Goal: Information Seeking & Learning: Learn about a topic

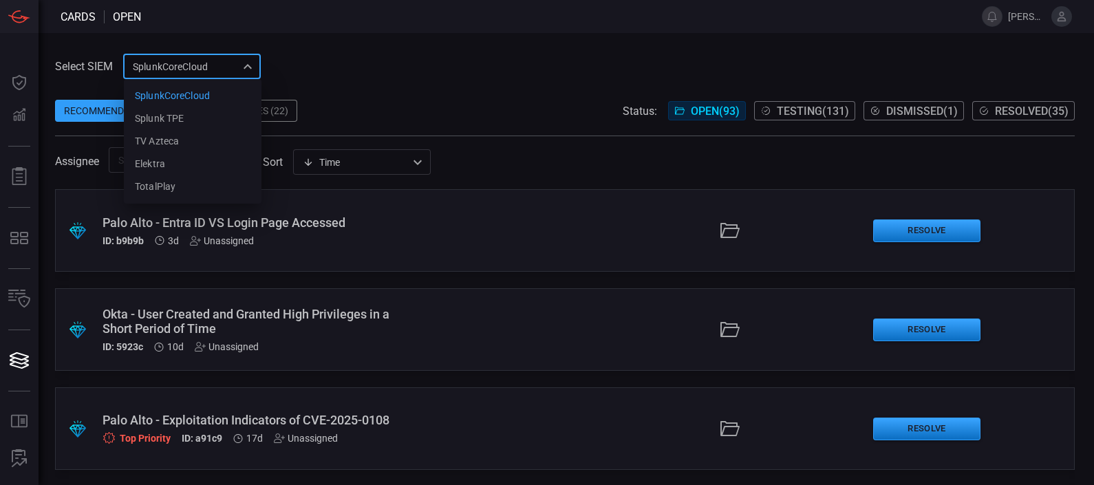
click at [164, 72] on div "SplunkCoreCloud f748d276-46a5-4bd3-b149-f2461a2fe2c5 SplunkCoreCloud Splunk TPE…" at bounding box center [192, 66] width 138 height 25
click at [171, 116] on div "Splunk TPE" at bounding box center [159, 118] width 49 height 14
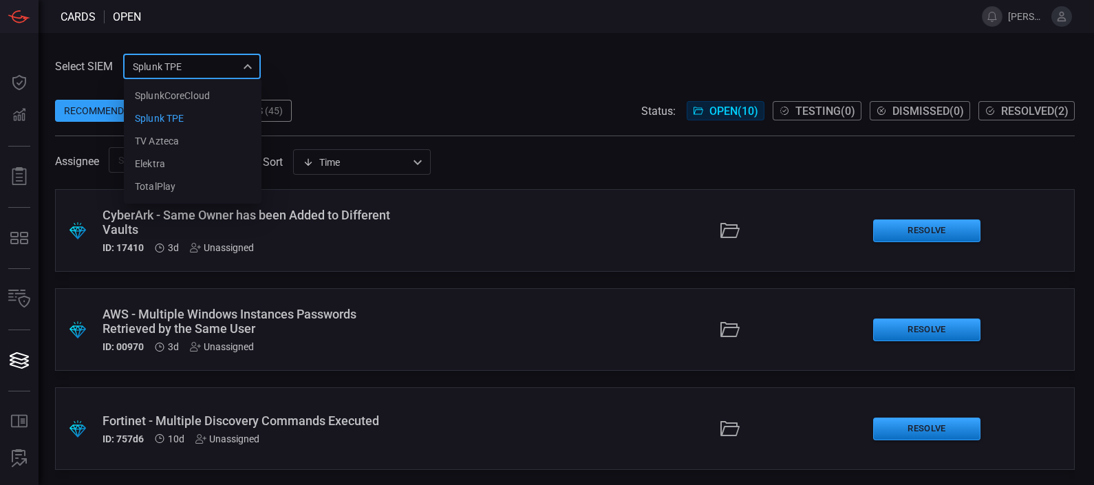
click at [206, 61] on div "Splunk TPE 1e2e8ad1-9f42-4d8b-bcd8-2b3f9d333f5b SplunkCoreCloud Splunk TPE TV A…" at bounding box center [192, 66] width 138 height 25
click at [182, 92] on div "SplunkCoreCloud" at bounding box center [172, 96] width 75 height 14
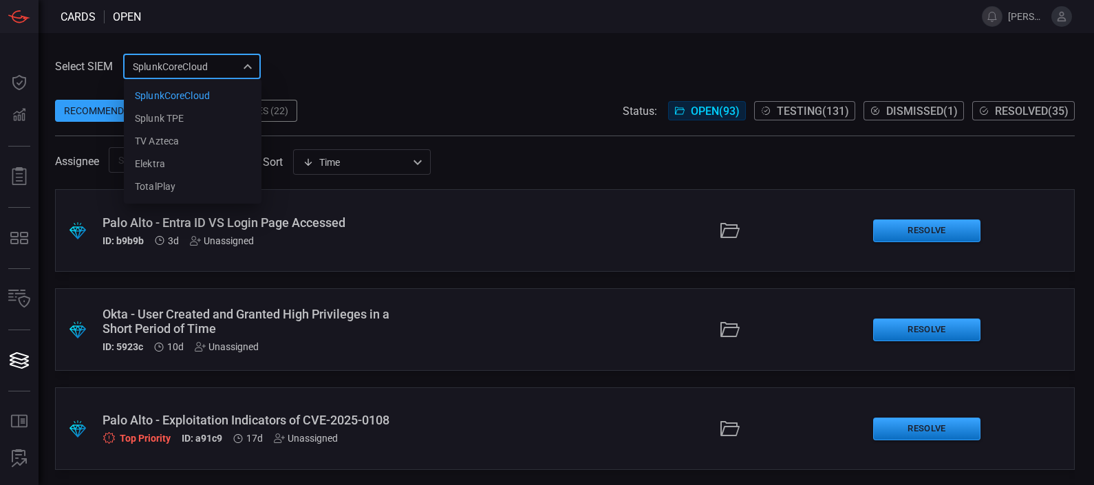
click at [201, 64] on div "SplunkCoreCloud f748d276-46a5-4bd3-b149-f2461a2fe2c5 SplunkCoreCloud Splunk TPE…" at bounding box center [192, 66] width 138 height 25
click at [180, 116] on div "Splunk TPE" at bounding box center [159, 118] width 49 height 14
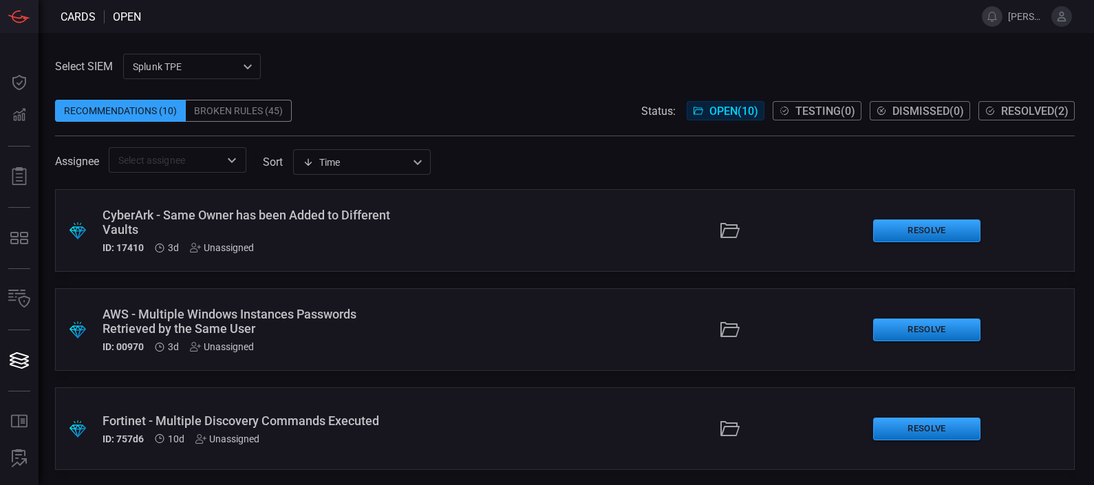
click at [1014, 105] on span "Resolved ( 2 )" at bounding box center [1034, 111] width 67 height 13
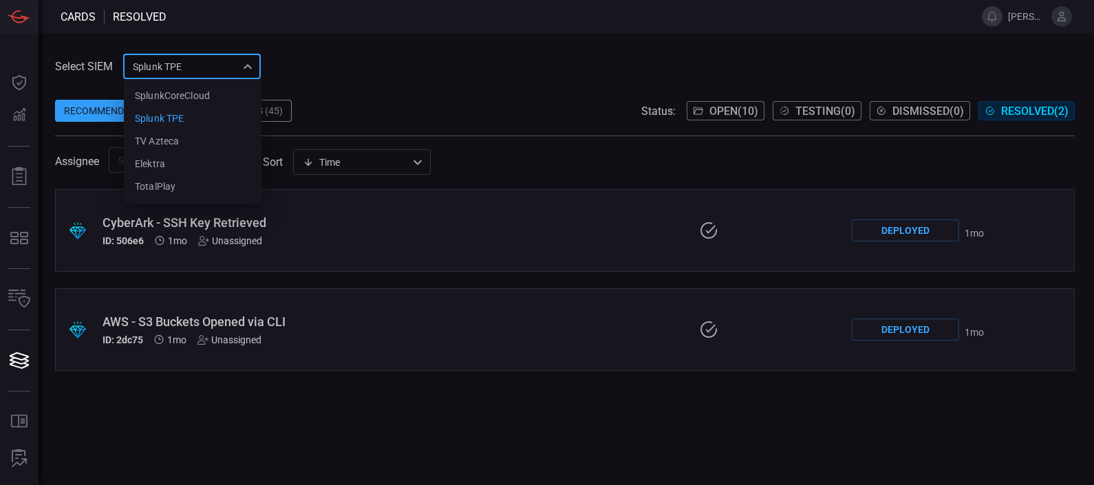
click at [172, 65] on div "Splunk TPE 1e2e8ad1-9f42-4d8b-bcd8-2b3f9d333f5b SplunkCoreCloud Splunk TPE TV A…" at bounding box center [192, 66] width 138 height 25
click at [179, 94] on div "SplunkCoreCloud" at bounding box center [172, 96] width 75 height 14
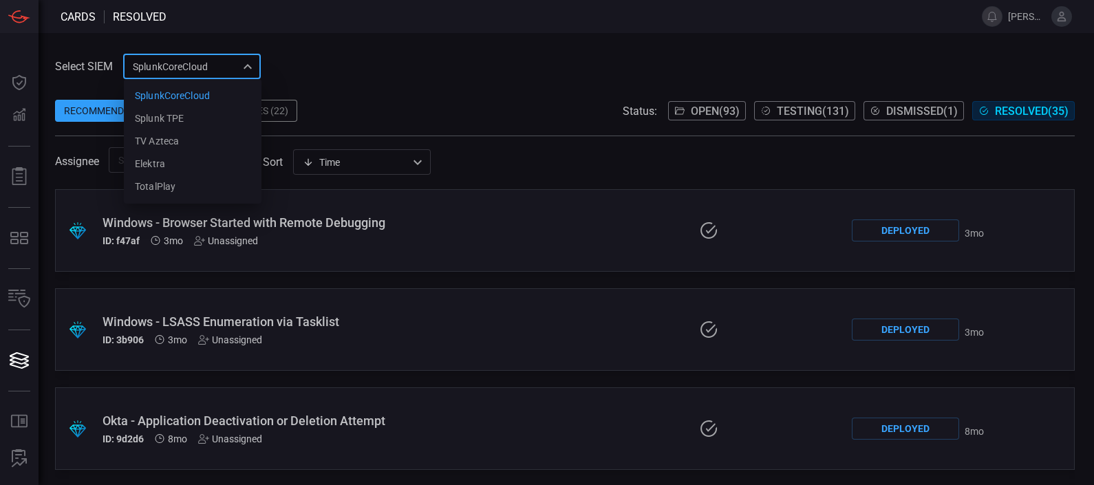
click at [201, 65] on div "SplunkCoreCloud f748d276-46a5-4bd3-b149-f2461a2fe2c5 SplunkCoreCloud Splunk TPE…" at bounding box center [192, 66] width 138 height 25
click at [172, 115] on div "Splunk TPE" at bounding box center [159, 118] width 49 height 14
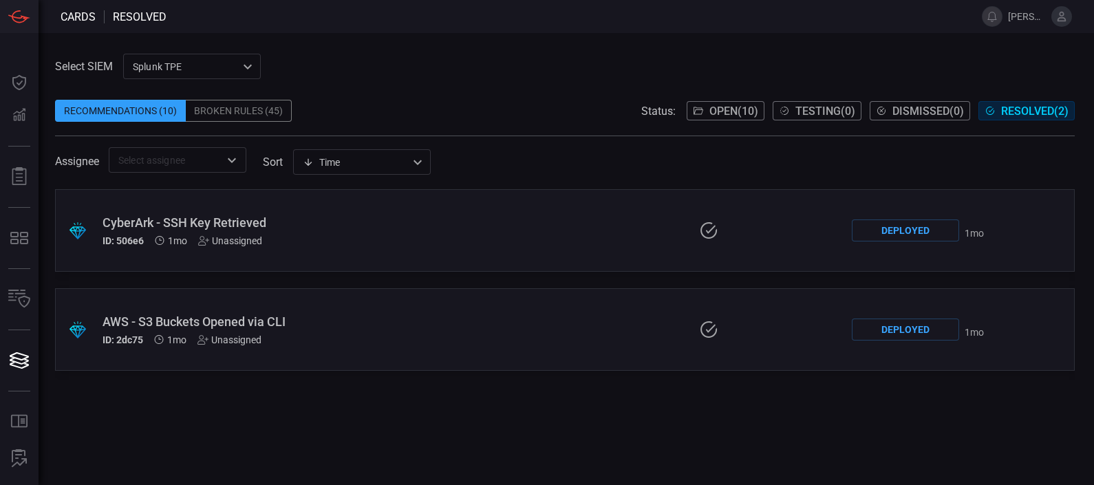
click at [142, 119] on div "Recommendations (10)" at bounding box center [120, 111] width 131 height 22
click at [136, 109] on div "Recommendations (10)" at bounding box center [120, 111] width 131 height 22
drag, startPoint x: 136, startPoint y: 109, endPoint x: 219, endPoint y: 109, distance: 82.6
click at [219, 109] on div "Broken Rules (45)" at bounding box center [239, 111] width 106 height 22
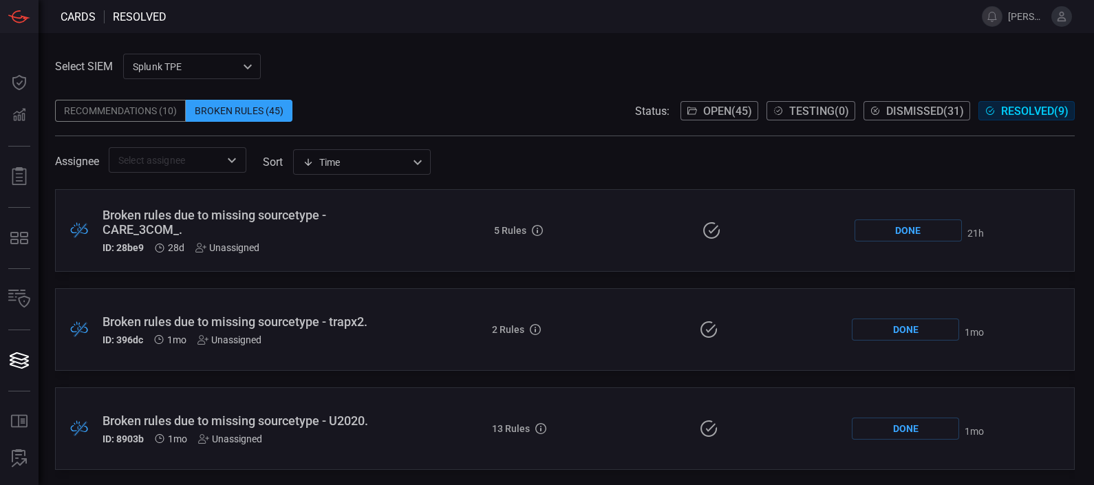
click at [1022, 107] on span "Resolved ( 9 )" at bounding box center [1034, 111] width 67 height 13
click at [1027, 110] on span "Resolved ( 9 )" at bounding box center [1034, 111] width 67 height 13
click at [1020, 107] on span "Resolved ( 9 )" at bounding box center [1034, 111] width 67 height 13
click at [1018, 111] on span "Resolved ( 9 )" at bounding box center [1034, 111] width 67 height 13
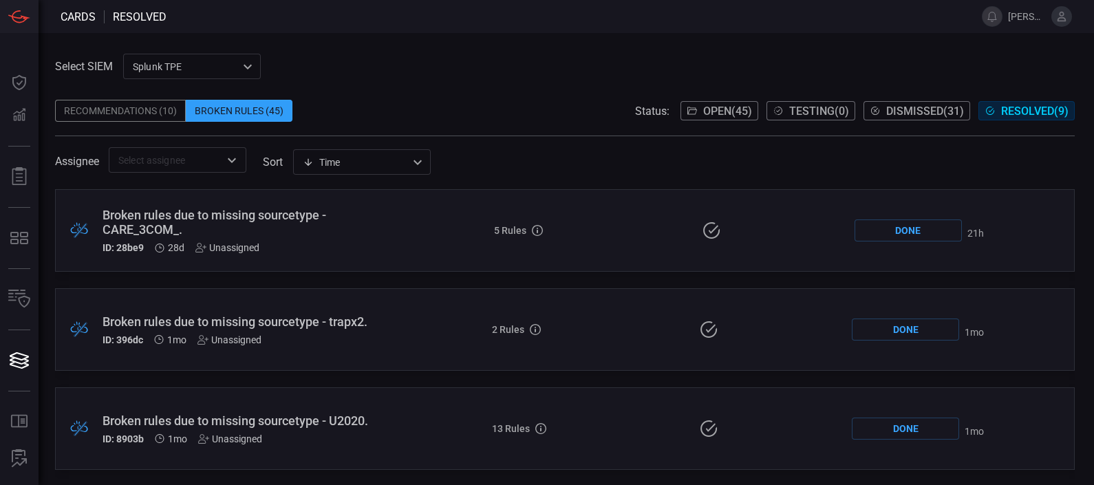
click at [1018, 111] on span "Resolved ( 9 )" at bounding box center [1034, 111] width 67 height 13
click at [296, 91] on span at bounding box center [565, 89] width 1020 height 21
click at [1034, 108] on span "Resolved ( 9 )" at bounding box center [1034, 111] width 67 height 13
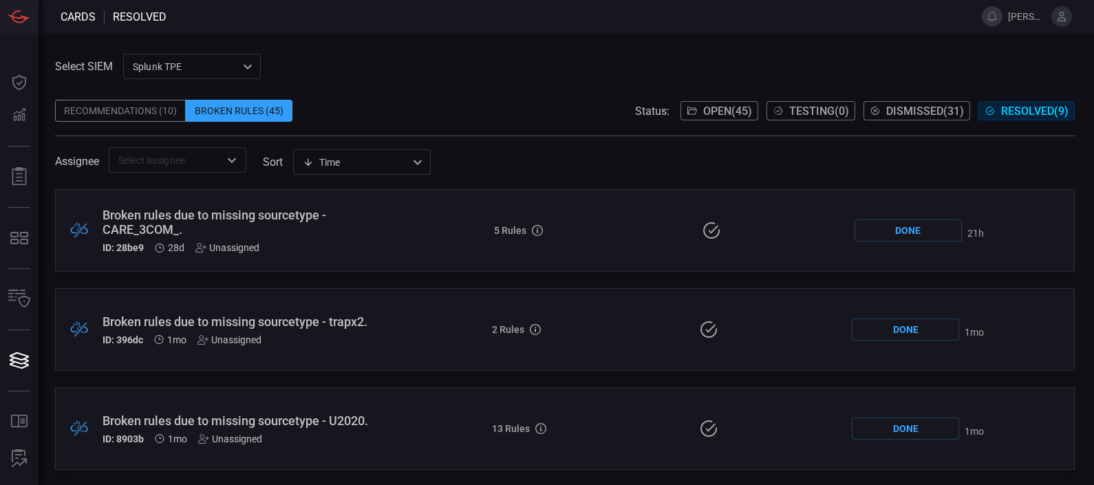
click at [1012, 114] on span "Resolved ( 9 )" at bounding box center [1034, 111] width 67 height 13
click at [1008, 105] on span "Resolved ( 9 )" at bounding box center [1034, 111] width 67 height 13
click at [1016, 114] on span "Resolved ( 9 )" at bounding box center [1034, 111] width 67 height 13
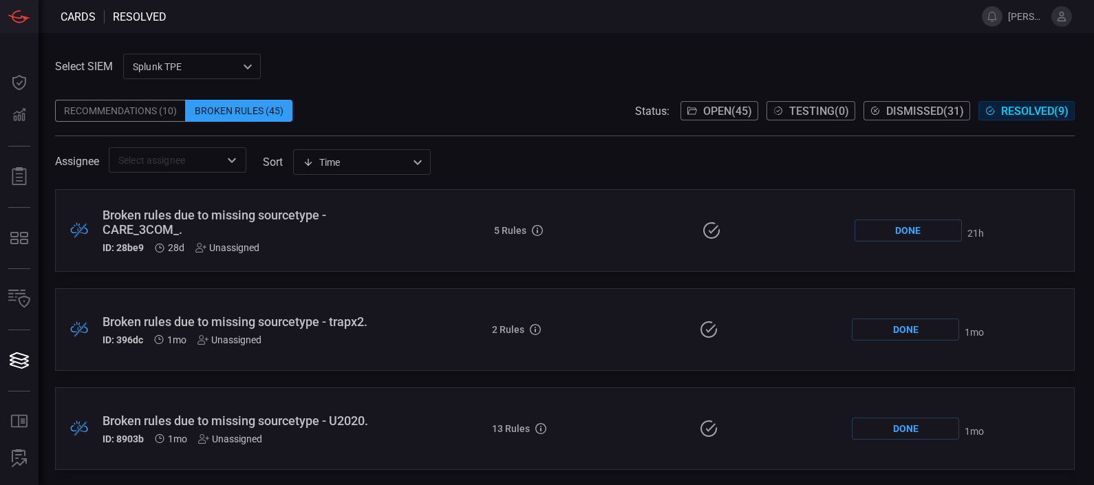
click at [251, 114] on div "Broken Rules (45)" at bounding box center [239, 111] width 107 height 22
click at [181, 107] on div "Recommendations (10)" at bounding box center [120, 111] width 131 height 22
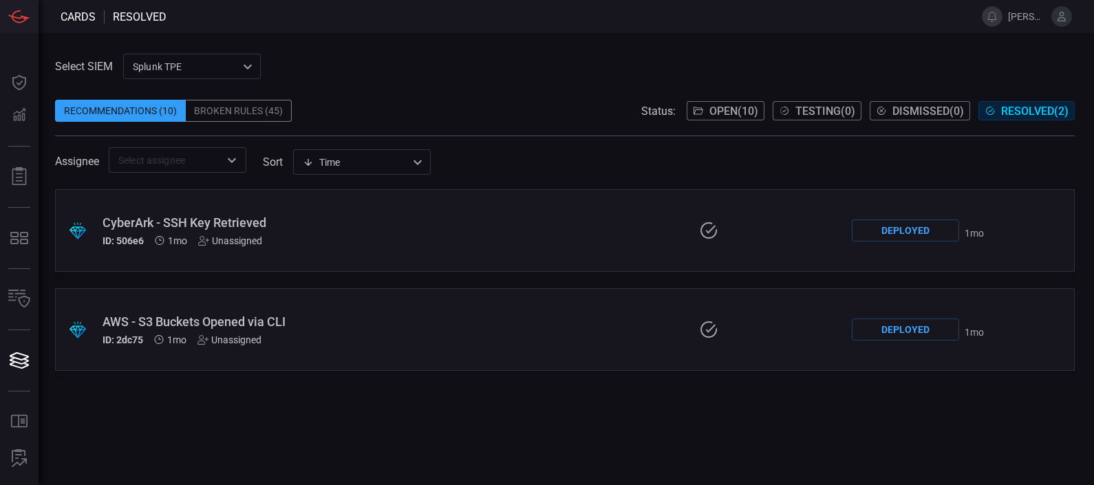
click at [255, 110] on div "Broken Rules (45)" at bounding box center [239, 111] width 106 height 22
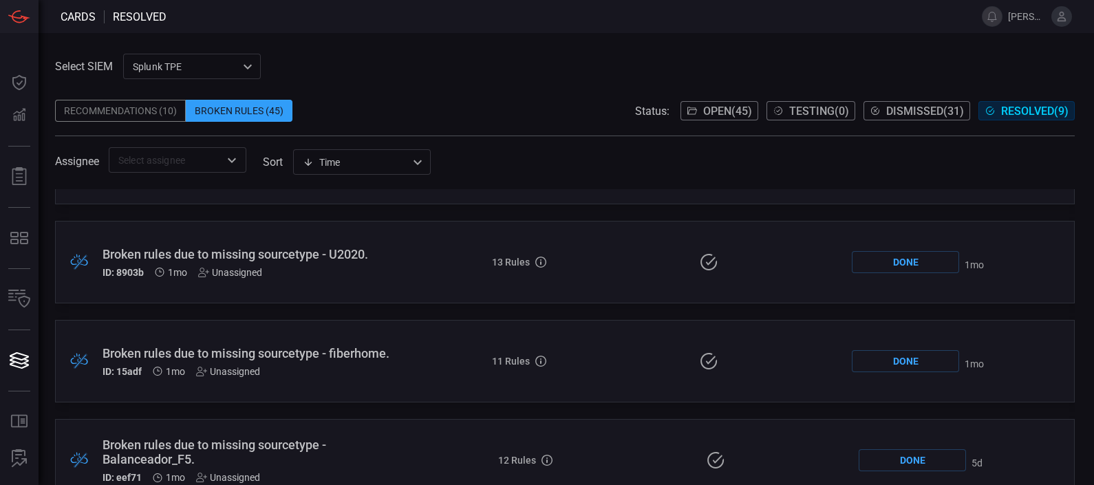
scroll to position [164, 0]
click at [299, 276] on div "ID: 8903b 1mo Unassigned" at bounding box center [250, 274] width 294 height 11
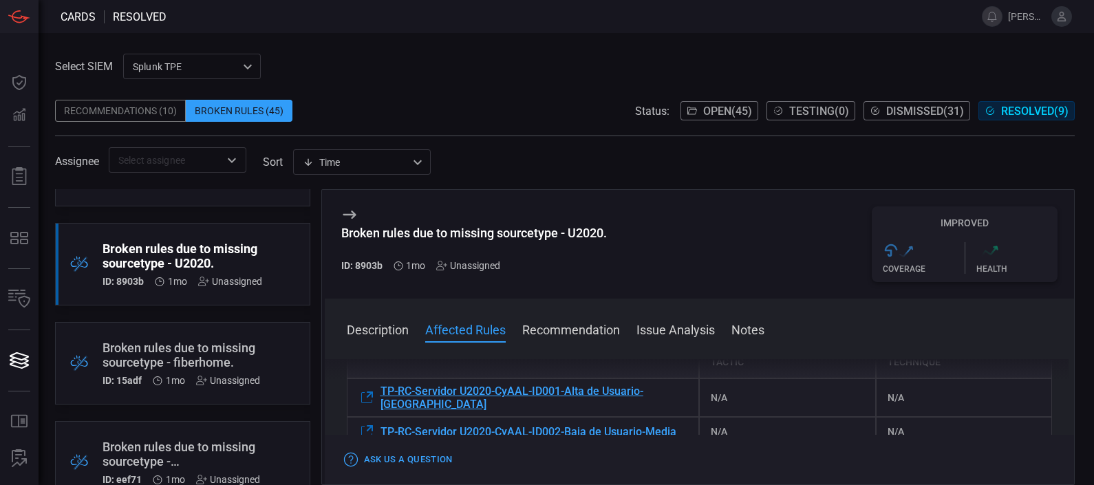
scroll to position [173, 0]
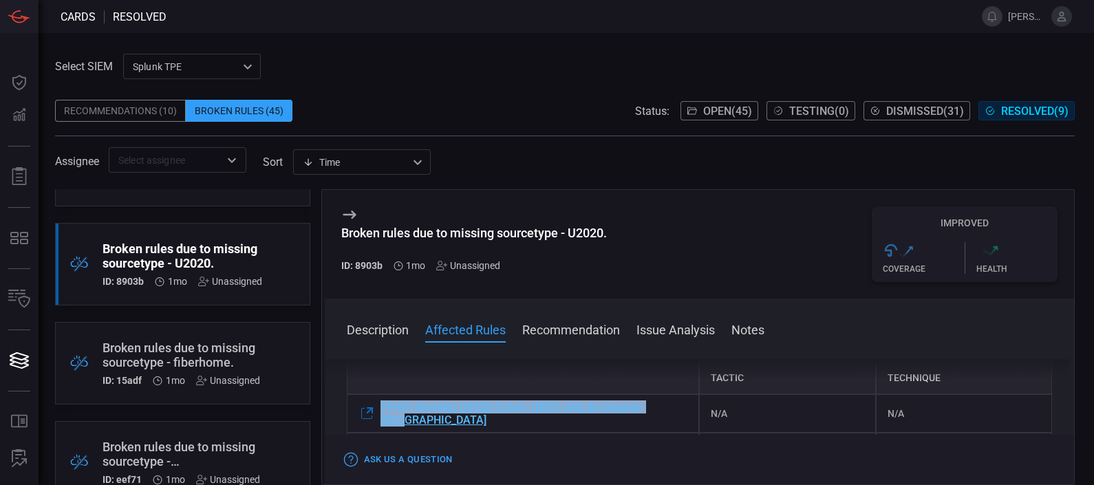
drag, startPoint x: 674, startPoint y: 406, endPoint x: 368, endPoint y: 403, distance: 306.2
click at [368, 403] on div "TP-RC-Servidor U2020-CyAAL-ID001-Alta de Usuario-[GEOGRAPHIC_DATA]" at bounding box center [523, 413] width 353 height 39
copy div "TP-RC-Servidor U2020-CyAAL-ID001-Alta de Usuario-[GEOGRAPHIC_DATA]"
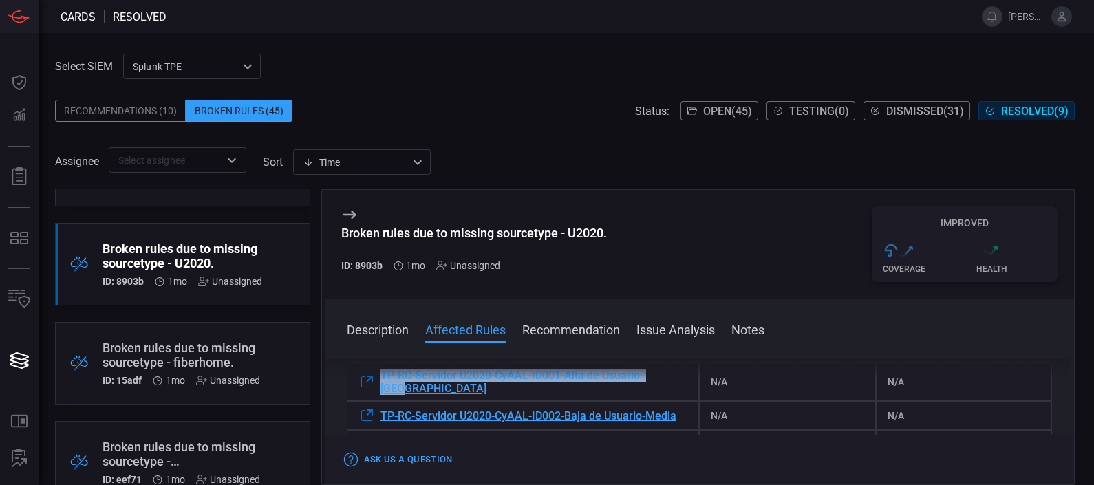
scroll to position [207, 0]
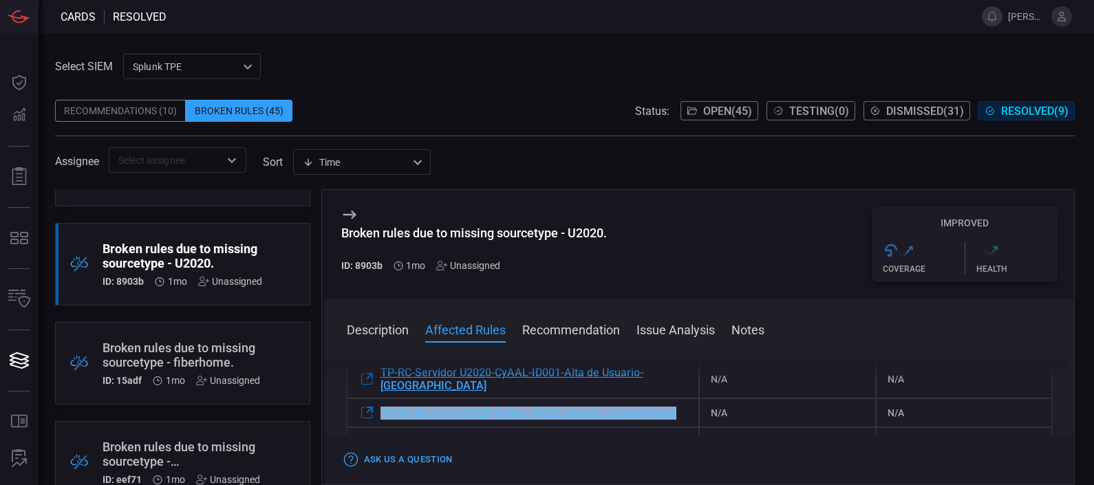
drag, startPoint x: 683, startPoint y: 398, endPoint x: 378, endPoint y: 408, distance: 304.3
click at [378, 408] on div "TP-RC-Servidor U2020-CyAAL-ID002-Baja de Usuario-Media" at bounding box center [523, 412] width 353 height 29
copy span "TP-RC-Servidor U2020-CyAAL-ID002-Baja de Usuario-Media"
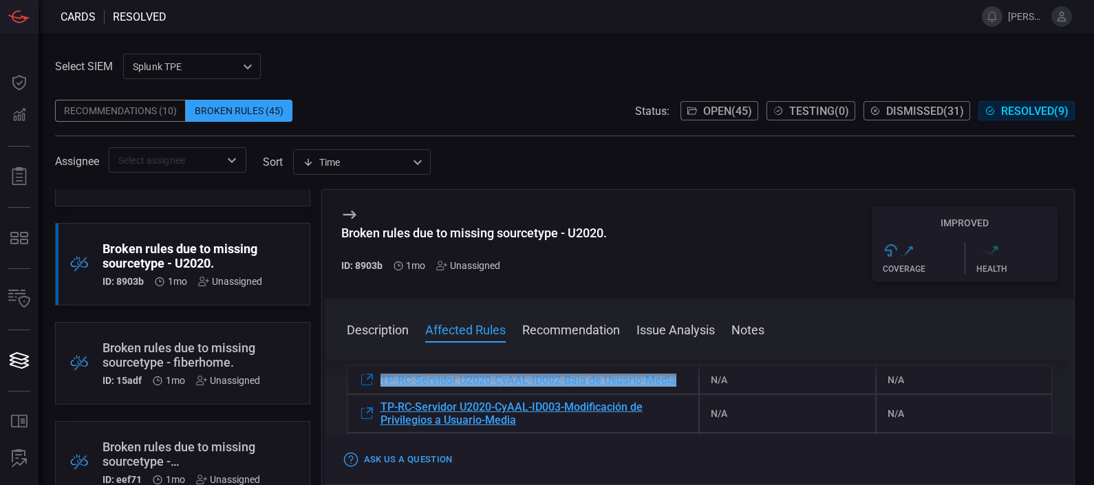
scroll to position [245, 0]
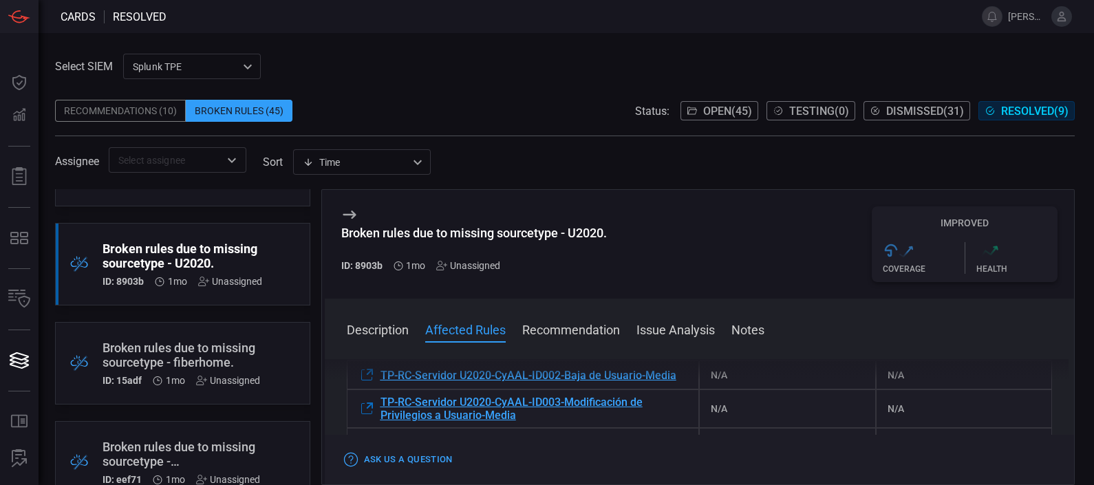
click at [757, 428] on div "N/A" at bounding box center [787, 447] width 176 height 39
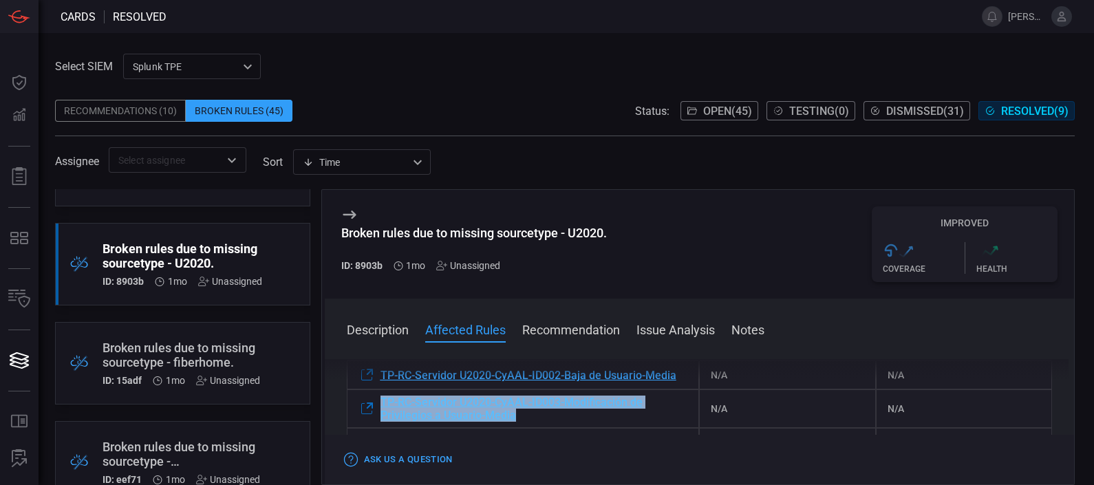
drag, startPoint x: 546, startPoint y: 414, endPoint x: 380, endPoint y: 399, distance: 167.1
click at [380, 399] on div "TP-RC-Servidor U2020-CyAAL-ID003-Modificación de Privilegios a Usuario-Media" at bounding box center [523, 408] width 353 height 39
copy span "TP-RC-Servidor U2020-CyAAL-ID003-Modificación de Privilegios a Usuario-Media"
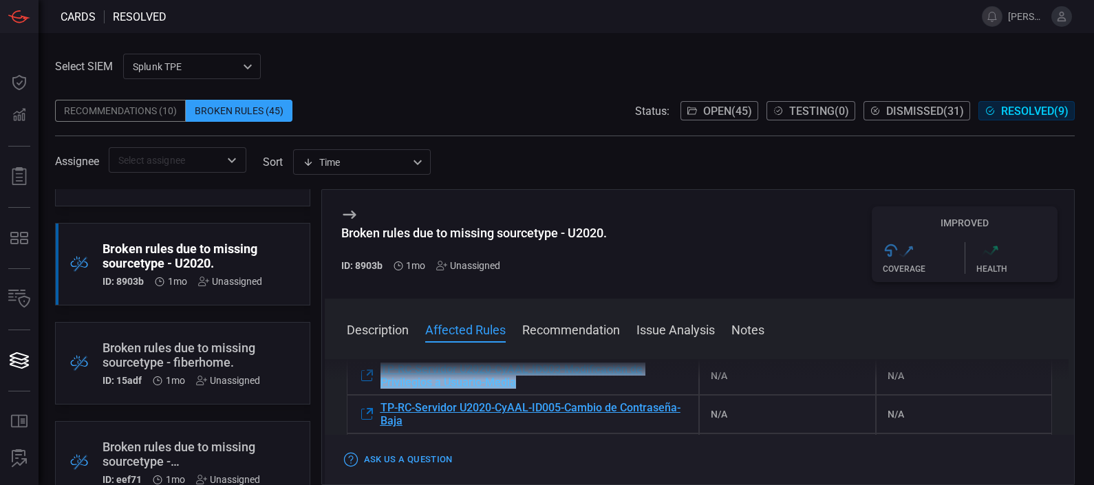
scroll to position [281, 0]
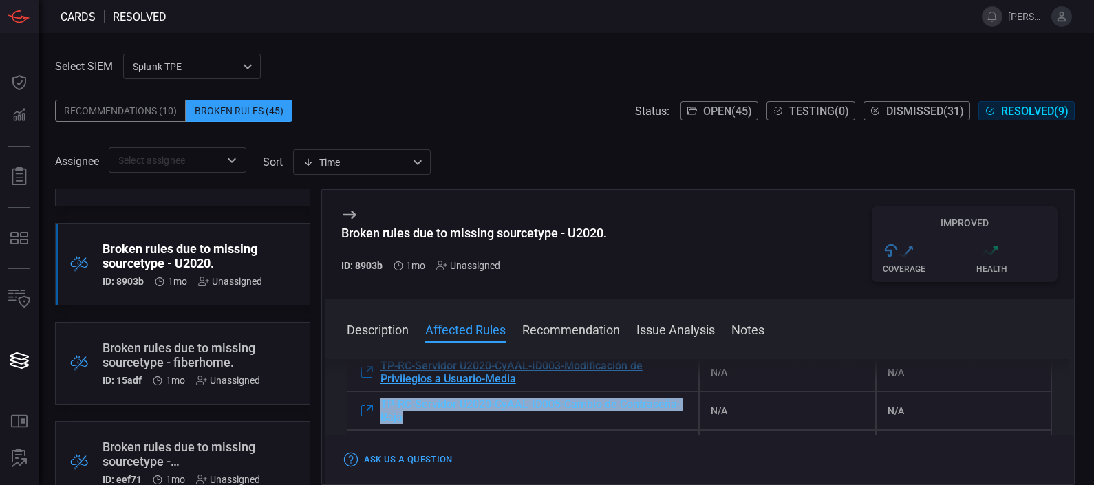
drag, startPoint x: 377, startPoint y: 386, endPoint x: 414, endPoint y: 405, distance: 41.9
click at [414, 405] on div "TP-RC-Servidor U2020-CyAAL-ID005-Cambio de Contraseña-Baja" at bounding box center [523, 411] width 353 height 39
copy span "TP-RC-Servidor U2020-CyAAL-ID005-Cambio de Contraseña-Baja"
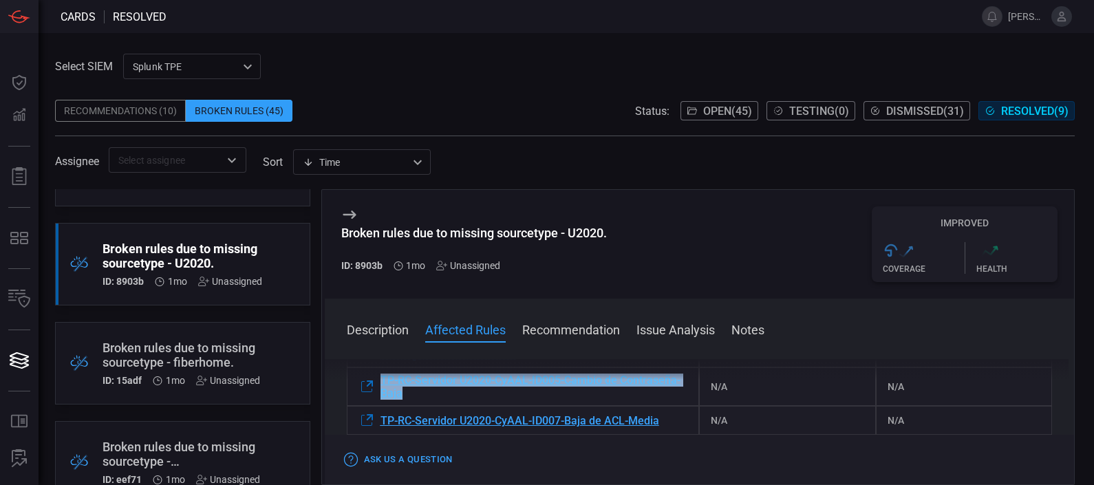
scroll to position [309, 0]
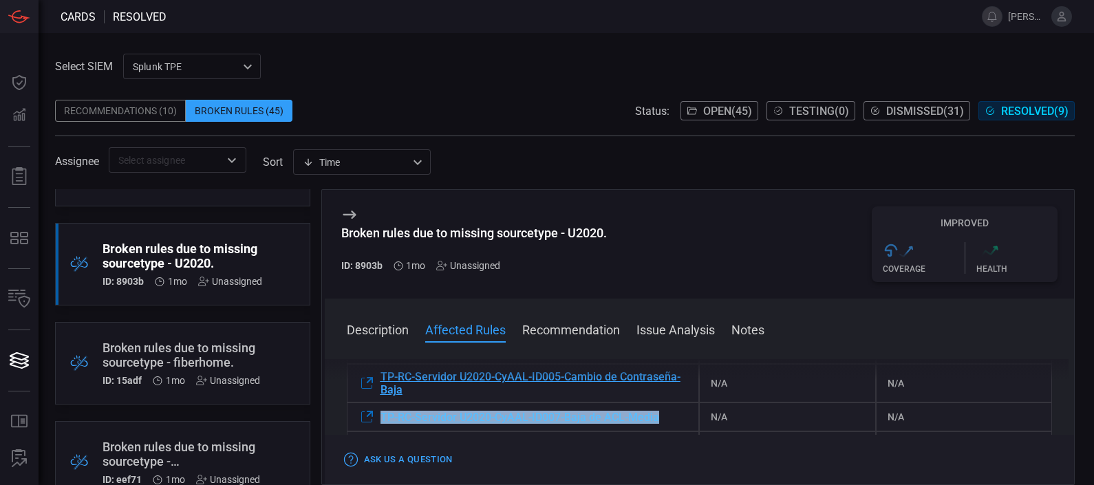
drag, startPoint x: 667, startPoint y: 407, endPoint x: 378, endPoint y: 410, distance: 289.0
click at [378, 410] on div "TP-RC-Servidor U2020-CyAAL-ID007-Baja de ACL-Media" at bounding box center [523, 417] width 353 height 29
copy span "TP-RC-Servidor U2020-CyAAL-ID007-Baja de ACL-Media"
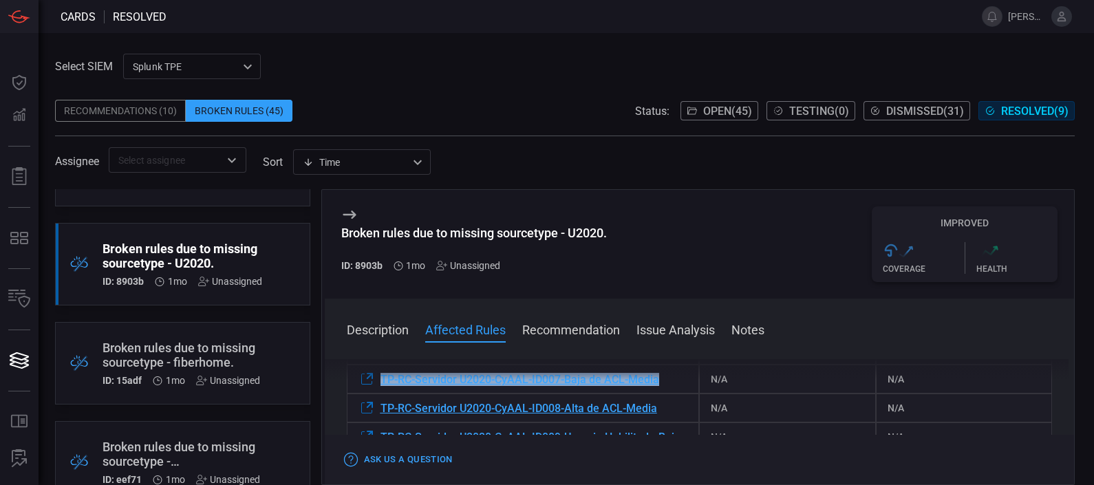
scroll to position [350, 0]
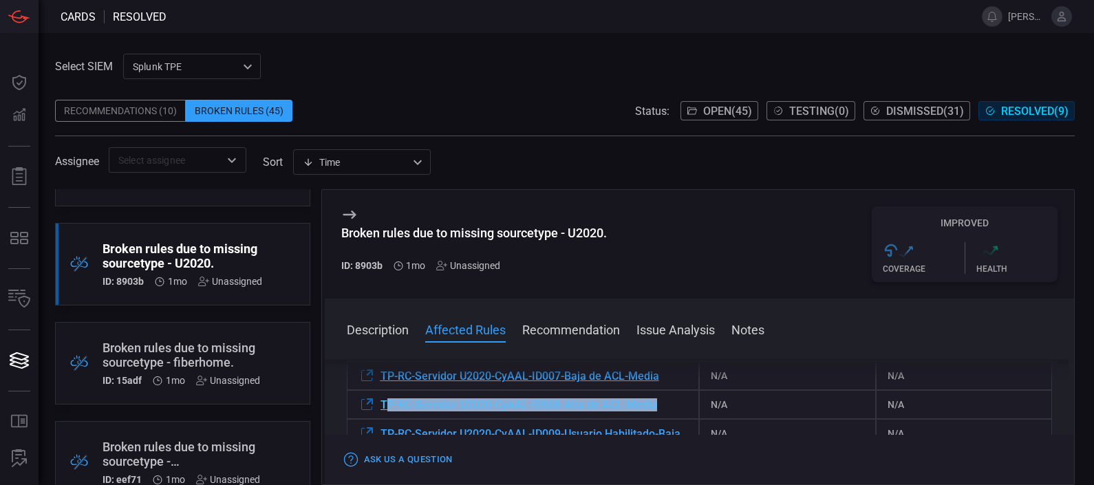
drag, startPoint x: 671, startPoint y: 396, endPoint x: 383, endPoint y: 394, distance: 287.6
click at [383, 394] on div "TP-RC-Servidor U2020-CyAAL-ID008-Alta de ACL-Media" at bounding box center [523, 404] width 353 height 29
copy span "P-RC-Servidor U2020-CyAAL-ID008-Alta de ACL-Media"
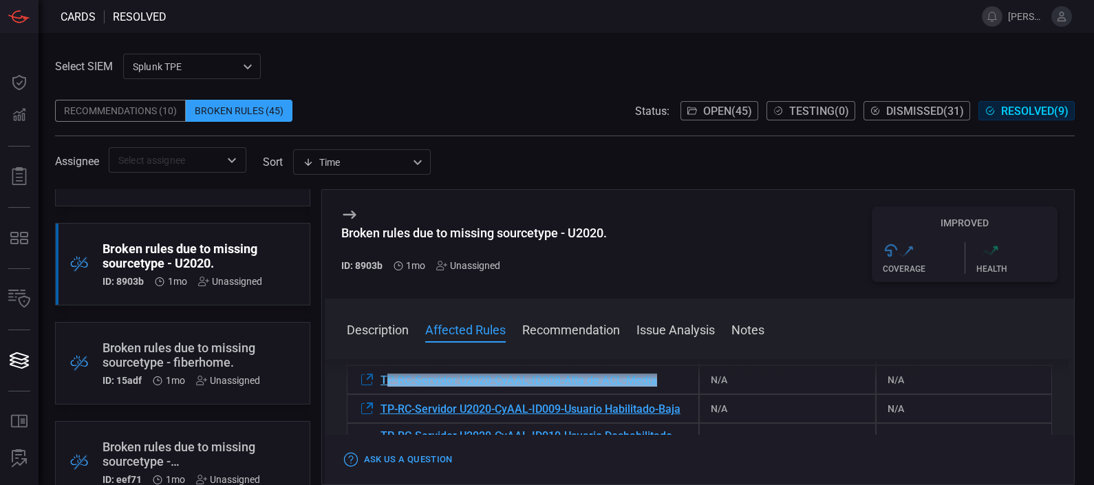
scroll to position [376, 0]
click at [328, 420] on div "Description The sourcetype "U2020" does not exist within your environment. As a…" at bounding box center [700, 419] width 750 height 120
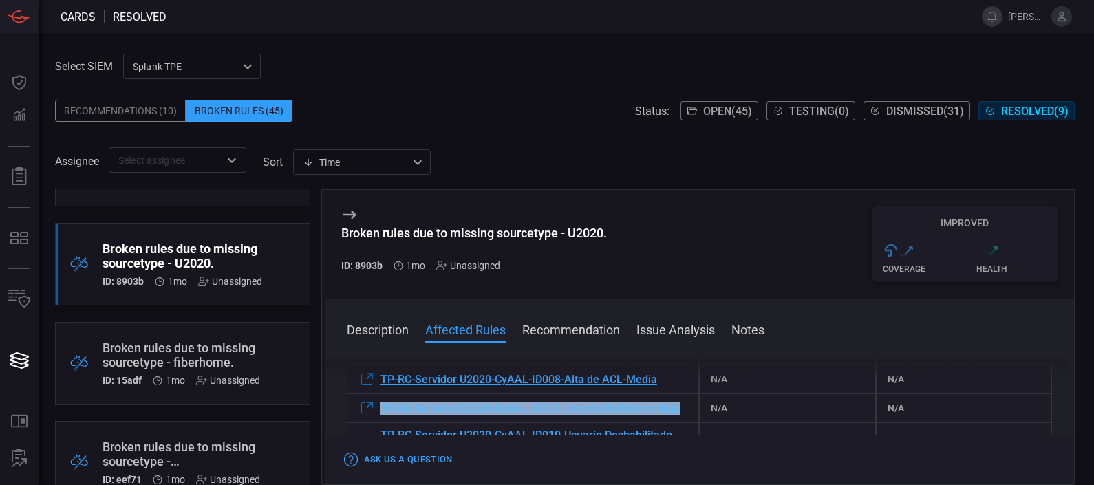
drag, startPoint x: 365, startPoint y: 384, endPoint x: 420, endPoint y: 406, distance: 58.6
click at [420, 406] on div "TP-RC-Servidor U2020-CyAAL-ID009-Usuario Habilitado-Baja" at bounding box center [523, 408] width 353 height 29
copy div "TP-RC-Servidor U2020-CyAAL-ID009-Usuario Habilitado-Baja"
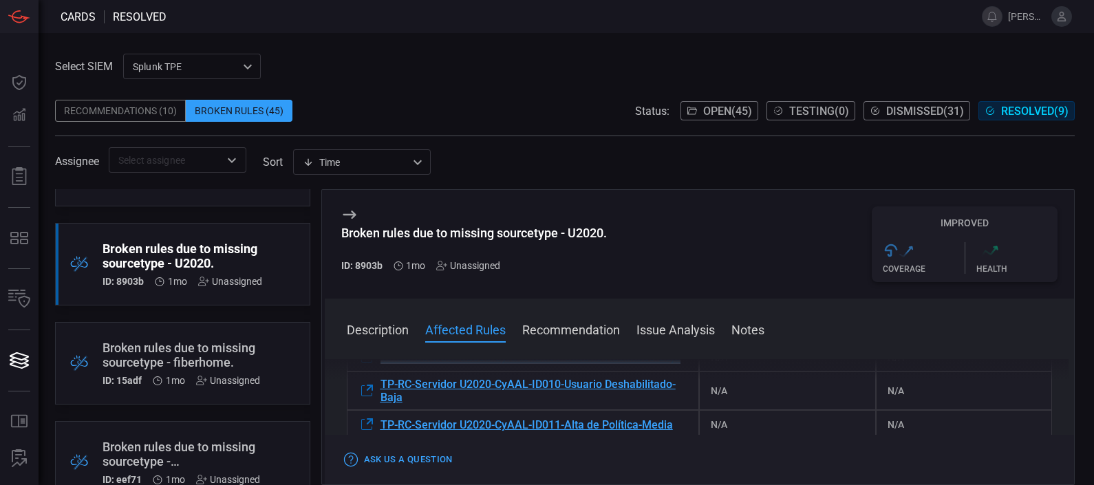
scroll to position [427, 0]
drag, startPoint x: 375, startPoint y: 375, endPoint x: 437, endPoint y: 394, distance: 64.9
click at [437, 394] on div "Description The sourcetype "U2020" does not exist within your environment. As a…" at bounding box center [700, 419] width 750 height 120
copy div "Description The sourcetype "U2020" does not exist within your environment. As a…"
click at [520, 109] on div "Recommendations (10) Broken Rules (45) Status: Open ( 45 ) Testing ( 0 ) Dismis…" at bounding box center [565, 111] width 1020 height 22
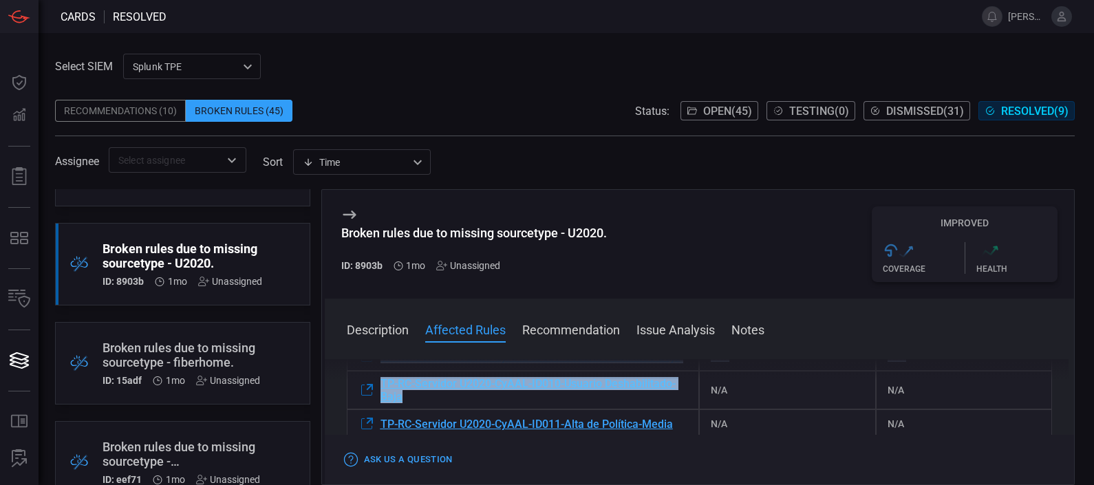
drag, startPoint x: 369, startPoint y: 371, endPoint x: 416, endPoint y: 395, distance: 52.6
click at [416, 395] on div "Description The sourcetype "U2020" does not exist within your environment. As a…" at bounding box center [700, 419] width 750 height 120
copy div "Description The sourcetype "U2020" does not exist within your environment. As a…"
drag, startPoint x: 351, startPoint y: 374, endPoint x: 437, endPoint y: 398, distance: 89.5
click at [437, 398] on div "Description The sourcetype "U2020" does not exist within your environment. As a…" at bounding box center [700, 419] width 750 height 120
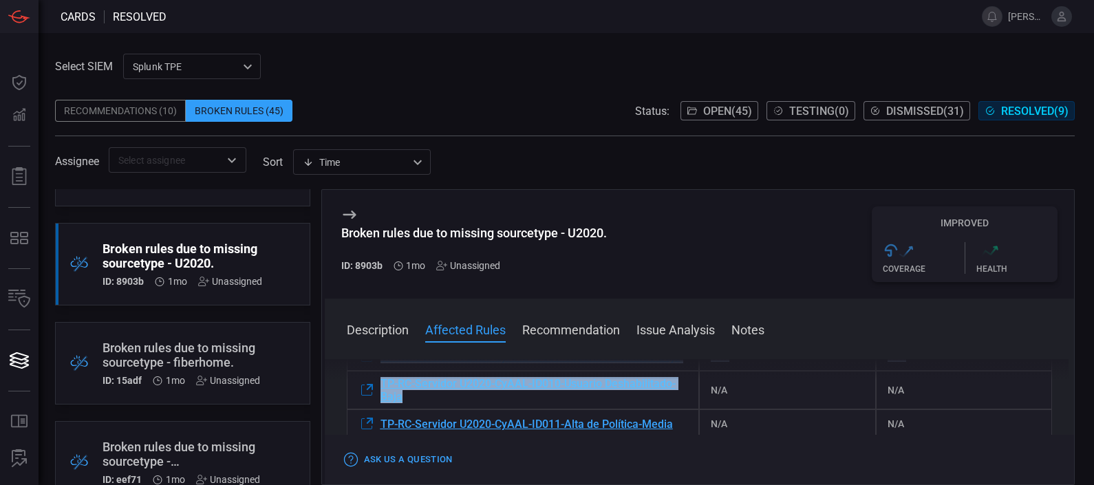
copy div "Description The sourcetype "U2020" does not exist within your environment. As a…"
click at [708, 219] on div "Broken rules due to missing sourcetype - U2020. ID: 8903b 1mo Unassigned Improv…" at bounding box center [700, 244] width 750 height 109
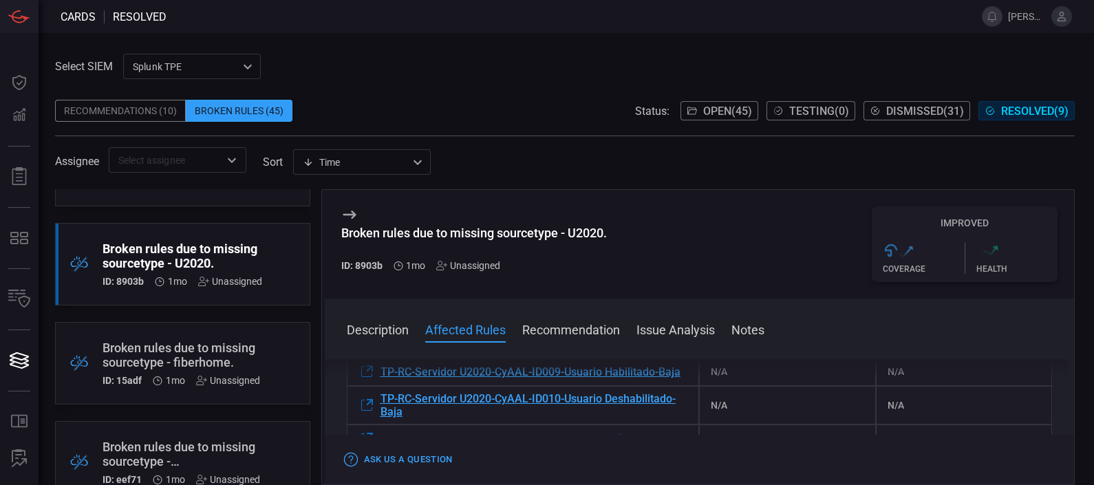
scroll to position [414, 0]
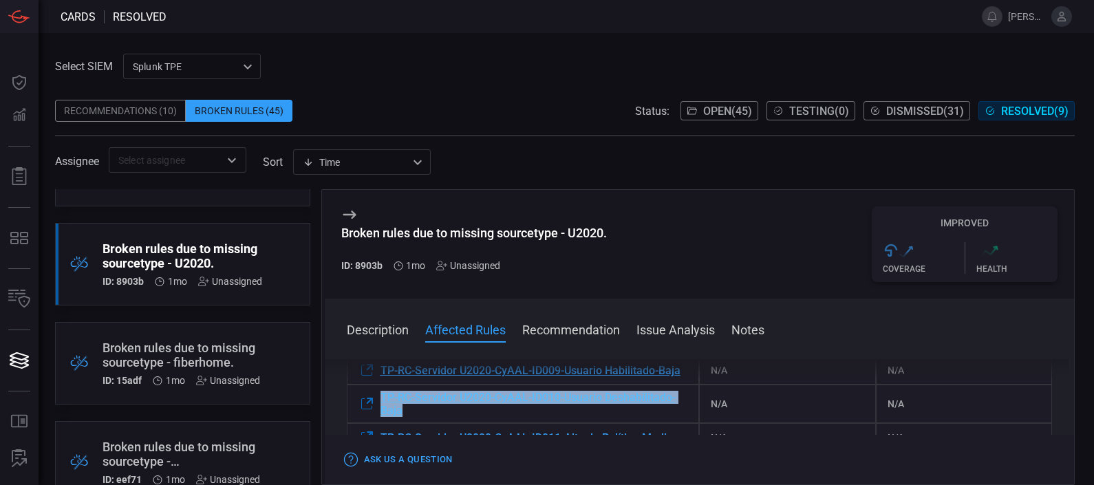
drag, startPoint x: 365, startPoint y: 386, endPoint x: 421, endPoint y: 405, distance: 59.6
click at [421, 405] on div "TP-RC-Servidor U2020-CyAAL-ID010-Usuario Deshabilitado-Baja" at bounding box center [523, 404] width 353 height 39
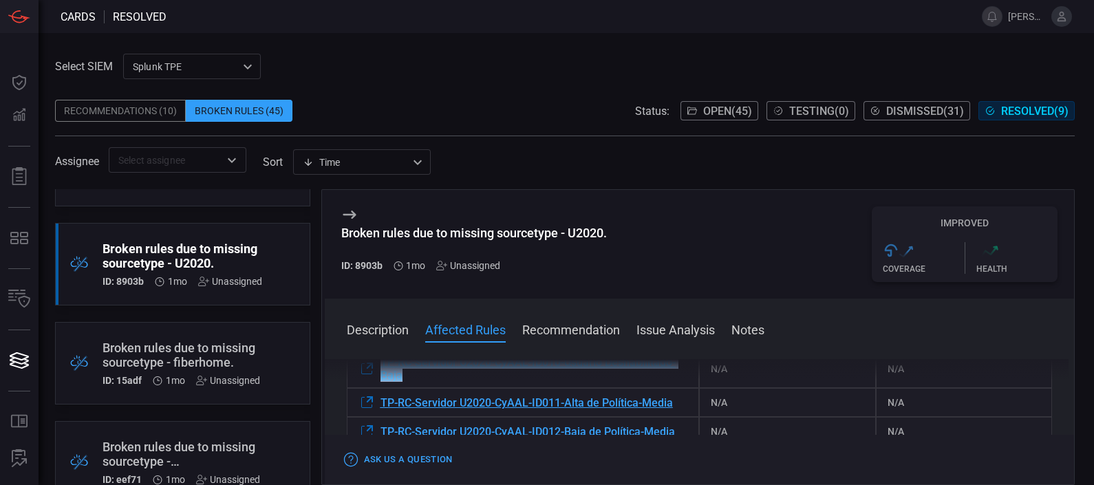
scroll to position [451, 0]
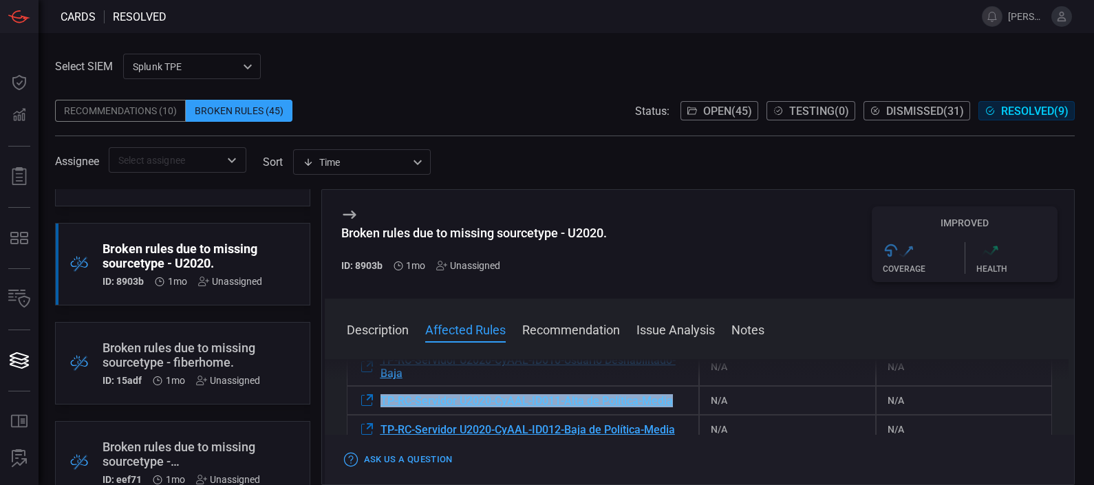
drag, startPoint x: 687, startPoint y: 398, endPoint x: 378, endPoint y: 401, distance: 309.0
click at [378, 401] on div "TP-RC-Servidor U2020-CyAAL-ID011-Alta de Política-Media" at bounding box center [523, 400] width 353 height 29
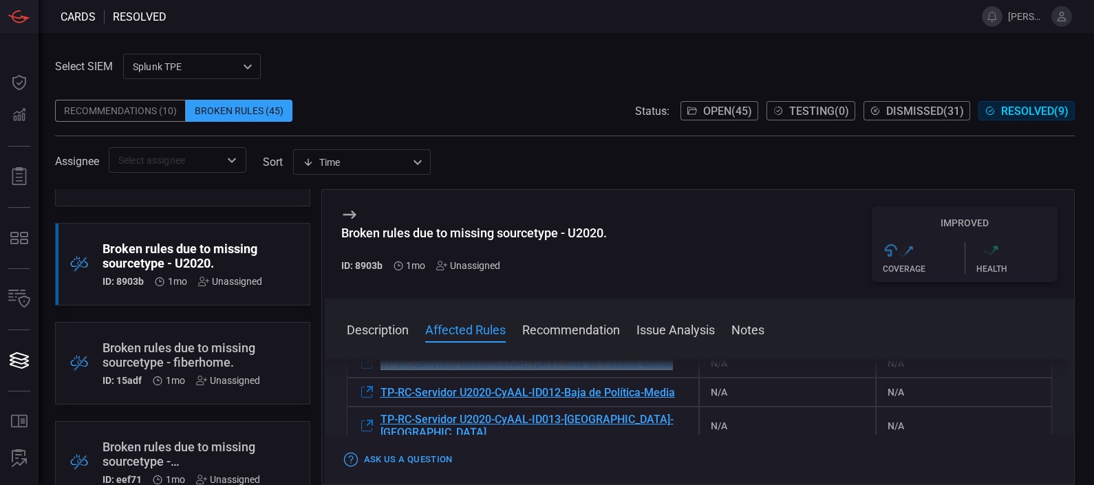
scroll to position [489, 0]
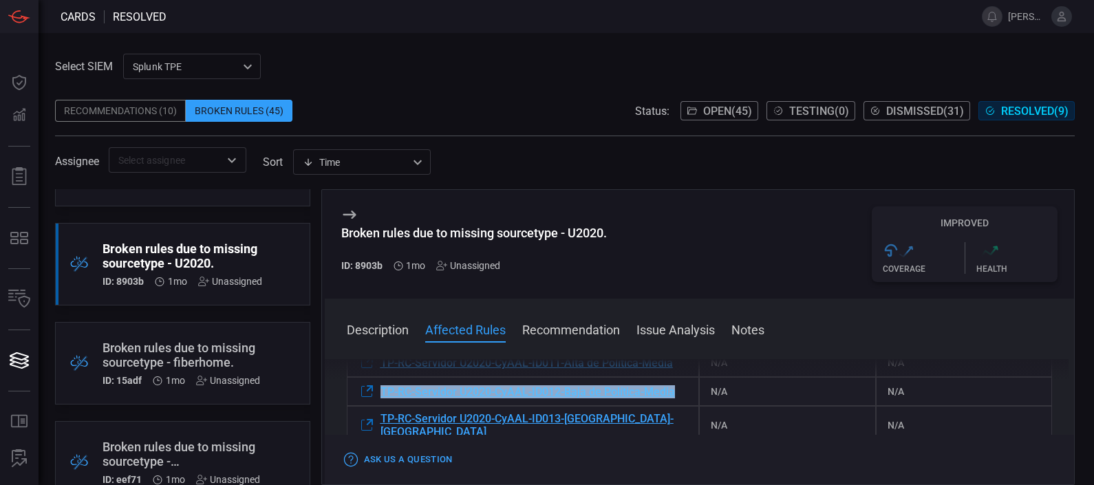
drag, startPoint x: 683, startPoint y: 392, endPoint x: 376, endPoint y: 387, distance: 306.9
click at [376, 387] on div "TP-RC-Servidor U2020-CyAAL-ID012-Baja de Política-Media" at bounding box center [523, 391] width 353 height 29
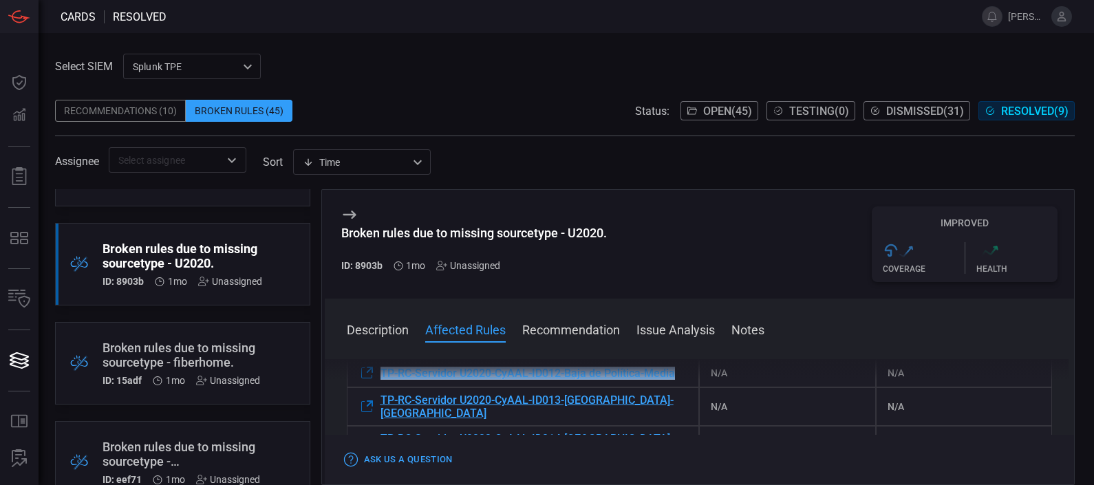
scroll to position [508, 0]
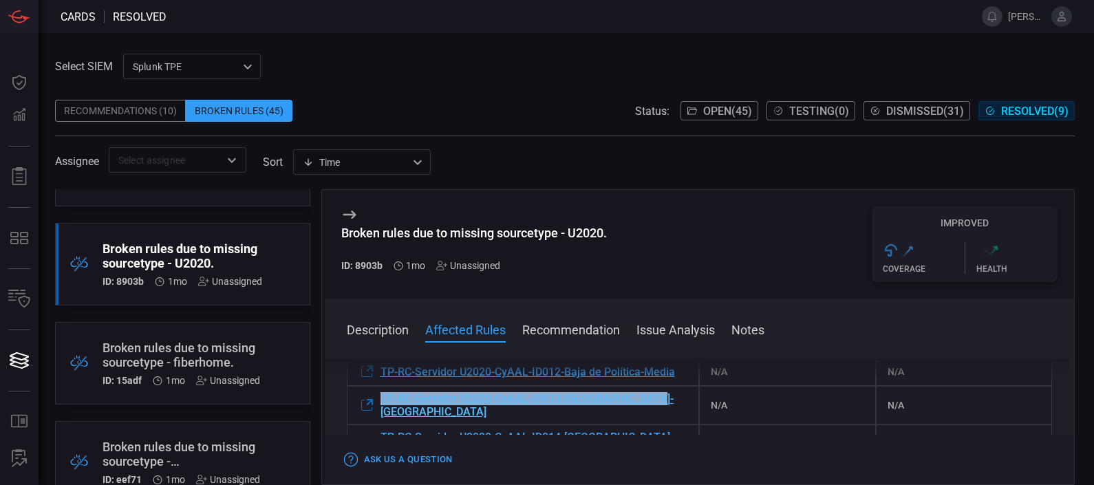
drag, startPoint x: 654, startPoint y: 397, endPoint x: 374, endPoint y: 401, distance: 280.8
click at [374, 401] on div "TP-RC-Servidor U2020-CyAAL-ID013-[GEOGRAPHIC_DATA]-[GEOGRAPHIC_DATA]" at bounding box center [523, 405] width 353 height 39
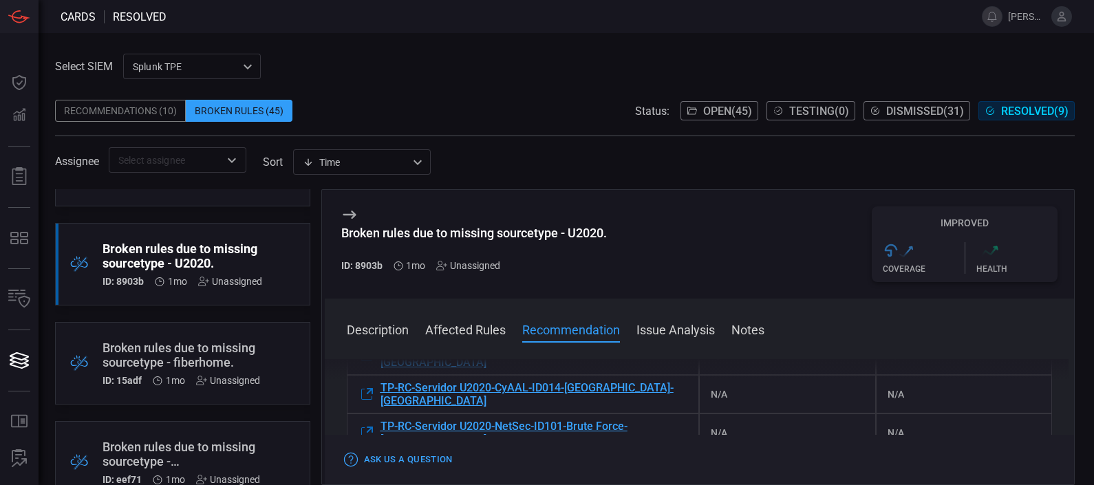
scroll to position [550, 0]
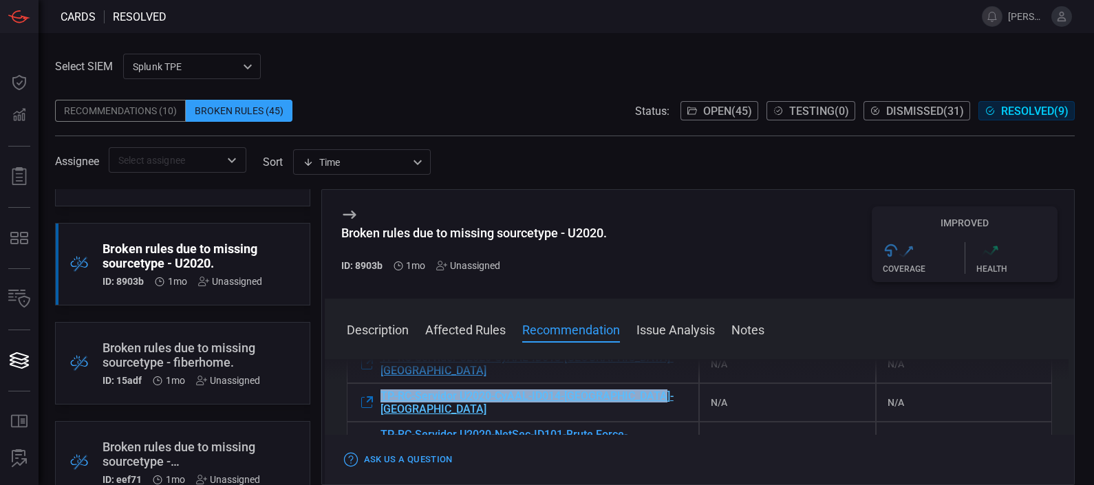
drag, startPoint x: 658, startPoint y: 389, endPoint x: 382, endPoint y: 384, distance: 276.7
click at [382, 384] on div "TP-RC-Servidor U2020-CyAAL-ID014-[GEOGRAPHIC_DATA]-[GEOGRAPHIC_DATA]" at bounding box center [523, 402] width 353 height 39
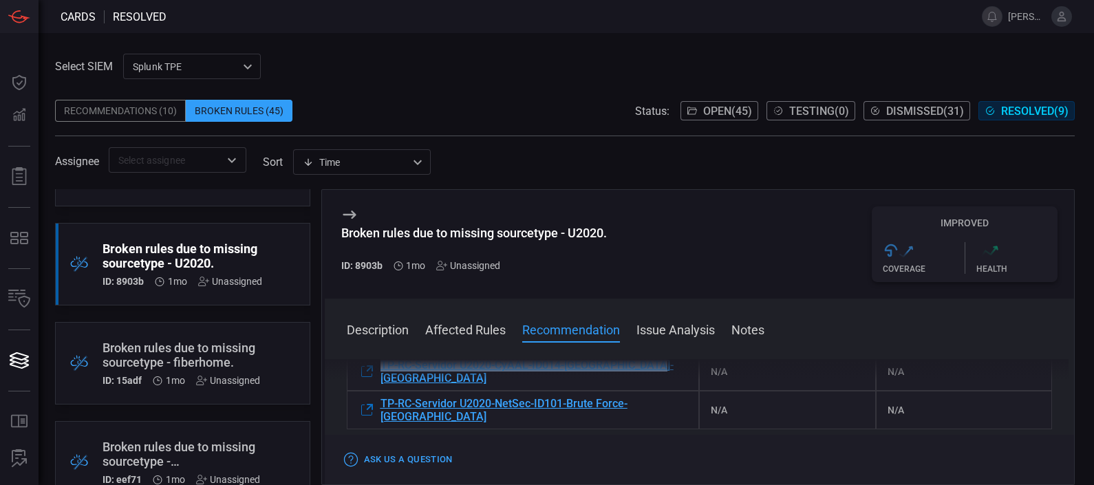
scroll to position [583, 0]
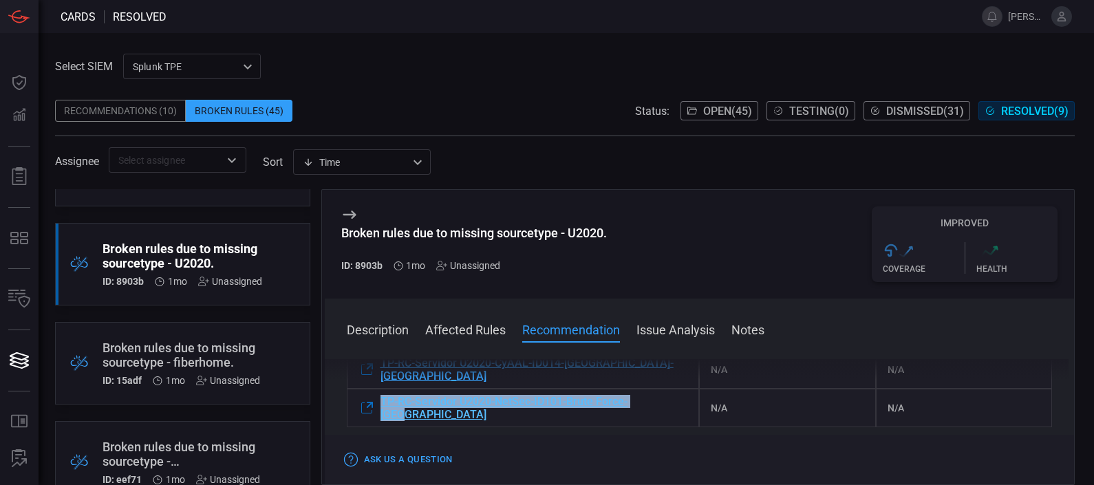
drag, startPoint x: 665, startPoint y: 383, endPoint x: 368, endPoint y: 382, distance: 296.6
click at [368, 389] on div "TP-RC-Servidor U2020-NetSec-ID101-Brute Force-[GEOGRAPHIC_DATA]" at bounding box center [523, 408] width 353 height 39
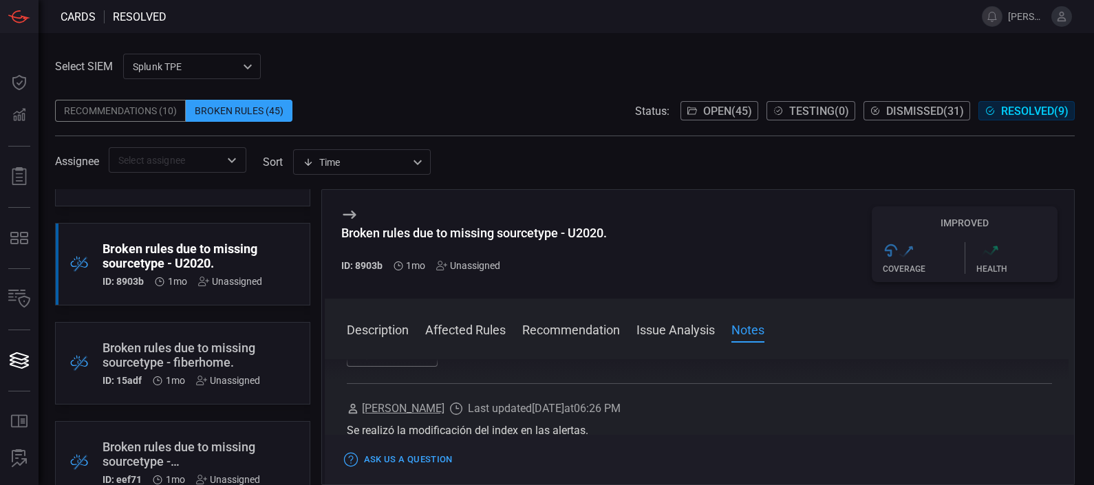
scroll to position [933, 0]
click at [349, 212] on icon at bounding box center [349, 214] width 17 height 17
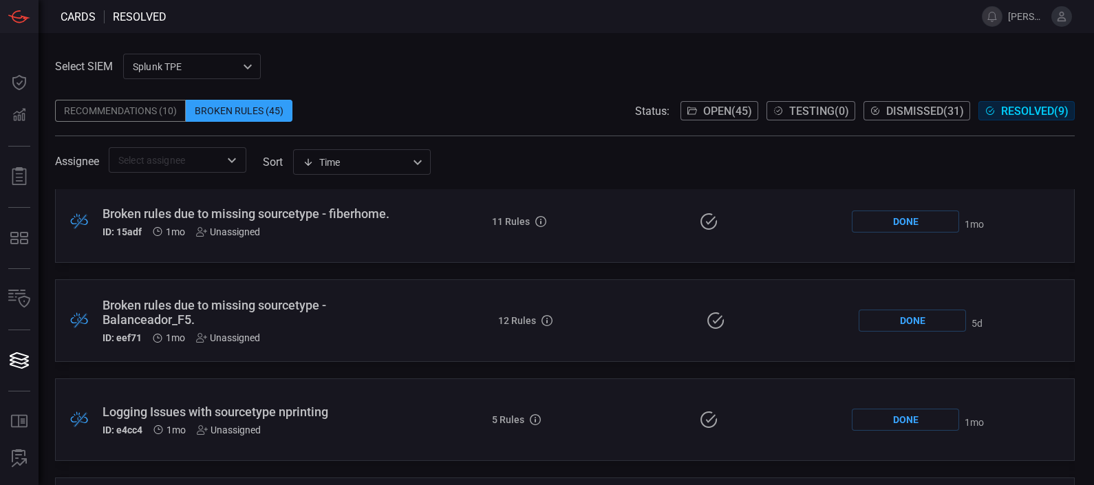
scroll to position [301, 0]
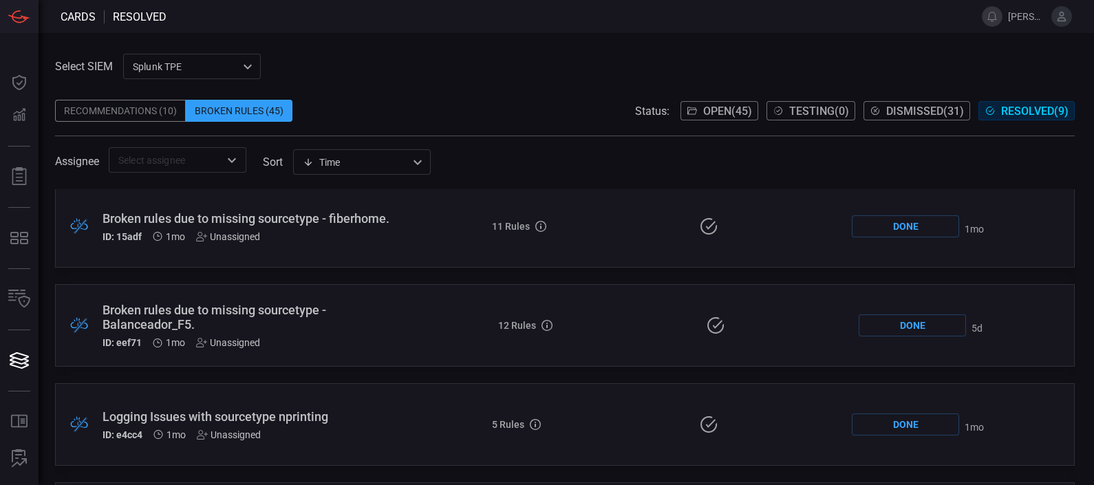
click at [261, 310] on div "Broken rules due to missing sourcetype - Balanceador_F5." at bounding box center [252, 317] width 299 height 29
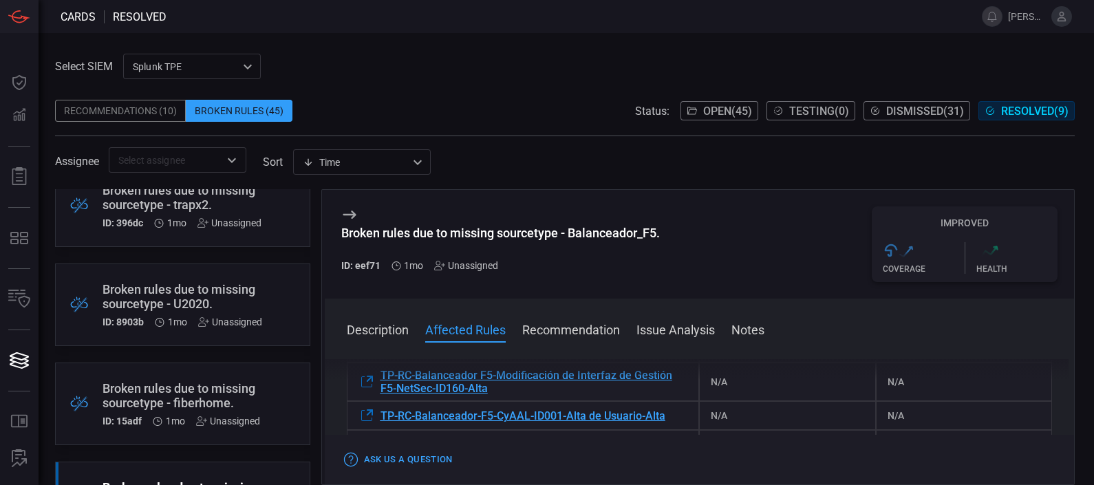
scroll to position [171, 0]
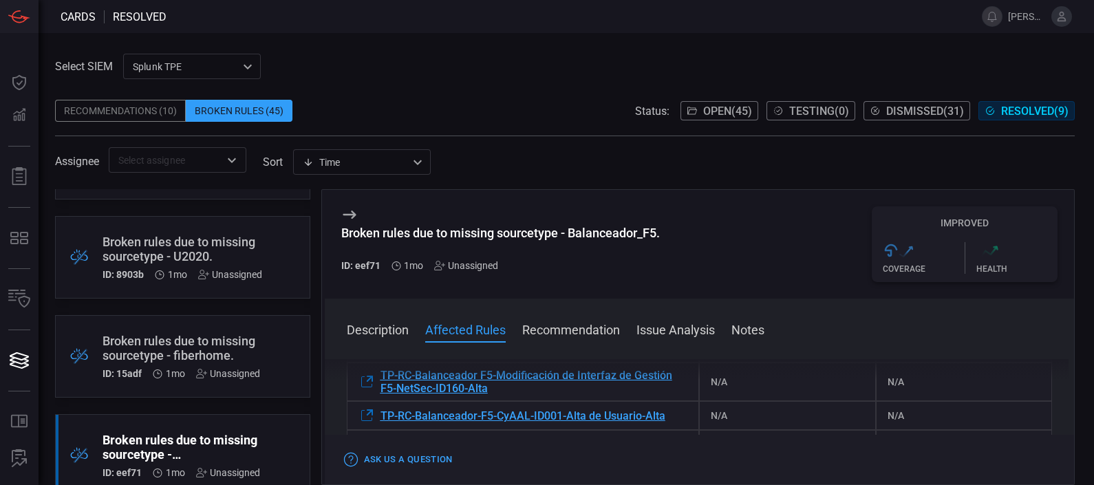
click at [231, 338] on div "Broken rules due to missing sourcetype - fiberhome." at bounding box center [182, 348] width 158 height 29
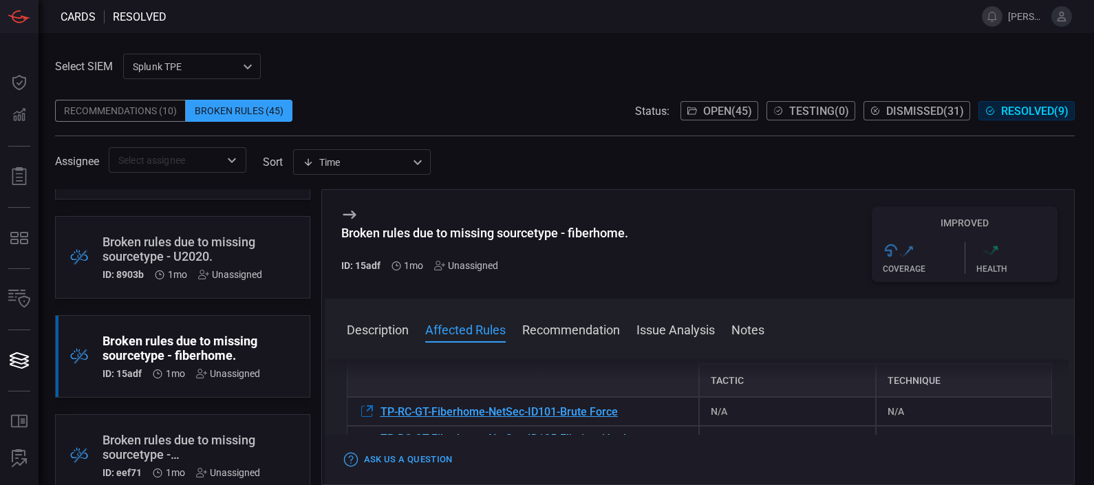
scroll to position [171, 0]
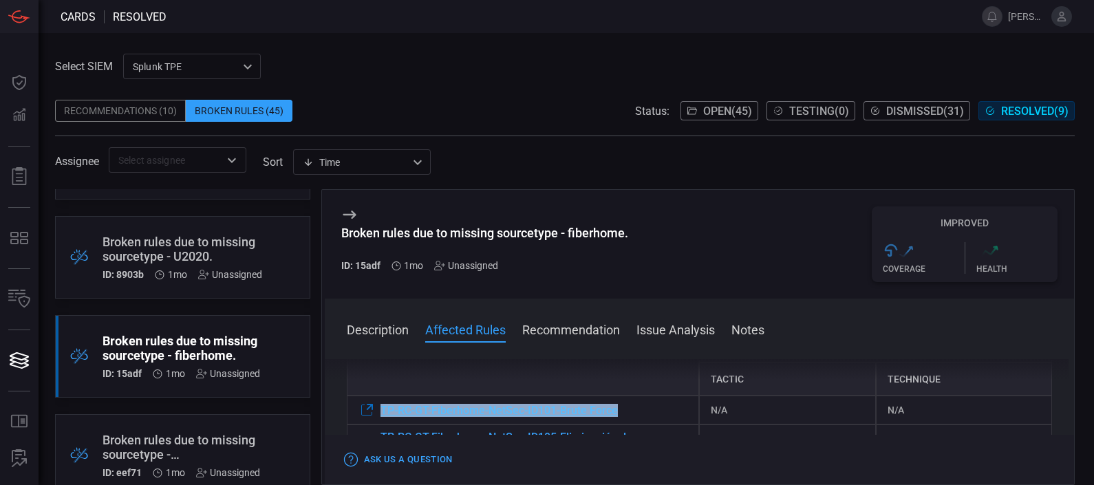
drag, startPoint x: 640, startPoint y: 406, endPoint x: 381, endPoint y: 410, distance: 259.4
click at [381, 410] on div "TP-RC-GT-Fiberhome-NetSec-ID101-Brute Force" at bounding box center [523, 410] width 353 height 29
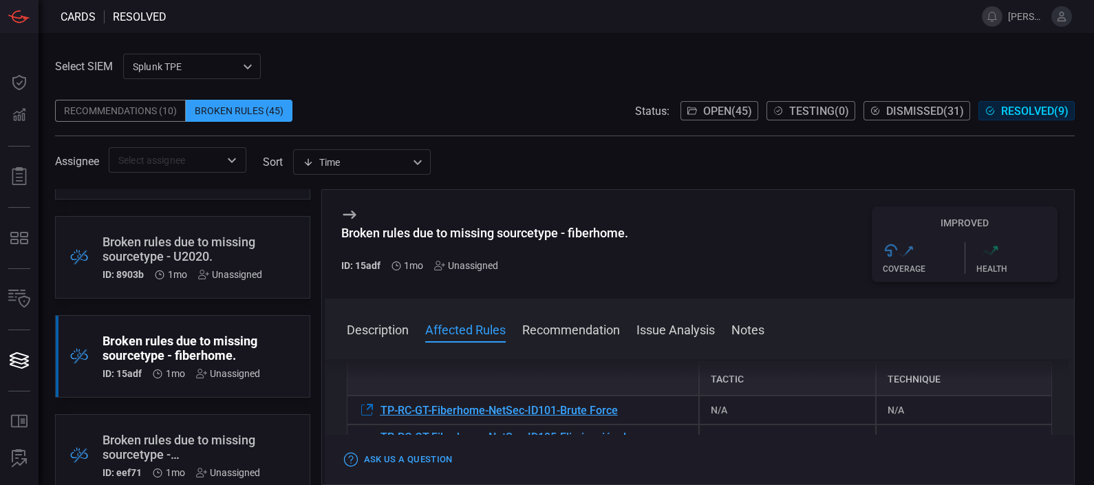
click at [211, 255] on div "Broken rules due to missing sourcetype - U2020." at bounding box center [183, 249] width 160 height 29
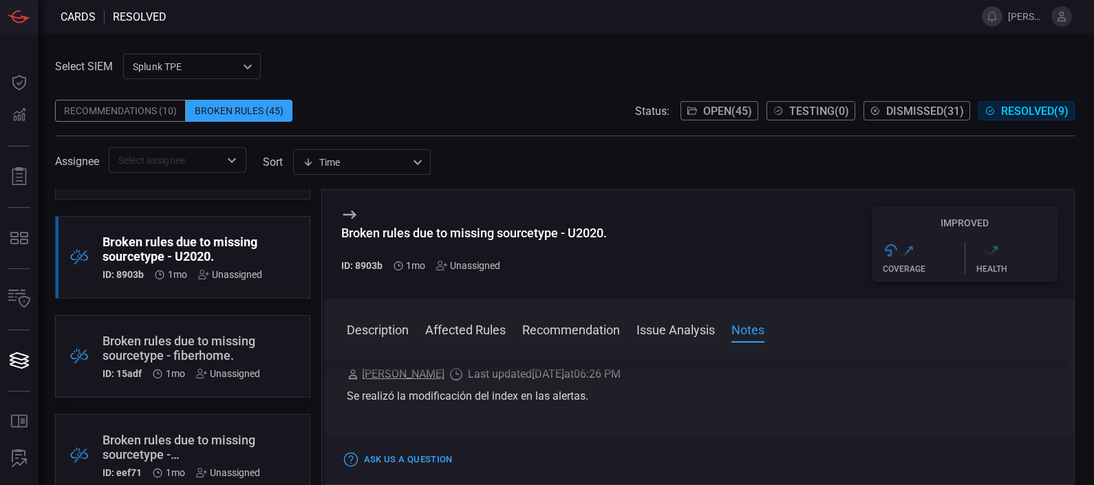
scroll to position [983, 0]
click at [216, 335] on div "Broken rules due to missing sourcetype - fiberhome." at bounding box center [182, 348] width 158 height 29
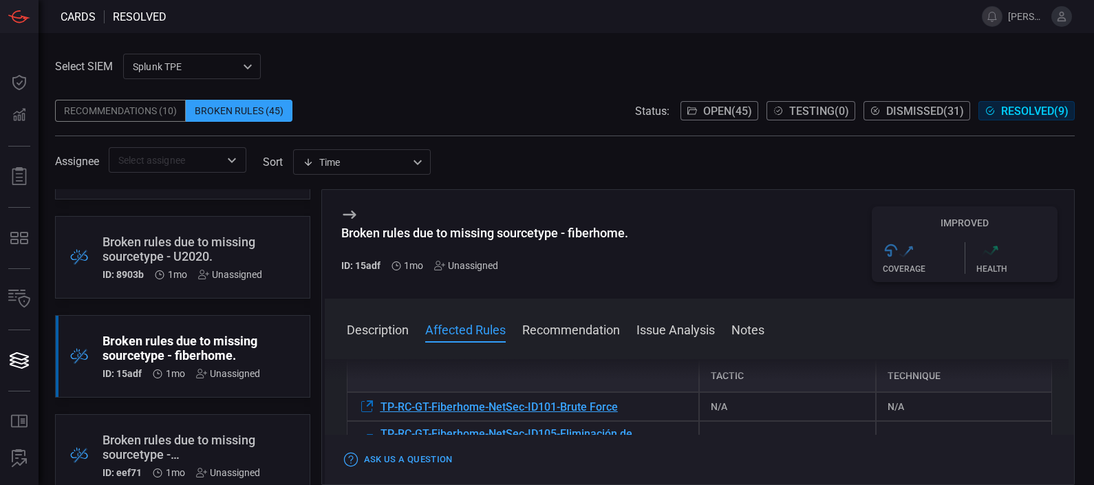
scroll to position [183, 0]
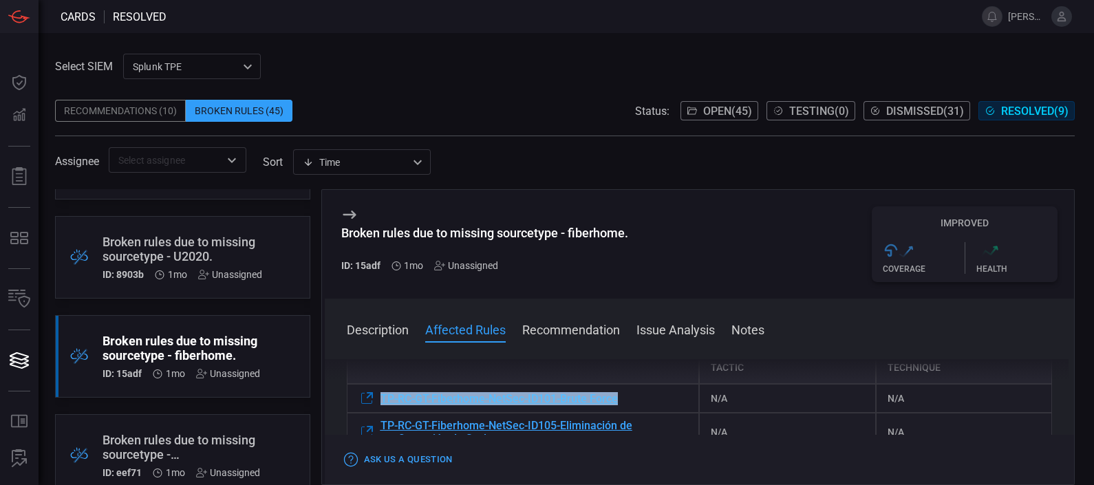
drag, startPoint x: 636, startPoint y: 396, endPoint x: 382, endPoint y: 394, distance: 254.6
click at [382, 394] on div "TP-RC-GT-Fiberhome-NetSec-ID101-Brute Force" at bounding box center [523, 398] width 353 height 29
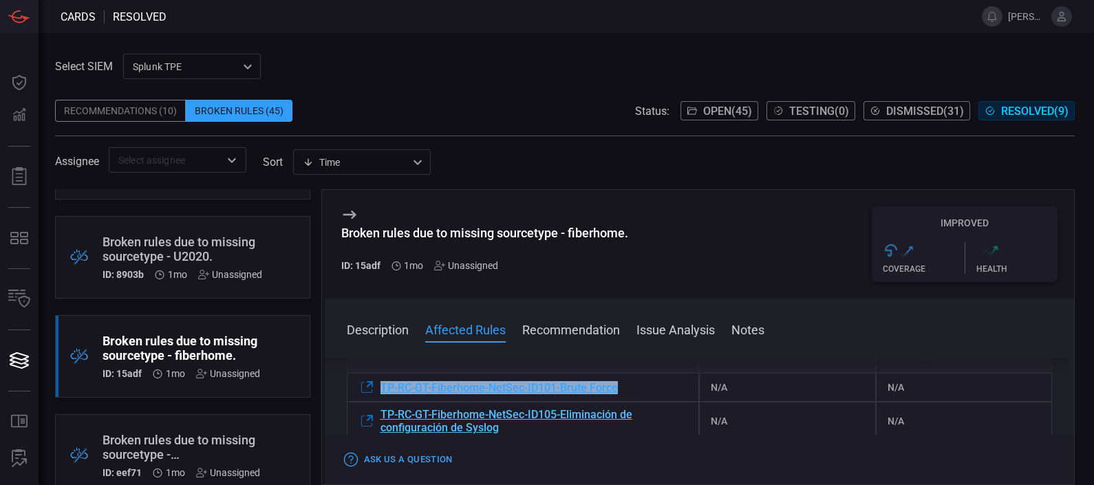
scroll to position [222, 0]
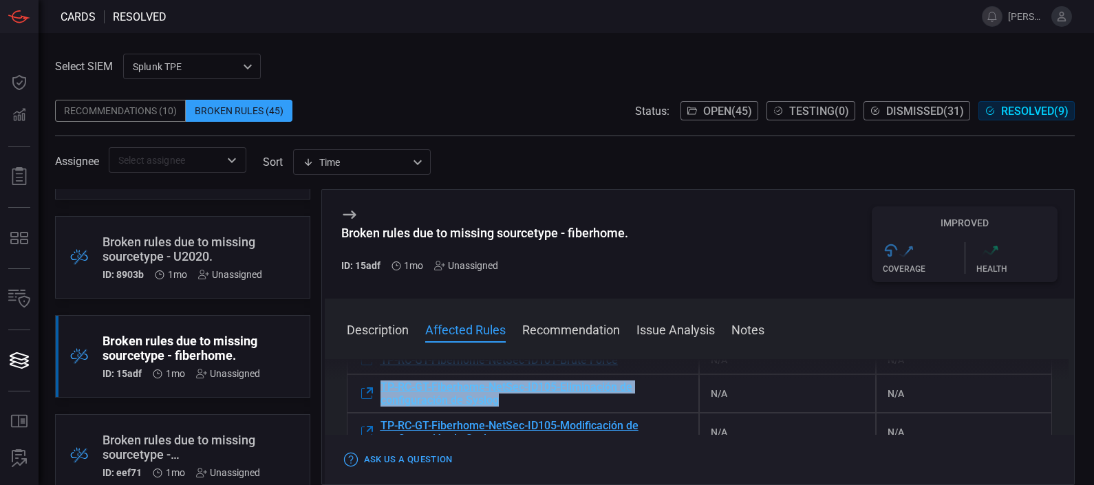
drag, startPoint x: 557, startPoint y: 410, endPoint x: 381, endPoint y: 388, distance: 176.8
click at [381, 388] on div "TP-RC-GT-Fiberhome-NetSec-ID105-Eliminación de configuración de Syslog" at bounding box center [523, 393] width 353 height 39
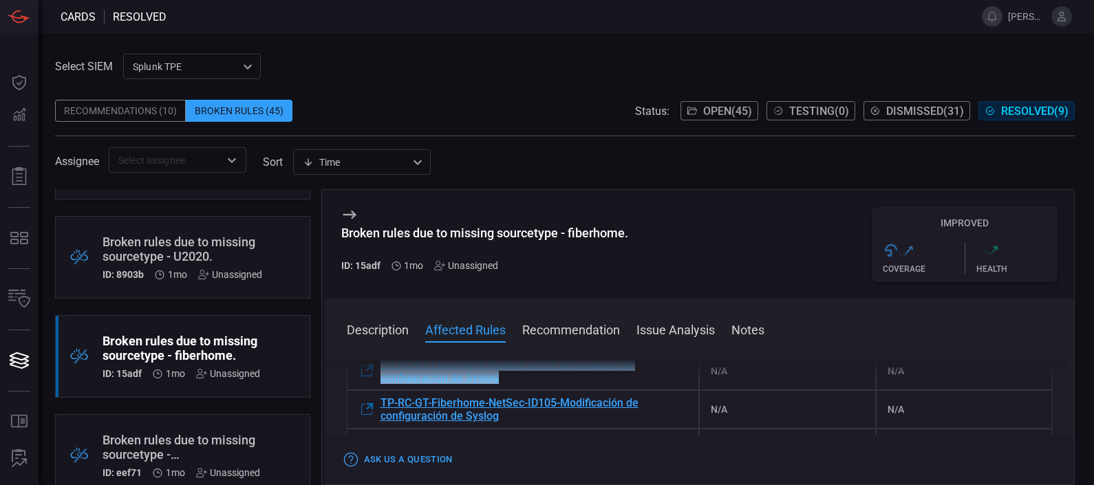
scroll to position [246, 0]
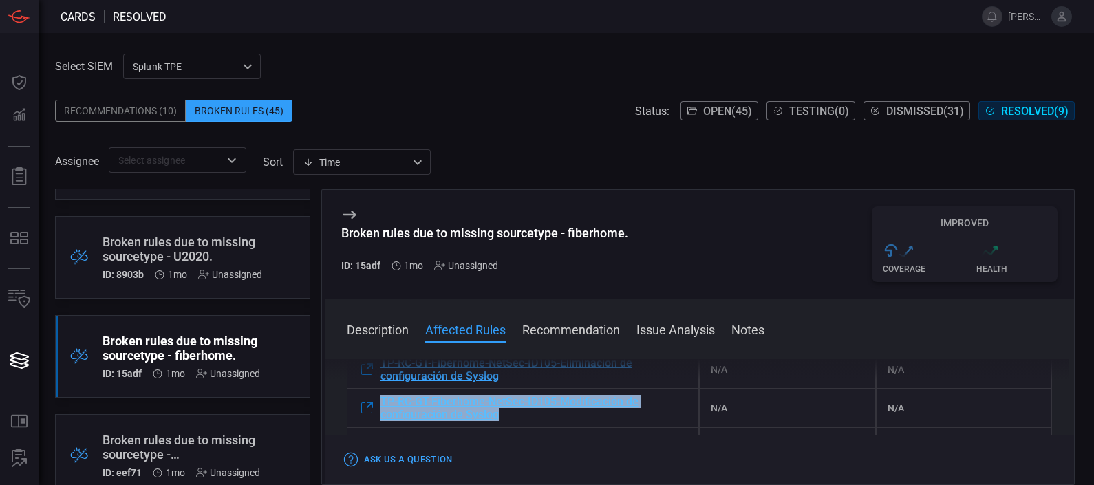
drag, startPoint x: 515, startPoint y: 422, endPoint x: 382, endPoint y: 405, distance: 134.6
click at [382, 405] on div "TP-RC-GT-Fiberhome-NetSec-ID105-Modificación de configuración de Syslog" at bounding box center [523, 408] width 353 height 39
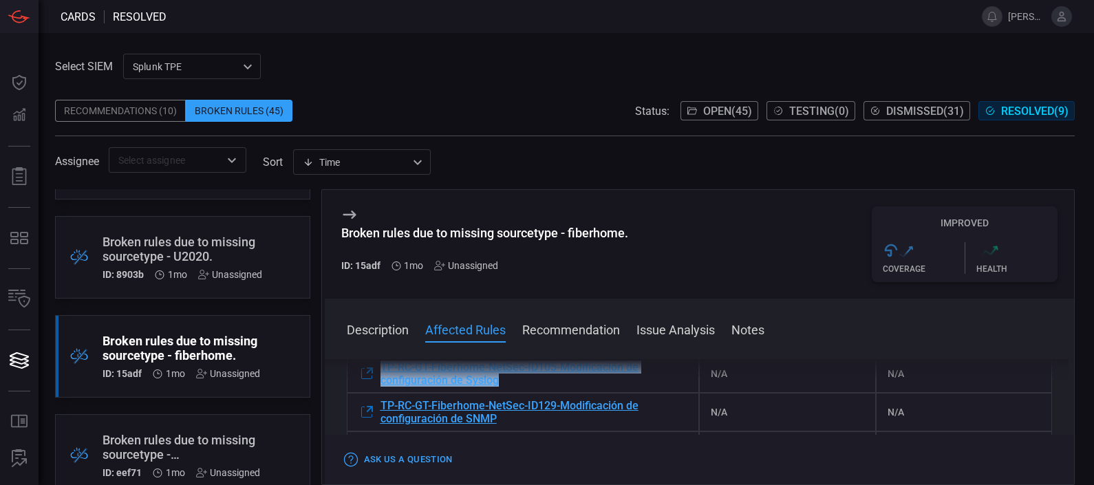
scroll to position [290, 0]
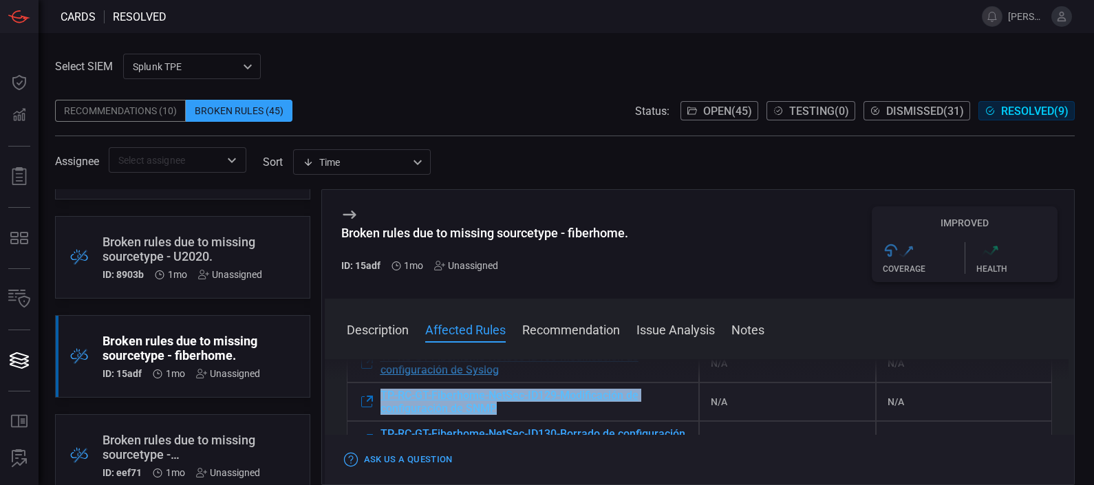
drag, startPoint x: 375, startPoint y: 387, endPoint x: 504, endPoint y: 407, distance: 131.0
click at [504, 407] on div "TP-RC-GT-Fiberhome-NetSec-ID129-Modificación de configuración de SNMP" at bounding box center [523, 402] width 353 height 39
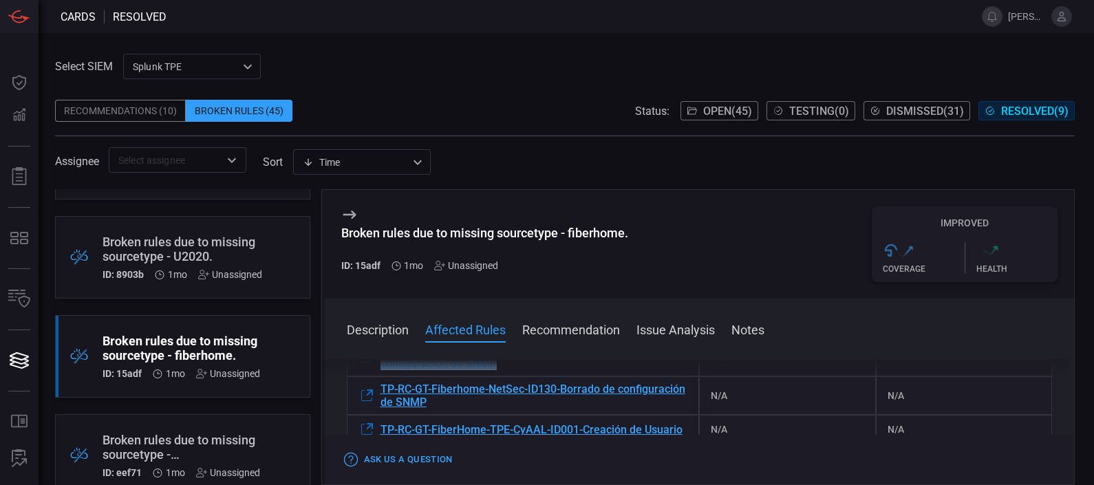
scroll to position [338, 0]
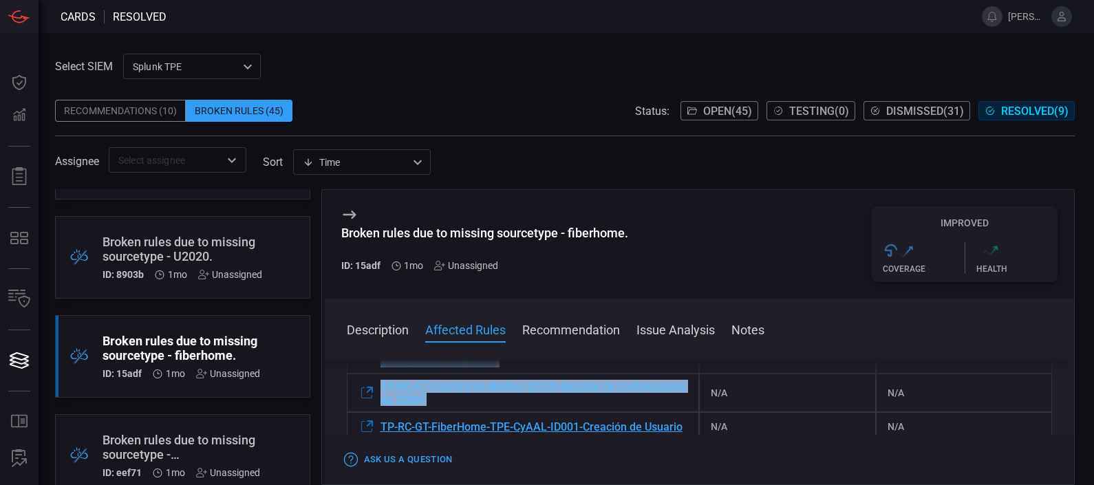
drag, startPoint x: 371, startPoint y: 378, endPoint x: 501, endPoint y: 403, distance: 132.4
click at [501, 403] on div "Description The sourcetype "fiberhome" does not exist within your environment. …" at bounding box center [700, 419] width 750 height 120
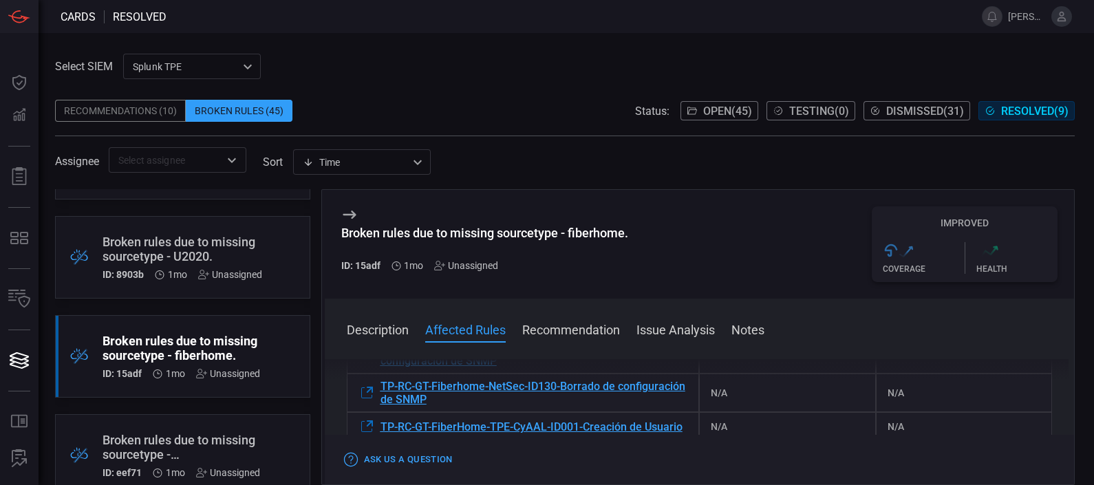
click at [729, 239] on div "Broken rules due to missing sourcetype - fiberhome. ID: 15adf 1mo Unassigned Im…" at bounding box center [700, 244] width 750 height 109
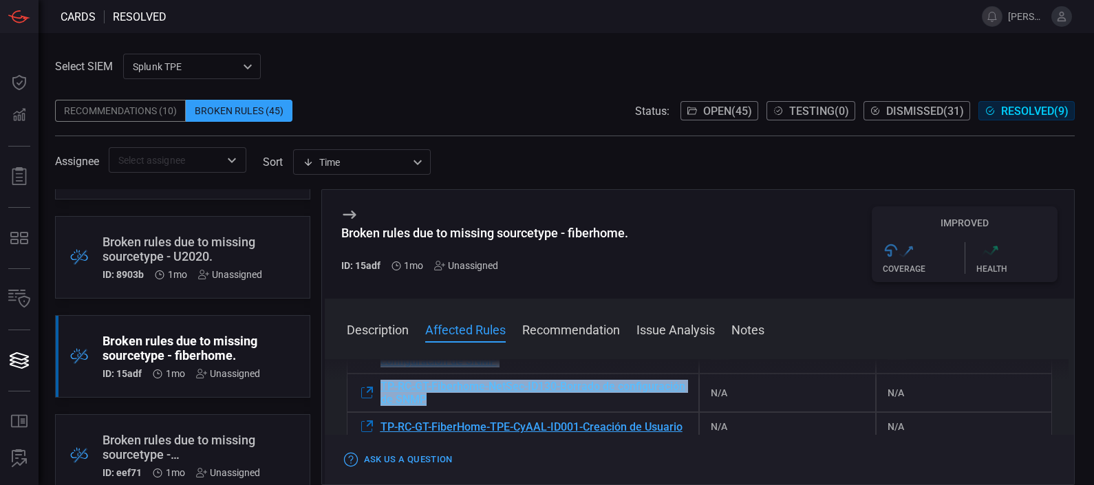
drag, startPoint x: 372, startPoint y: 378, endPoint x: 502, endPoint y: 402, distance: 132.1
click at [502, 402] on div "Description The sourcetype "fiberhome" does not exist within your environment. …" at bounding box center [700, 419] width 750 height 120
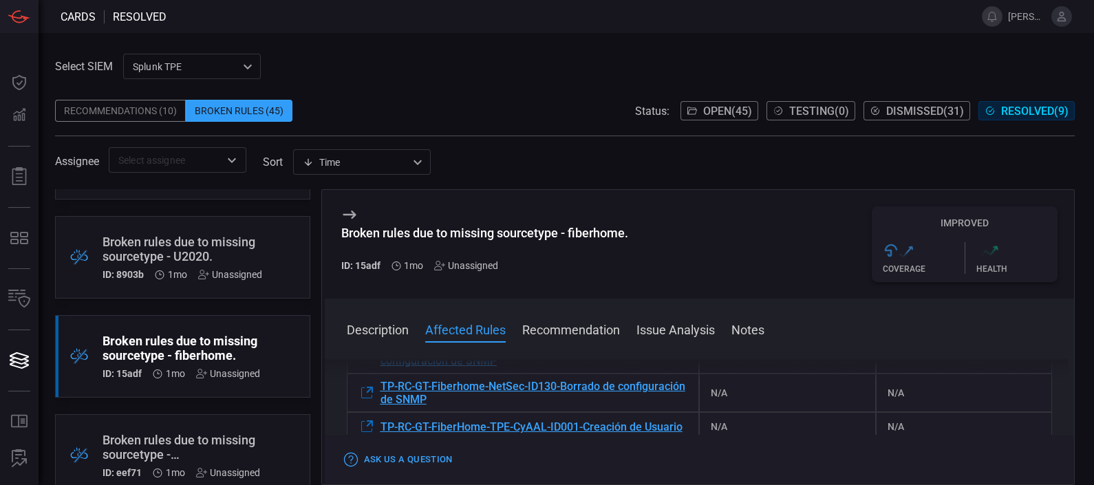
drag, startPoint x: 502, startPoint y: 402, endPoint x: 521, endPoint y: 100, distance: 302.7
click at [521, 100] on div "Recommendations (10) Broken Rules (45) Status: Open ( 45 ) Testing ( 0 ) Dismis…" at bounding box center [565, 111] width 1020 height 22
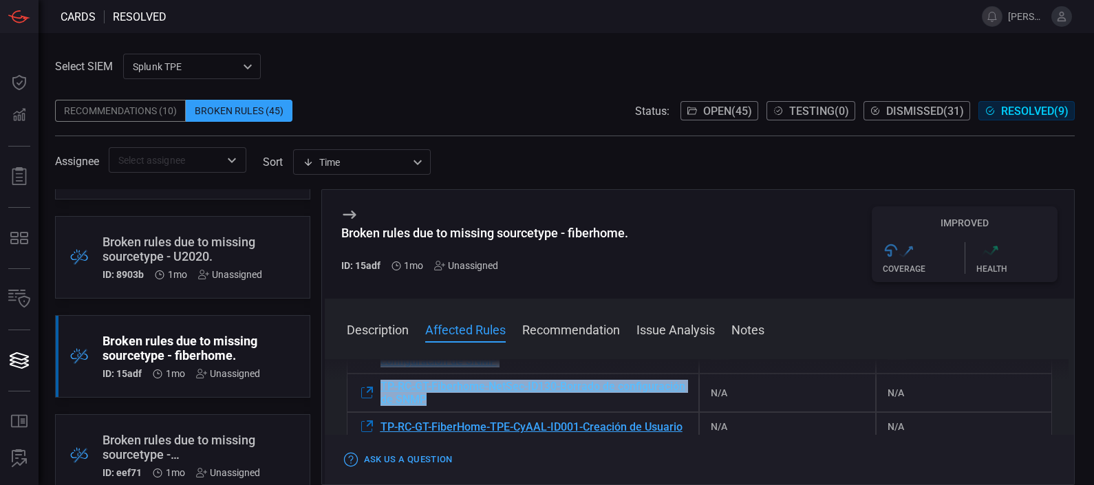
drag, startPoint x: 368, startPoint y: 378, endPoint x: 504, endPoint y: 399, distance: 137.8
click at [504, 399] on div "Description The sourcetype "fiberhome" does not exist within your environment. …" at bounding box center [700, 419] width 750 height 120
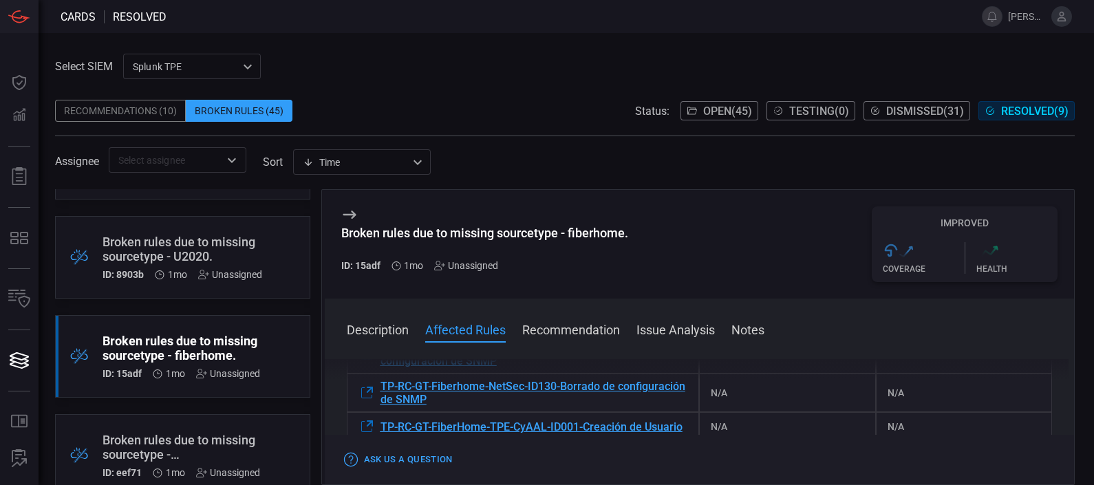
drag, startPoint x: 504, startPoint y: 399, endPoint x: 681, endPoint y: 47, distance: 393.6
click at [681, 47] on div "Select SIEM Splunk TPE 1e2e8ad1-9f42-4d8b-bcd8-2b3f9d333f5b ​ Recommendations (…" at bounding box center [567, 259] width 1056 height 452
click at [569, 78] on div "Select SIEM Splunk TPE 1e2e8ad1-9f42-4d8b-bcd8-2b3f9d333f5b ​ Recommendations (…" at bounding box center [565, 113] width 1020 height 119
drag, startPoint x: 368, startPoint y: 376, endPoint x: 387, endPoint y: 386, distance: 21.9
click at [387, 386] on div "Description The sourcetype "fiberhome" does not exist within your environment. …" at bounding box center [700, 419] width 750 height 120
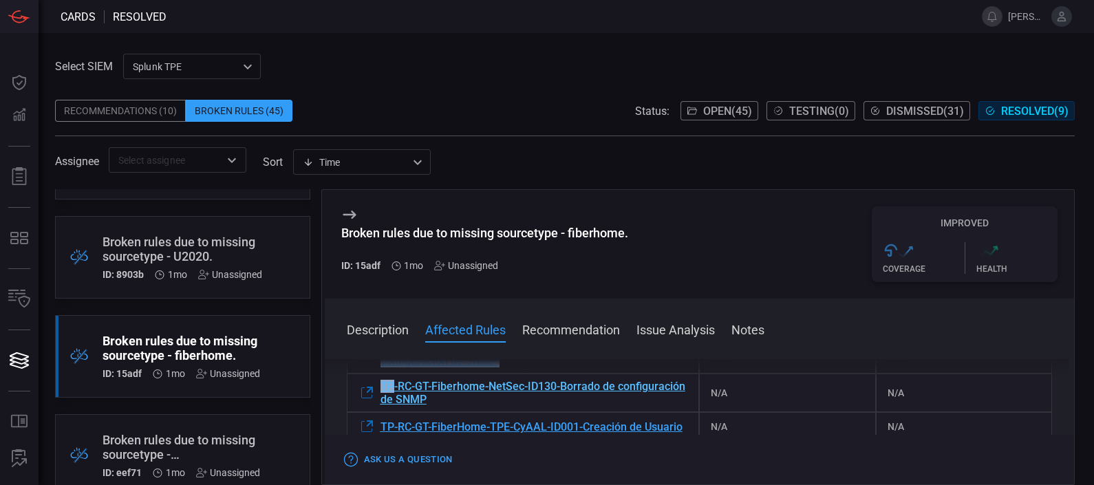
drag, startPoint x: 372, startPoint y: 376, endPoint x: 389, endPoint y: 385, distance: 19.7
click at [389, 385] on div "Description The sourcetype "fiberhome" does not exist within your environment. …" at bounding box center [700, 419] width 750 height 120
click at [720, 197] on div "Broken rules due to missing sourcetype - fiberhome. ID: 15adf 1mo Unassigned Im…" at bounding box center [700, 244] width 750 height 109
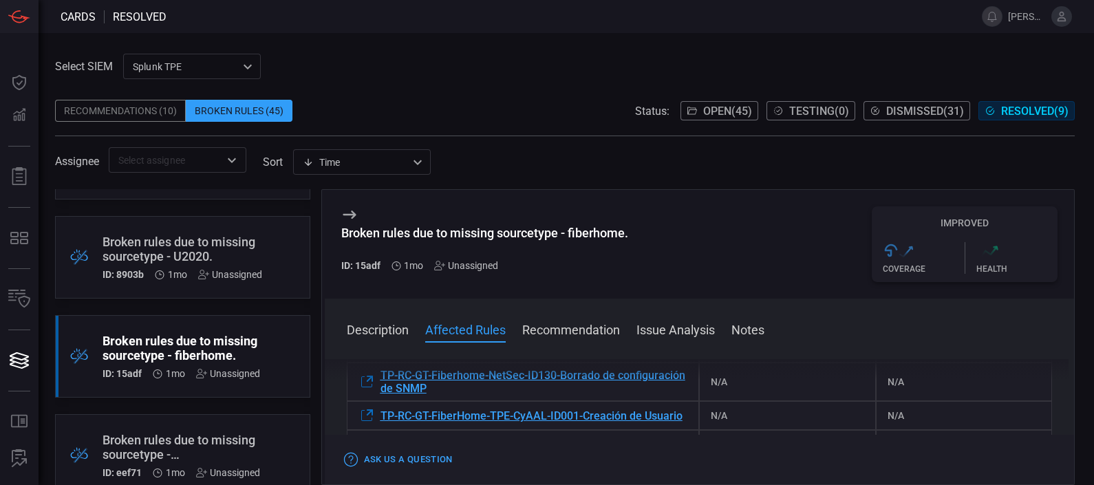
scroll to position [350, 0]
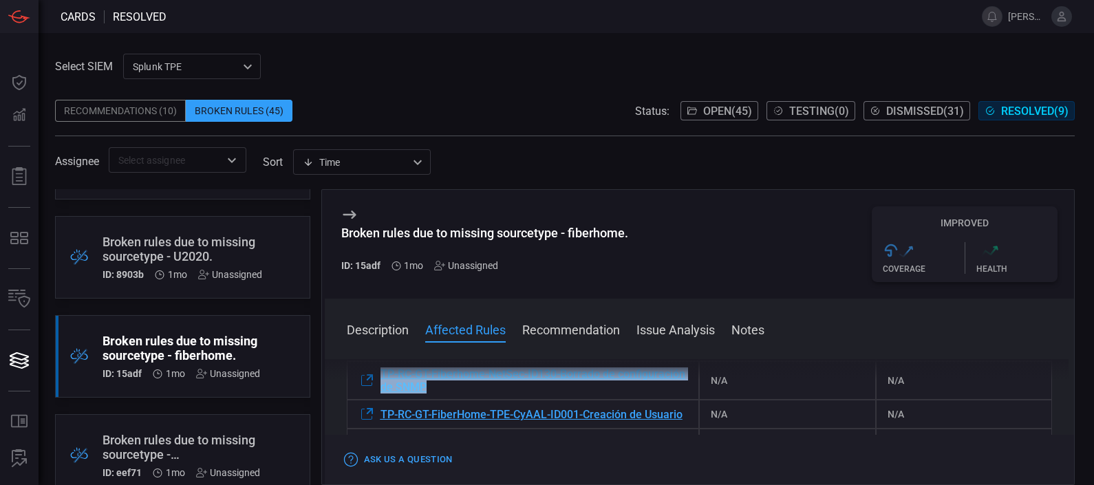
drag, startPoint x: 674, startPoint y: 378, endPoint x: 561, endPoint y: 392, distance: 112.9
click at [561, 392] on div "Description The sourcetype "fiberhome" does not exist within your environment. …" at bounding box center [700, 419] width 750 height 120
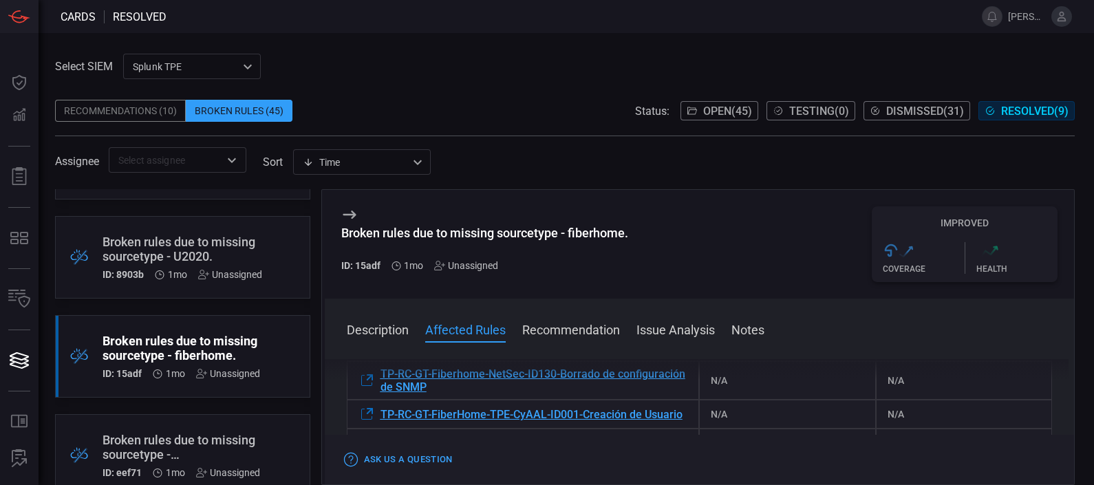
click at [658, 172] on div "Assignee ​ sort Time visibleUpdateTime ​" at bounding box center [565, 159] width 1020 height 25
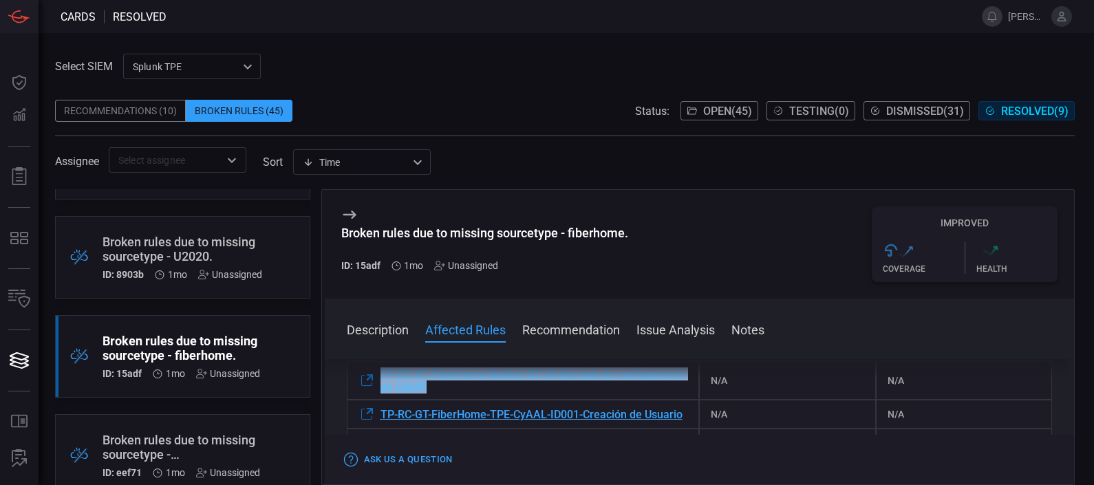
drag, startPoint x: 375, startPoint y: 372, endPoint x: 493, endPoint y: 387, distance: 118.6
click at [493, 387] on div "Description The sourcetype "fiberhome" does not exist within your environment. …" at bounding box center [700, 419] width 750 height 120
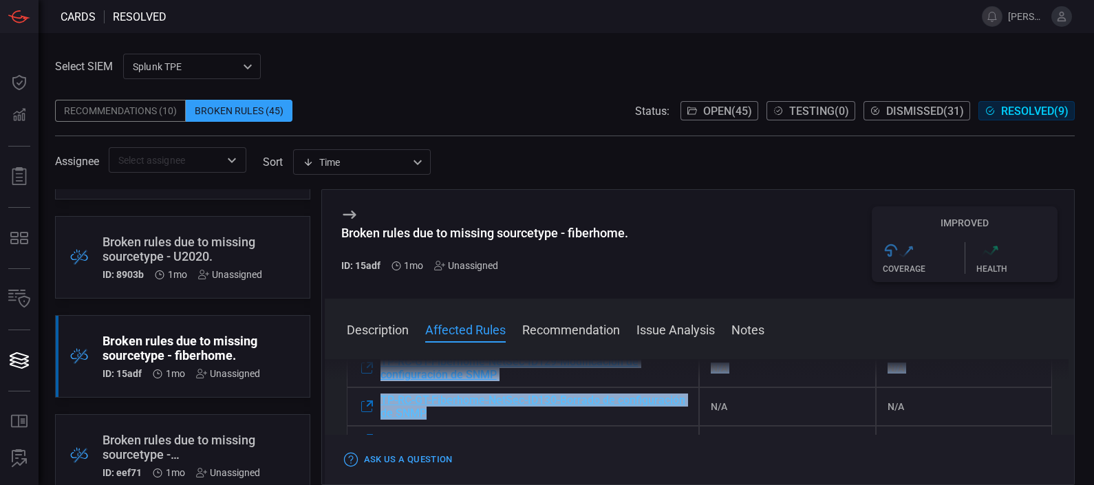
scroll to position [323, 0]
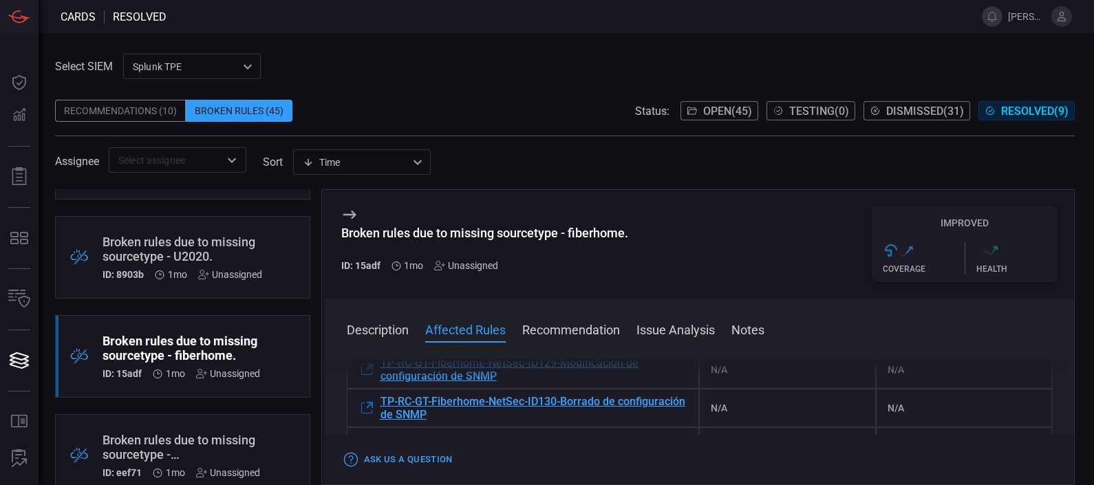
click at [557, 378] on div "Description The sourcetype "fiberhome" does not exist within your environment. …" at bounding box center [700, 419] width 750 height 120
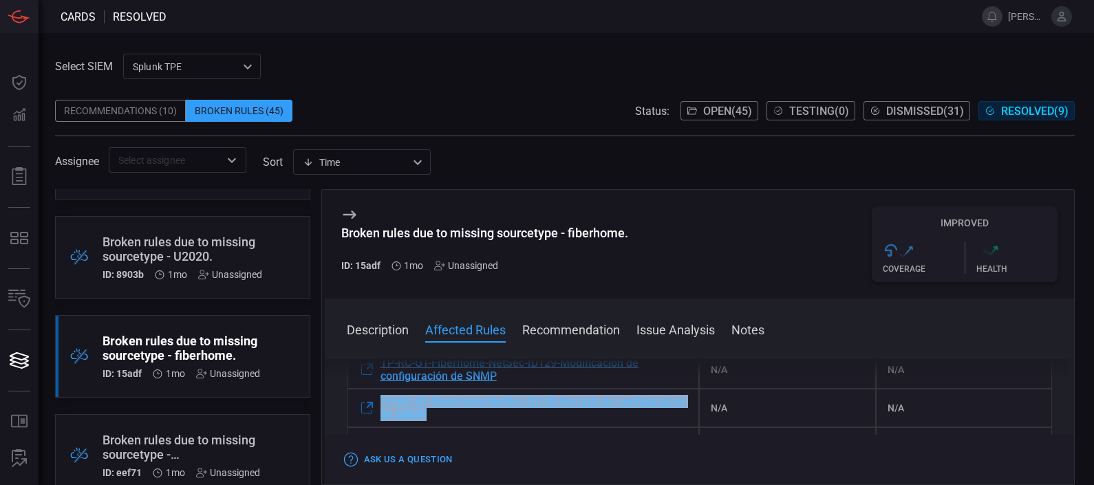
drag, startPoint x: 377, startPoint y: 391, endPoint x: 509, endPoint y: 413, distance: 133.9
click at [509, 413] on div "TP-RC-GT-Fiberhome-NetSec-ID130-Borrado de configuración de SNMP" at bounding box center [523, 408] width 353 height 39
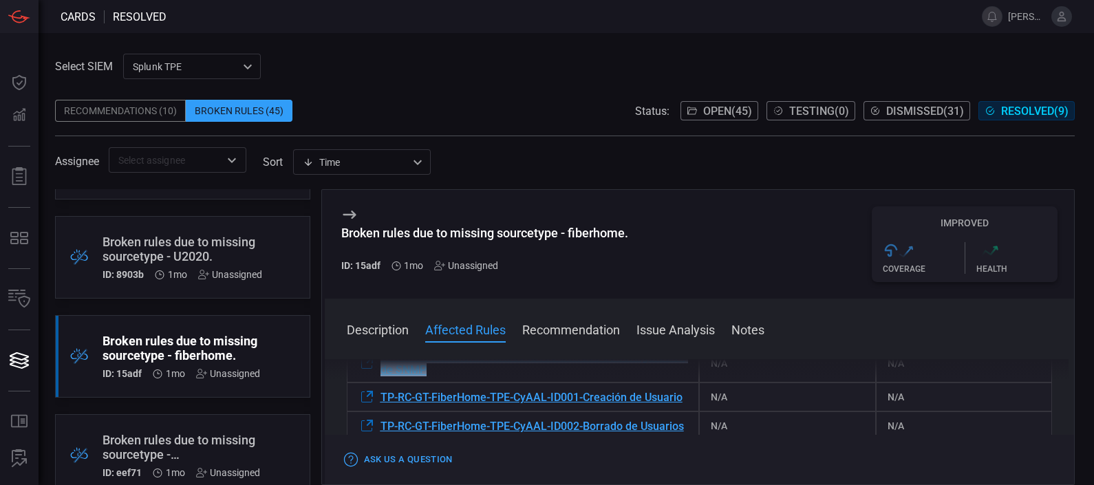
scroll to position [368, 0]
click at [624, 374] on div "Description The sourcetype "fiberhome" does not exist within your environment. …" at bounding box center [700, 419] width 750 height 120
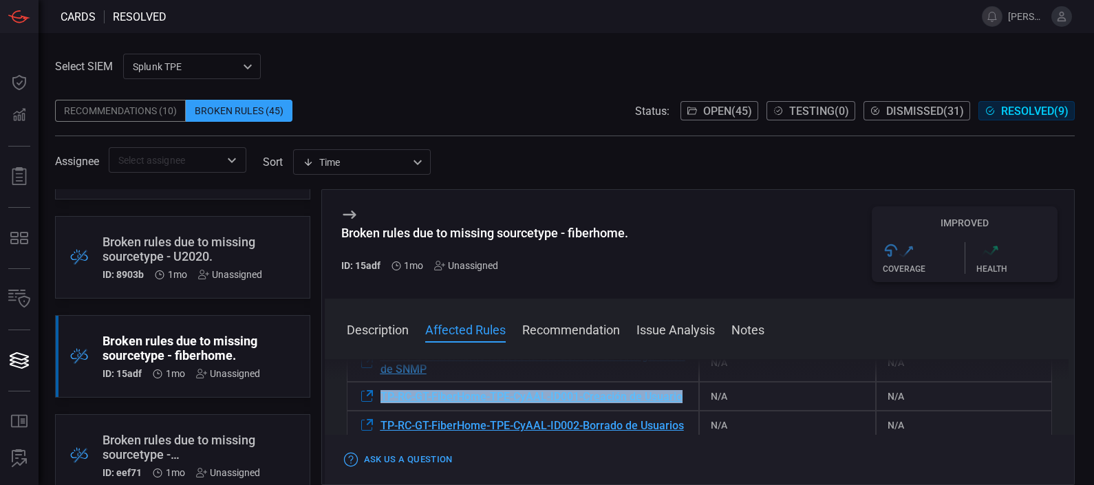
drag, startPoint x: 378, startPoint y: 387, endPoint x: 434, endPoint y: 407, distance: 59.2
click at [434, 407] on div "TP-RC-GT-FiberHome-TPE-CyAAL-ID001-Creación de Usuario" at bounding box center [523, 396] width 353 height 29
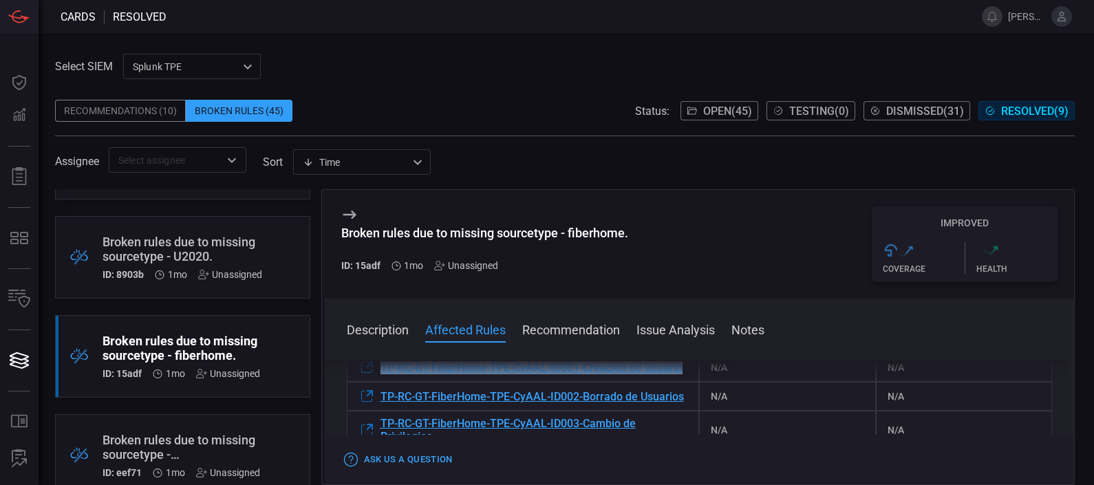
scroll to position [404, 0]
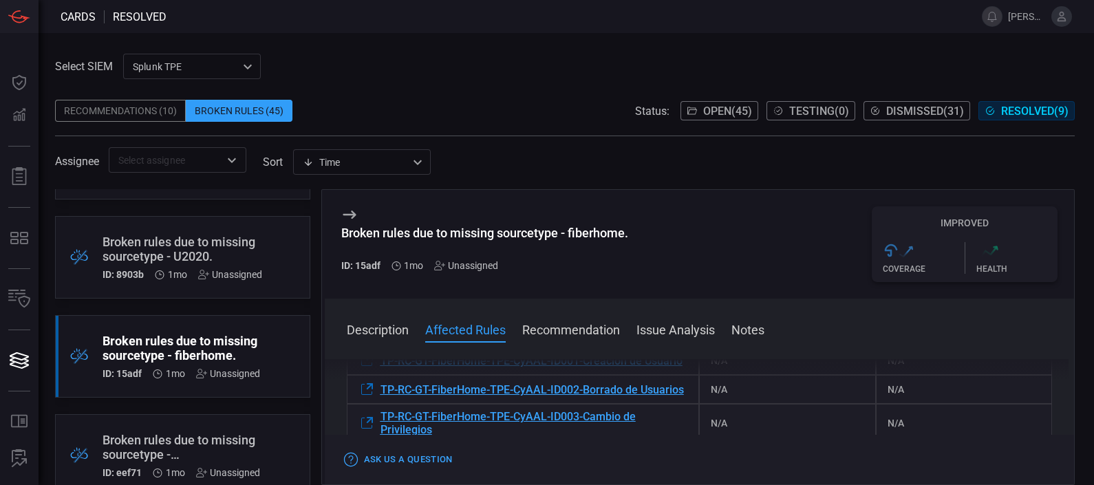
click at [570, 116] on div "Recommendations (10) Broken Rules (45) Status: Open ( 45 ) Testing ( 0 ) Dismis…" at bounding box center [565, 111] width 1020 height 22
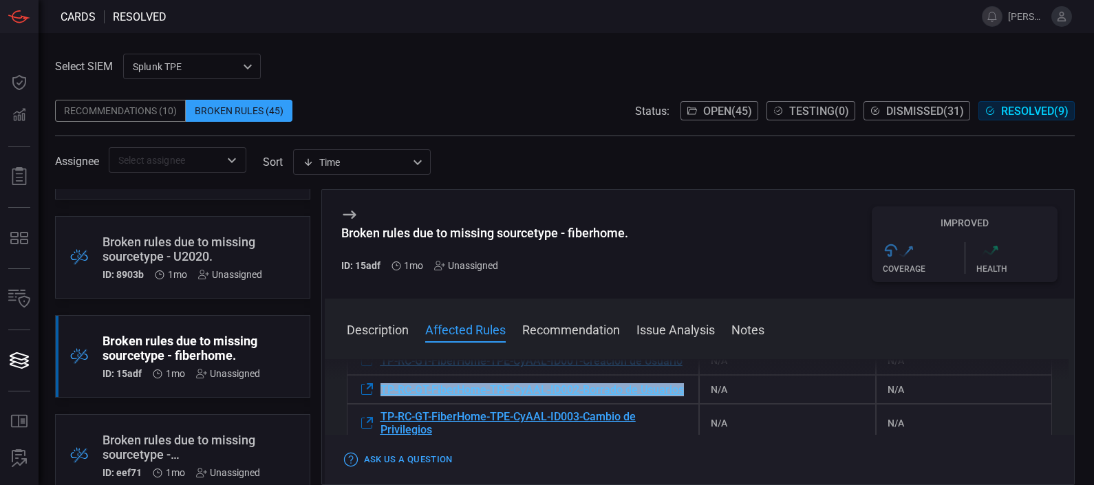
drag, startPoint x: 369, startPoint y: 386, endPoint x: 433, endPoint y: 409, distance: 68.8
click at [433, 404] on div "TP-RC-GT-FiberHome-TPE-CyAAL-ID002-Borrado de Usuarios" at bounding box center [523, 389] width 353 height 29
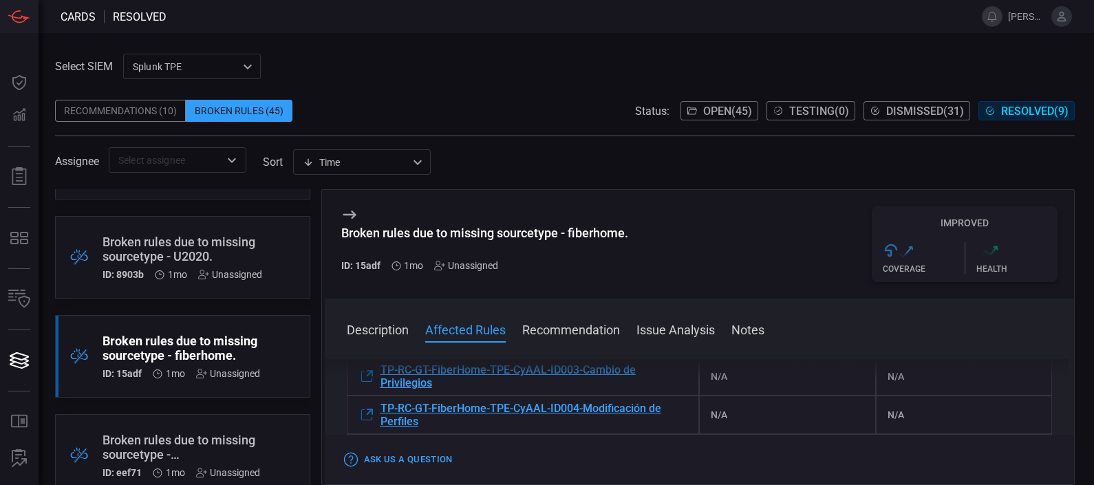
scroll to position [451, 0]
click at [438, 139] on span at bounding box center [565, 141] width 1020 height 11
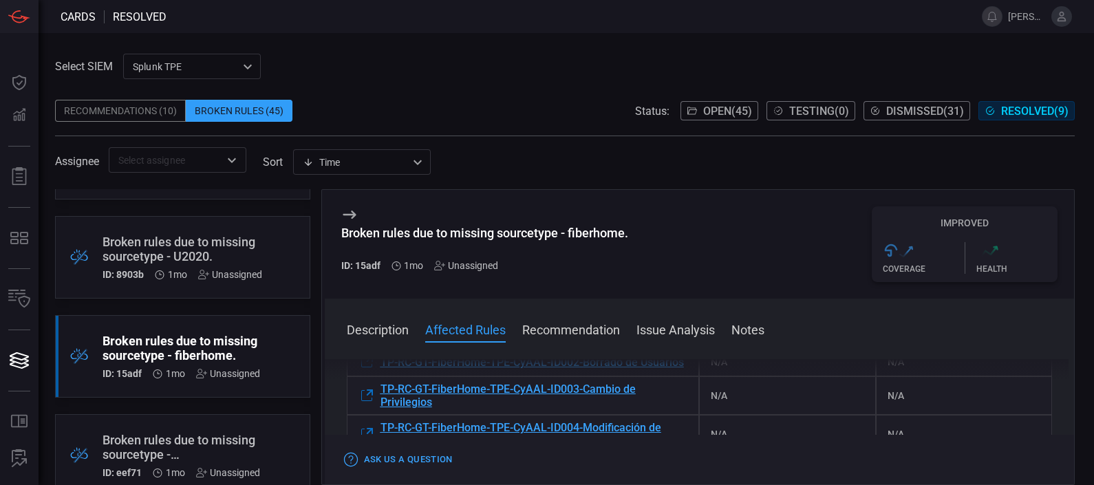
scroll to position [431, 0]
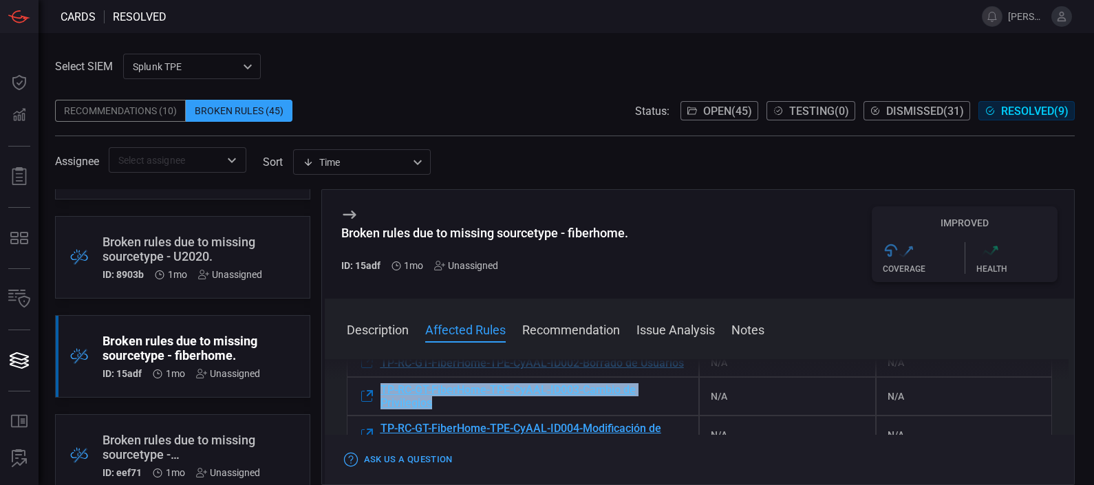
drag, startPoint x: 373, startPoint y: 397, endPoint x: 439, endPoint y: 422, distance: 70.8
click at [439, 416] on div "TP-RC-GT-FiberHome-TPE-CyAAL-ID003-Cambio de Privilegios" at bounding box center [523, 396] width 353 height 39
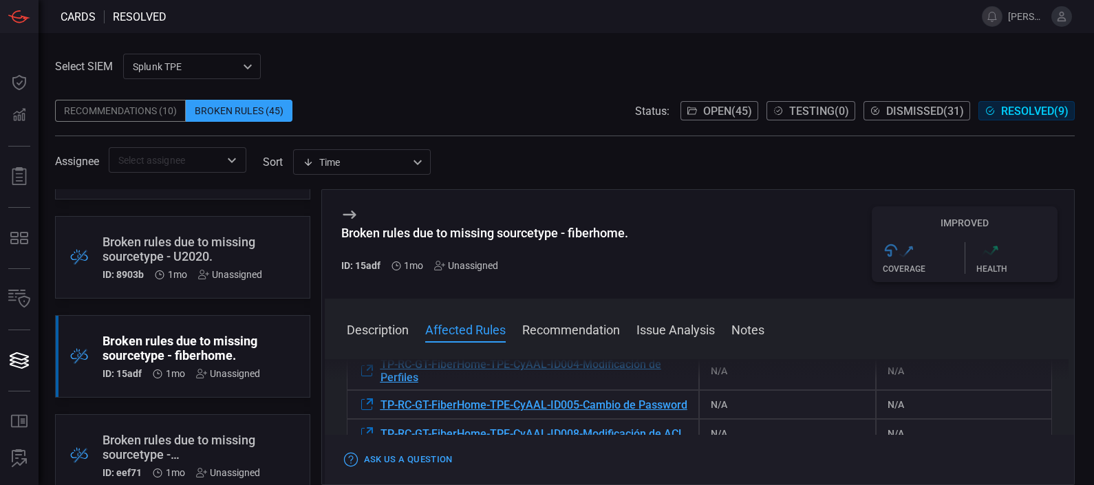
scroll to position [495, 0]
drag, startPoint x: 372, startPoint y: 375, endPoint x: 440, endPoint y: 403, distance: 73.5
click at [440, 403] on div "Description The sourcetype "fiberhome" does not exist within your environment. …" at bounding box center [700, 419] width 750 height 120
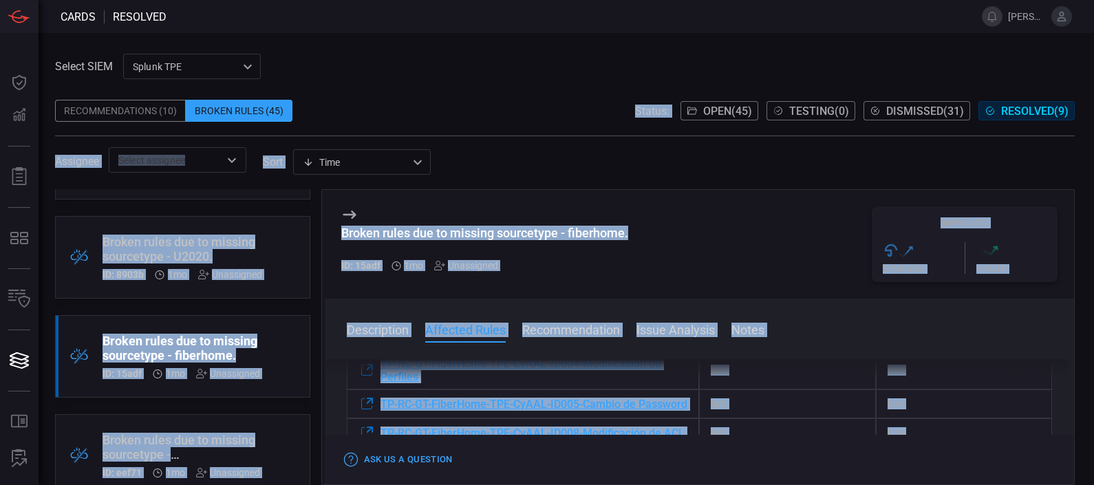
drag, startPoint x: 440, startPoint y: 403, endPoint x: 478, endPoint y: 440, distance: 53.5
click at [478, 440] on div "Select SIEM Splunk TPE 1e2e8ad1-9f42-4d8b-bcd8-2b3f9d333f5b ​ Recommendations (…" at bounding box center [565, 269] width 1020 height 431
drag, startPoint x: 478, startPoint y: 440, endPoint x: 469, endPoint y: 129, distance: 310.5
click at [469, 129] on span at bounding box center [565, 129] width 1020 height 14
click at [564, 152] on div "Assignee ​ sort Time visibleUpdateTime ​" at bounding box center [565, 159] width 1020 height 25
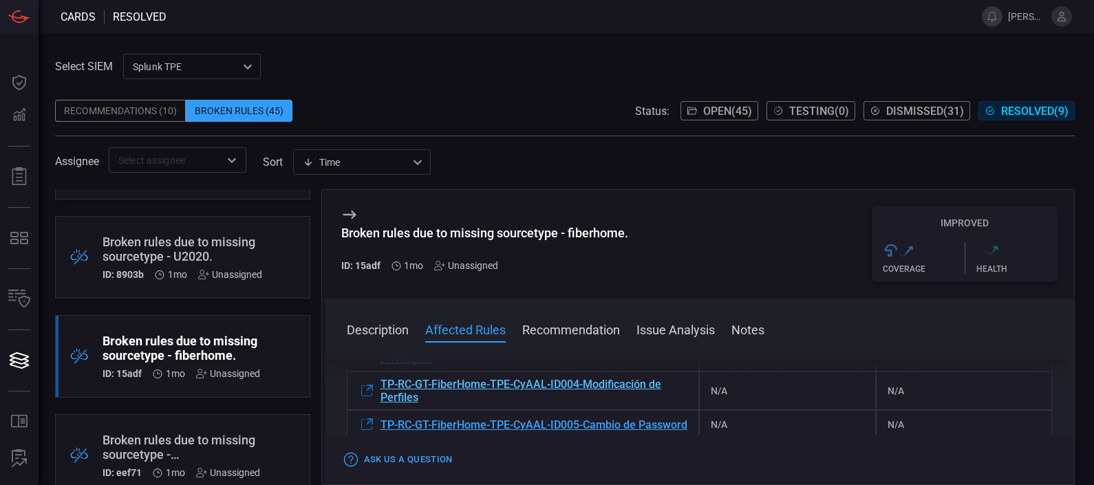
scroll to position [475, 0]
drag, startPoint x: 375, startPoint y: 392, endPoint x: 427, endPoint y: 416, distance: 56.9
click at [427, 410] on div "TP-RC-GT-FiberHome-TPE-CyAAL-ID004-Modificación de Perfiles" at bounding box center [523, 391] width 353 height 39
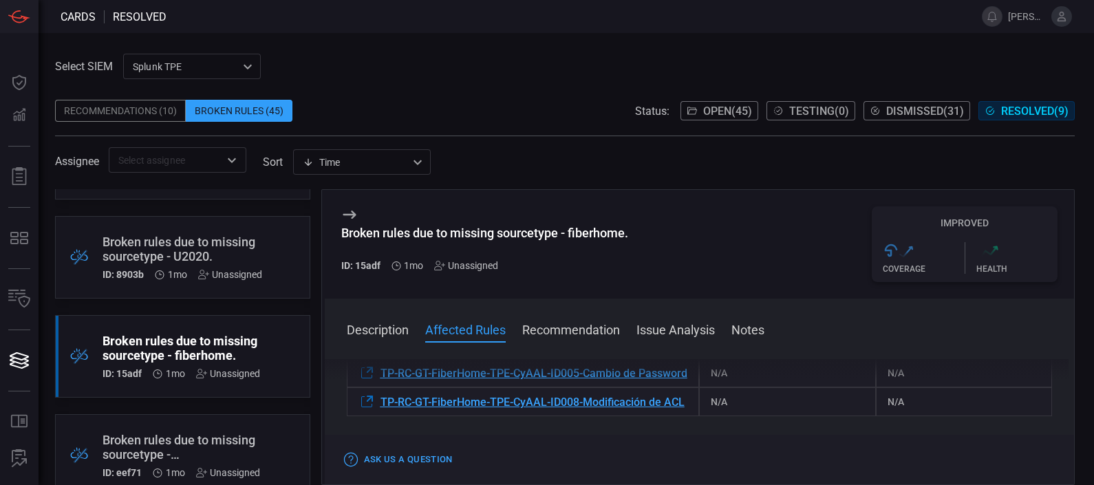
scroll to position [528, 0]
click at [564, 157] on div "Assignee ​ sort Time visibleUpdateTime ​" at bounding box center [565, 159] width 1020 height 25
drag, startPoint x: 372, startPoint y: 378, endPoint x: 435, endPoint y: 400, distance: 66.1
click at [435, 400] on div "Description The sourcetype "fiberhome" does not exist within your environment. …" at bounding box center [700, 419] width 750 height 120
drag, startPoint x: 435, startPoint y: 400, endPoint x: 517, endPoint y: 193, distance: 222.1
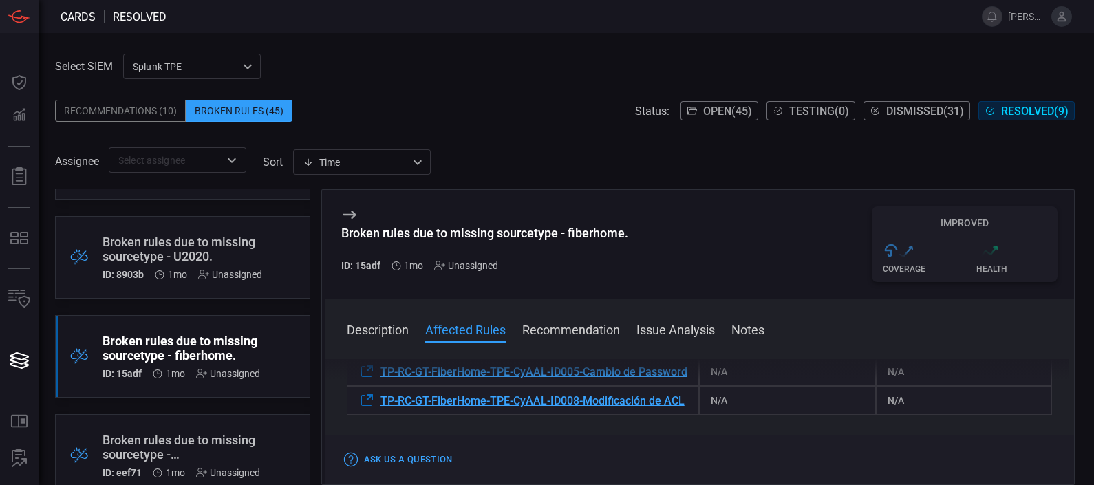
click at [517, 193] on div "Broken rules due to missing sourcetype - fiberhome. ID: 15adf 1mo Unassigned Im…" at bounding box center [700, 244] width 750 height 109
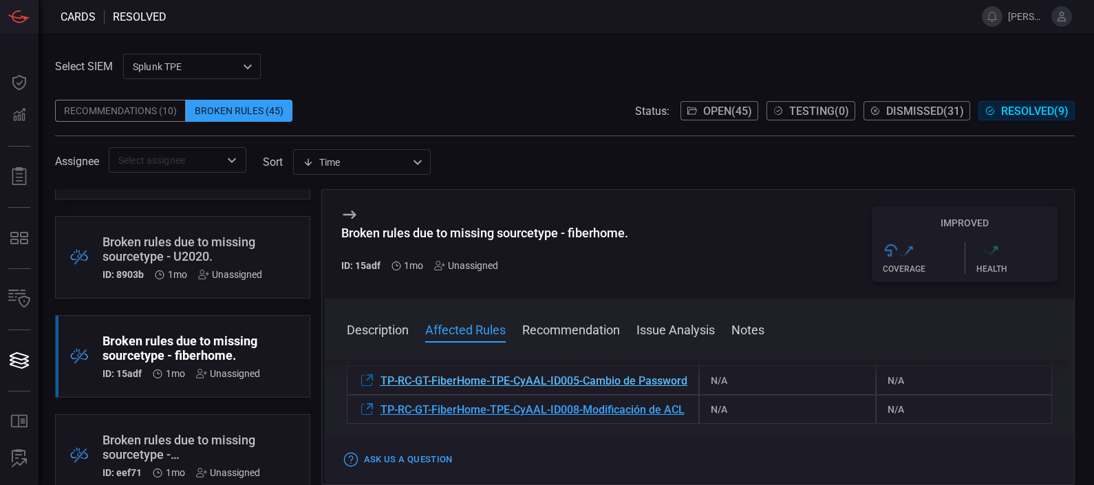
scroll to position [517, 0]
drag, startPoint x: 382, startPoint y: 388, endPoint x: 429, endPoint y: 416, distance: 54.6
click at [429, 397] on div "TP-RC-GT-FiberHome-TPE-CyAAL-ID005-Cambio de Password" at bounding box center [523, 382] width 353 height 29
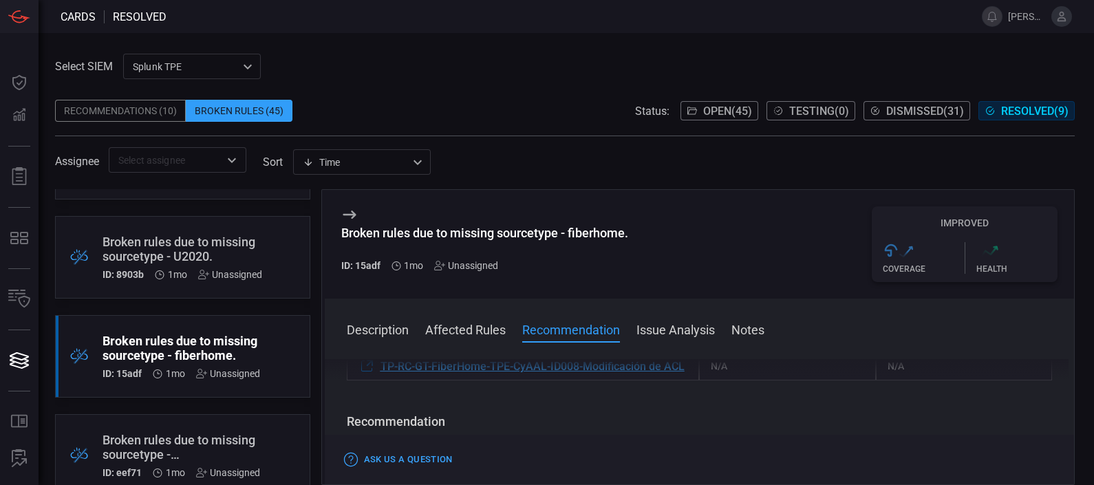
scroll to position [568, 0]
click at [606, 213] on div "Broken rules due to missing sourcetype - fiberhome. ID: 15adf 1mo Unassigned" at bounding box center [484, 244] width 287 height 76
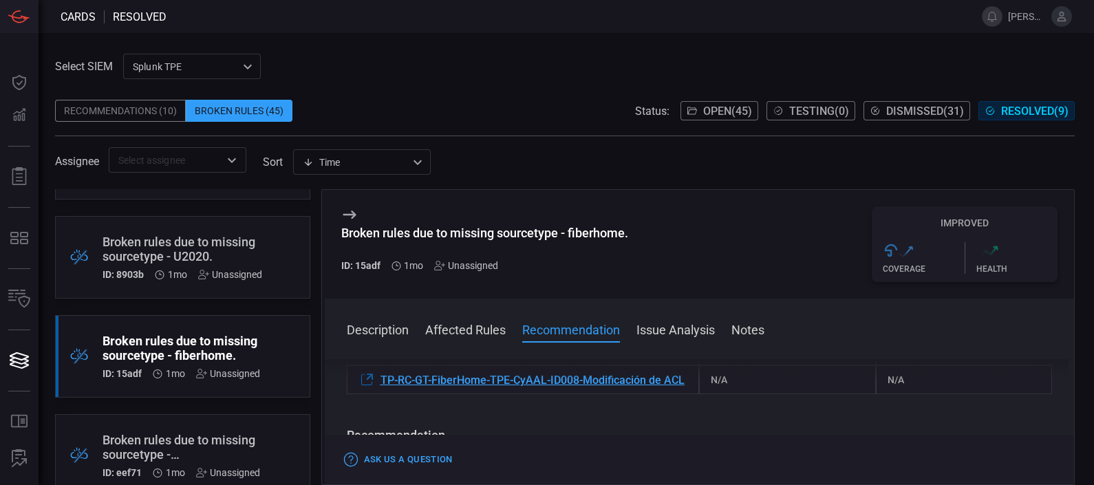
scroll to position [550, 0]
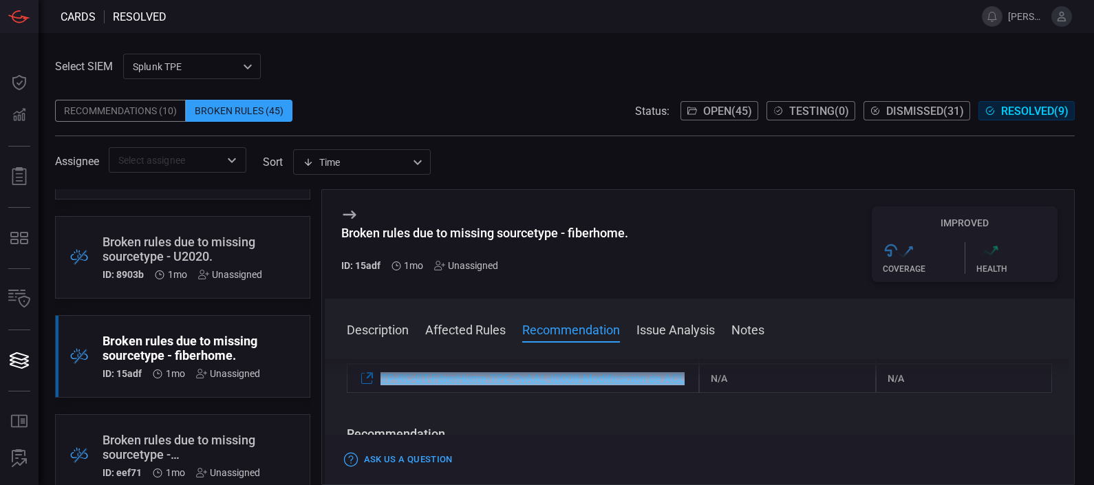
drag, startPoint x: 374, startPoint y: 396, endPoint x: 423, endPoint y: 416, distance: 53.4
click at [423, 393] on div "TP-RC-GT-FiberHome-TPE-CyAAL-ID008-Modificación de ACL" at bounding box center [523, 378] width 353 height 29
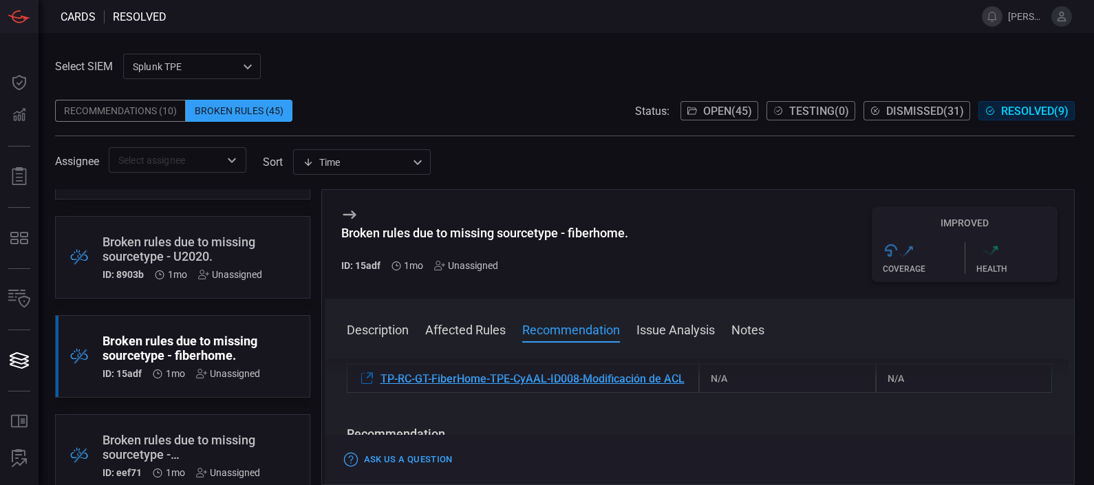
click at [675, 242] on div "Broken rules due to missing sourcetype - fiberhome. ID: 15adf 1mo Unassigned Im…" at bounding box center [700, 244] width 750 height 109
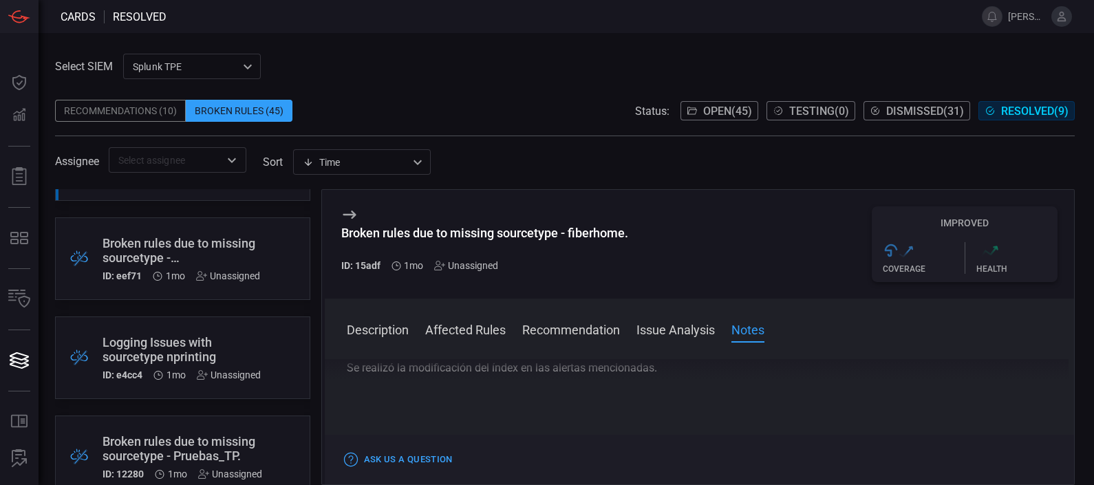
scroll to position [370, 0]
click at [206, 250] on div "Broken rules due to missing sourcetype - Balanceador_F5." at bounding box center [182, 248] width 158 height 29
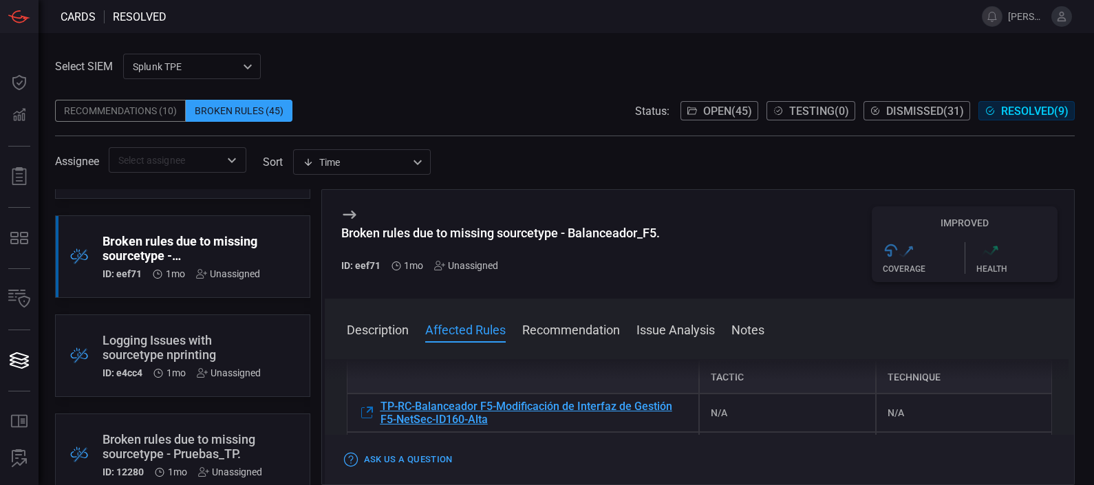
scroll to position [211, 0]
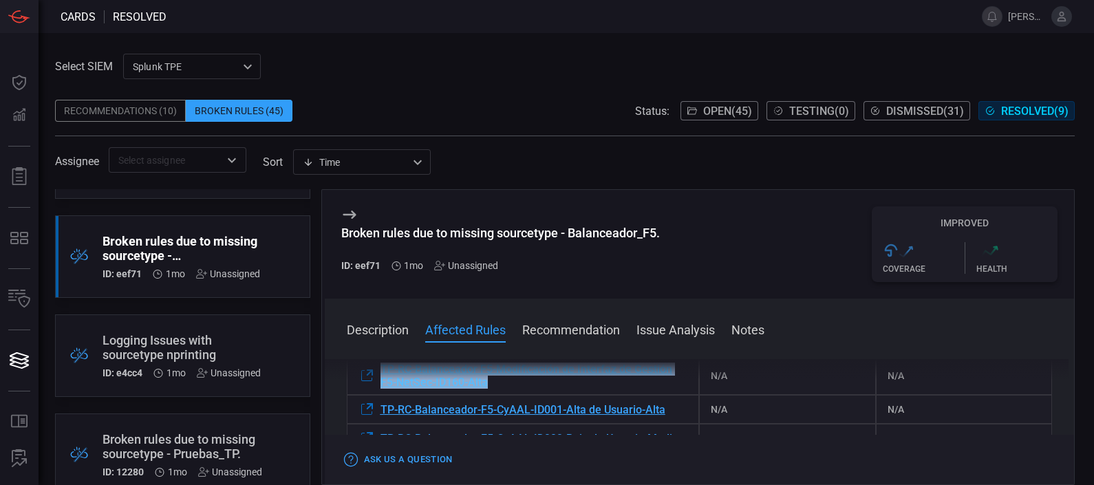
drag, startPoint x: 372, startPoint y: 376, endPoint x: 490, endPoint y: 400, distance: 120.8
click at [490, 400] on div "Description The sourcetype "Balanceador_F5" does not exist within your environm…" at bounding box center [700, 419] width 750 height 120
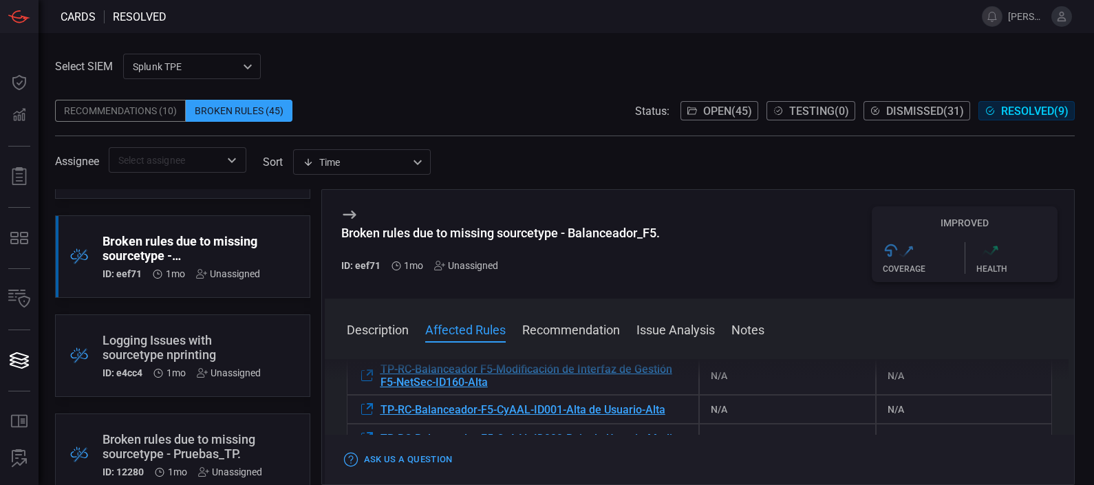
click at [587, 155] on div "Assignee ​ sort Time visibleUpdateTime ​" at bounding box center [565, 159] width 1020 height 25
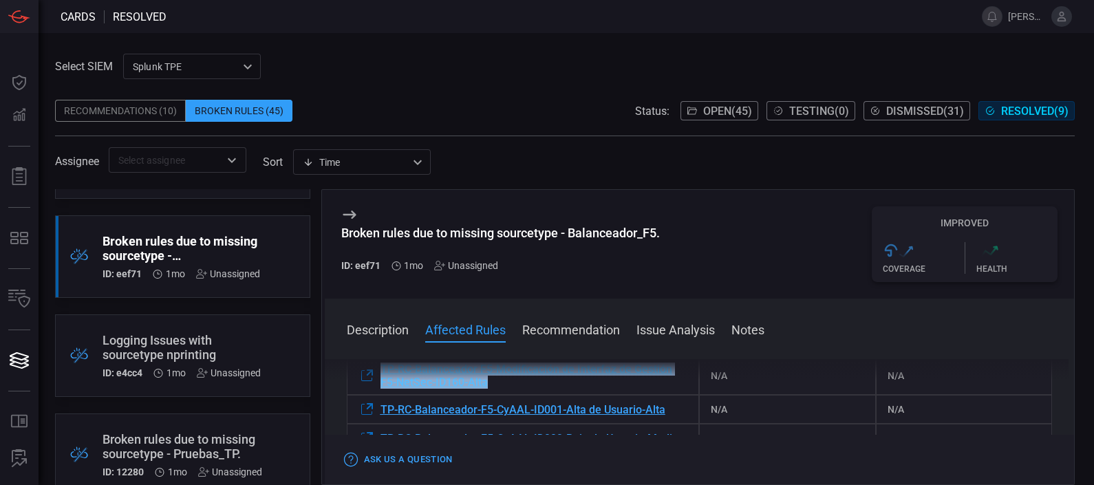
drag, startPoint x: 372, startPoint y: 378, endPoint x: 500, endPoint y: 401, distance: 130.0
click at [500, 401] on div "Description The sourcetype "Balanceador_F5" does not exist within your environm…" at bounding box center [700, 419] width 750 height 120
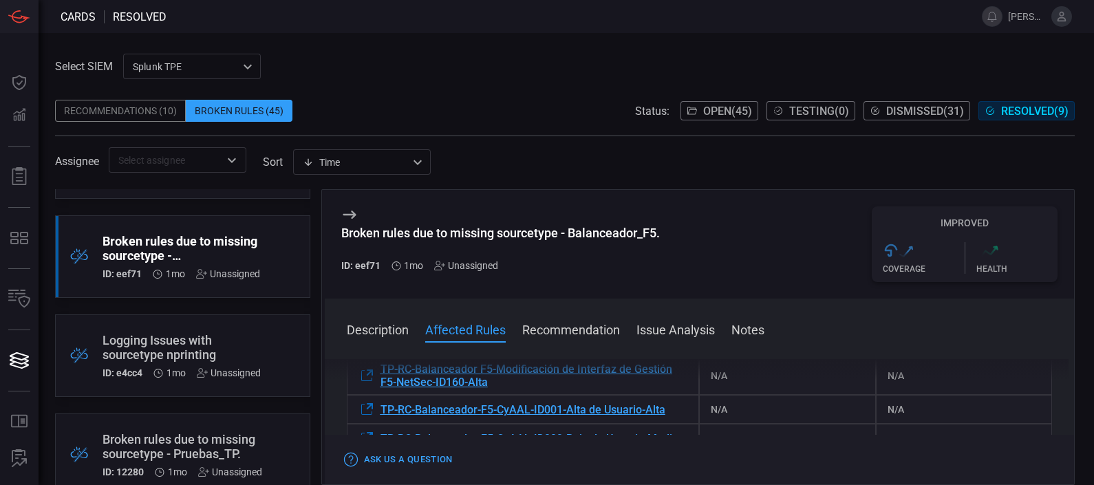
click at [577, 158] on div "Assignee ​ sort Time visibleUpdateTime ​" at bounding box center [565, 159] width 1020 height 25
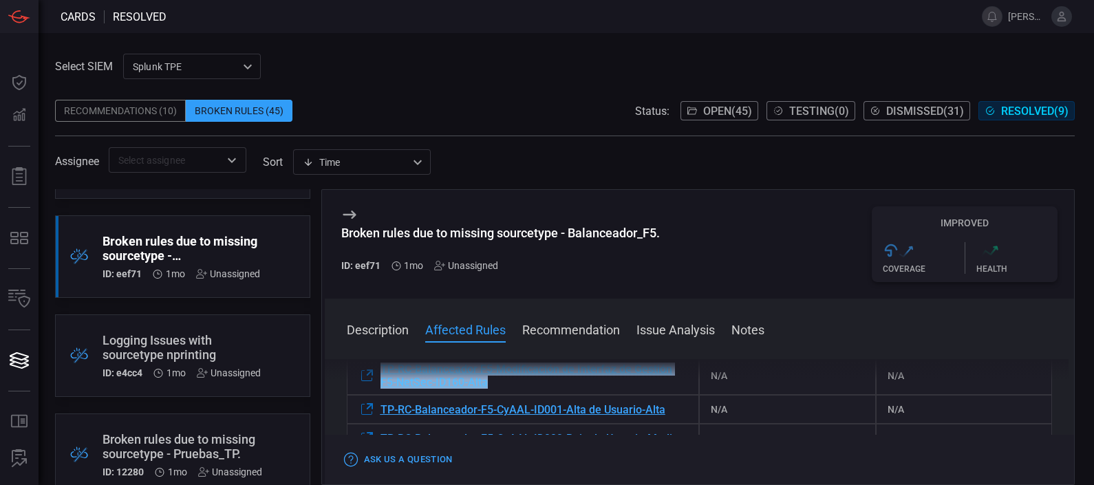
drag, startPoint x: 374, startPoint y: 378, endPoint x: 495, endPoint y: 395, distance: 122.2
click at [495, 395] on div "Description The sourcetype "Balanceador_F5" does not exist within your environm…" at bounding box center [700, 419] width 750 height 120
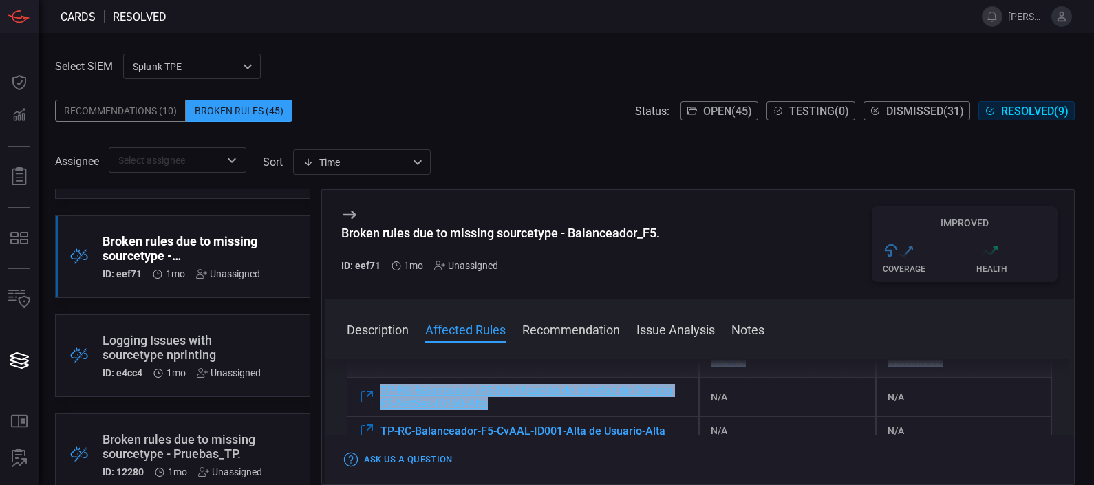
scroll to position [187, 0]
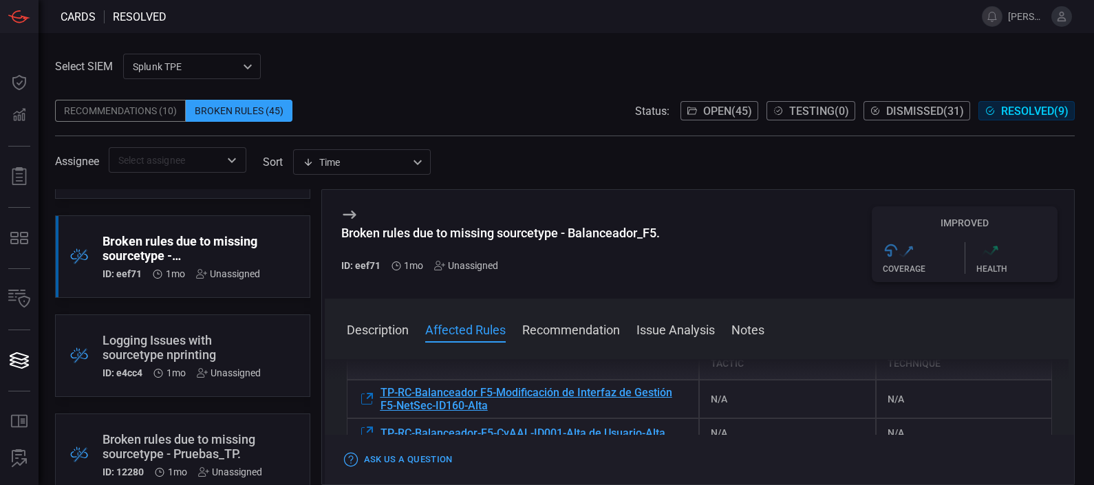
click at [532, 376] on div "Description The sourcetype "Balanceador_F5" does not exist within your environm…" at bounding box center [700, 419] width 750 height 120
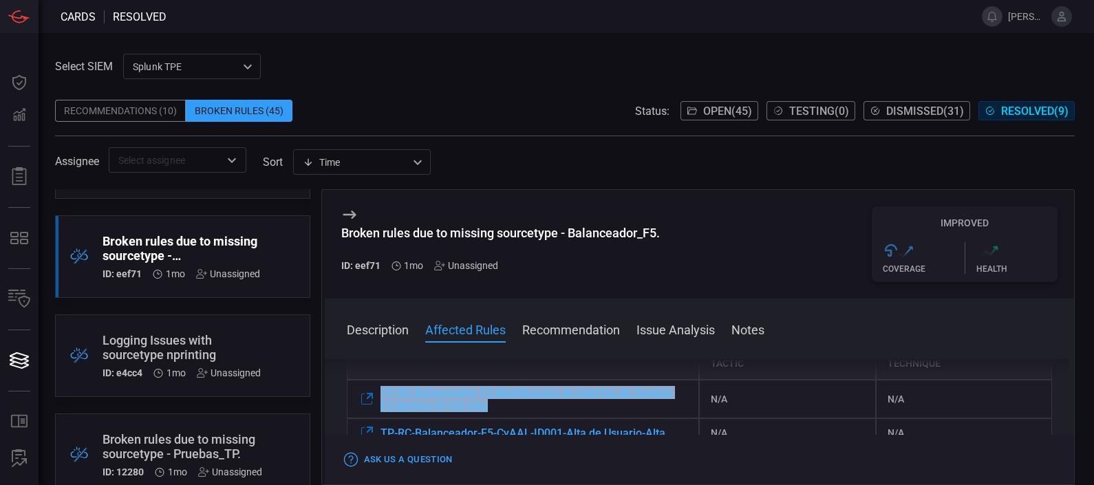
drag, startPoint x: 374, startPoint y: 403, endPoint x: 492, endPoint y: 423, distance: 120.1
click at [492, 418] on div "TP-RC-Balanceador F5-Modificación de Interfaz de Gestión F5-NetSec-ID160-Alta" at bounding box center [523, 399] width 353 height 39
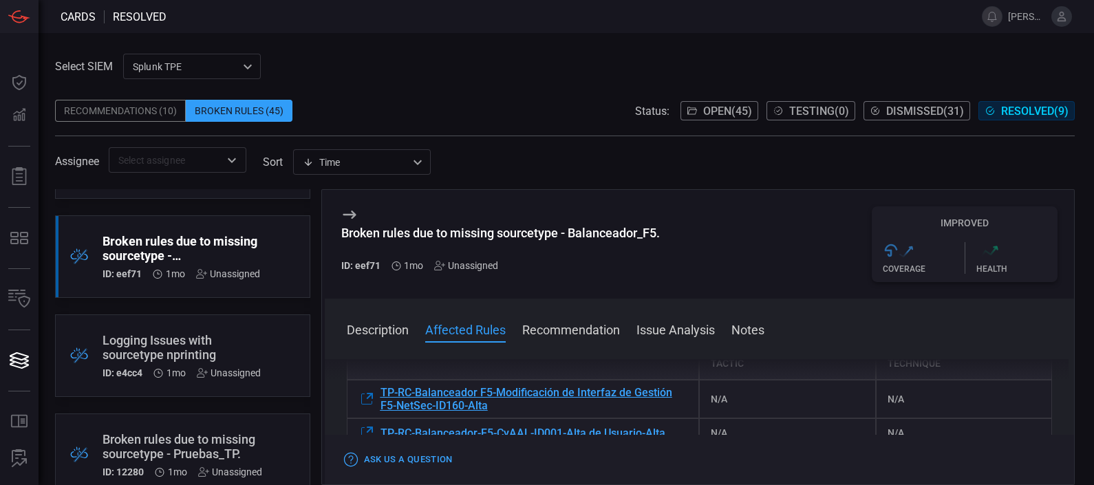
click at [564, 141] on span at bounding box center [565, 141] width 1020 height 11
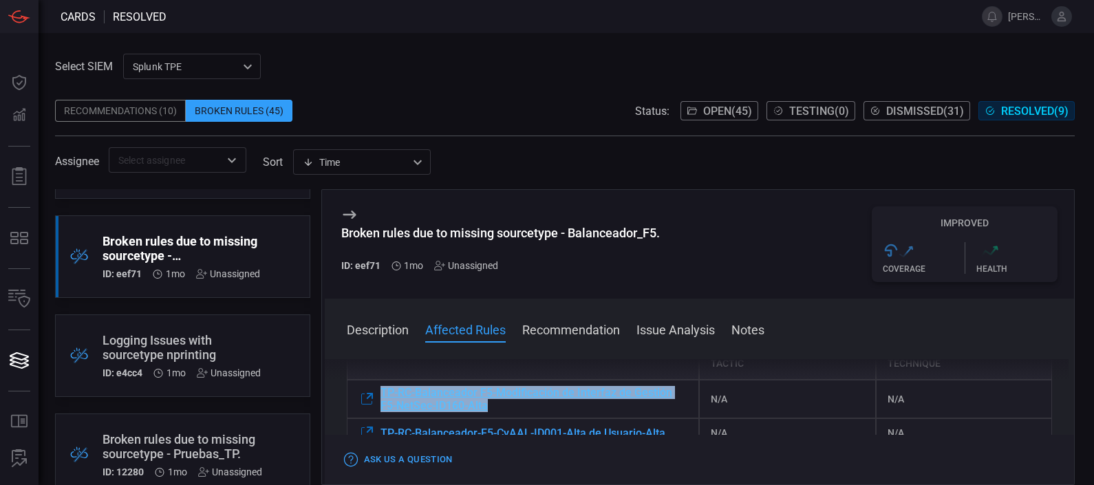
drag, startPoint x: 372, startPoint y: 402, endPoint x: 489, endPoint y: 425, distance: 119.8
click at [489, 418] on div "TP-RC-Balanceador F5-Modificación de Interfaz de Gestión F5-NetSec-ID160-Alta" at bounding box center [523, 399] width 353 height 39
click at [553, 412] on span "TP-RC-Balanceador F5-Modificación de Interfaz de Gestión F5-NetSec-ID160-Alta" at bounding box center [535, 399] width 308 height 26
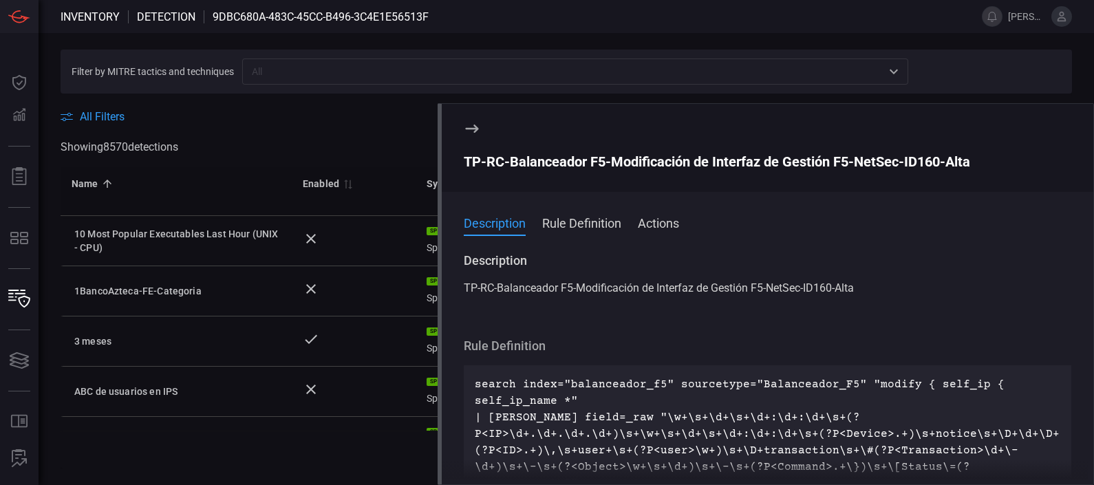
click at [609, 226] on button "Rule Definition" at bounding box center [581, 222] width 79 height 17
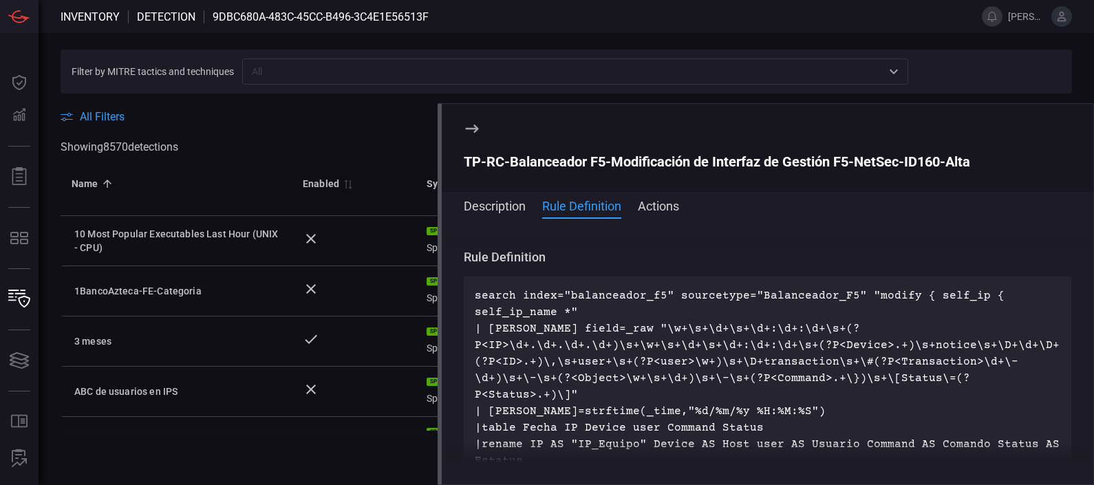
click at [671, 219] on span at bounding box center [768, 224] width 652 height 22
click at [655, 204] on button "Actions" at bounding box center [658, 205] width 41 height 17
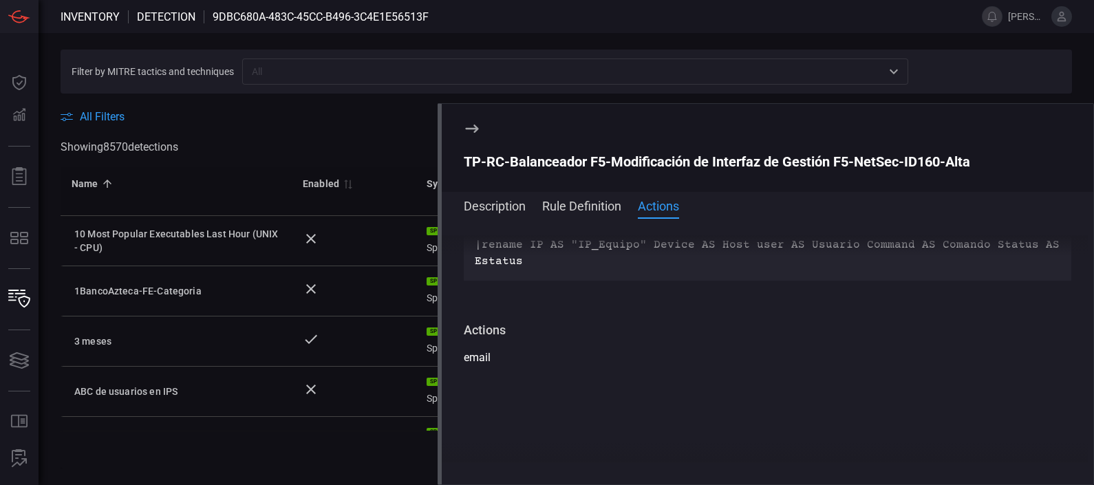
scroll to position [343, 0]
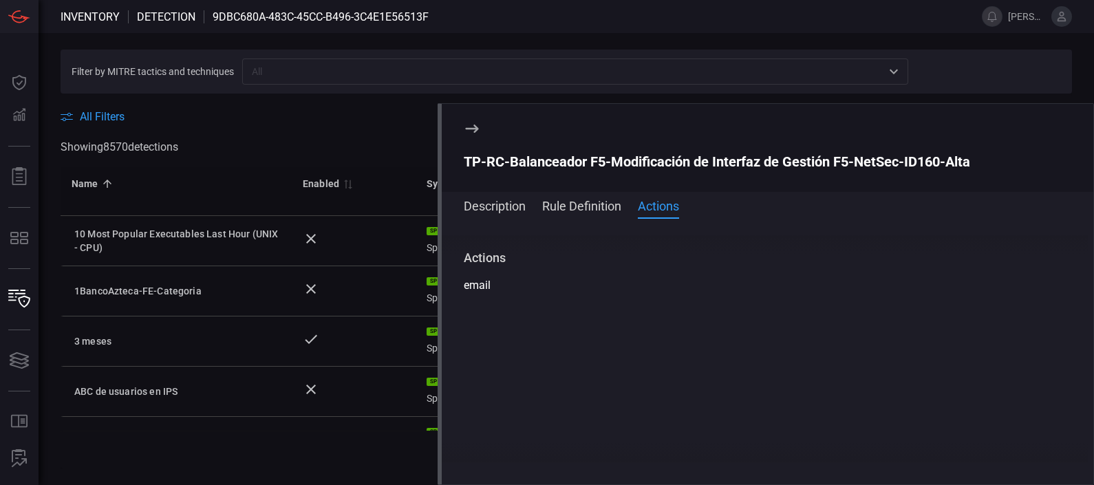
click at [477, 123] on icon at bounding box center [472, 128] width 17 height 17
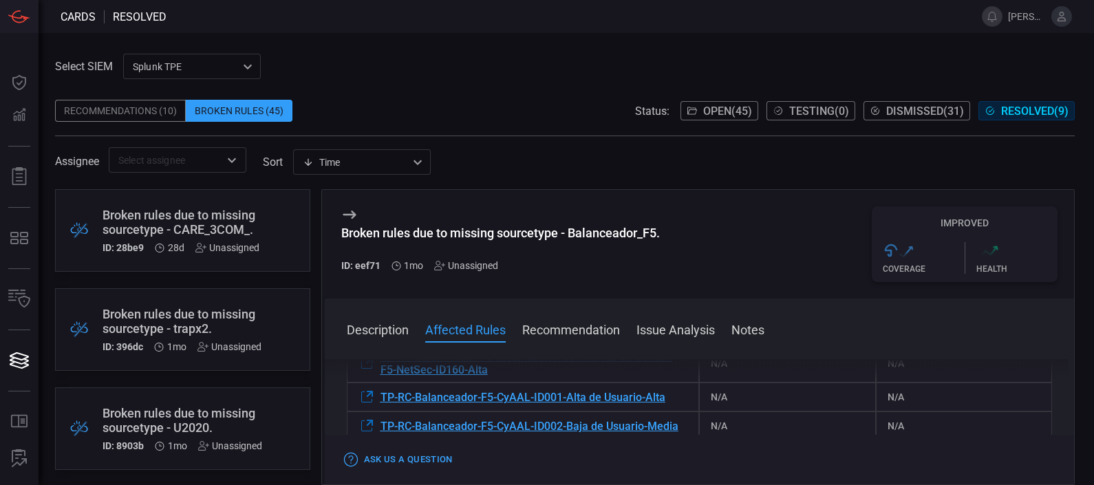
scroll to position [223, 0]
drag, startPoint x: 675, startPoint y: 416, endPoint x: 381, endPoint y: 416, distance: 294.5
click at [381, 411] on div "TP-RC-Balanceador-F5-CyAAL-ID001-Alta de Usuario-Alta" at bounding box center [523, 397] width 353 height 29
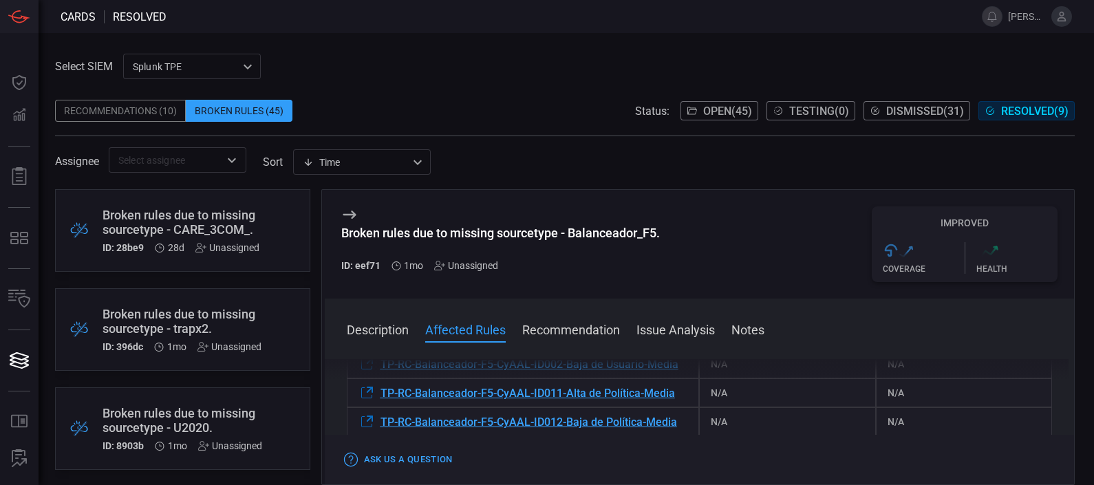
scroll to position [285, 0]
drag, startPoint x: 682, startPoint y: 378, endPoint x: 381, endPoint y: 383, distance: 300.7
click at [381, 383] on div "Description The sourcetype "Balanceador_F5" does not exist within your environm…" at bounding box center [700, 419] width 750 height 120
drag, startPoint x: 682, startPoint y: 383, endPoint x: 372, endPoint y: 375, distance: 309.7
click at [372, 375] on div "Description The sourcetype "Balanceador_F5" does not exist within your environm…" at bounding box center [700, 419] width 750 height 120
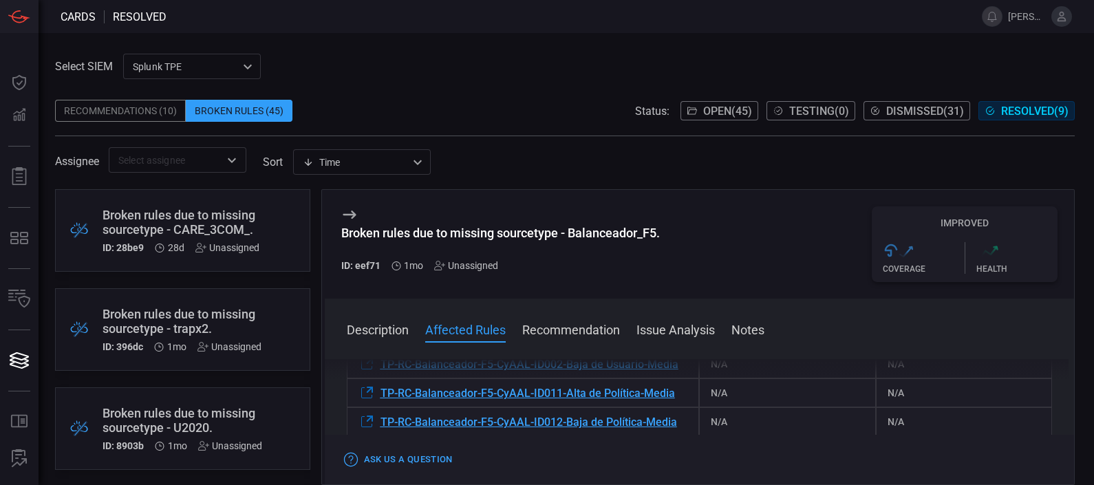
click at [692, 187] on span at bounding box center [565, 181] width 1020 height 17
drag, startPoint x: 689, startPoint y: 386, endPoint x: 399, endPoint y: 382, distance: 290.4
click at [399, 378] on div "TP-RC-Balanceador-F5-CyAAL-ID002-Baja de Usuario-Media" at bounding box center [523, 364] width 353 height 29
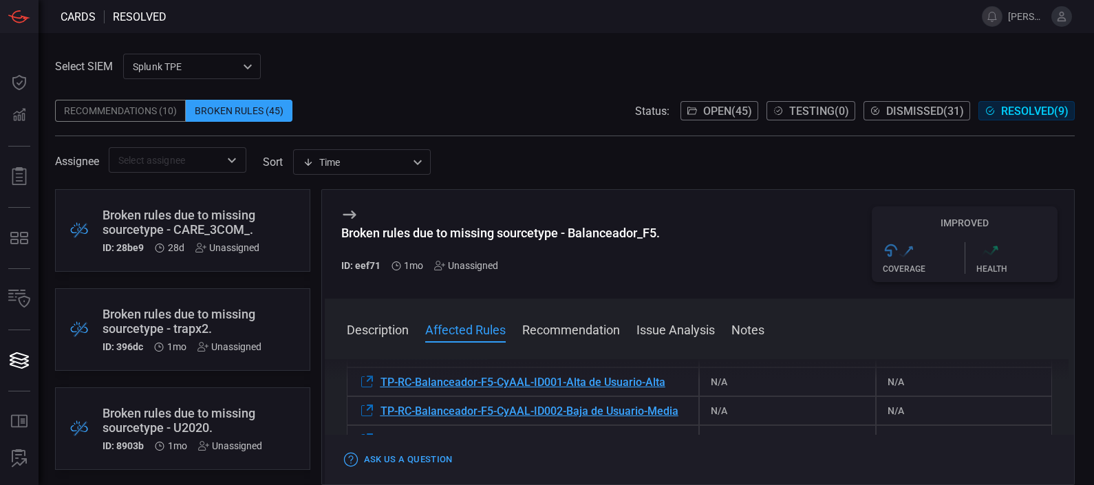
click at [687, 396] on div "TP-RC-Balanceador-F5-CyAAL-ID001-Alta de Usuario-Alta" at bounding box center [523, 381] width 353 height 29
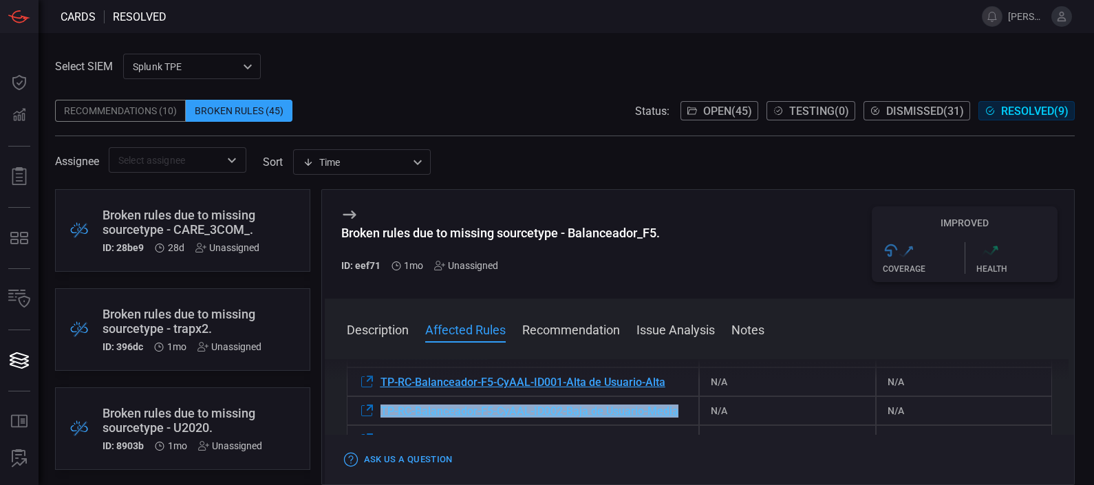
drag, startPoint x: 685, startPoint y: 423, endPoint x: 378, endPoint y: 429, distance: 306.9
click at [378, 425] on div "TP-RC-Balanceador-F5-CyAAL-ID002-Baja de Usuario-Media" at bounding box center [523, 410] width 353 height 29
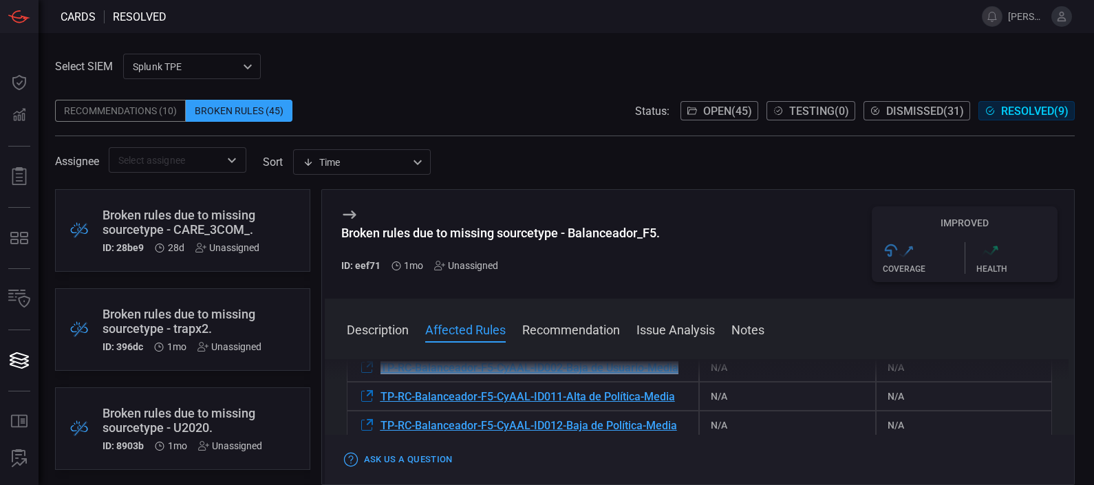
scroll to position [283, 0]
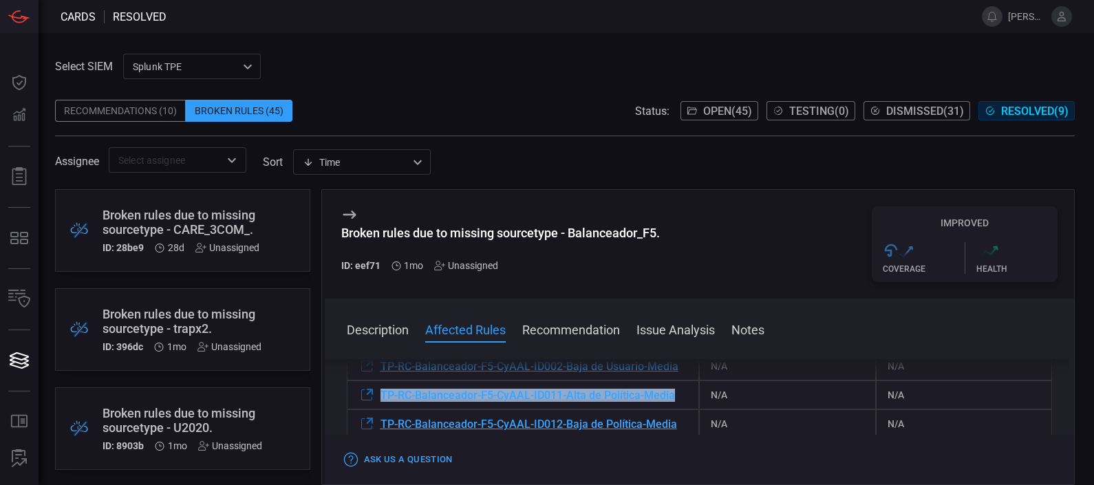
drag, startPoint x: 379, startPoint y: 398, endPoint x: 675, endPoint y: 412, distance: 296.2
click at [675, 409] on div "TP-RC-Balanceador-F5-CyAAL-ID011-Alta de Política-Media" at bounding box center [523, 395] width 353 height 29
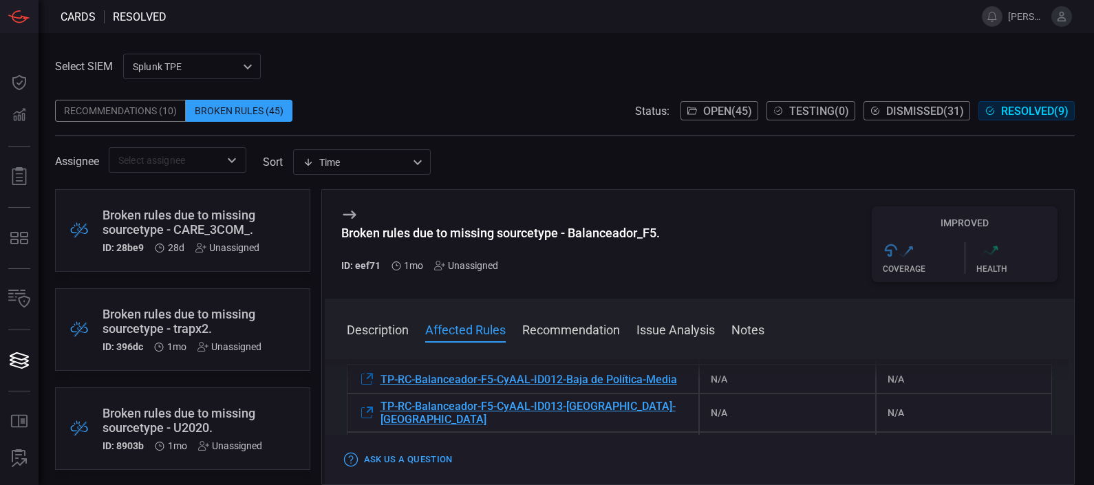
scroll to position [330, 0]
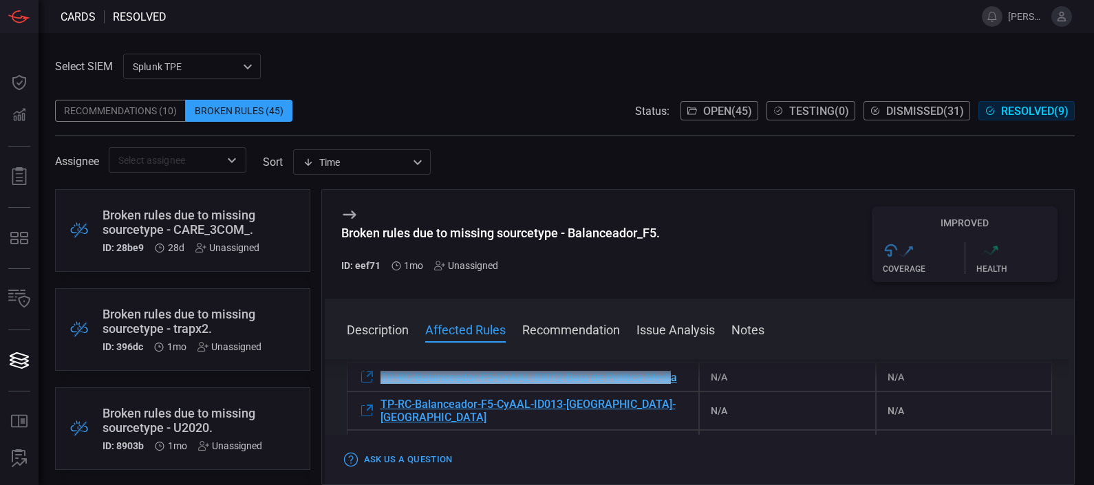
drag, startPoint x: 375, startPoint y: 378, endPoint x: 672, endPoint y: 391, distance: 297.5
click at [672, 391] on div "Description The sourcetype "Balanceador_F5" does not exist within your environm…" at bounding box center [700, 419] width 750 height 120
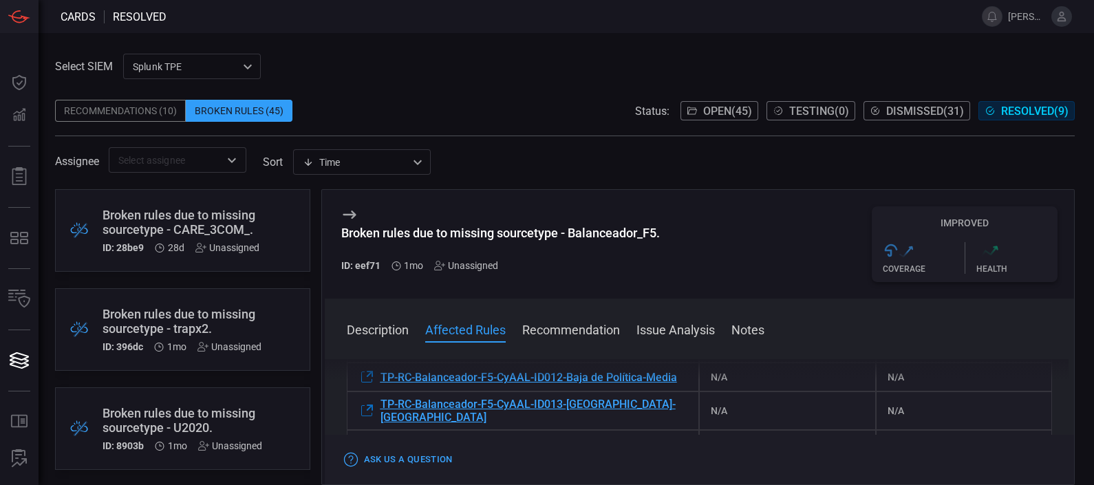
drag, startPoint x: 672, startPoint y: 391, endPoint x: 733, endPoint y: 193, distance: 207.2
click at [733, 193] on div "Broken rules due to missing sourcetype - Balanceador_F5. ID: eef71 1mo Unassign…" at bounding box center [700, 244] width 750 height 109
drag, startPoint x: 375, startPoint y: 376, endPoint x: 567, endPoint y: 390, distance: 192.5
click at [567, 390] on div "Description The sourcetype "Balanceador_F5" does not exist within your environm…" at bounding box center [700, 419] width 750 height 120
drag, startPoint x: 567, startPoint y: 390, endPoint x: 740, endPoint y: 181, distance: 271.3
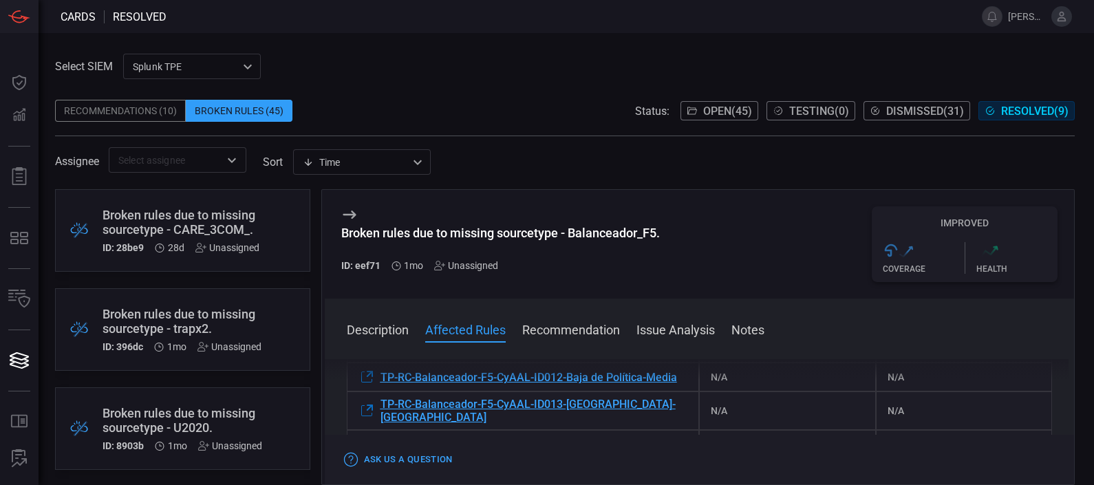
click at [740, 181] on span at bounding box center [565, 181] width 1020 height 17
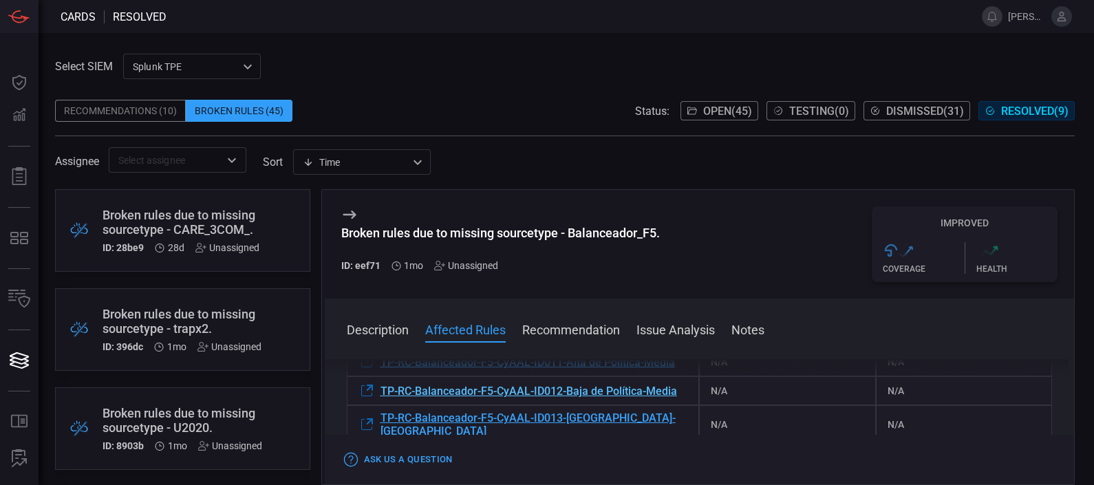
scroll to position [319, 0]
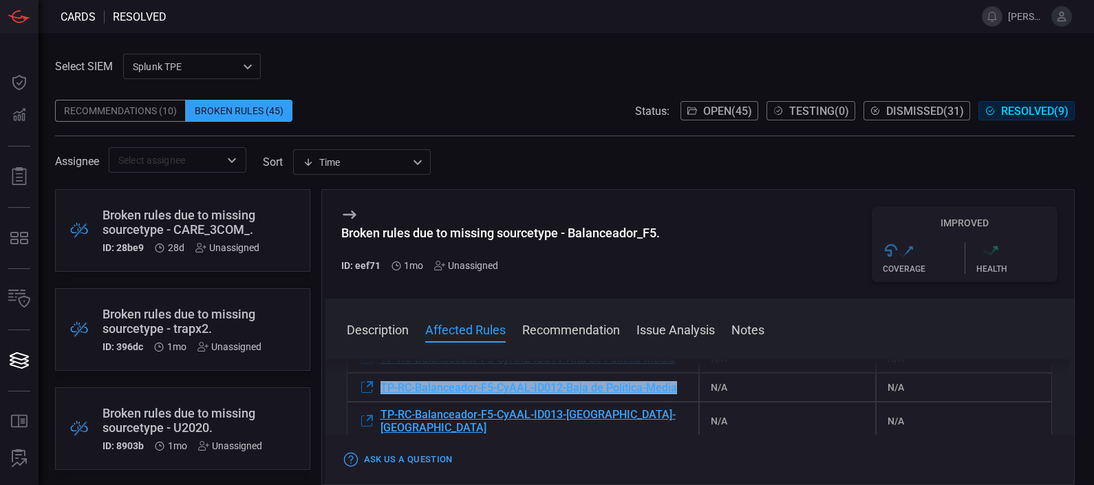
drag, startPoint x: 376, startPoint y: 390, endPoint x: 679, endPoint y: 407, distance: 303.2
click at [679, 402] on div "TP-RC-Balanceador-F5-CyAAL-ID012-Baja de Política-Media" at bounding box center [523, 387] width 353 height 29
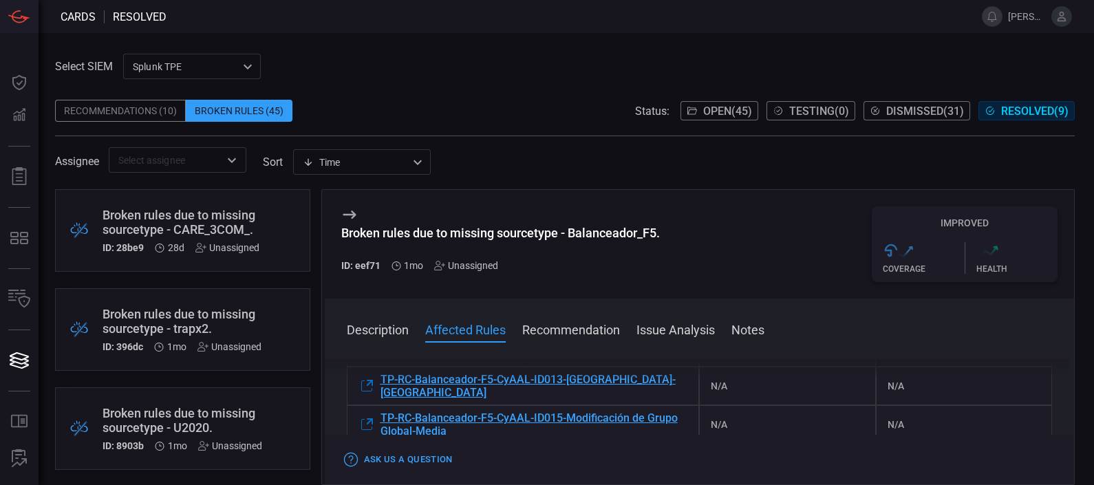
scroll to position [355, 0]
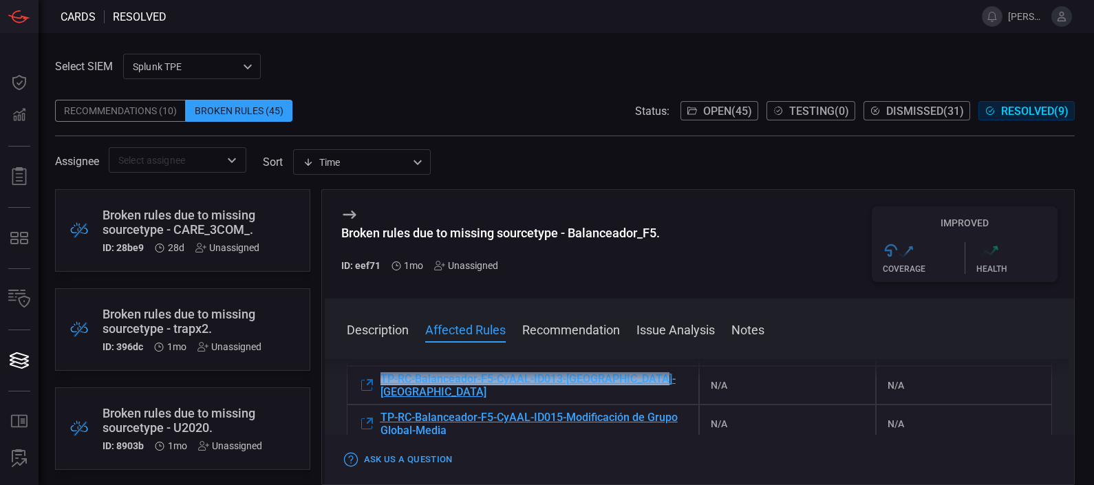
drag, startPoint x: 377, startPoint y: 385, endPoint x: 647, endPoint y: 389, distance: 269.8
click at [647, 389] on div "TP-RC-Balanceador-F5-CyAAL-ID013-[GEOGRAPHIC_DATA]-[GEOGRAPHIC_DATA]" at bounding box center [523, 385] width 353 height 39
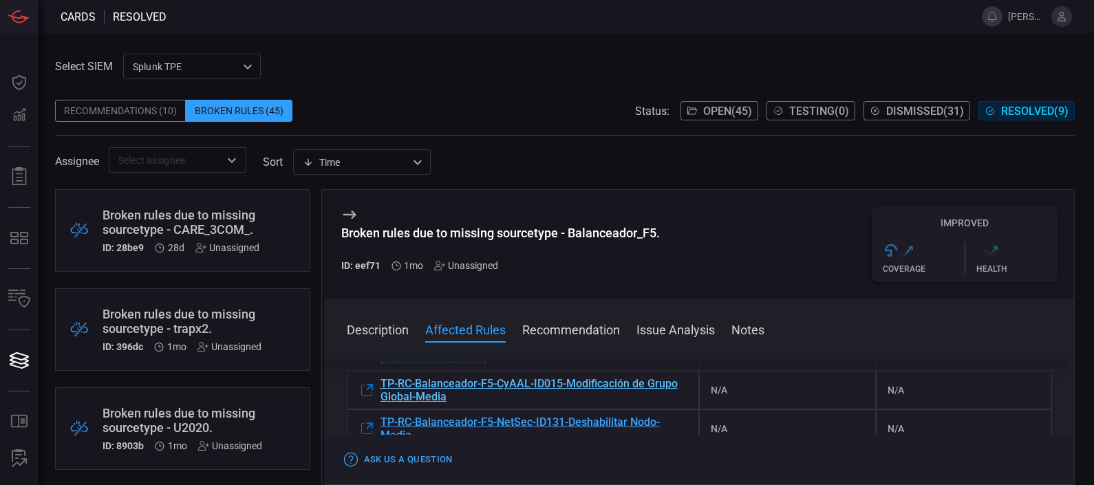
scroll to position [392, 0]
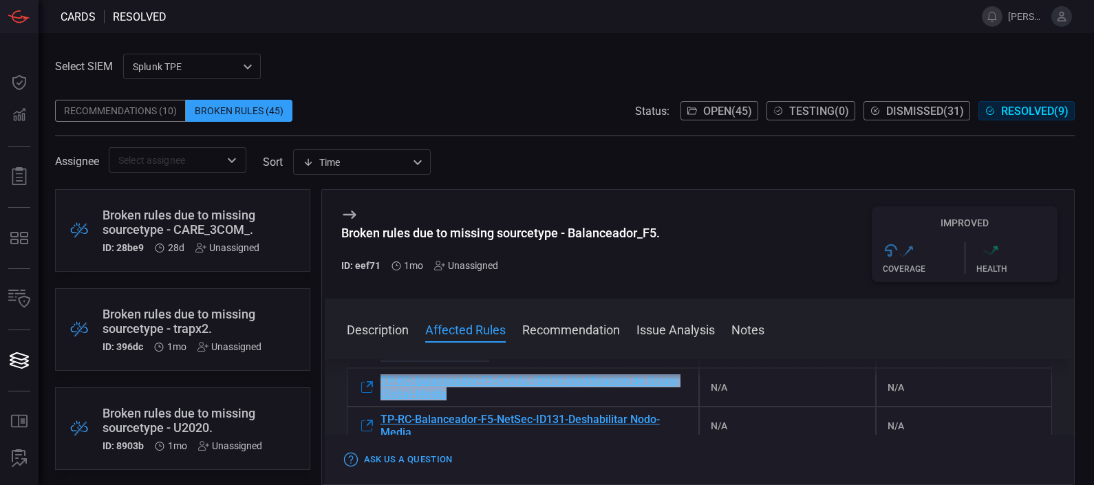
drag, startPoint x: 377, startPoint y: 378, endPoint x: 458, endPoint y: 396, distance: 83.0
click at [458, 396] on div "Description The sourcetype "Balanceador_F5" does not exist within your environm…" at bounding box center [700, 419] width 750 height 120
click at [600, 169] on div "Assignee ​ sort Time visibleUpdateTime ​" at bounding box center [565, 159] width 1020 height 25
drag, startPoint x: 378, startPoint y: 377, endPoint x: 470, endPoint y: 397, distance: 94.3
click at [470, 397] on div "Description The sourcetype "Balanceador_F5" does not exist within your environm…" at bounding box center [700, 419] width 750 height 120
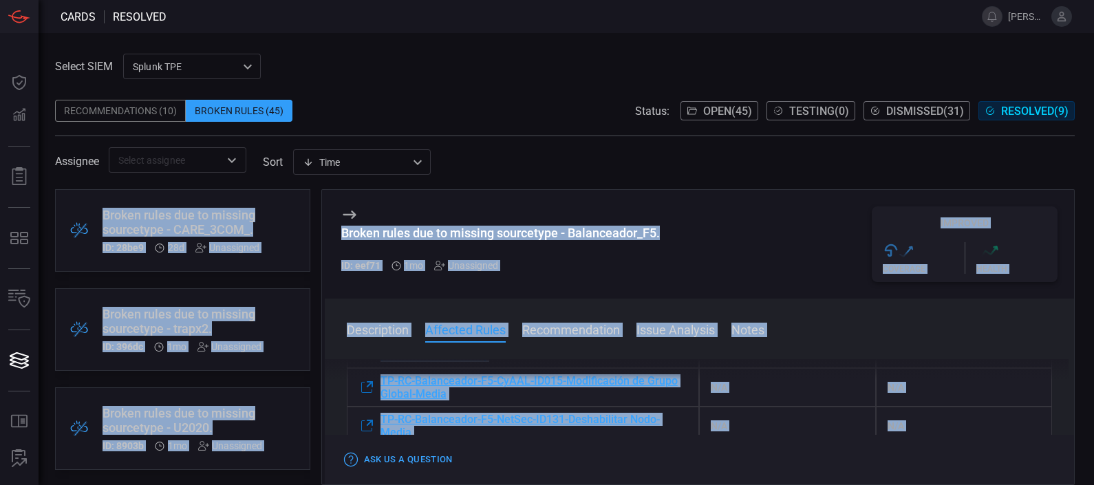
drag, startPoint x: 470, startPoint y: 397, endPoint x: 526, endPoint y: 439, distance: 69.8
click at [526, 439] on div "Select SIEM Splunk TPE 1e2e8ad1-9f42-4d8b-bcd8-2b3f9d333f5b ​ Recommendations (…" at bounding box center [565, 269] width 1020 height 431
drag, startPoint x: 526, startPoint y: 439, endPoint x: 623, endPoint y: 184, distance: 273.1
click at [623, 184] on span at bounding box center [565, 181] width 1020 height 17
click at [618, 173] on span at bounding box center [565, 181] width 1020 height 17
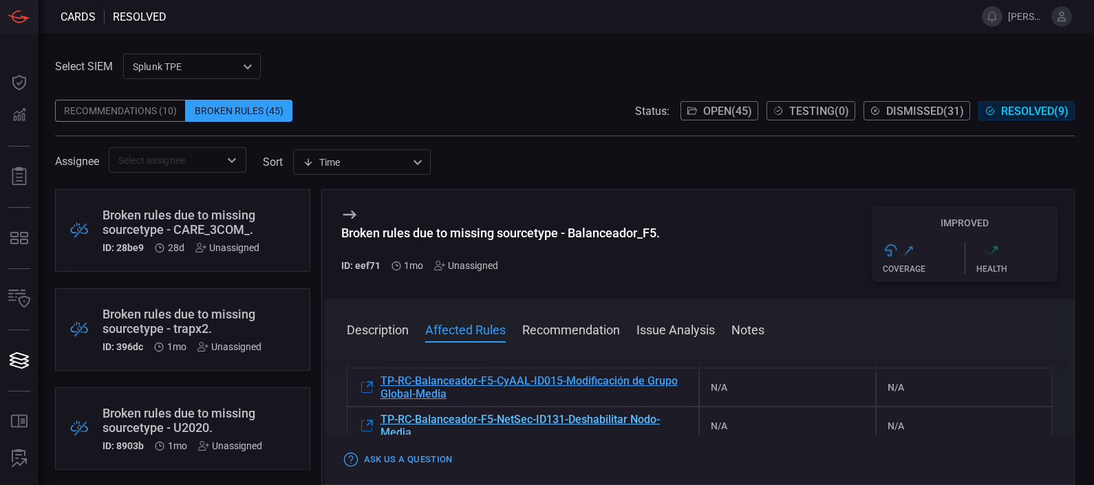
scroll to position [378, 0]
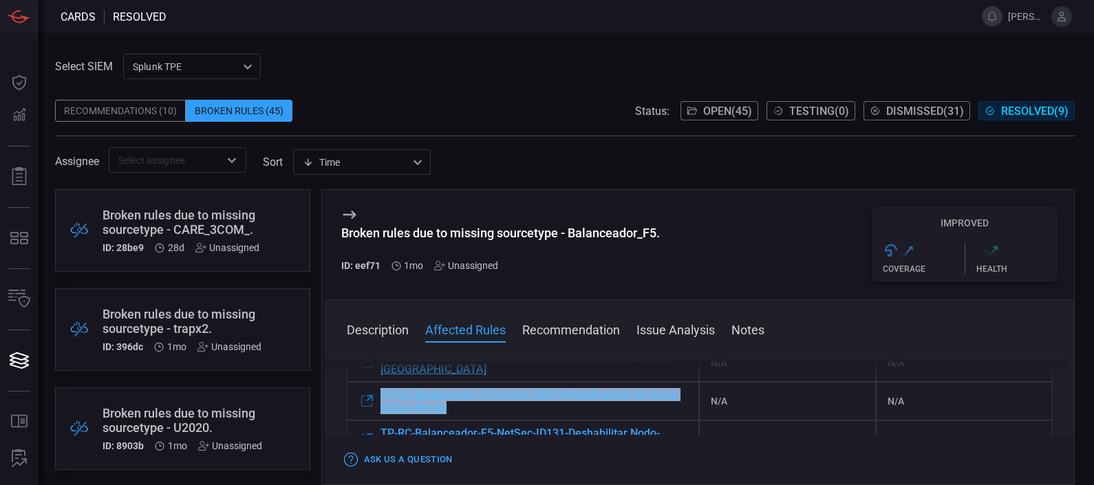
drag, startPoint x: 376, startPoint y: 389, endPoint x: 451, endPoint y: 410, distance: 77.8
click at [451, 410] on div "TP-RC-Balanceador-F5-CyAAL-ID015-Modificación de Grupo Global-Media" at bounding box center [523, 401] width 353 height 39
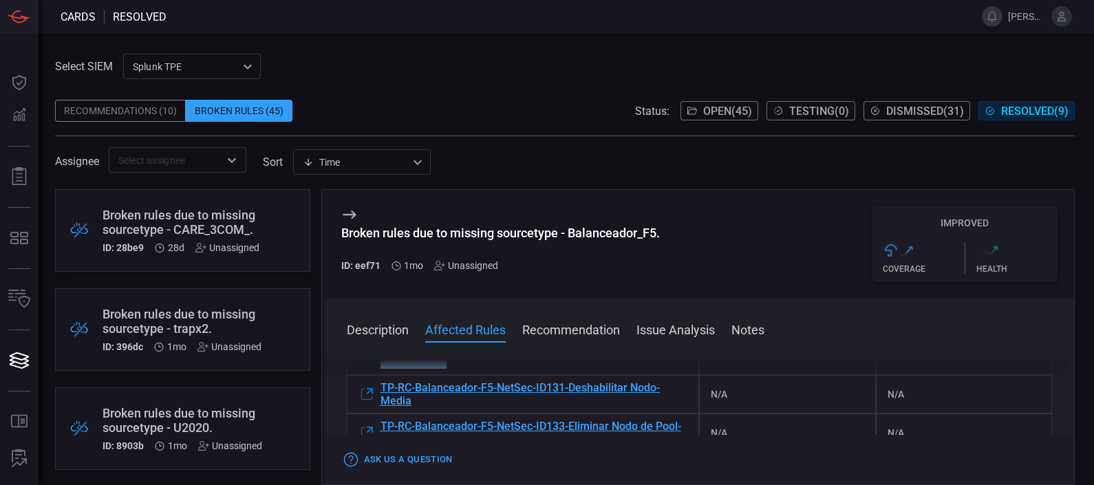
scroll to position [429, 0]
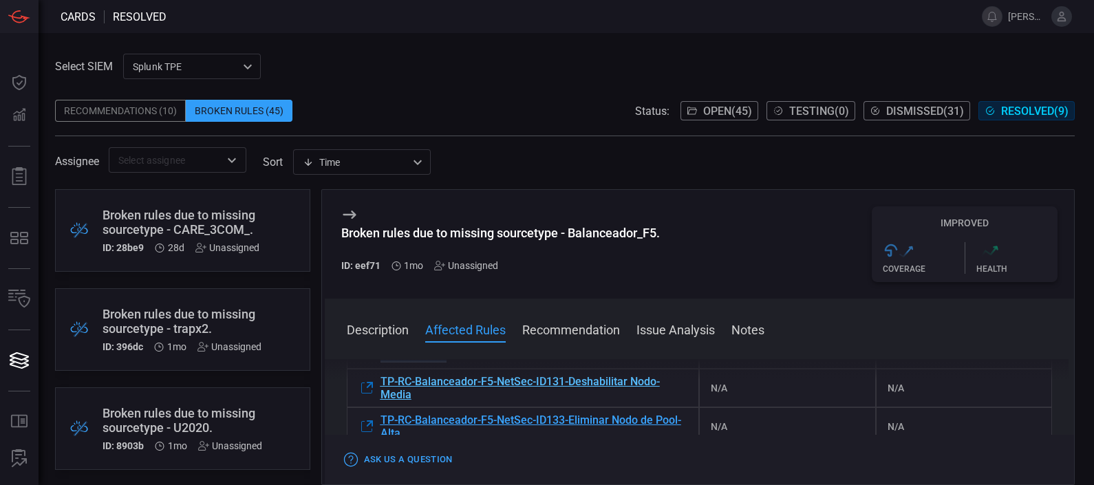
click at [562, 401] on span "TP-RC-Balanceador-F5-NetSec-ID131-Deshabilitar Nodo-Media" at bounding box center [535, 388] width 308 height 26
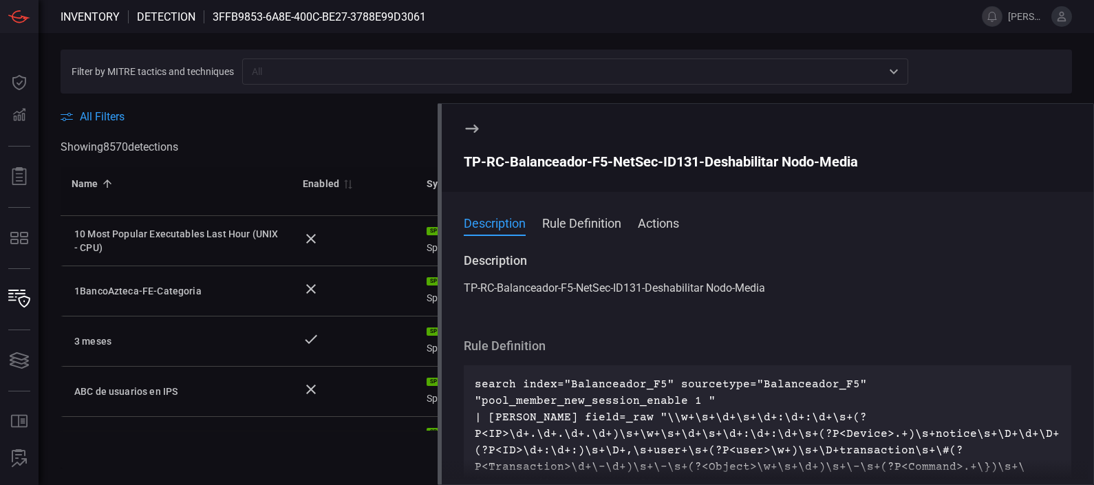
click at [480, 131] on icon at bounding box center [472, 128] width 17 height 17
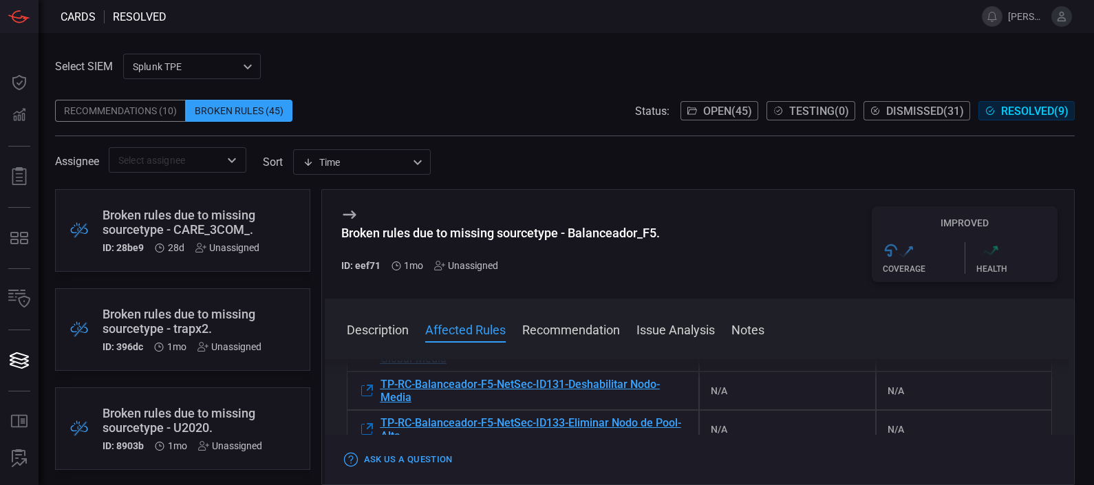
scroll to position [427, 0]
drag, startPoint x: 376, startPoint y: 379, endPoint x: 422, endPoint y: 402, distance: 51.4
click at [422, 402] on div "Description The sourcetype "Balanceador_F5" does not exist within your environm…" at bounding box center [700, 419] width 750 height 120
click at [638, 156] on div "Assignee ​ sort Time visibleUpdateTime ​" at bounding box center [565, 159] width 1020 height 25
drag, startPoint x: 375, startPoint y: 380, endPoint x: 410, endPoint y: 392, distance: 37.2
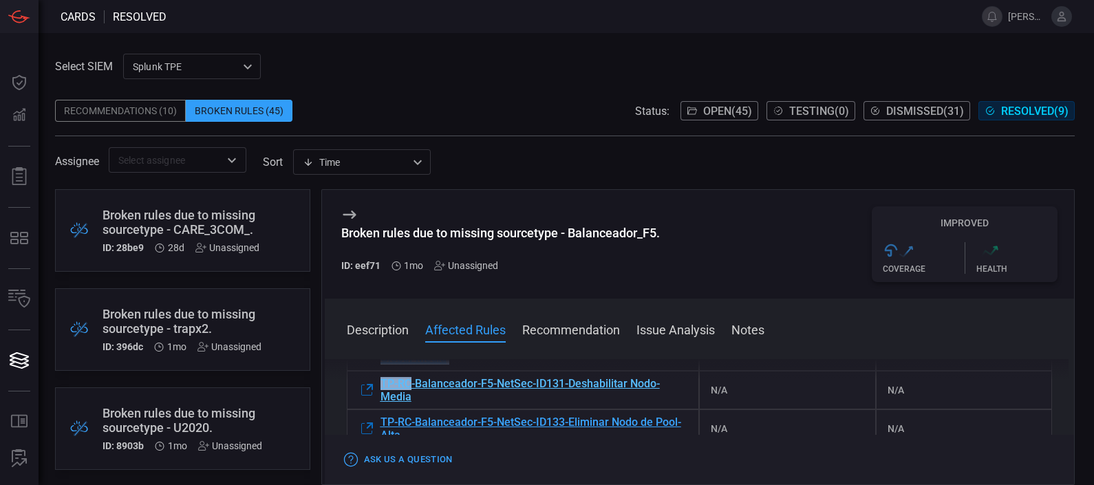
click at [410, 392] on div "Description The sourcetype "Balanceador_F5" does not exist within your environm…" at bounding box center [700, 419] width 750 height 120
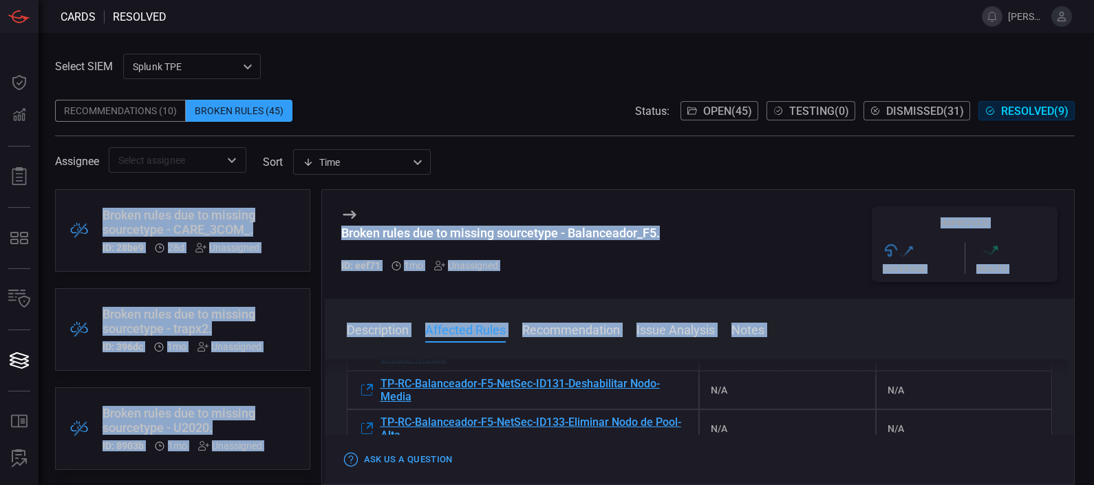
drag, startPoint x: 410, startPoint y: 392, endPoint x: 491, endPoint y: 376, distance: 82.0
click at [491, 376] on div "Select SIEM Splunk TPE 1e2e8ad1-9f42-4d8b-bcd8-2b3f9d333f5b ​ Recommendations (…" at bounding box center [565, 269] width 1020 height 431
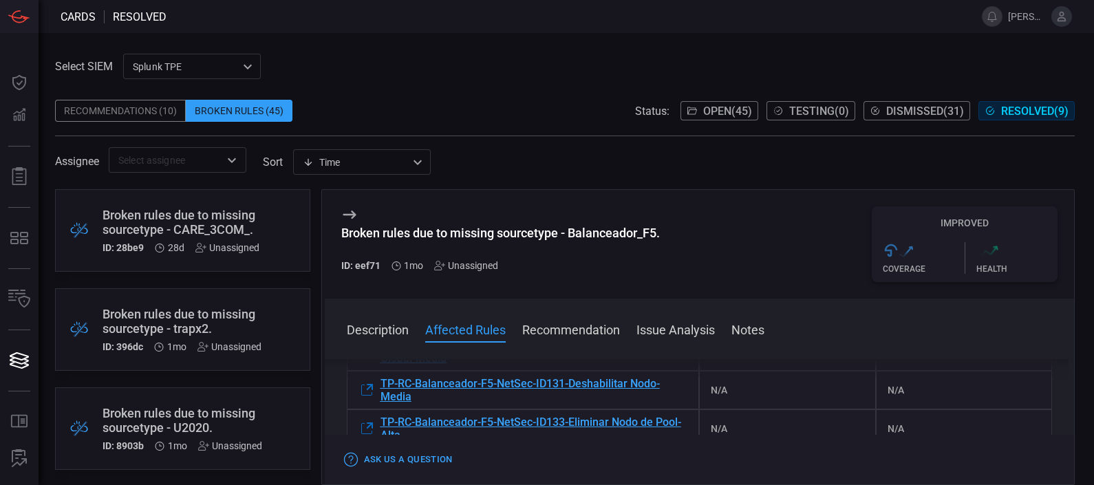
click at [517, 111] on div "Recommendations (10) Broken Rules (45) Status: Open ( 45 ) Testing ( 0 ) Dismis…" at bounding box center [565, 111] width 1020 height 22
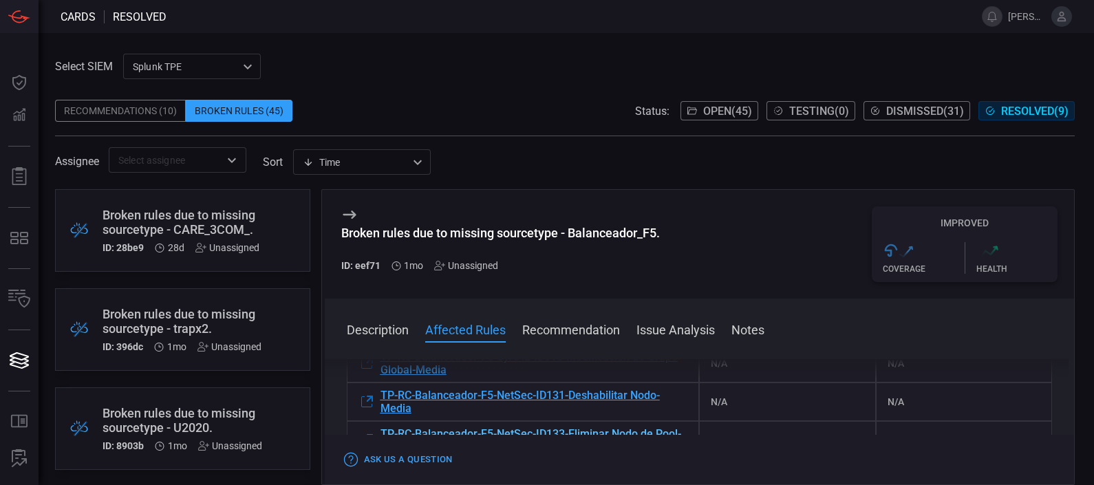
scroll to position [420, 0]
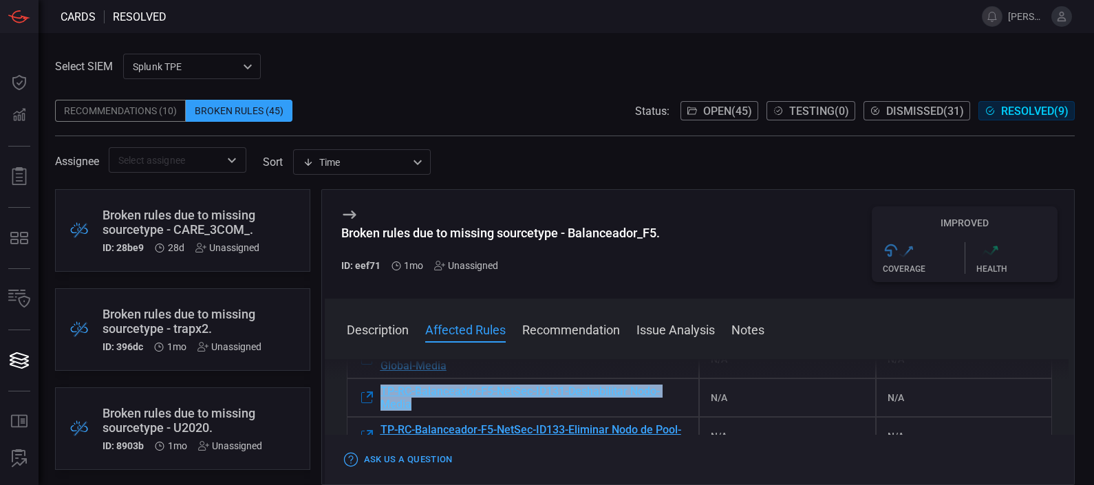
drag, startPoint x: 370, startPoint y: 389, endPoint x: 422, endPoint y: 408, distance: 55.5
click at [422, 408] on div "TP-RC-Balanceador-F5-NetSec-ID131-Deshabilitar Nodo-Media" at bounding box center [523, 397] width 353 height 39
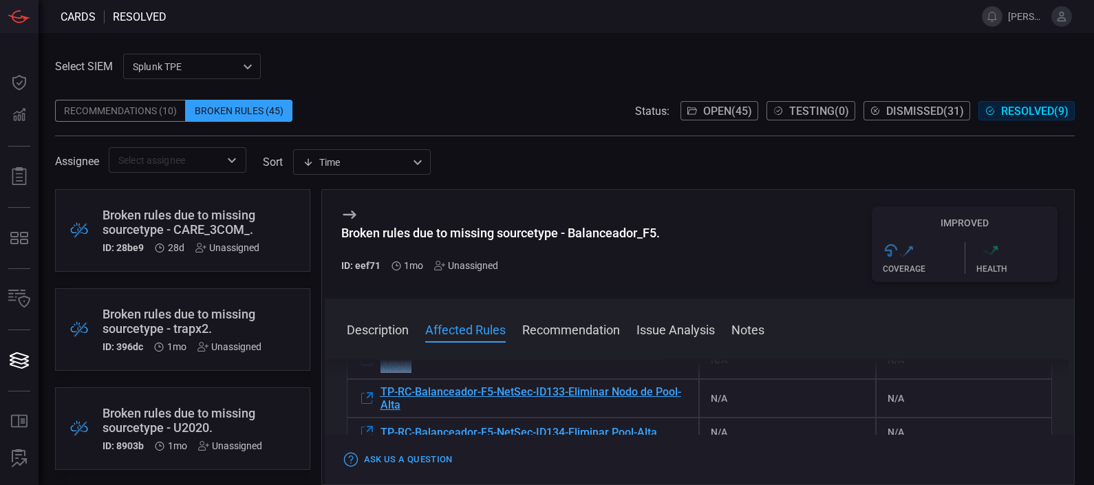
scroll to position [459, 0]
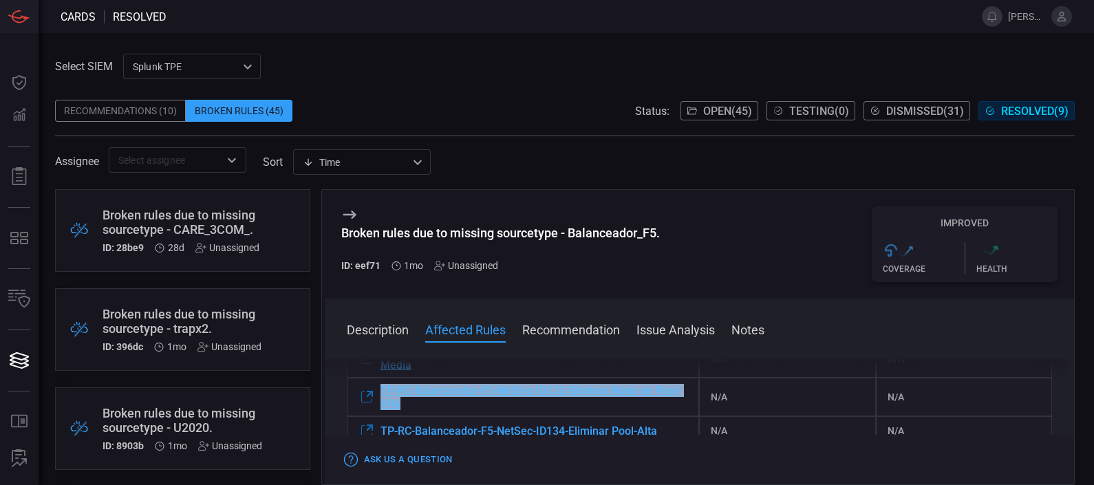
drag, startPoint x: 375, startPoint y: 385, endPoint x: 438, endPoint y: 407, distance: 66.1
click at [438, 407] on div "TP-RC-Balanceador-F5-NetSec-ID133-Eliminar Nodo de Pool-Alta" at bounding box center [523, 397] width 353 height 39
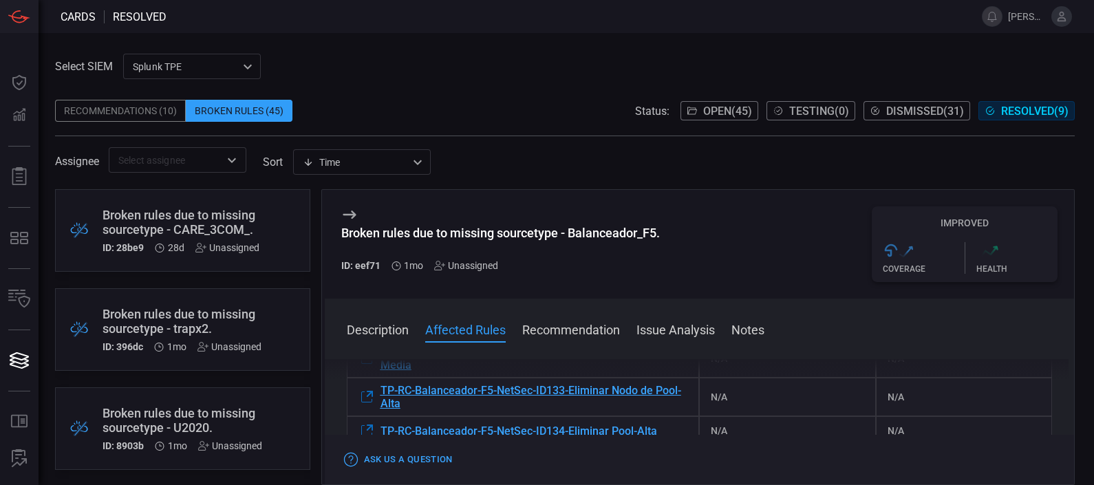
click at [748, 375] on div "Description The sourcetype "Balanceador_F5" does not exist within your environm…" at bounding box center [700, 419] width 750 height 120
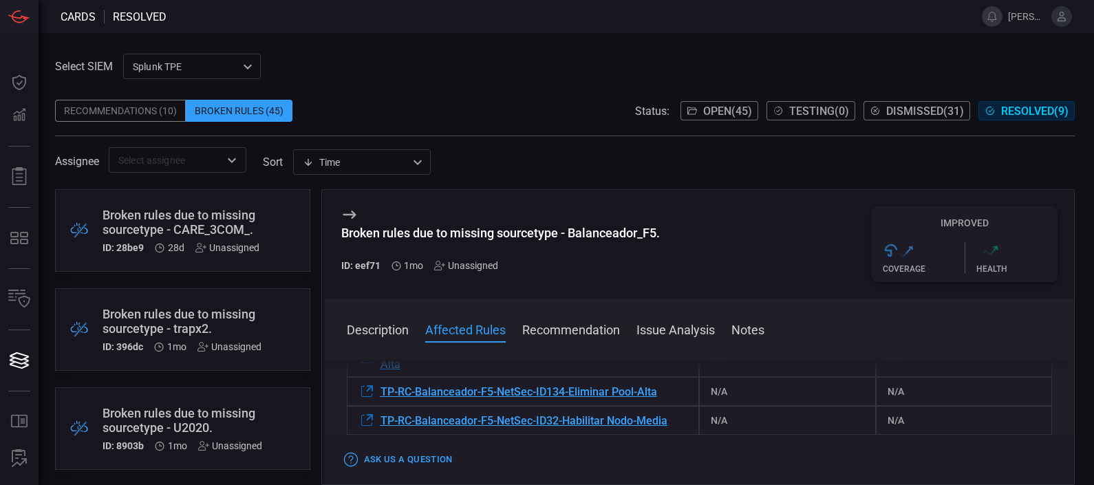
scroll to position [497, 0]
drag, startPoint x: 376, startPoint y: 380, endPoint x: 652, endPoint y: 399, distance: 275.9
click at [652, 399] on div "Description The sourcetype "Balanceador_F5" does not exist within your environm…" at bounding box center [700, 419] width 750 height 120
drag, startPoint x: 652, startPoint y: 399, endPoint x: 711, endPoint y: 242, distance: 168.6
click at [711, 242] on div "Broken rules due to missing sourcetype - Balanceador_F5. ID: eef71 1mo Unassign…" at bounding box center [700, 244] width 750 height 109
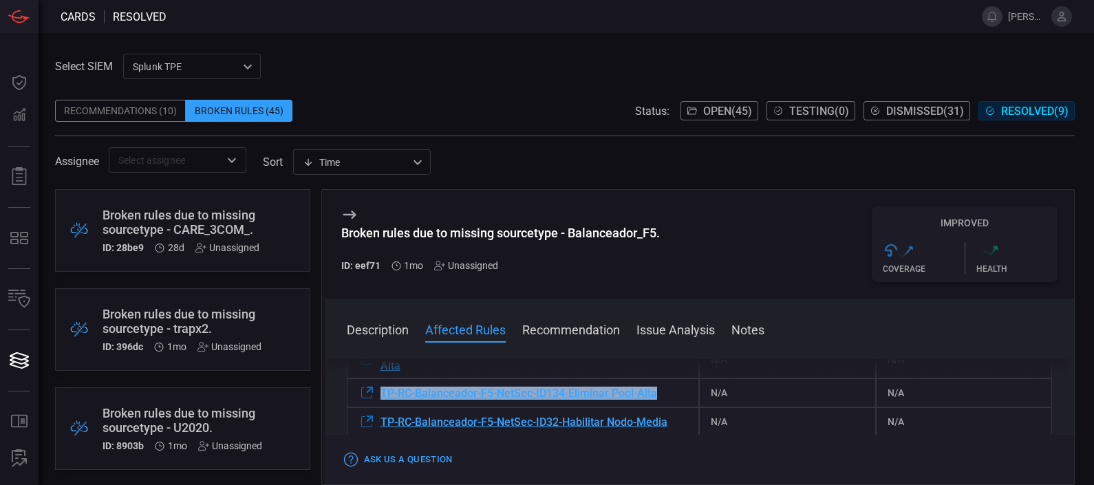
drag, startPoint x: 378, startPoint y: 385, endPoint x: 658, endPoint y: 403, distance: 280.6
click at [658, 403] on div "TP-RC-Balanceador-F5-NetSec-ID134-Eliminar Pool-Alta" at bounding box center [523, 392] width 353 height 29
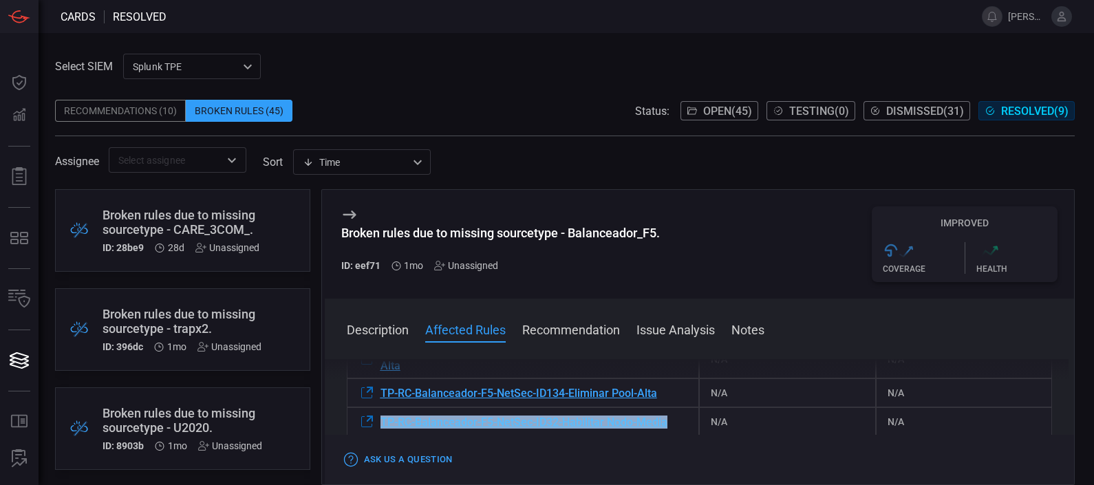
drag, startPoint x: 683, startPoint y: 428, endPoint x: 381, endPoint y: 428, distance: 302.1
click at [381, 428] on div "TP-RC-Balanceador-F5-NetSec-ID32-Habilitar Nodo-Media" at bounding box center [523, 421] width 353 height 29
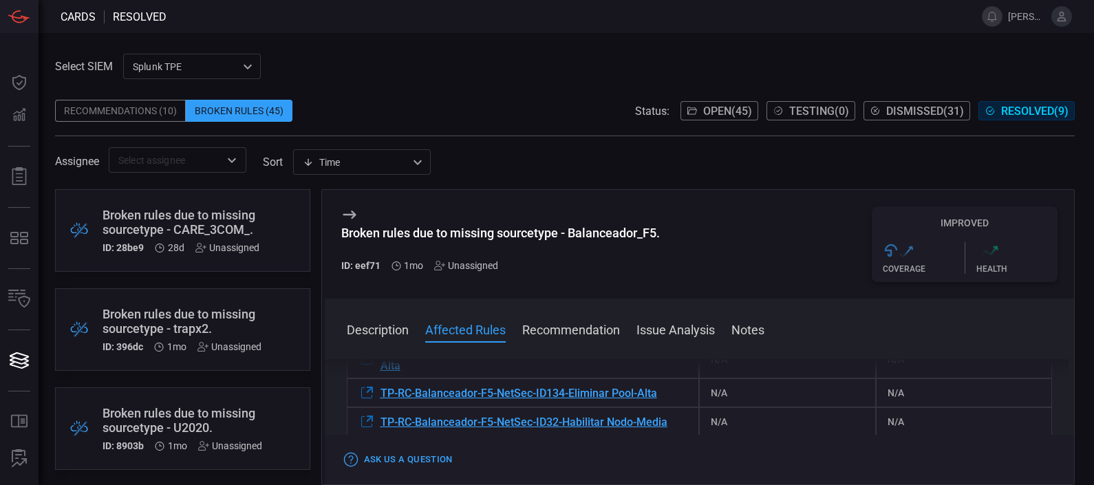
click at [595, 358] on span at bounding box center [700, 348] width 750 height 22
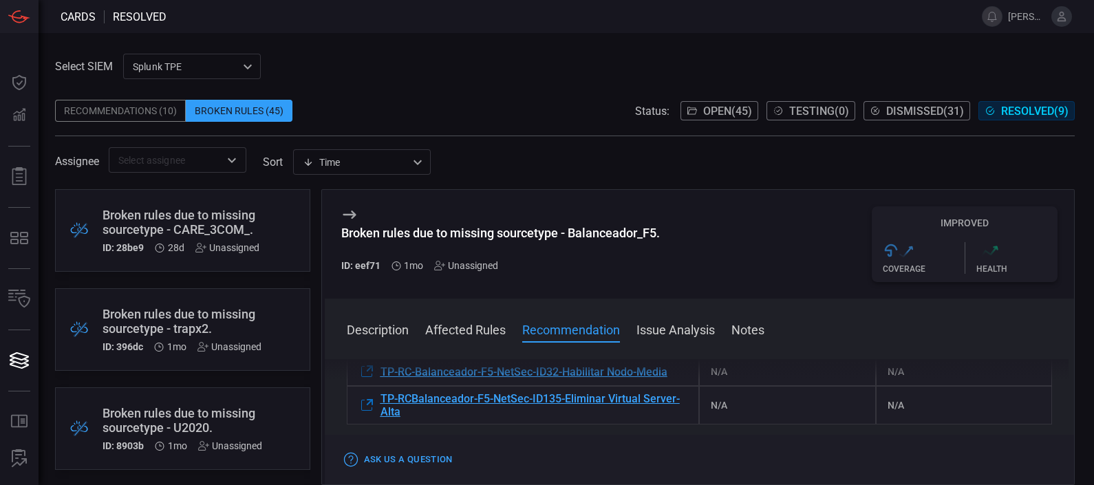
scroll to position [548, 0]
drag, startPoint x: 374, startPoint y: 393, endPoint x: 422, endPoint y: 415, distance: 53.6
click at [422, 415] on div "TP-RCBalanceador-F5-NetSec-ID135-Eliminar Virtual Server-Alta" at bounding box center [523, 404] width 353 height 39
click at [545, 356] on span at bounding box center [700, 348] width 750 height 22
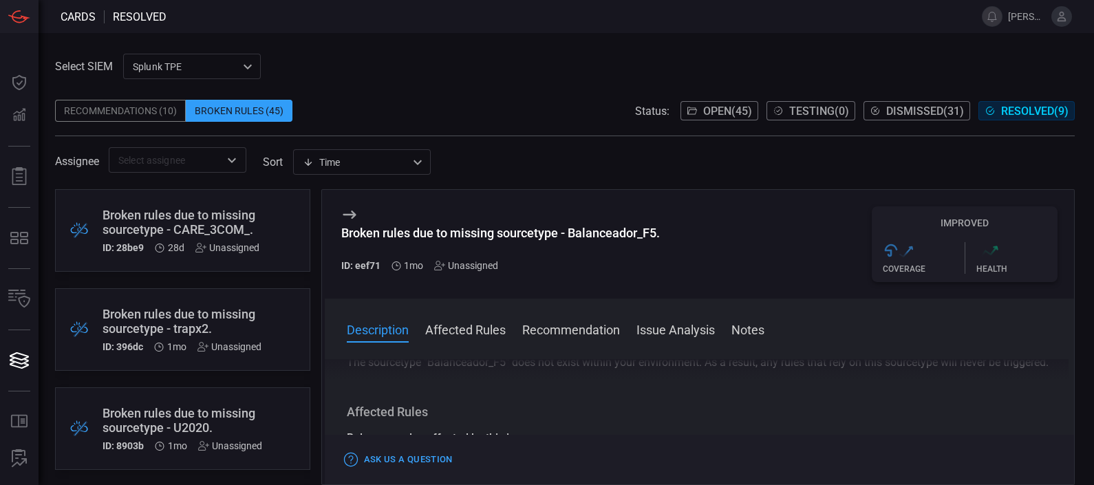
scroll to position [31, 0]
click at [485, 332] on button "Affected Rules" at bounding box center [465, 329] width 81 height 17
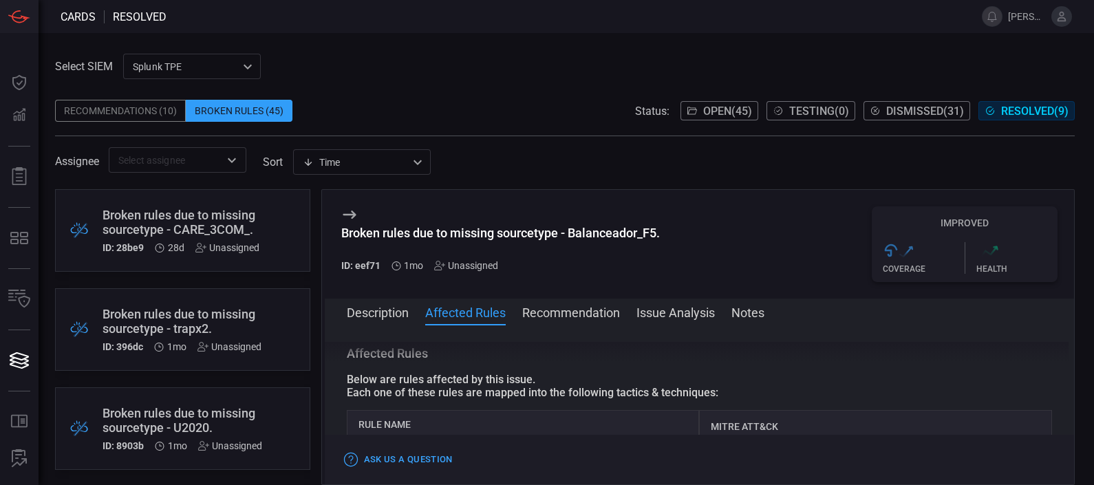
scroll to position [79, 0]
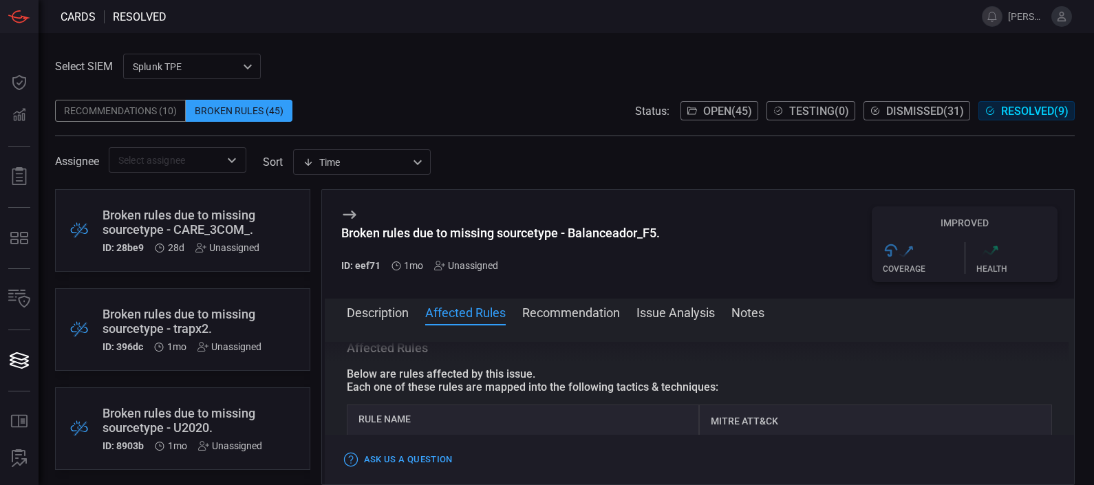
click at [592, 307] on button "Recommendation" at bounding box center [571, 311] width 98 height 17
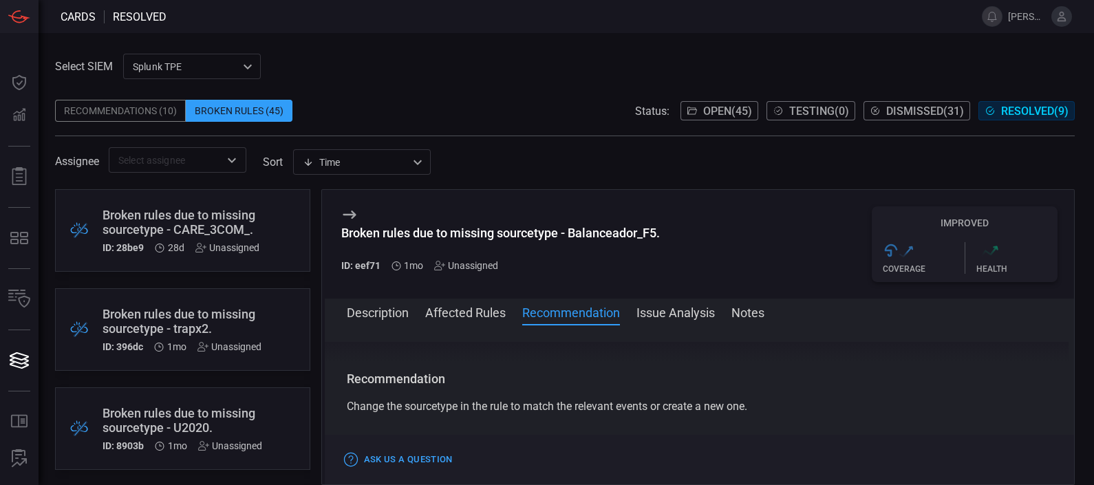
scroll to position [636, 0]
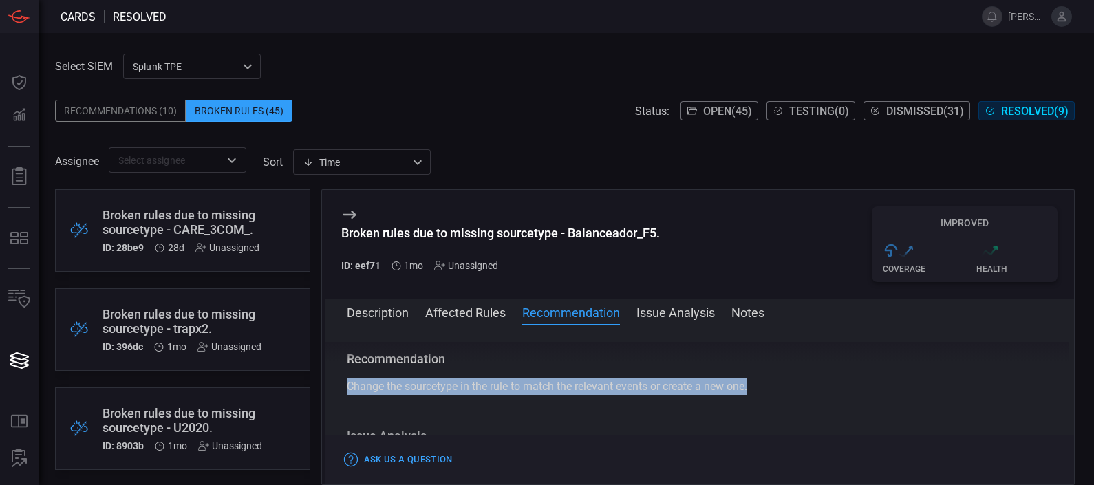
drag, startPoint x: 764, startPoint y: 387, endPoint x: 341, endPoint y: 396, distance: 422.6
click at [341, 396] on div "Description The sourcetype "Balanceador_F5" does not exist within your environm…" at bounding box center [700, 402] width 750 height 120
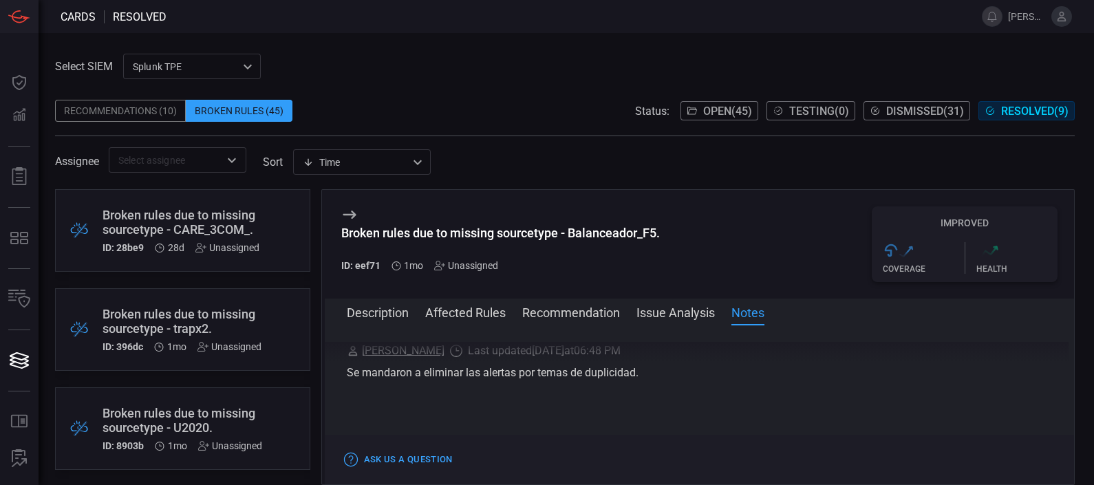
scroll to position [950, 0]
click at [354, 211] on icon at bounding box center [349, 214] width 17 height 17
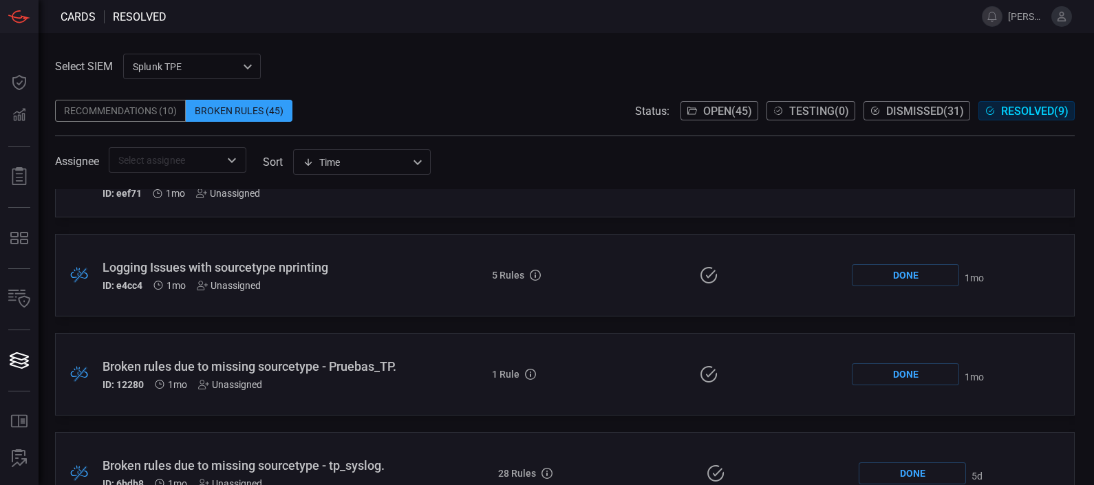
scroll to position [460, 0]
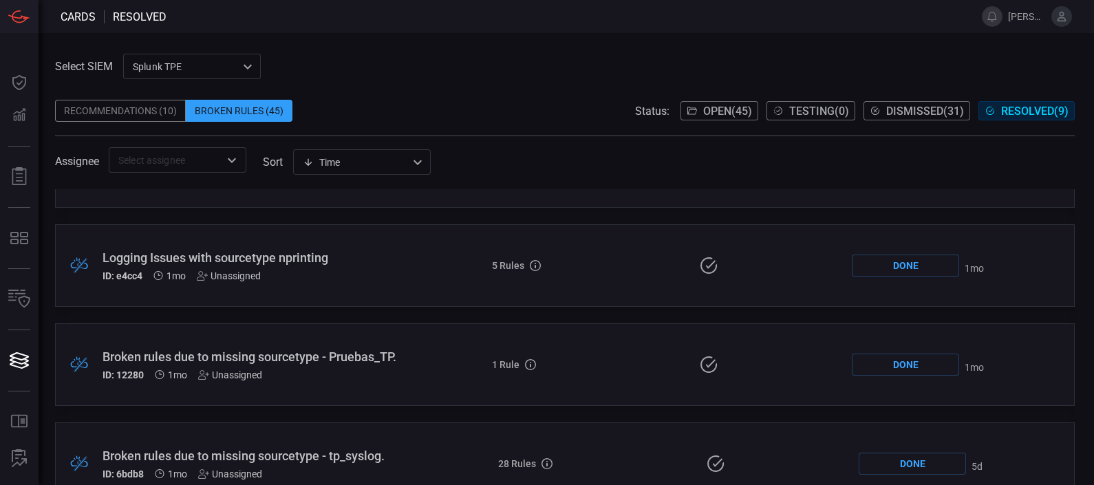
click at [307, 285] on div ".broken_cards_icon_0{fill:#39A4FF;} .broken_cards_icon_1{fill:none;stroke:#1918…" at bounding box center [565, 265] width 1020 height 83
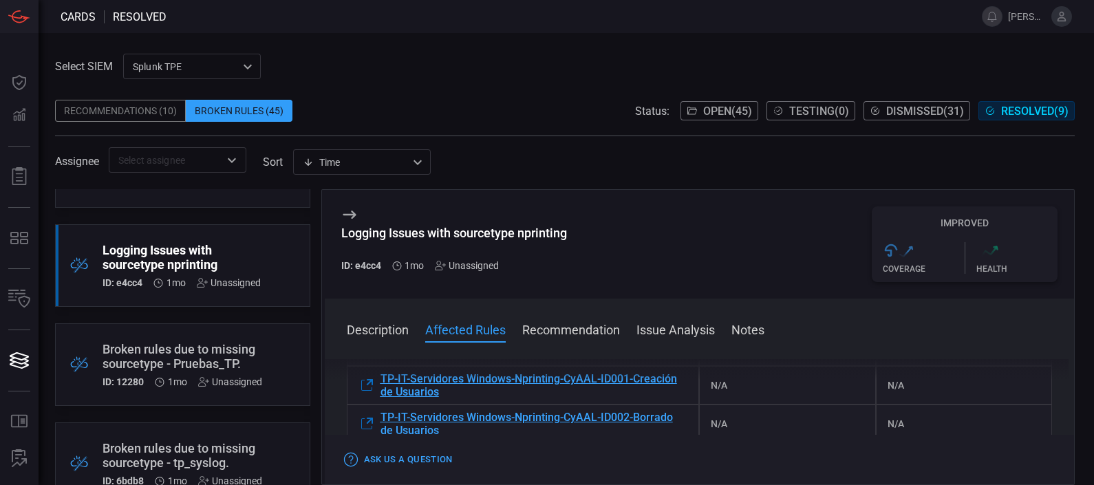
scroll to position [365, 0]
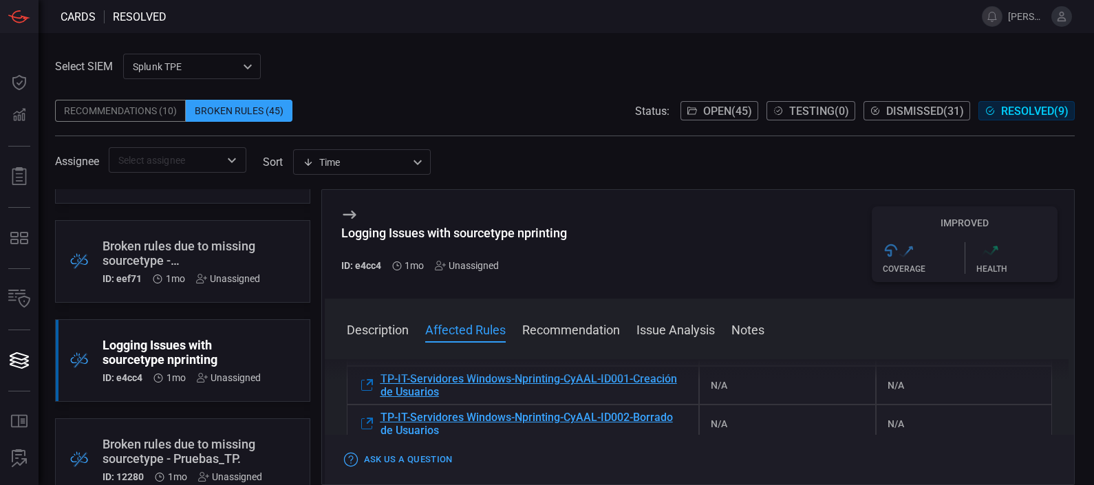
click at [182, 242] on div "Broken rules due to missing sourcetype - Balanceador_F5." at bounding box center [182, 253] width 158 height 29
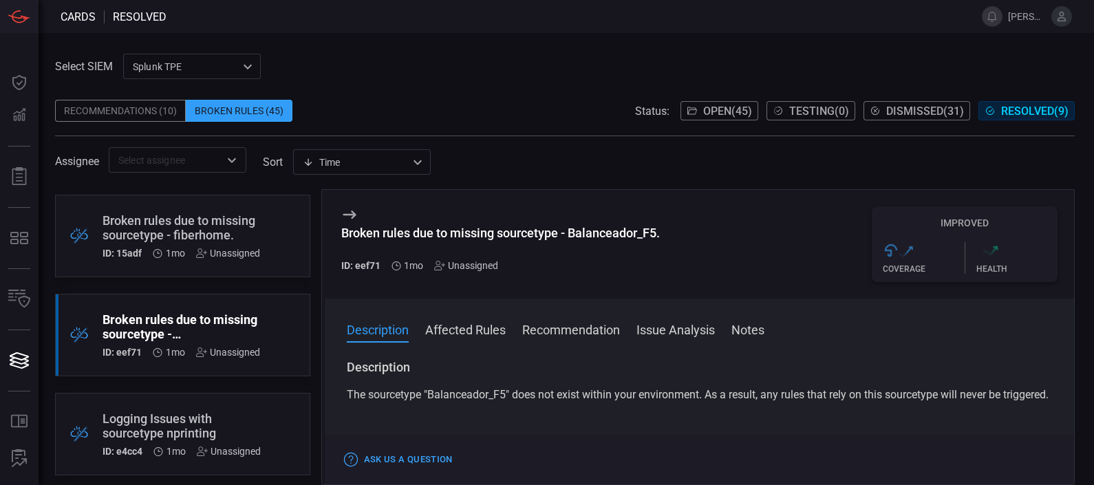
scroll to position [297, 0]
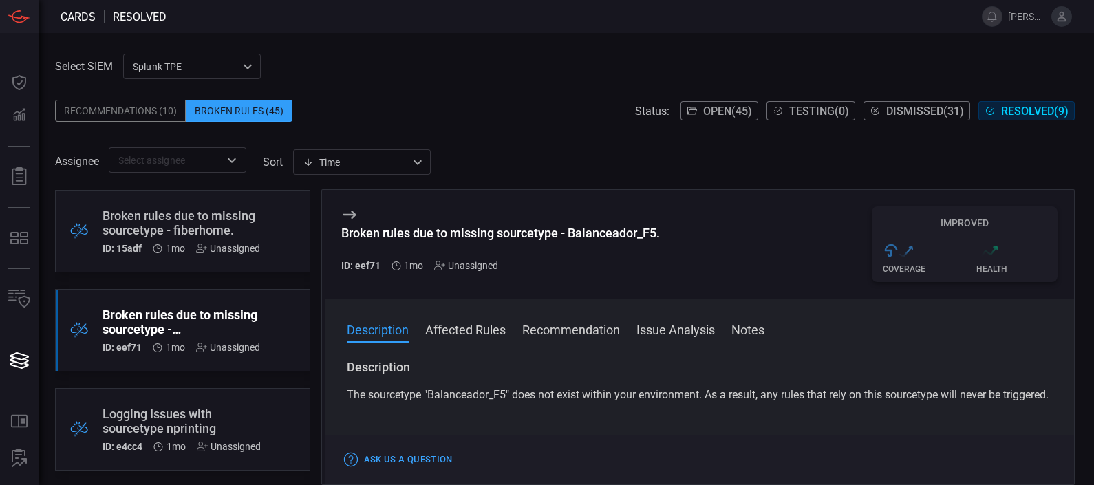
click at [749, 322] on button "Notes" at bounding box center [747, 329] width 33 height 17
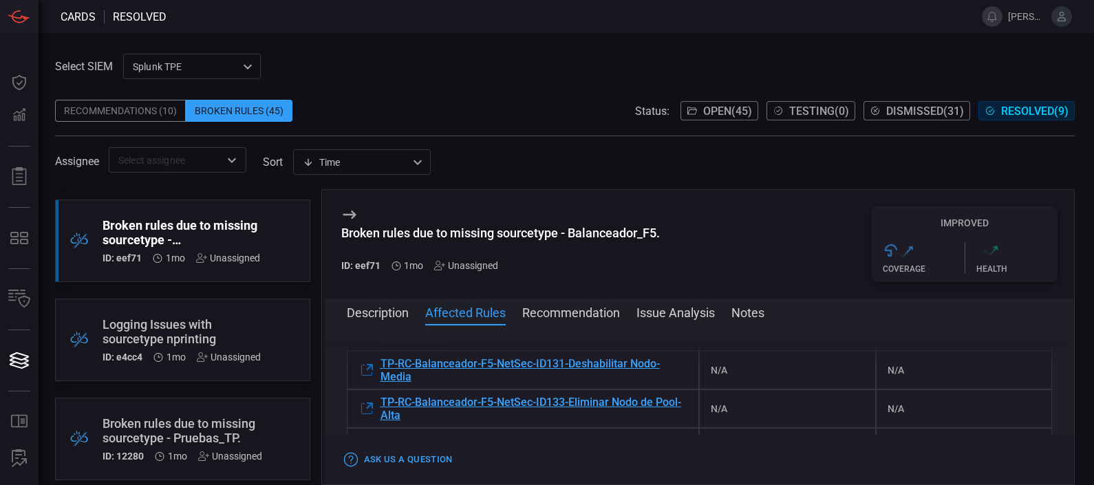
scroll to position [419, 0]
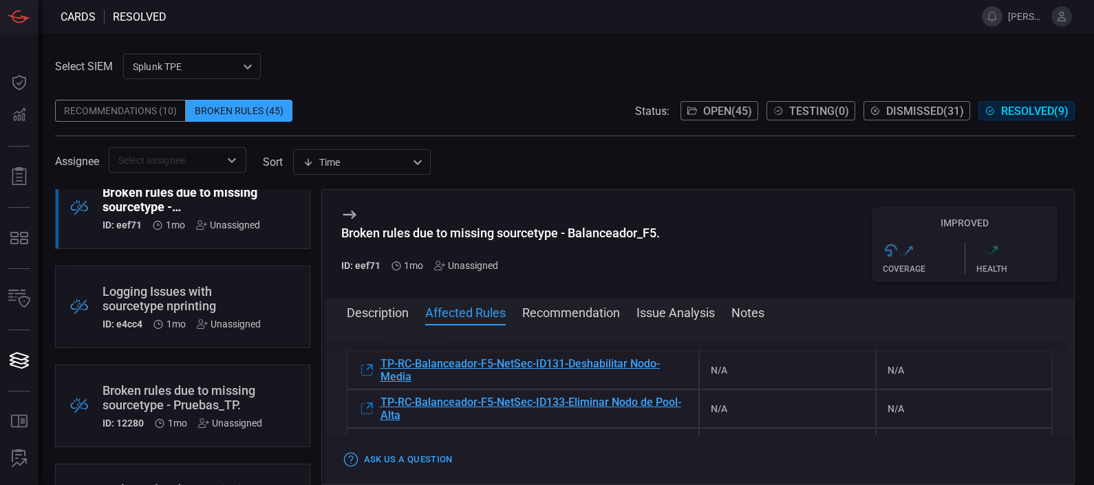
click at [200, 313] on div "Logging Issues with sourcetype nprinting" at bounding box center [182, 298] width 158 height 29
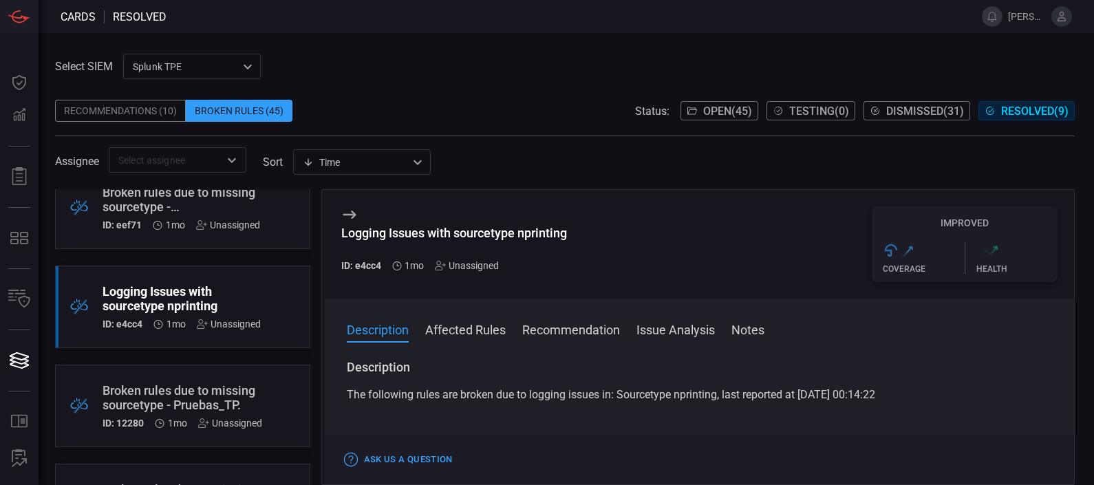
click at [619, 369] on h3 "Description" at bounding box center [700, 367] width 706 height 17
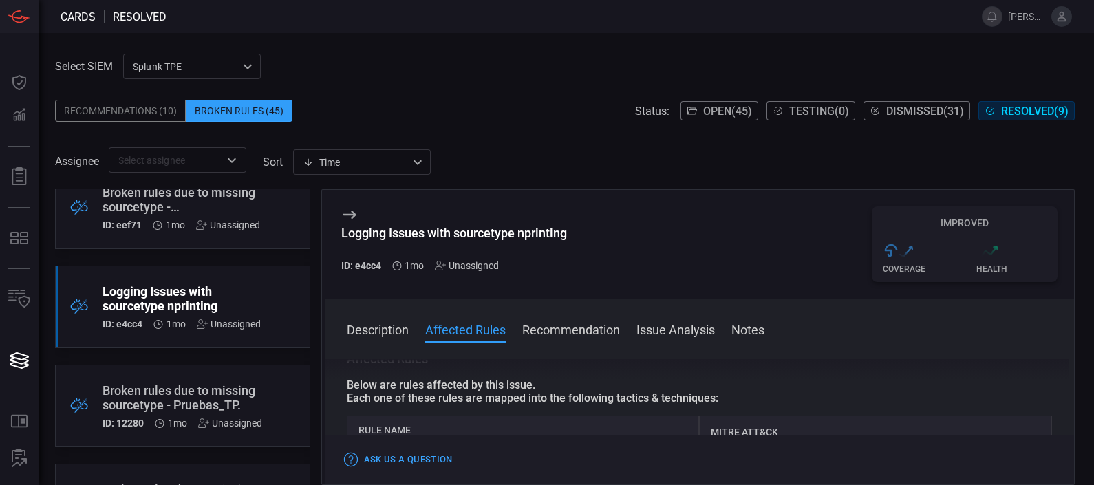
scroll to position [118, 0]
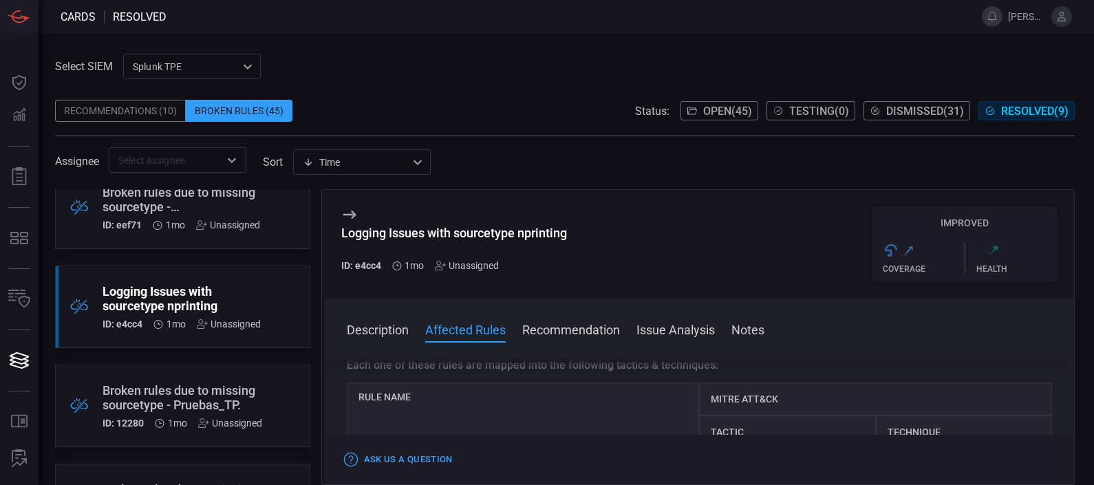
click at [634, 379] on div "Description The following rules are broken due to logging issues in: Sourcetype…" at bounding box center [700, 419] width 750 height 120
click at [738, 372] on div "Description The following rules are broken due to logging issues in: Sourcetype…" at bounding box center [700, 419] width 750 height 120
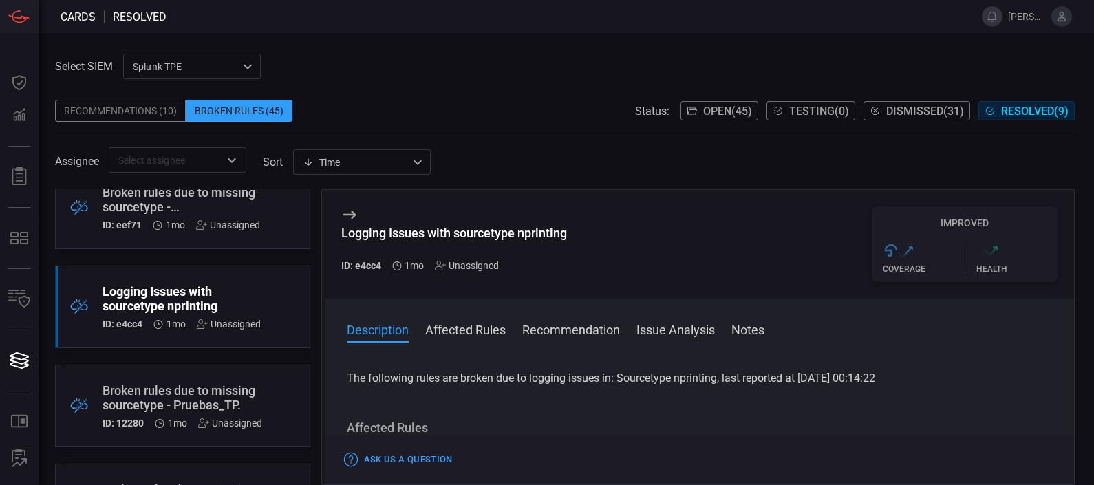
scroll to position [0, 0]
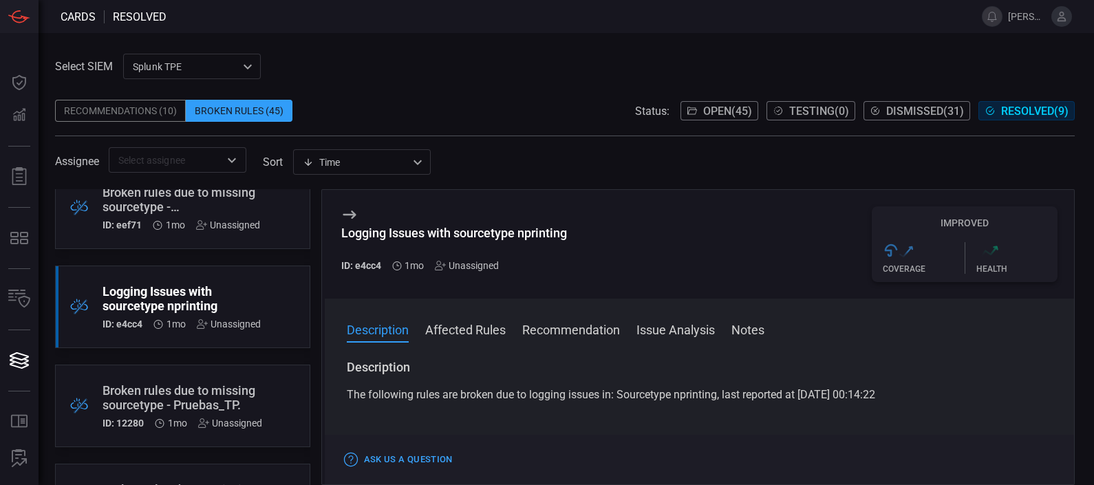
drag, startPoint x: 916, startPoint y: 392, endPoint x: 347, endPoint y: 399, distance: 568.4
click at [347, 399] on div "The following rules are broken due to logging issues in: Sourcetype nprinting, …" at bounding box center [700, 395] width 706 height 17
click at [588, 356] on span at bounding box center [700, 348] width 750 height 22
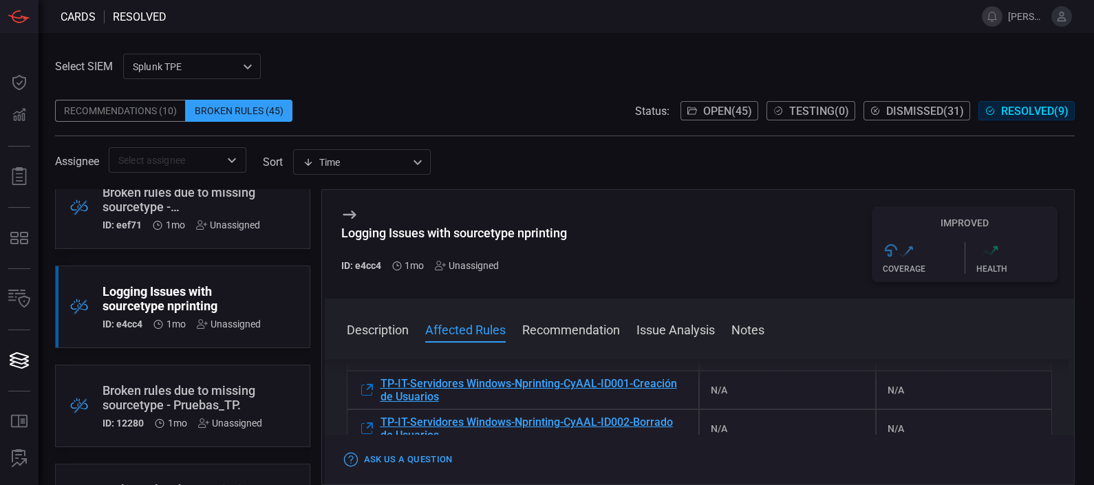
scroll to position [189, 0]
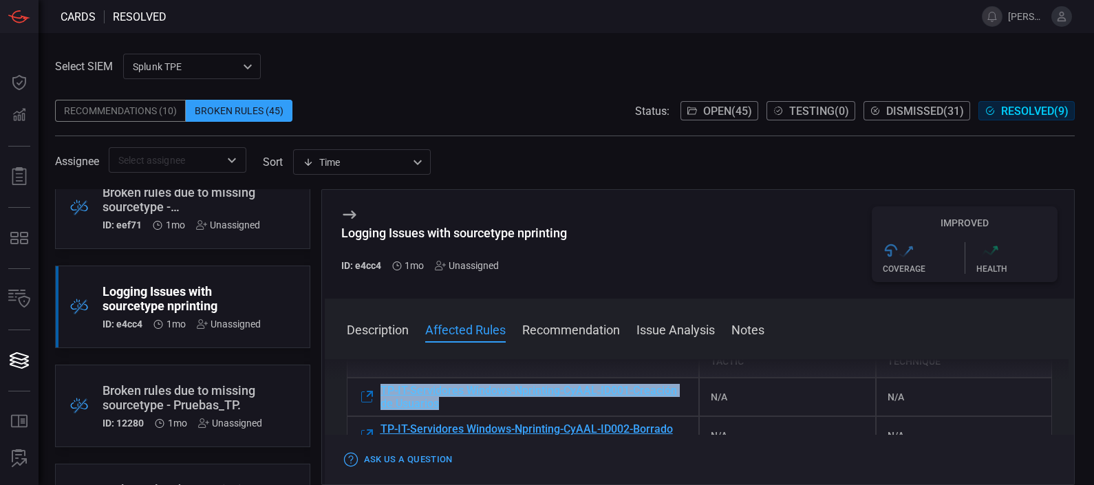
drag, startPoint x: 376, startPoint y: 383, endPoint x: 448, endPoint y: 403, distance: 75.0
click at [448, 403] on div "TP-IT-Servidores Windows-Nprinting-CyAAL-ID001-Creación de Usuarios" at bounding box center [523, 397] width 353 height 39
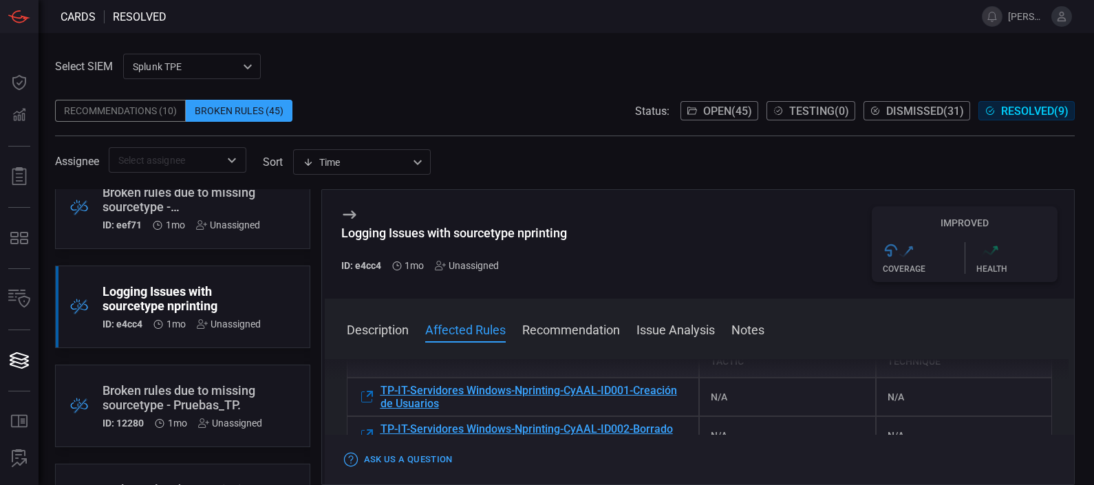
click at [617, 363] on div "Description The following rules are broken due to logging issues in: Sourcetype…" at bounding box center [700, 419] width 750 height 120
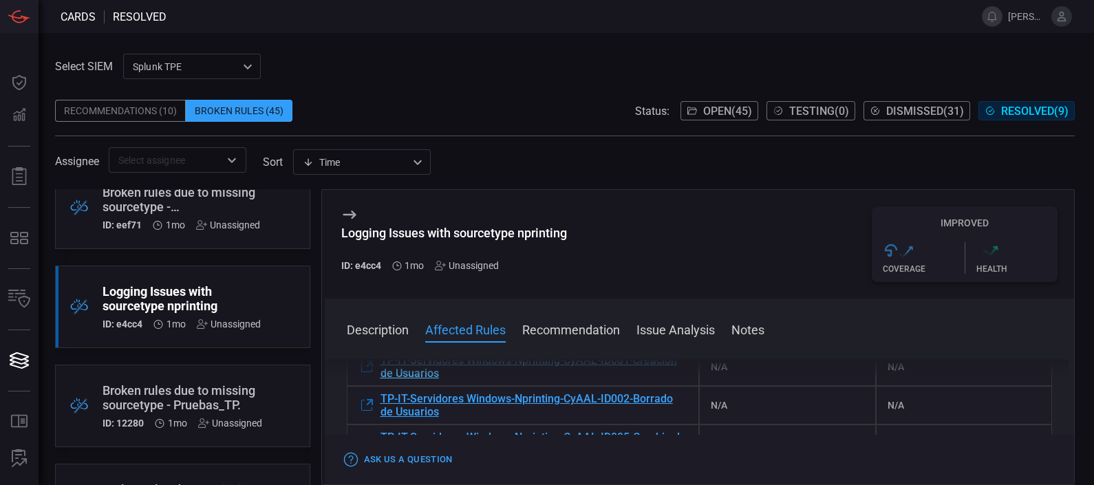
scroll to position [225, 0]
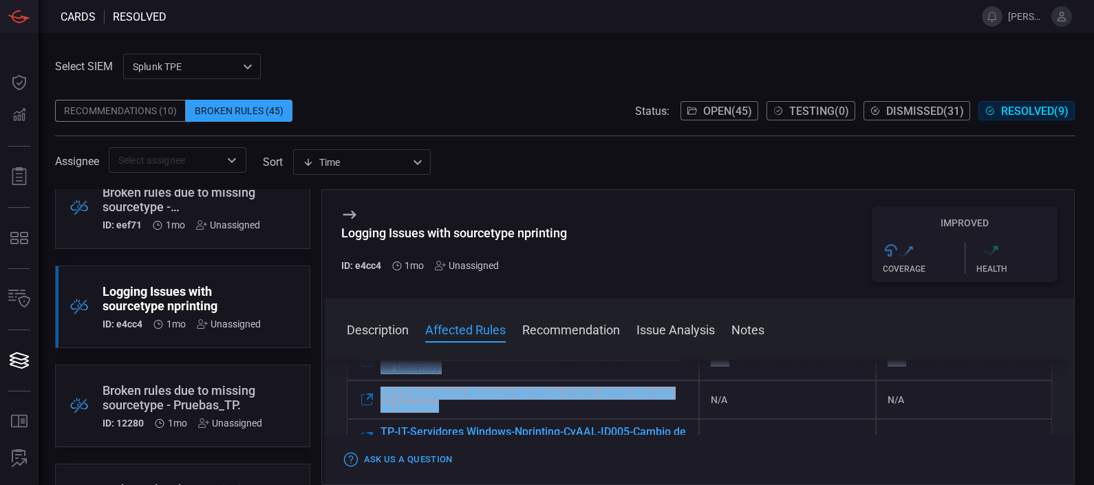
drag, startPoint x: 372, startPoint y: 381, endPoint x: 451, endPoint y: 405, distance: 83.4
click at [451, 405] on div "Description The following rules are broken due to logging issues in: Sourcetype…" at bounding box center [700, 419] width 750 height 120
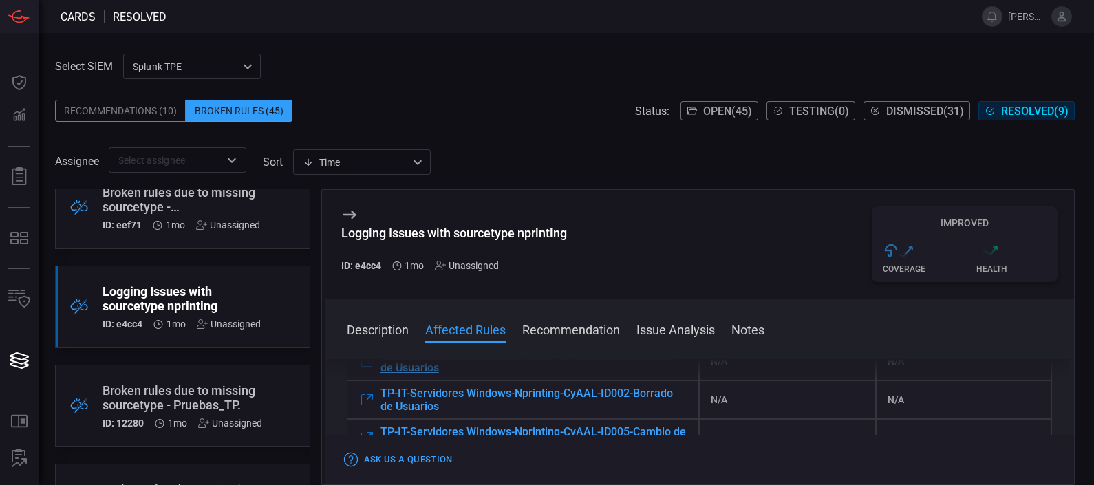
drag, startPoint x: 451, startPoint y: 405, endPoint x: 640, endPoint y: 195, distance: 281.6
click at [640, 195] on div "Logging Issues with sourcetype nprinting ID: e4cc4 1mo Unassigned Improved .st0…" at bounding box center [700, 244] width 750 height 109
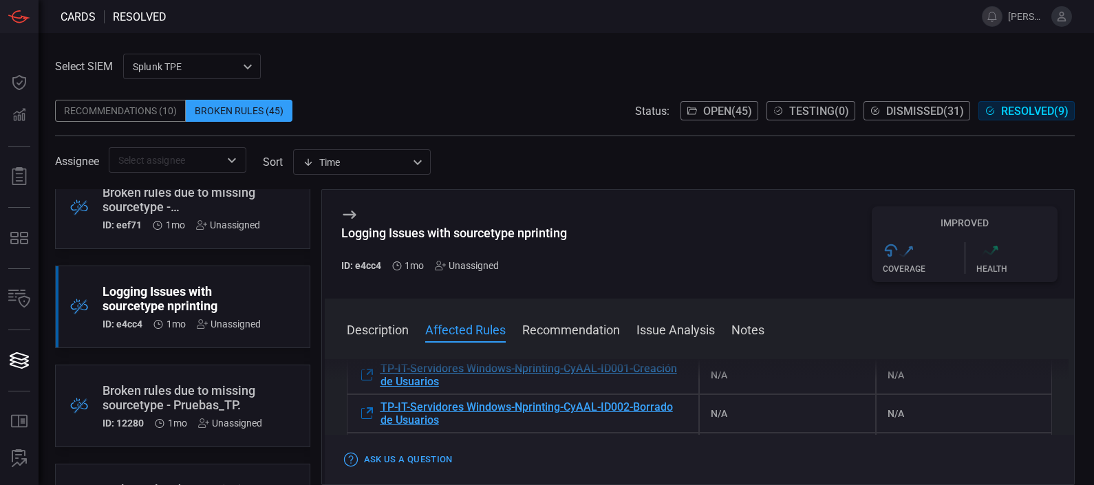
scroll to position [211, 0]
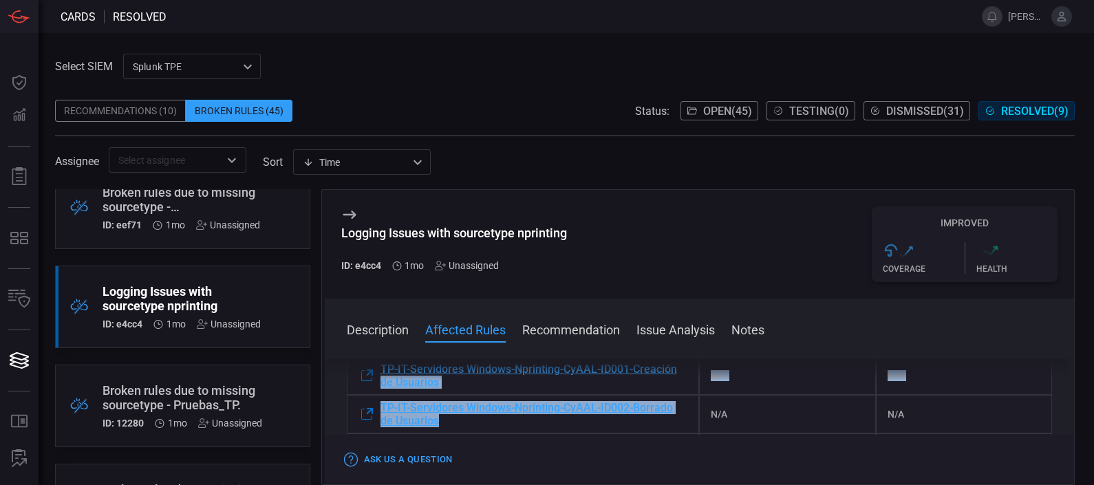
drag, startPoint x: 379, startPoint y: 395, endPoint x: 464, endPoint y: 429, distance: 92.0
click at [464, 429] on div "Rule Name MITRE ATT&CK Tactic Technique TP-IT-Servidores Windows-Nprinting-CyAA…" at bounding box center [700, 419] width 706 height 259
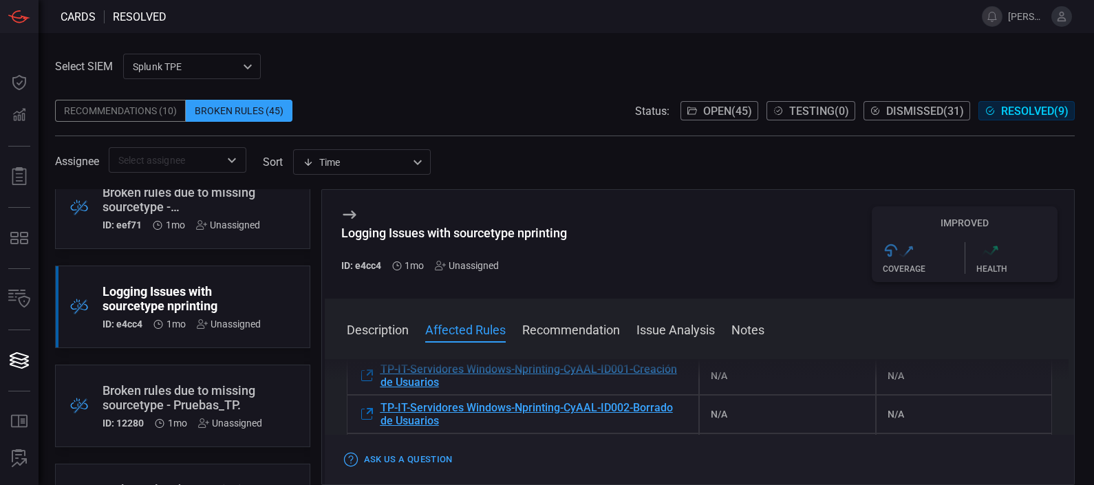
drag, startPoint x: 464, startPoint y: 429, endPoint x: 550, endPoint y: 140, distance: 302.0
click at [550, 140] on span at bounding box center [565, 141] width 1020 height 11
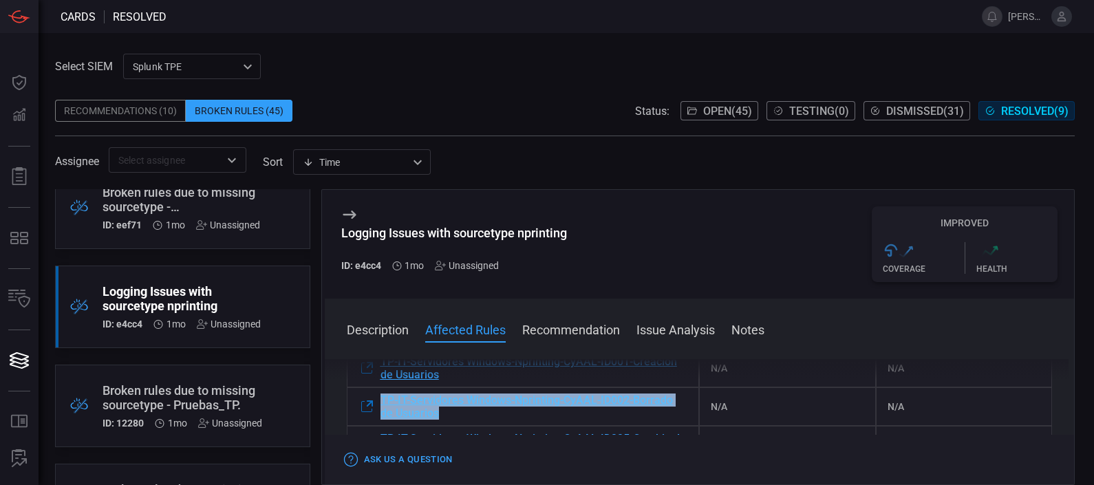
drag, startPoint x: 376, startPoint y: 392, endPoint x: 446, endPoint y: 411, distance: 72.8
click at [446, 411] on div "TP-IT-Servidores Windows-Nprinting-CyAAL-ID002-Borrado de Usuarios" at bounding box center [523, 406] width 353 height 39
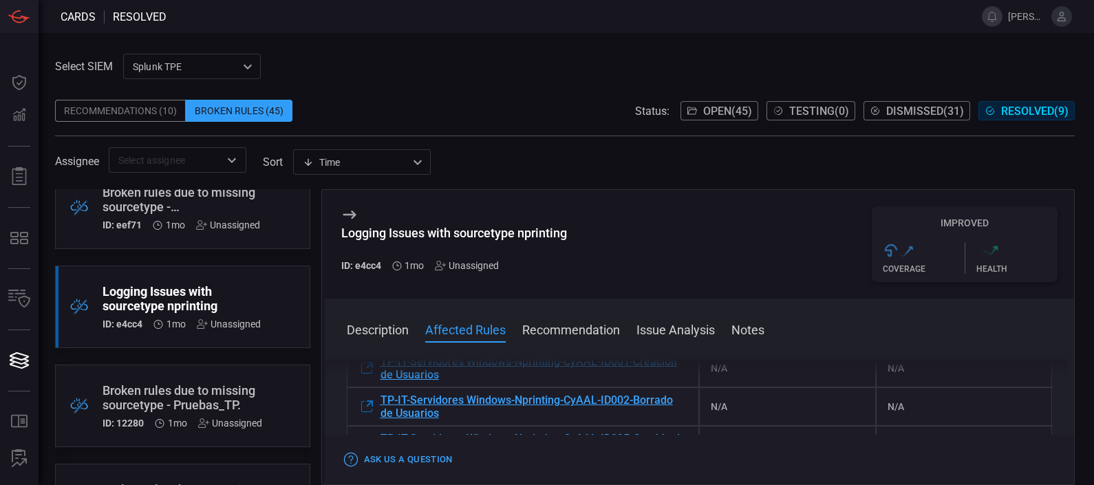
click at [579, 378] on div "Description The following rules are broken due to logging issues in: Sourcetype…" at bounding box center [700, 419] width 750 height 120
click at [774, 387] on div "N/A" at bounding box center [787, 368] width 176 height 39
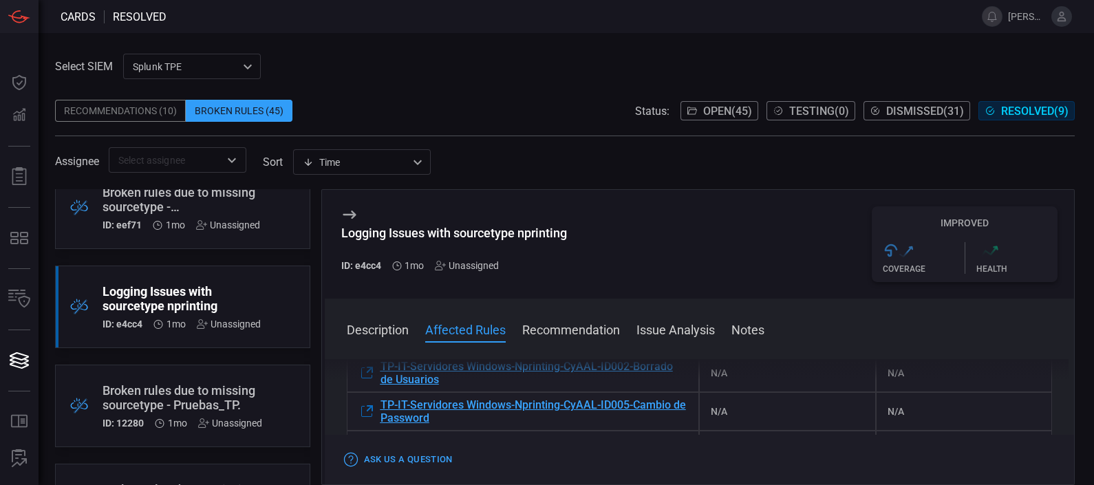
scroll to position [255, 0]
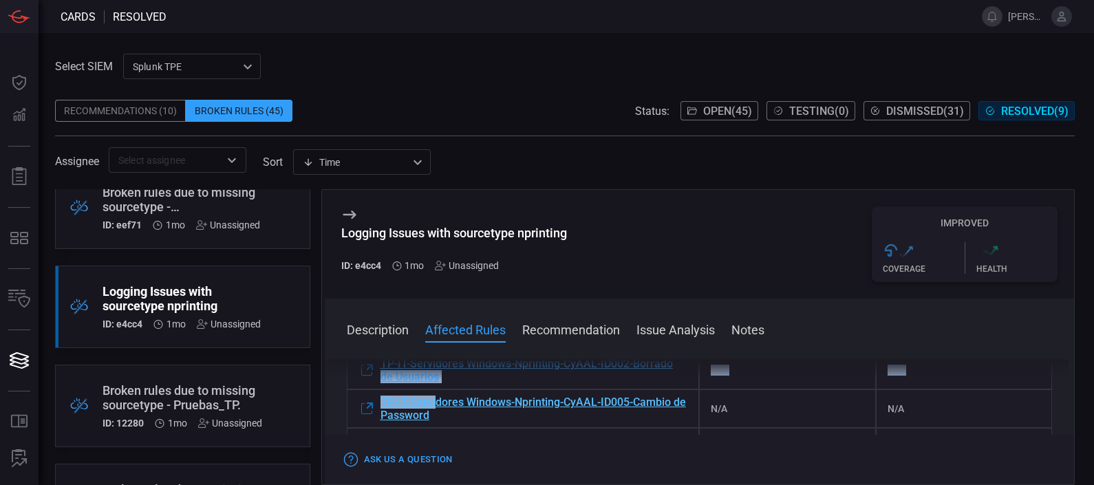
drag, startPoint x: 377, startPoint y: 389, endPoint x: 435, endPoint y: 407, distance: 60.5
click at [435, 407] on div "Rule Name MITRE ATT&CK Tactic Technique TP-IT-Servidores Windows-Nprinting-CyAA…" at bounding box center [700, 375] width 706 height 259
drag, startPoint x: 435, startPoint y: 407, endPoint x: 641, endPoint y: 139, distance: 338.6
click at [641, 139] on span at bounding box center [565, 141] width 1020 height 11
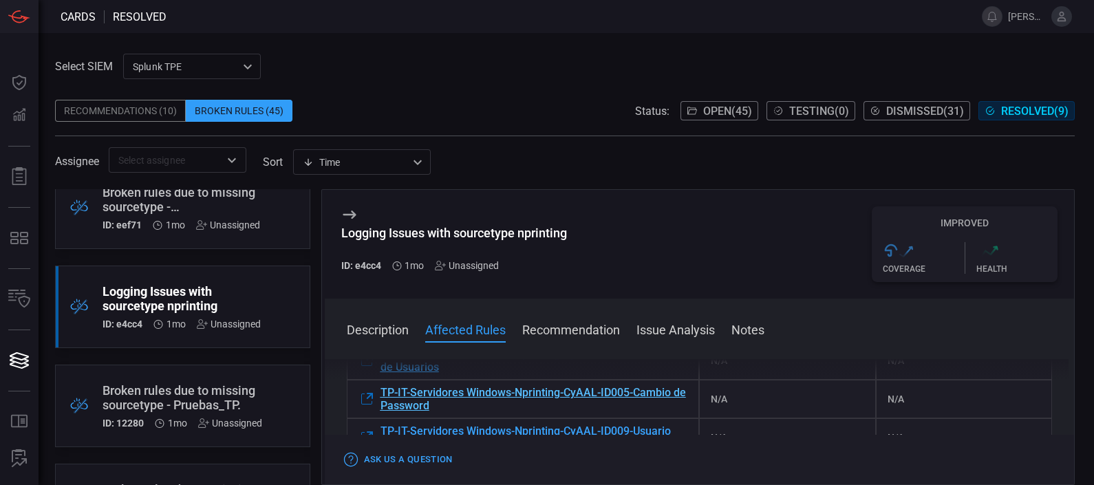
scroll to position [268, 0]
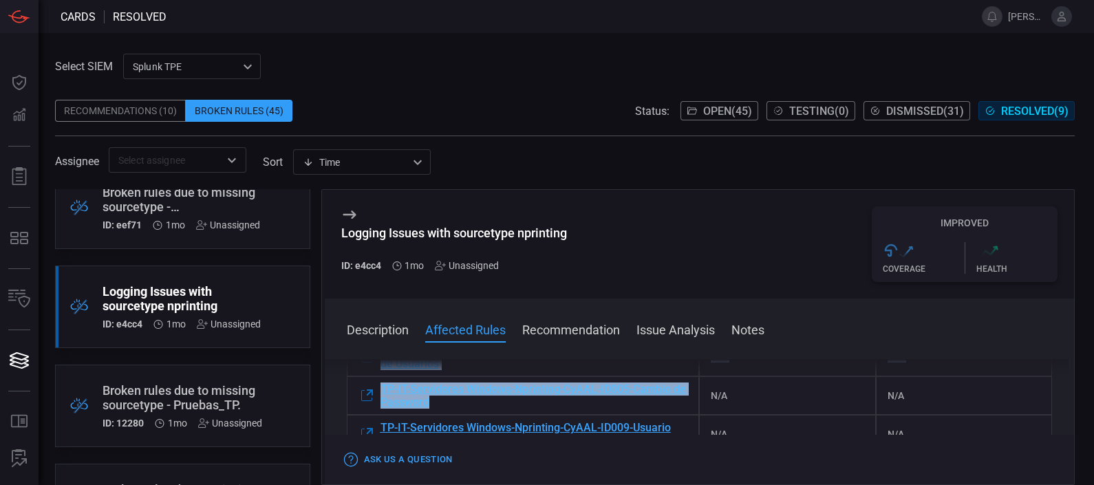
drag, startPoint x: 375, startPoint y: 381, endPoint x: 460, endPoint y: 402, distance: 87.9
click at [460, 402] on div "Description The following rules are broken due to logging issues in: Sourcetype…" at bounding box center [700, 419] width 750 height 120
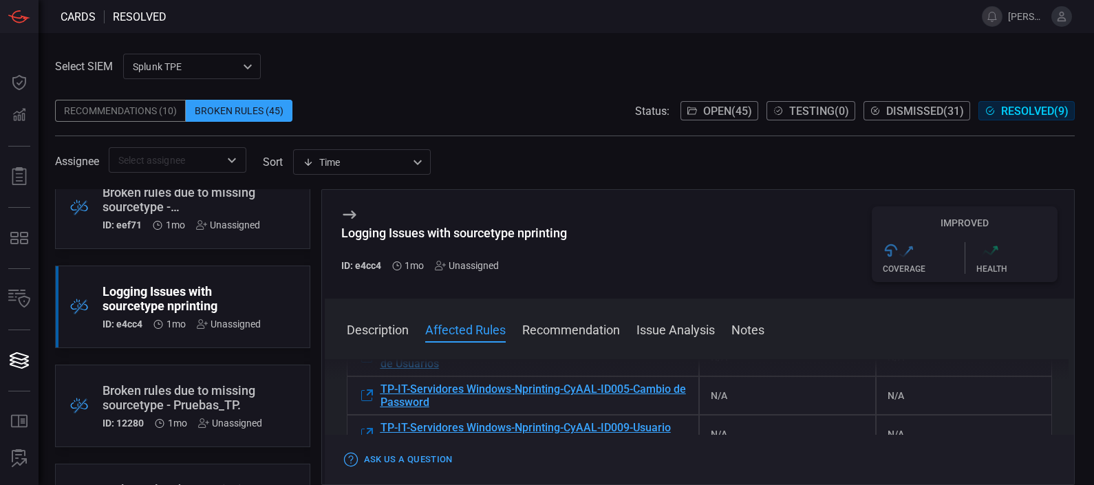
drag, startPoint x: 460, startPoint y: 402, endPoint x: 612, endPoint y: 200, distance: 253.1
click at [612, 200] on div "Logging Issues with sourcetype nprinting ID: e4cc4 1mo Unassigned Improved .st0…" at bounding box center [700, 244] width 750 height 109
drag, startPoint x: 378, startPoint y: 381, endPoint x: 404, endPoint y: 394, distance: 29.2
click at [404, 394] on div "Description The following rules are broken due to logging issues in: Sourcetype…" at bounding box center [700, 419] width 750 height 120
drag, startPoint x: 404, startPoint y: 394, endPoint x: 564, endPoint y: 193, distance: 257.0
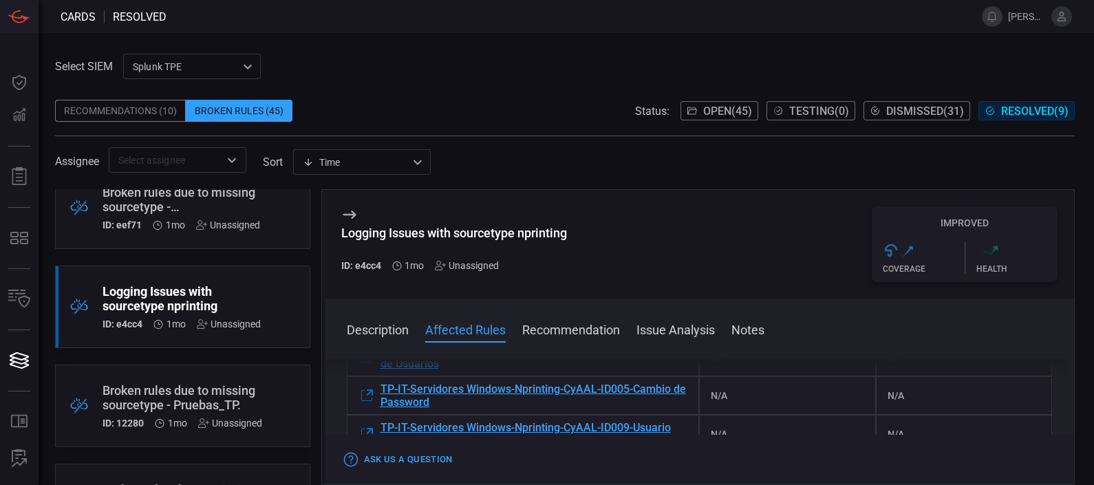
click at [564, 193] on div "Logging Issues with sourcetype nprinting ID: e4cc4 1mo Unassigned Improved .st0…" at bounding box center [700, 244] width 750 height 109
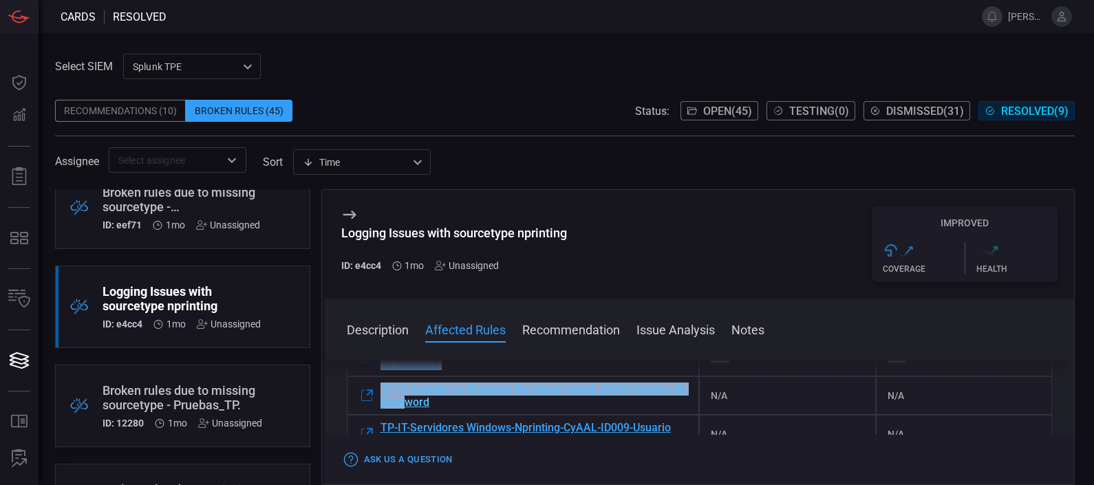
drag, startPoint x: 400, startPoint y: 380, endPoint x: 420, endPoint y: 403, distance: 29.8
click at [420, 403] on div "Description The following rules are broken due to logging issues in: Sourcetype…" at bounding box center [700, 419] width 750 height 120
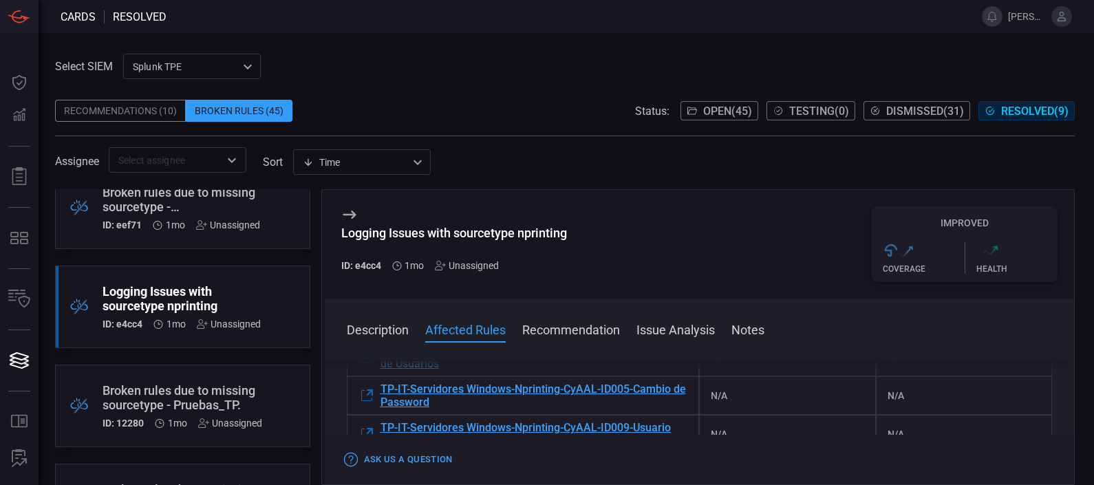
drag, startPoint x: 420, startPoint y: 403, endPoint x: 621, endPoint y: 175, distance: 303.7
click at [621, 175] on span at bounding box center [565, 181] width 1020 height 17
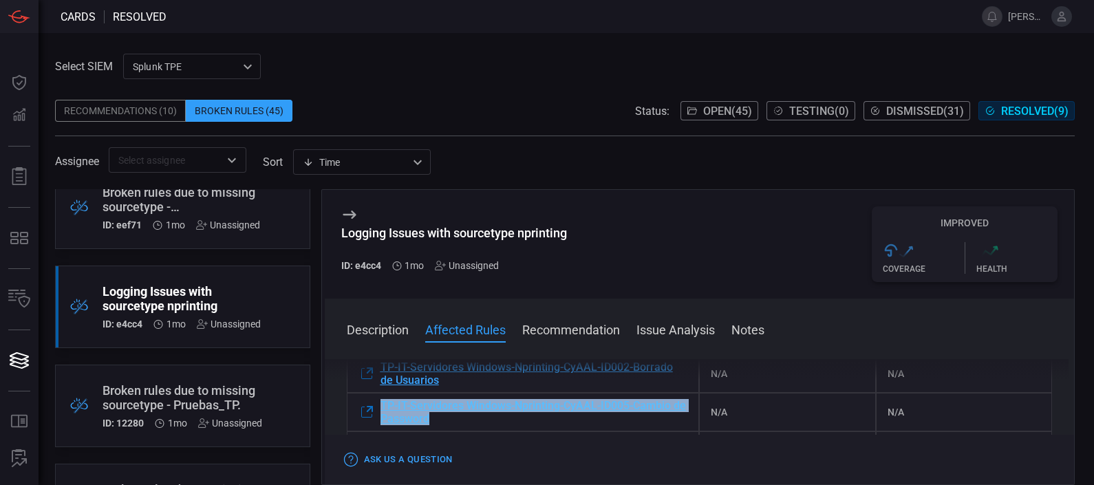
drag, startPoint x: 372, startPoint y: 399, endPoint x: 460, endPoint y: 421, distance: 90.8
click at [460, 421] on div "TP-IT-Servidores Windows-Nprinting-CyAAL-ID005-Cambio de Password" at bounding box center [523, 412] width 353 height 39
click at [564, 387] on span "TP-IT-Servidores Windows-Nprinting-CyAAL-ID002-Borrado de Usuarios" at bounding box center [535, 374] width 308 height 26
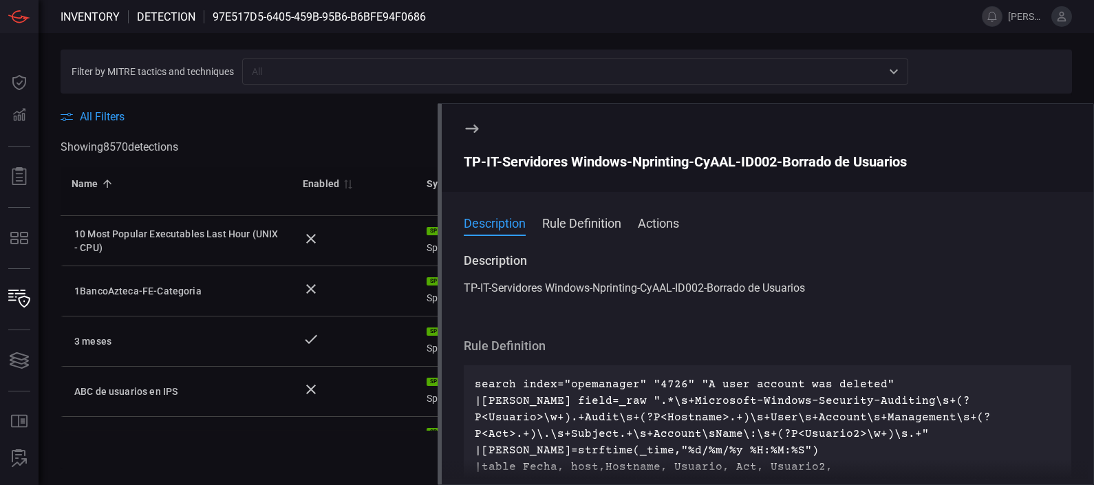
click at [469, 121] on icon at bounding box center [472, 128] width 17 height 17
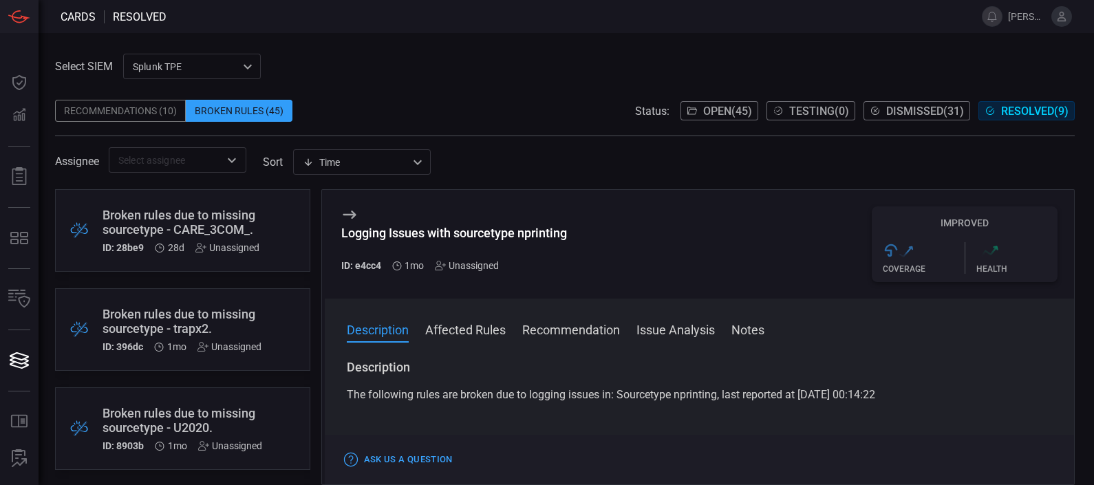
click at [565, 363] on h3 "Description" at bounding box center [700, 367] width 706 height 17
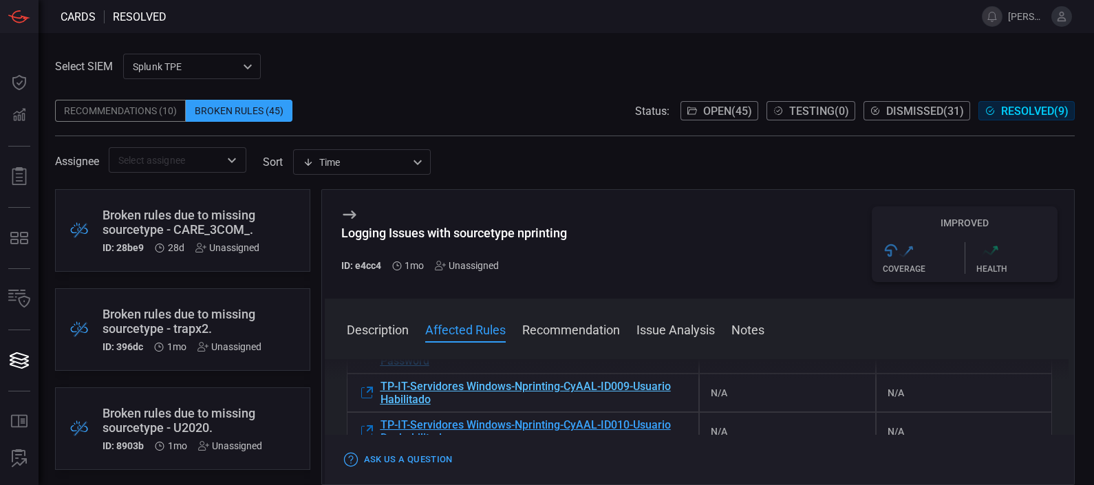
scroll to position [309, 0]
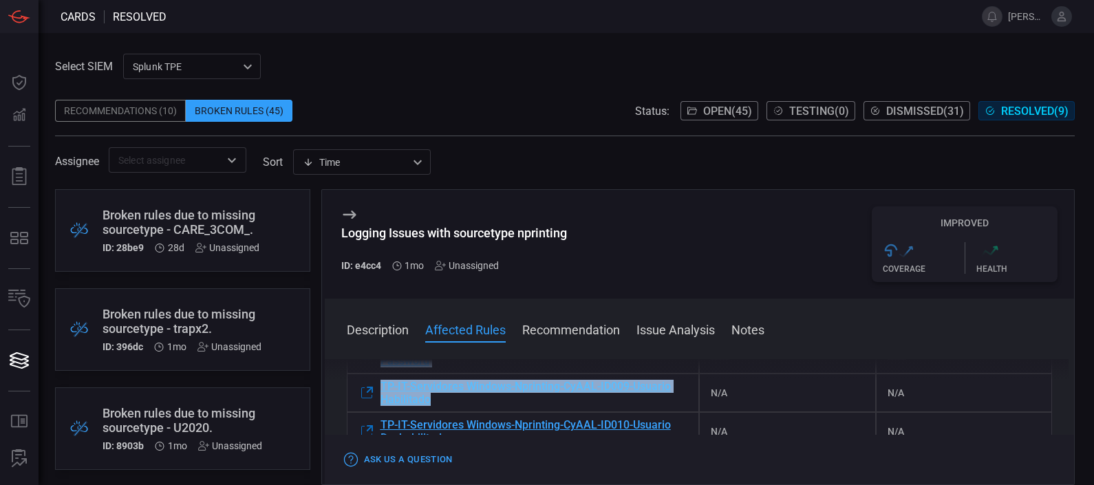
drag, startPoint x: 378, startPoint y: 374, endPoint x: 428, endPoint y: 399, distance: 56.3
click at [428, 399] on div "Description The following rules are broken due to logging issues in: Sourcetype…" at bounding box center [700, 419] width 750 height 120
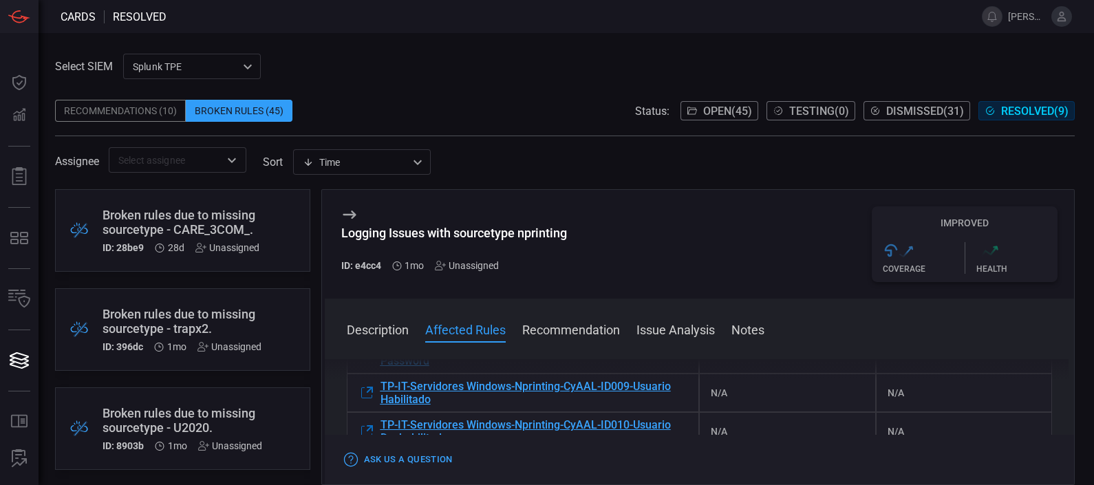
drag, startPoint x: 428, startPoint y: 399, endPoint x: 535, endPoint y: 136, distance: 284.6
click at [535, 136] on span at bounding box center [565, 141] width 1020 height 11
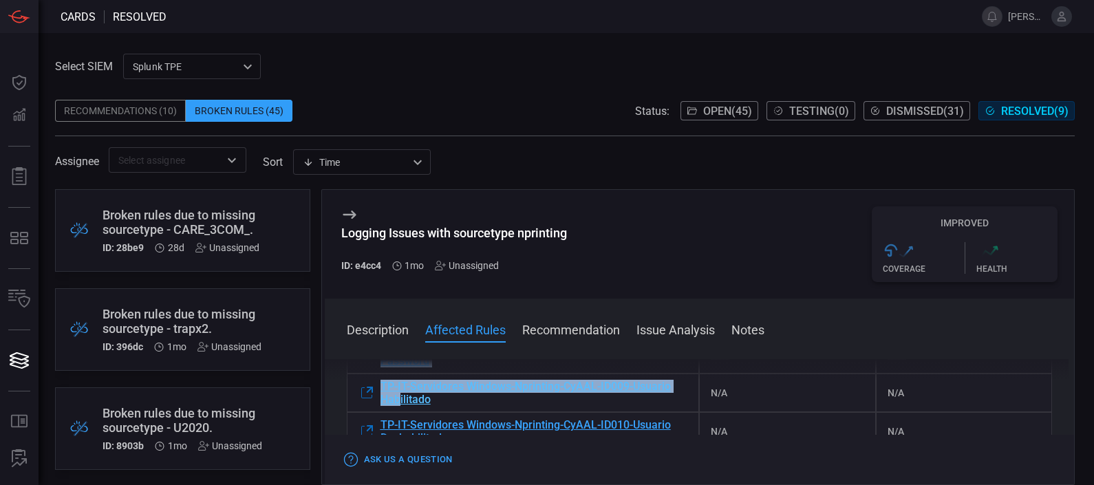
drag, startPoint x: 375, startPoint y: 380, endPoint x: 399, endPoint y: 394, distance: 28.1
click at [399, 394] on div "Description The following rules are broken due to logging issues in: Sourcetype…" at bounding box center [700, 419] width 750 height 120
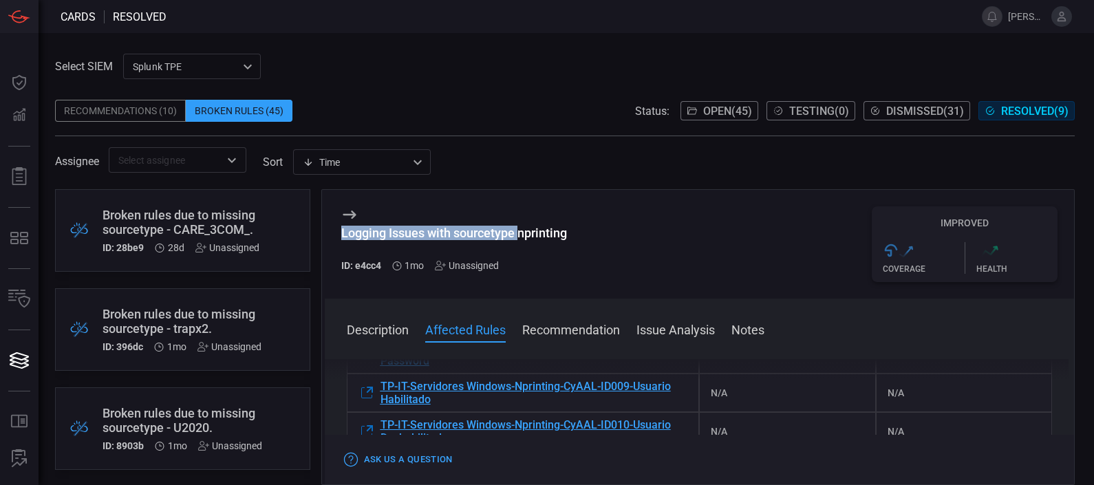
drag, startPoint x: 399, startPoint y: 394, endPoint x: 522, endPoint y: 217, distance: 215.1
click at [522, 217] on div "Logging Issues with sourcetype nprinting ID: e4cc4 1mo Unassigned" at bounding box center [454, 244] width 226 height 76
drag, startPoint x: 522, startPoint y: 217, endPoint x: 535, endPoint y: 353, distance: 136.2
click at [535, 353] on span at bounding box center [700, 348] width 750 height 22
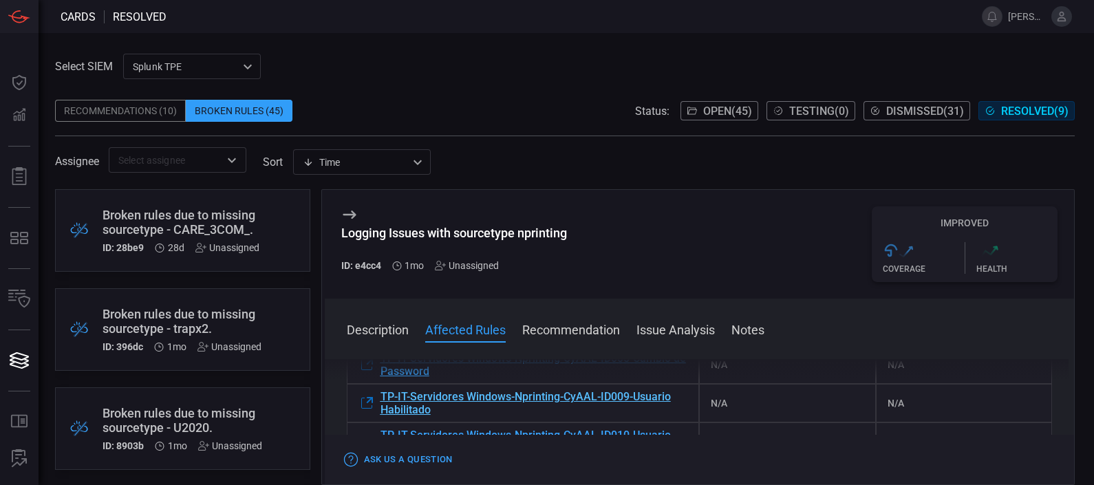
scroll to position [294, 0]
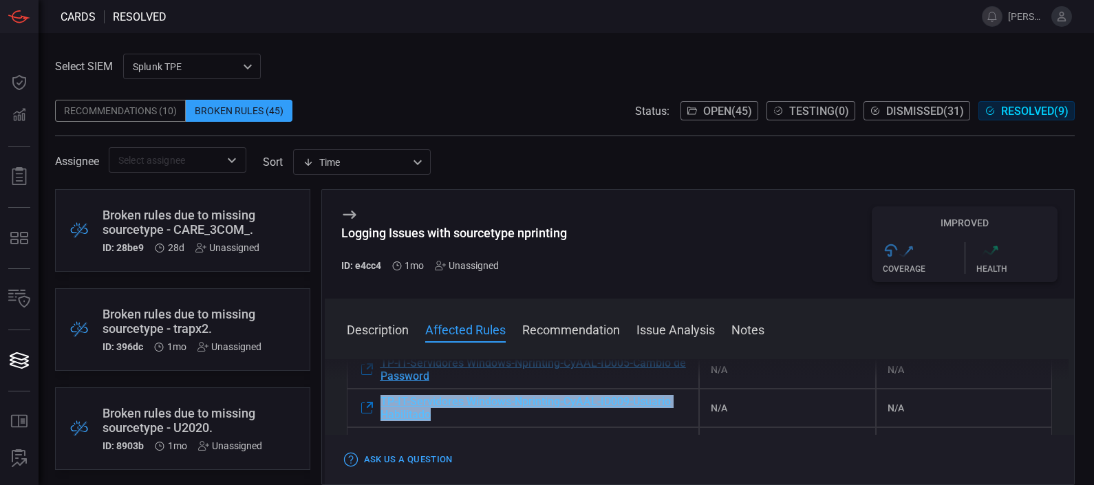
drag, startPoint x: 380, startPoint y: 391, endPoint x: 440, endPoint y: 415, distance: 64.5
click at [440, 415] on div "TP-IT-Servidores Windows-Nprinting-CyAAL-ID009-Usuario Habilitado" at bounding box center [523, 408] width 353 height 39
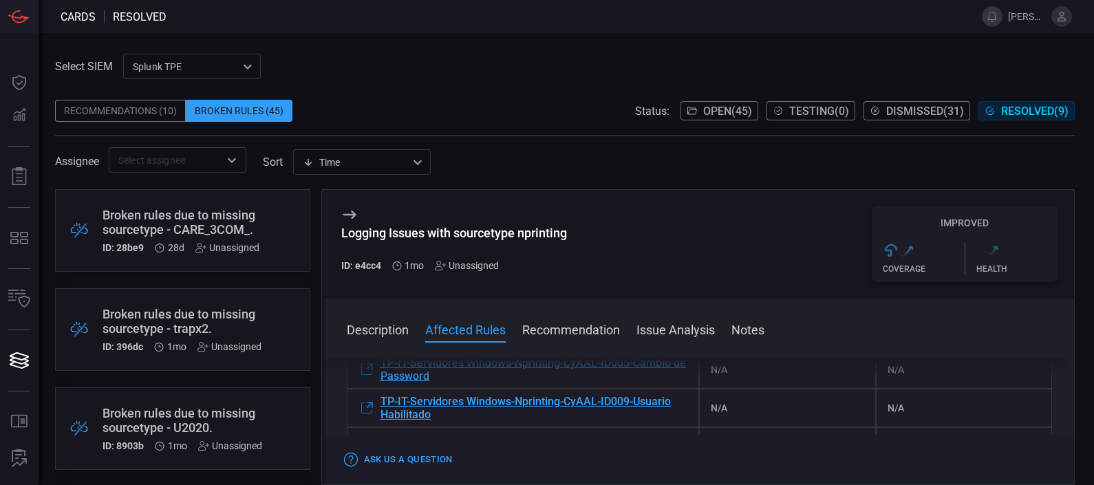
click at [591, 272] on div "Logging Issues with sourcetype nprinting ID: e4cc4 1mo Unassigned Improved .st0…" at bounding box center [700, 244] width 750 height 109
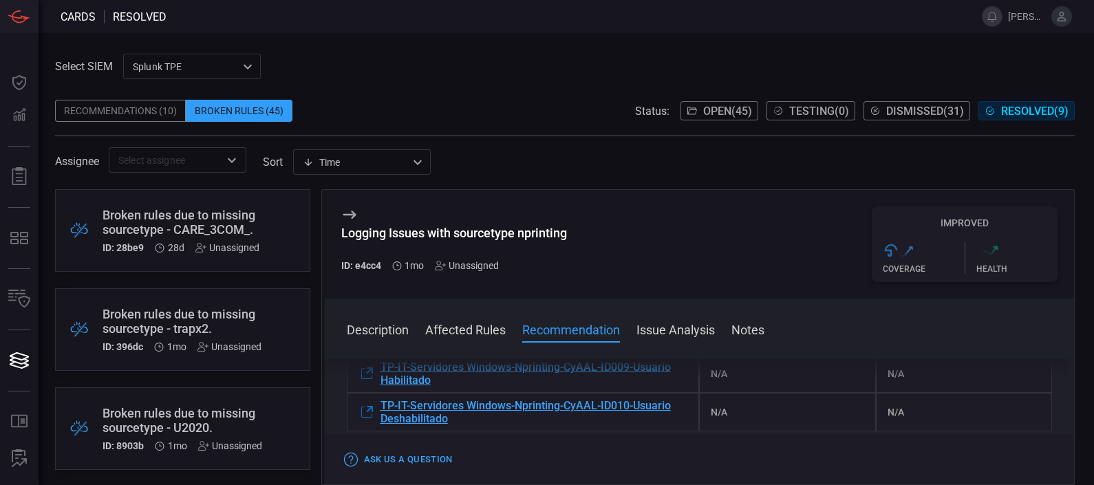
scroll to position [326, 0]
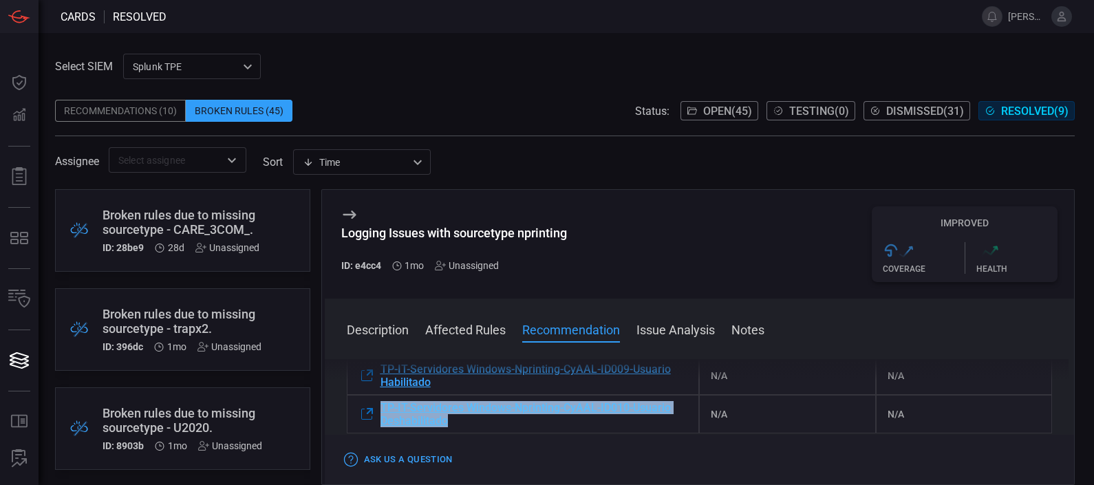
drag, startPoint x: 378, startPoint y: 399, endPoint x: 454, endPoint y: 421, distance: 79.5
click at [454, 421] on div "TP-IT-Servidores Windows-Nprinting-CyAAL-ID010-Usuario Deshabilitado" at bounding box center [523, 414] width 353 height 39
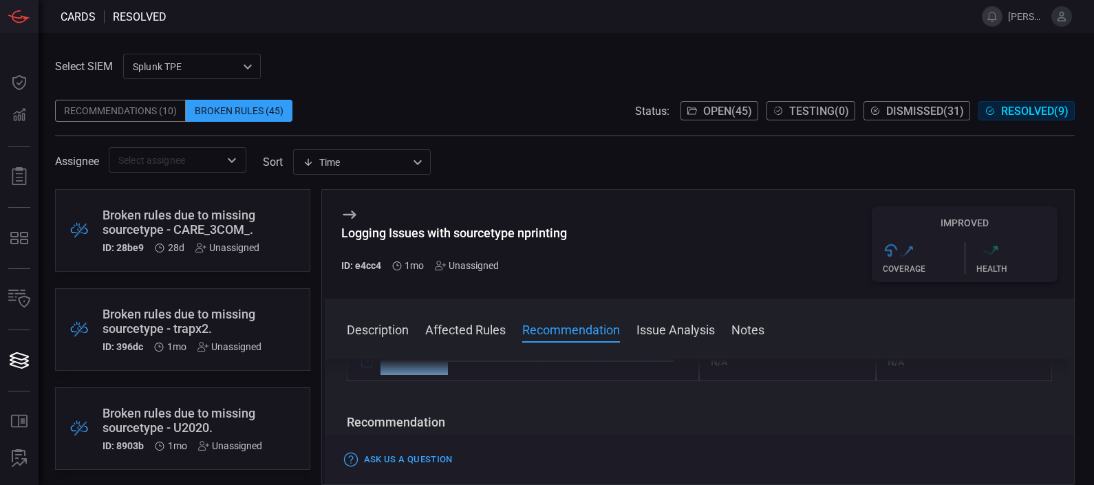
scroll to position [382, 0]
drag, startPoint x: 745, startPoint y: 317, endPoint x: 753, endPoint y: 330, distance: 15.8
click at [753, 330] on div "Description Affected Rules Recommendation Issue Analysis Notes Description The …" at bounding box center [700, 392] width 750 height 186
click at [753, 330] on button "Notes" at bounding box center [747, 329] width 33 height 17
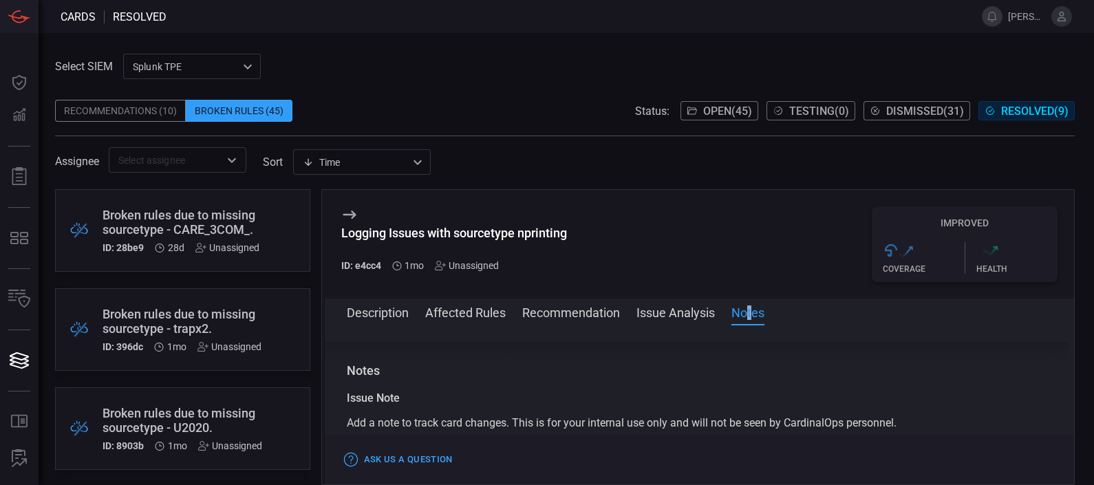
scroll to position [574, 0]
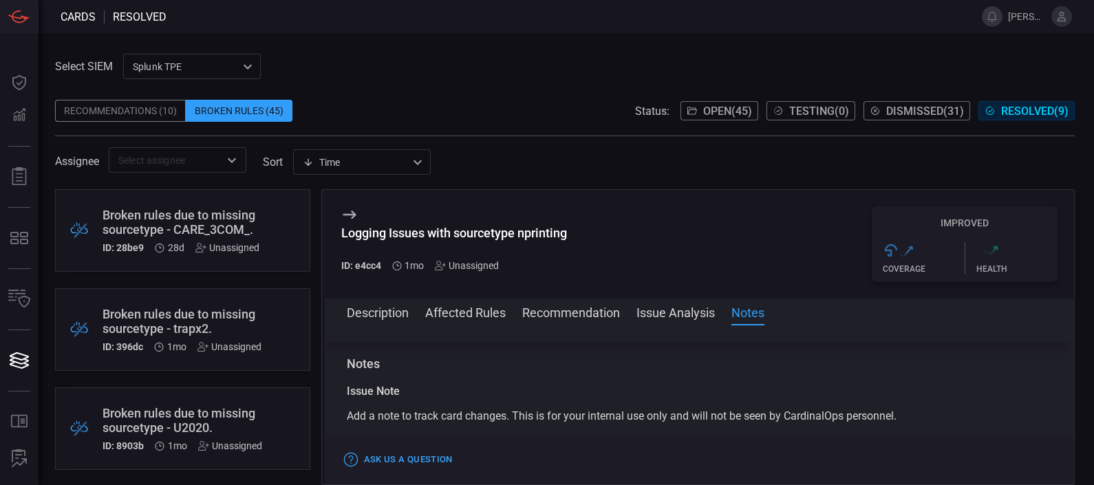
click at [566, 397] on div "Issue Note" at bounding box center [700, 391] width 706 height 17
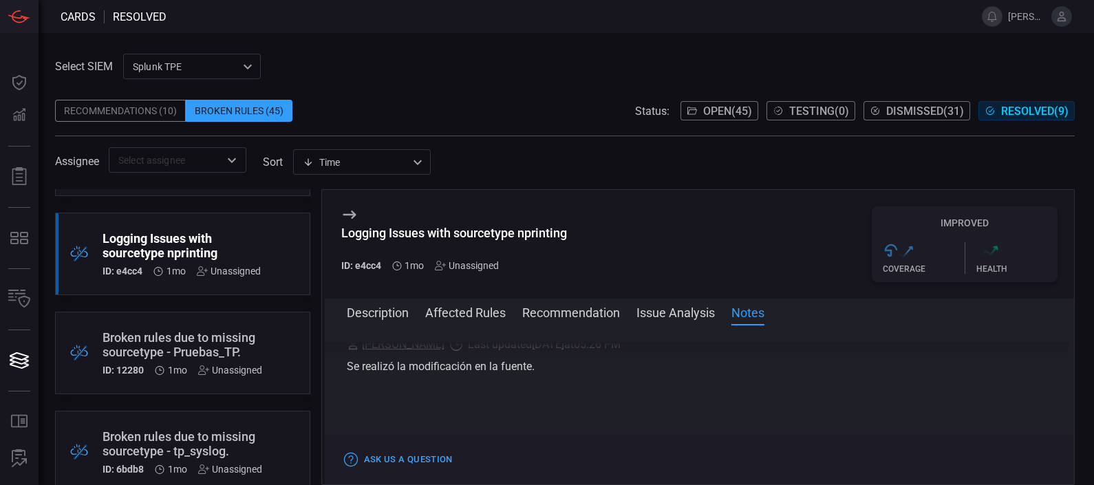
scroll to position [500, 0]
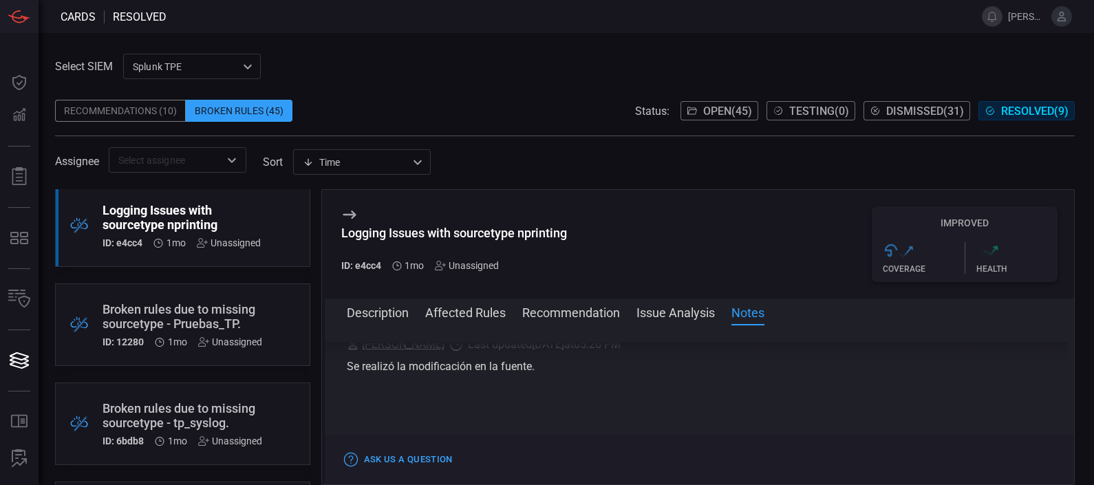
click at [191, 294] on div ".broken_cards_icon_0{fill:#39A4FF;} .broken_cards_icon_1{fill:none;stroke:#1918…" at bounding box center [182, 324] width 255 height 83
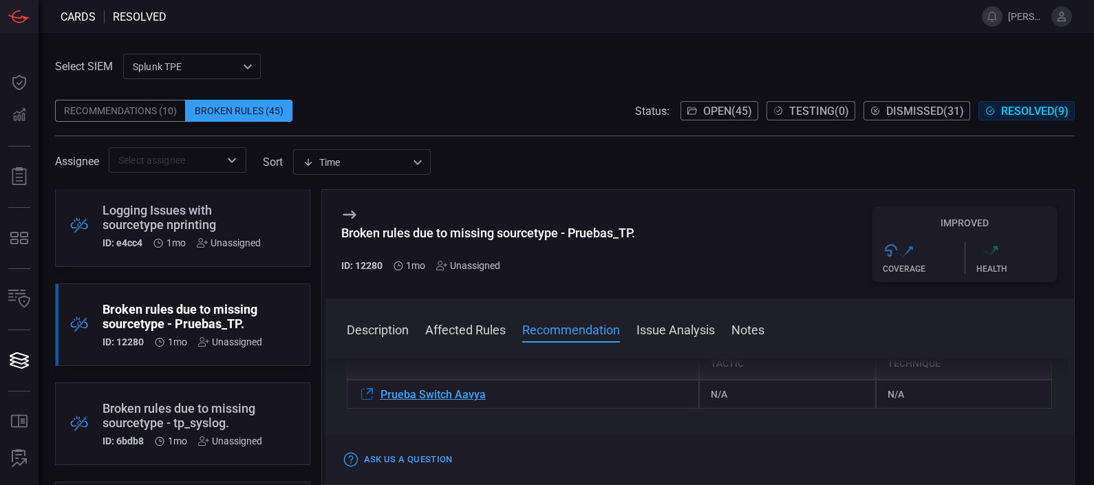
scroll to position [184, 0]
drag, startPoint x: 521, startPoint y: 402, endPoint x: 377, endPoint y: 400, distance: 143.8
click at [377, 400] on div "Prueba Switch Aavya" at bounding box center [523, 397] width 353 height 29
click at [675, 249] on div "Broken rules due to missing sourcetype - Pruebas_TP. ID: 12280 1mo Unassigned I…" at bounding box center [700, 244] width 750 height 109
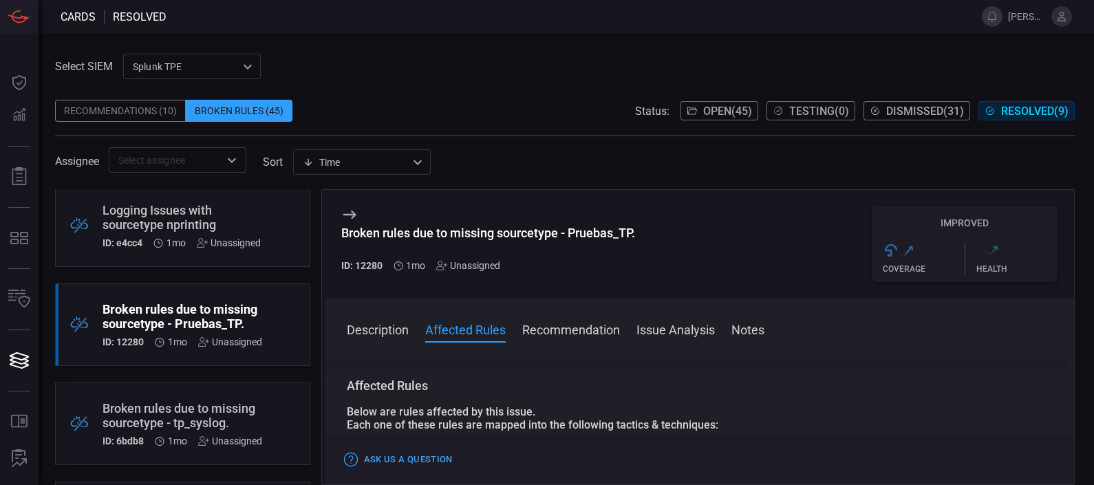
scroll to position [0, 0]
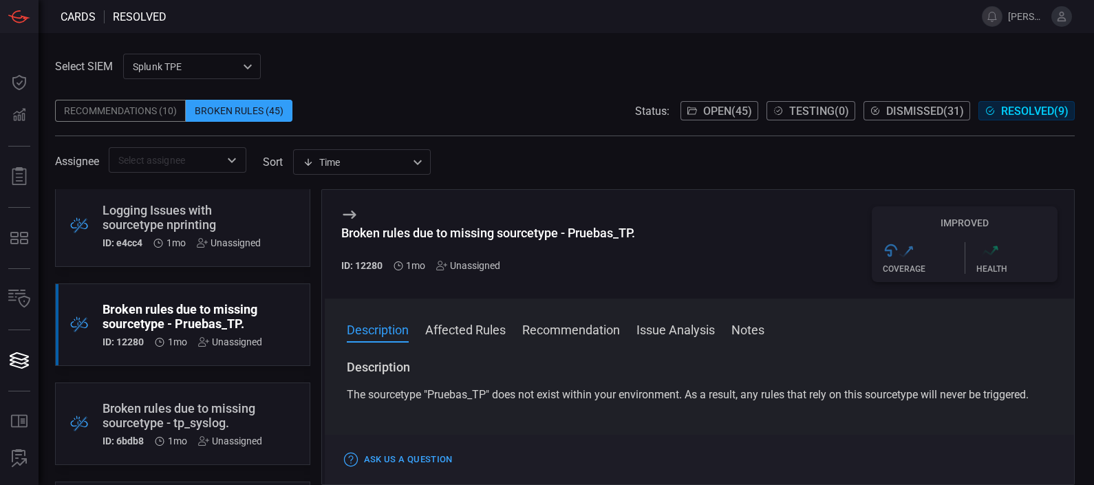
click at [583, 373] on h3 "Description" at bounding box center [700, 367] width 706 height 17
click at [486, 332] on button "Affected Rules" at bounding box center [465, 329] width 81 height 17
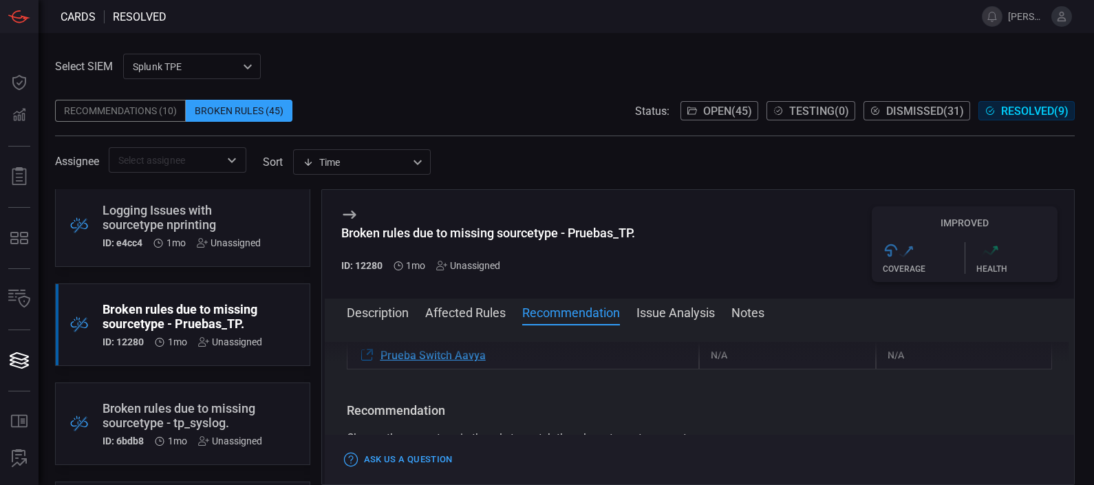
scroll to position [189, 0]
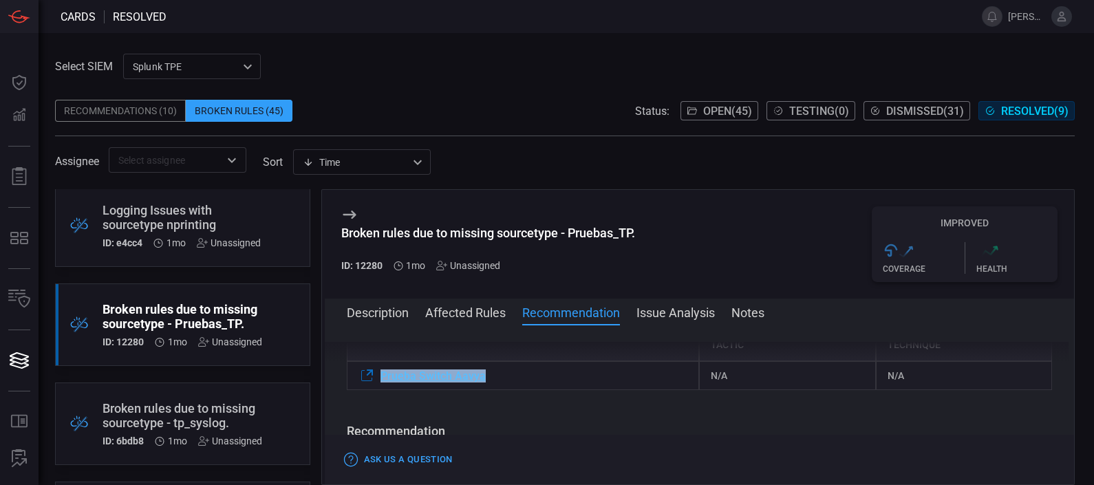
drag, startPoint x: 511, startPoint y: 378, endPoint x: 377, endPoint y: 378, distance: 134.2
click at [377, 378] on div "Prueba Switch Aavya" at bounding box center [523, 375] width 353 height 29
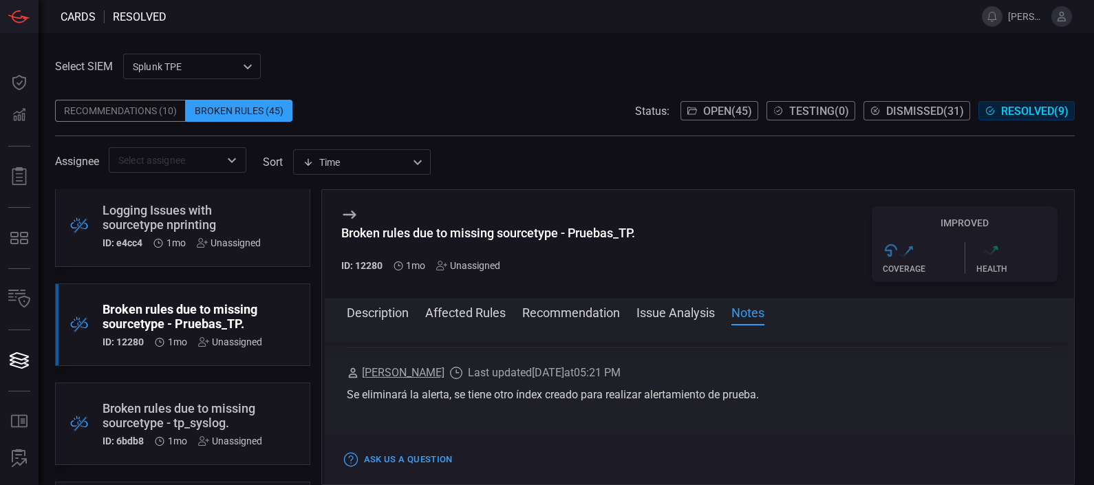
scroll to position [537, 0]
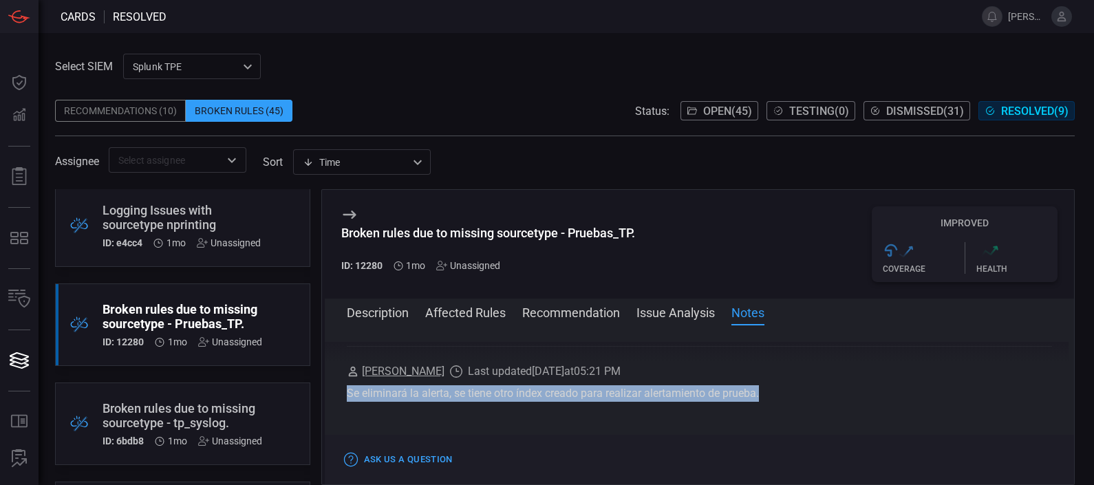
drag, startPoint x: 345, startPoint y: 392, endPoint x: 766, endPoint y: 388, distance: 420.4
click at [766, 388] on div "Se eliminará la alerta, se tiene otro índex creado para realizar alertamiento d…" at bounding box center [700, 393] width 706 height 17
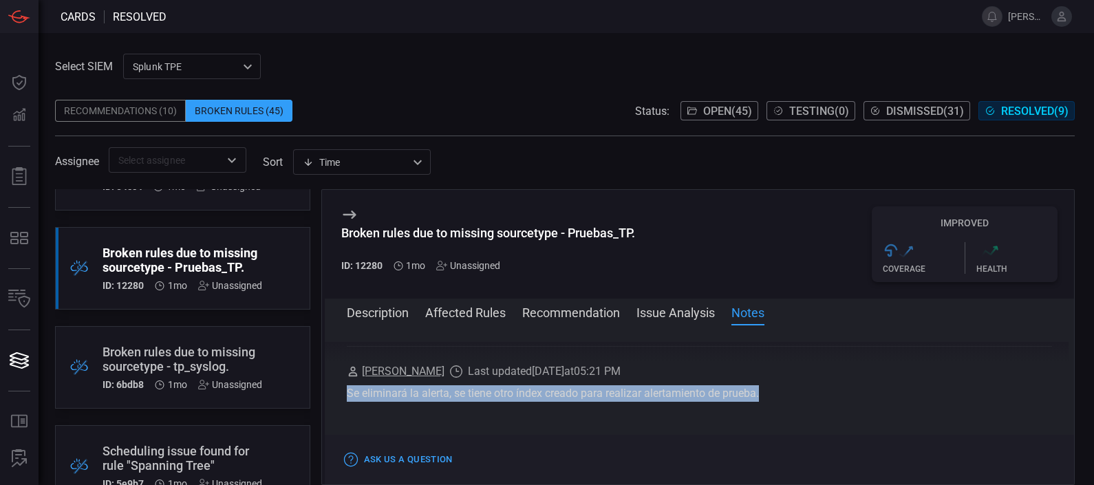
scroll to position [595, 0]
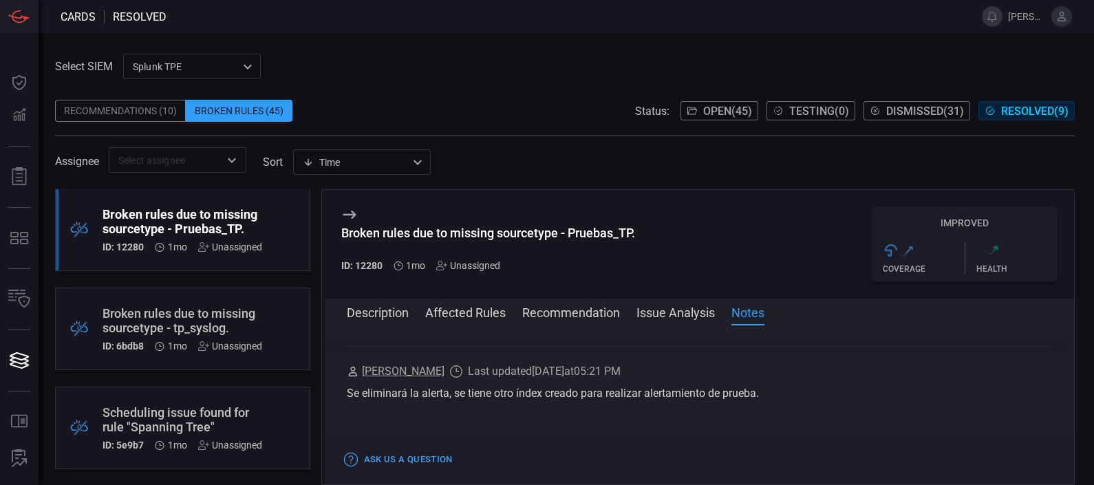
click at [213, 320] on div "Broken rules due to missing sourcetype - tp_syslog." at bounding box center [183, 320] width 160 height 29
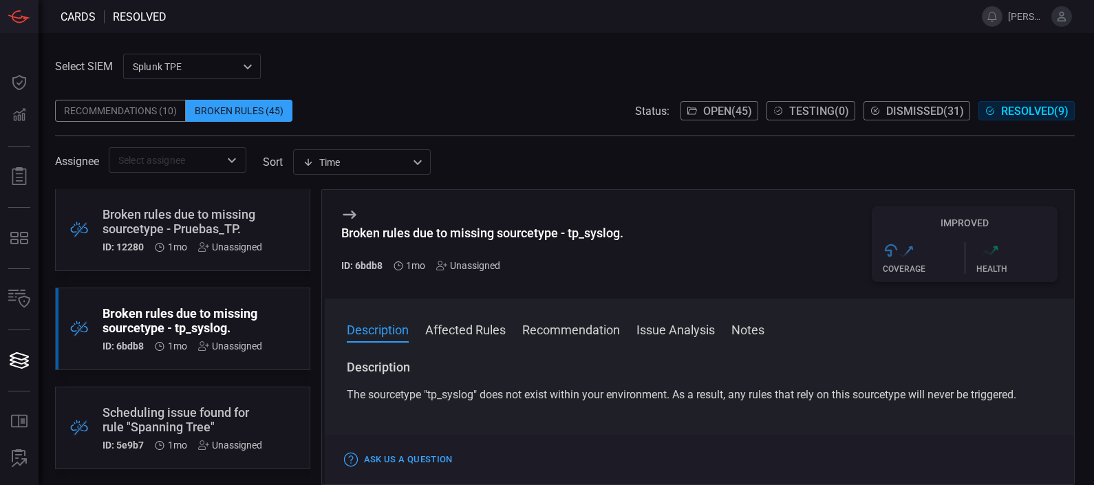
click at [188, 224] on div "Broken rules due to missing sourcetype - Pruebas_TP." at bounding box center [183, 221] width 160 height 29
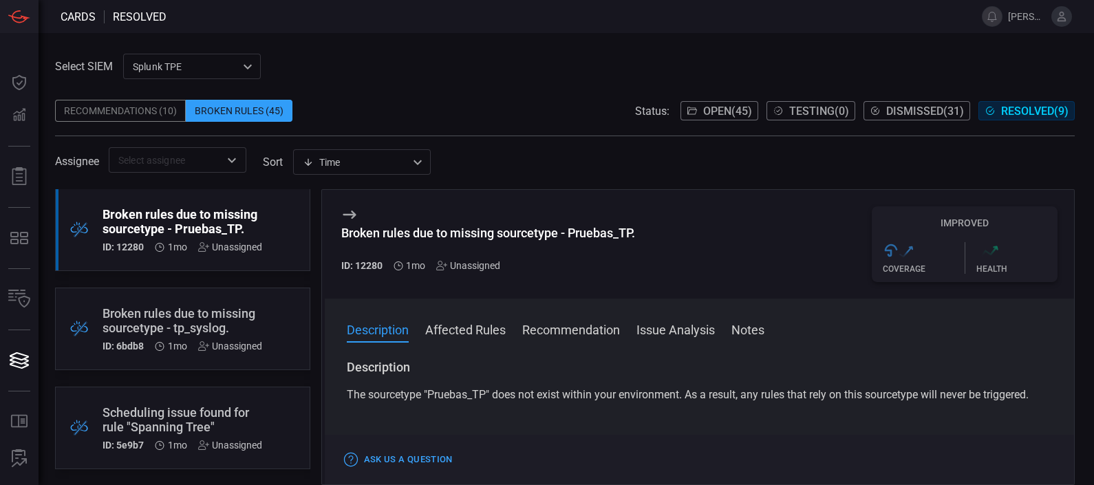
click at [753, 337] on button "Notes" at bounding box center [747, 329] width 33 height 17
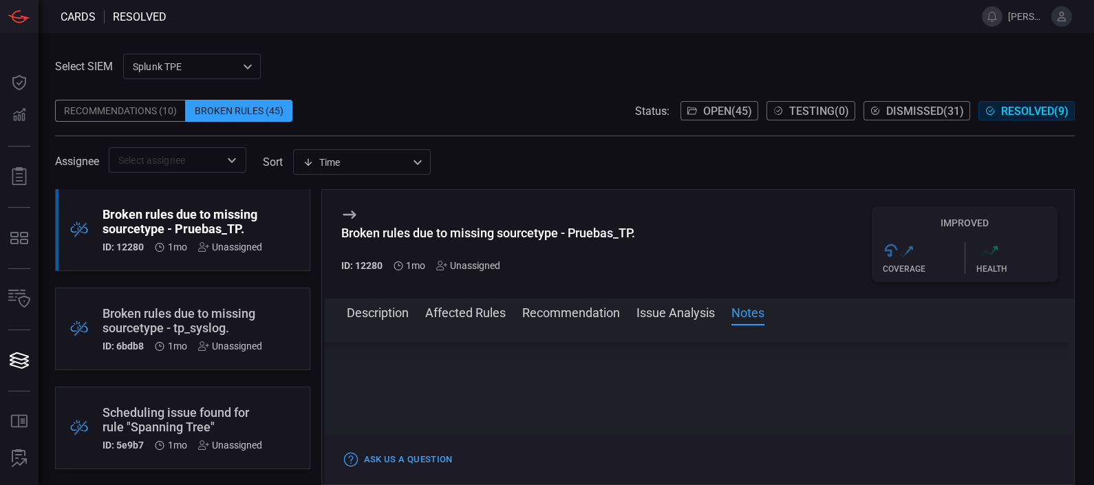
scroll to position [599, 0]
click at [588, 402] on div at bounding box center [700, 418] width 706 height 90
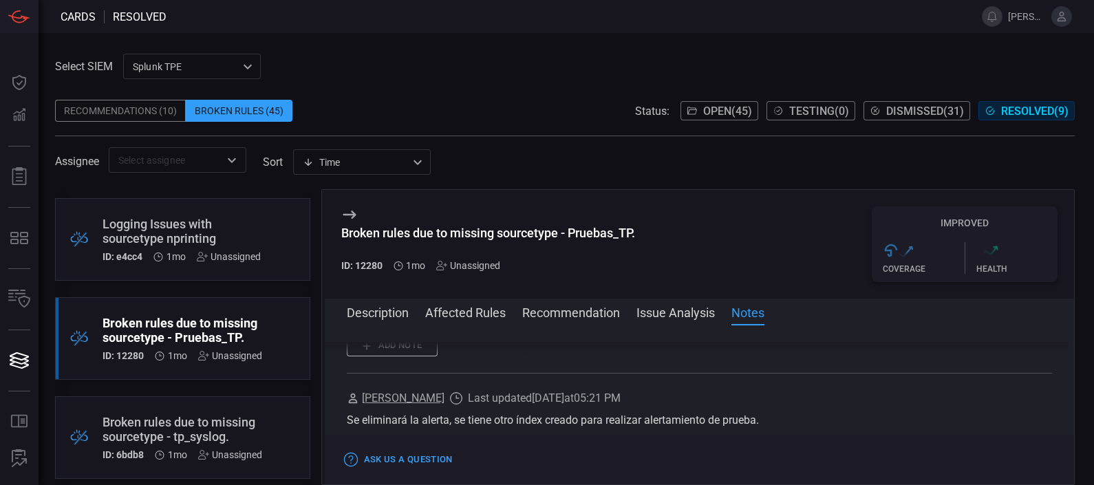
scroll to position [485, 0]
click at [189, 242] on div "Logging Issues with sourcetype nprinting" at bounding box center [182, 232] width 158 height 29
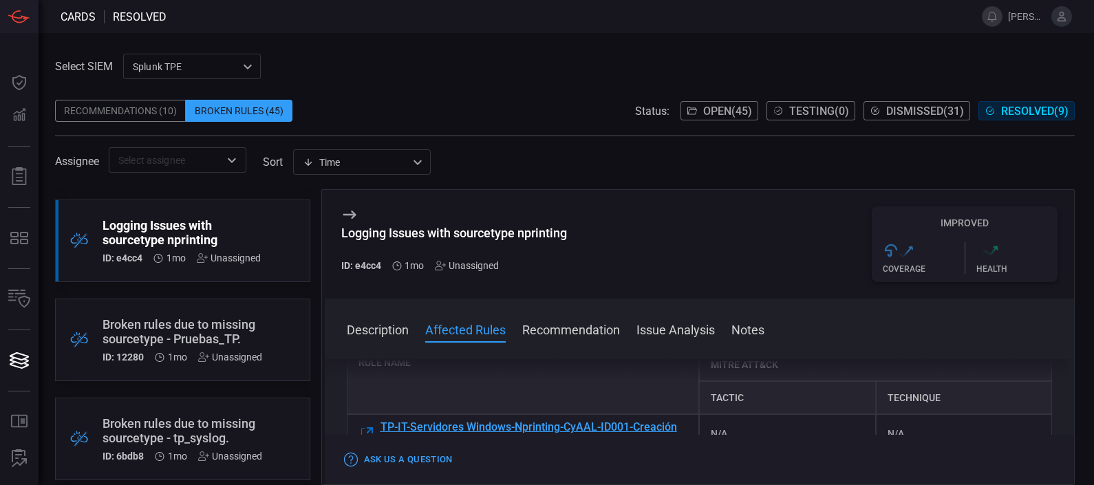
scroll to position [184, 0]
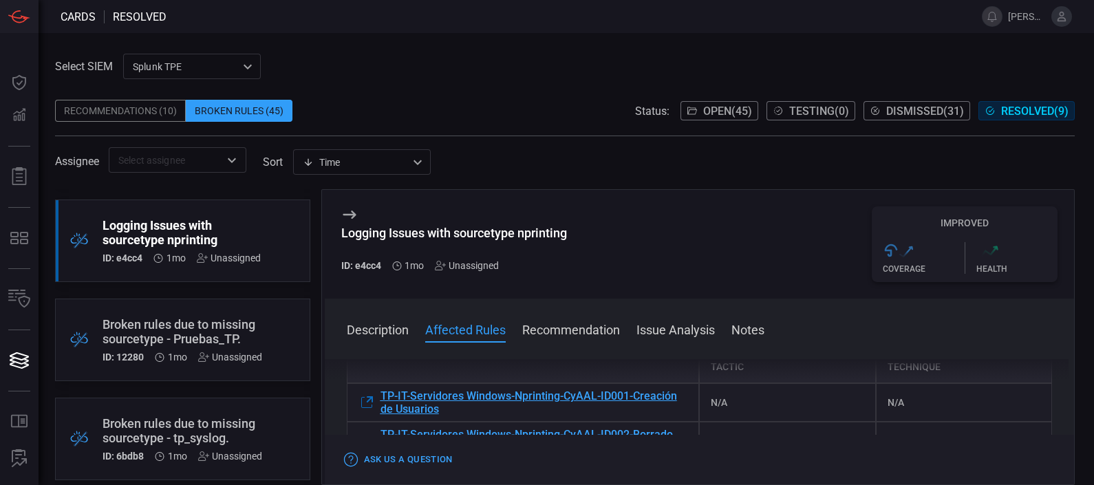
click at [687, 279] on div "Logging Issues with sourcetype nprinting ID: e4cc4 1mo Unassigned Improved .st0…" at bounding box center [700, 244] width 750 height 109
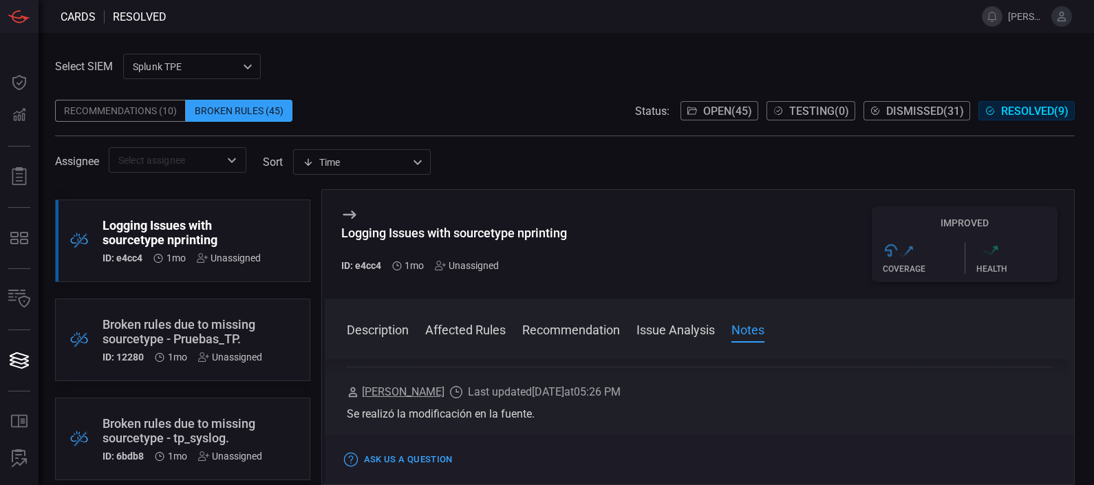
scroll to position [595, 0]
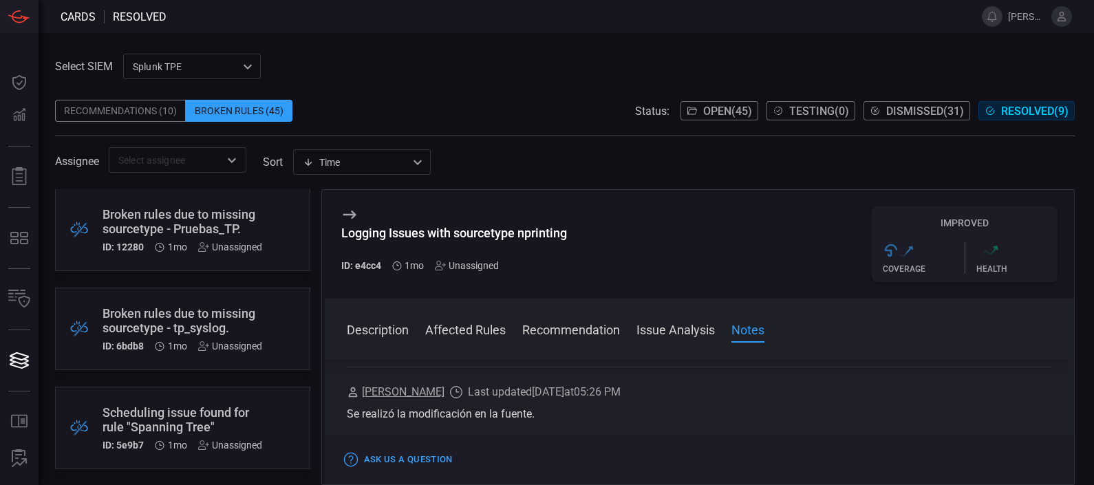
click at [568, 361] on div "Description The following rules are broken due to logging issues in: Sourcetype…" at bounding box center [700, 419] width 750 height 120
click at [200, 325] on div "Broken rules due to missing sourcetype - tp_syslog." at bounding box center [183, 320] width 160 height 29
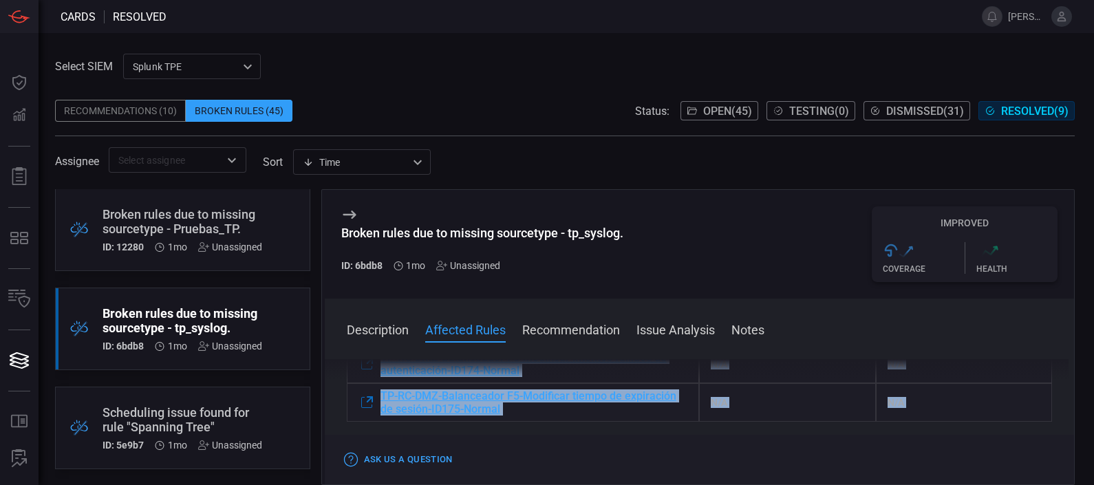
scroll to position [1170, 0]
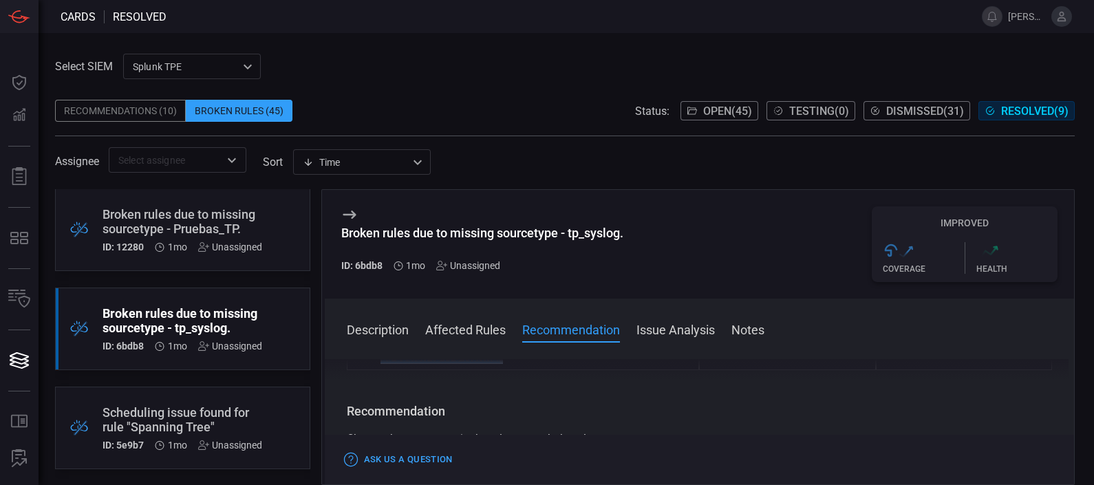
drag, startPoint x: 382, startPoint y: 387, endPoint x: 913, endPoint y: 396, distance: 531.3
click at [204, 405] on div "Scheduling issue found for rule "Spanning Tree"" at bounding box center [183, 419] width 160 height 29
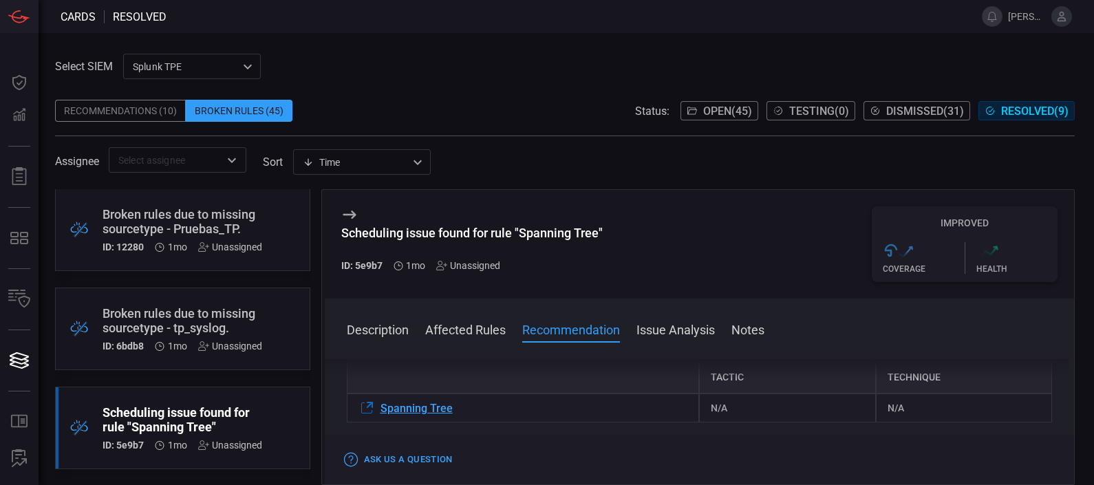
scroll to position [224, 0]
click at [650, 218] on div "Scheduling issue found for rule "Spanning Tree" ID: 5e9b7 1mo Unassigned Improv…" at bounding box center [700, 244] width 750 height 109
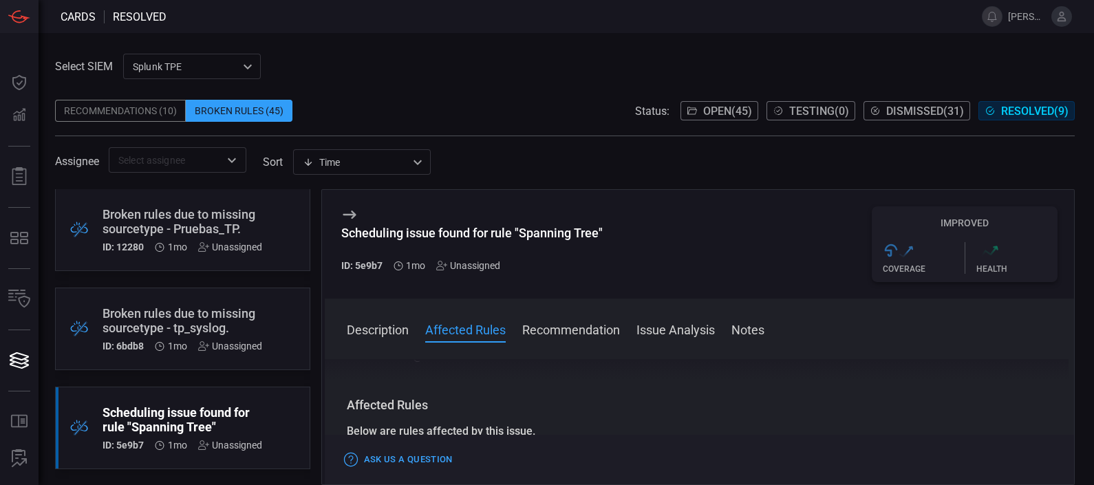
scroll to position [47, 0]
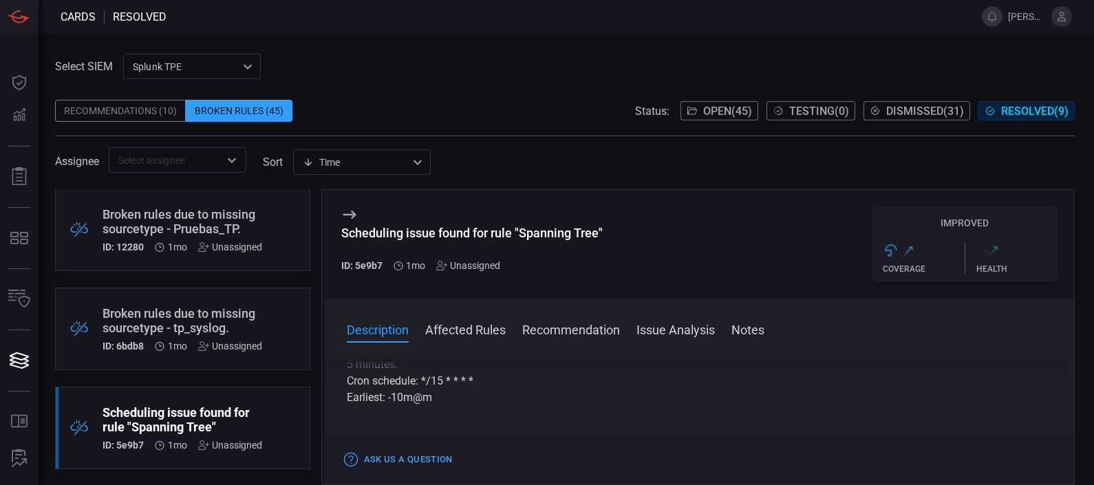
click at [231, 108] on div "Broken Rules (45)" at bounding box center [239, 111] width 107 height 22
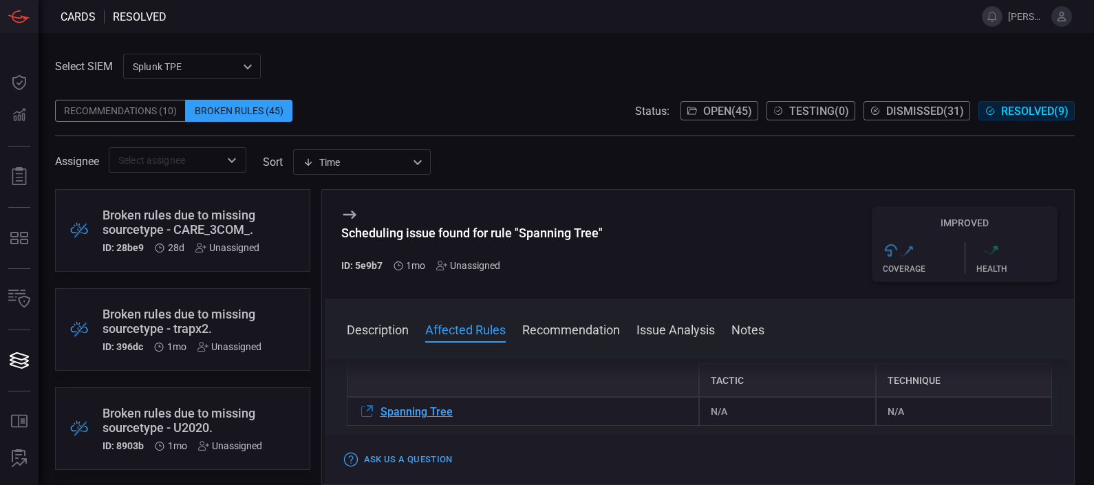
scroll to position [219, 0]
drag, startPoint x: 468, startPoint y: 421, endPoint x: 378, endPoint y: 414, distance: 89.7
click at [378, 414] on div "Spanning Tree" at bounding box center [523, 412] width 353 height 29
click at [241, 113] on div "Broken Rules (45)" at bounding box center [239, 111] width 107 height 22
click at [705, 107] on span "Open ( 45 )" at bounding box center [727, 111] width 49 height 13
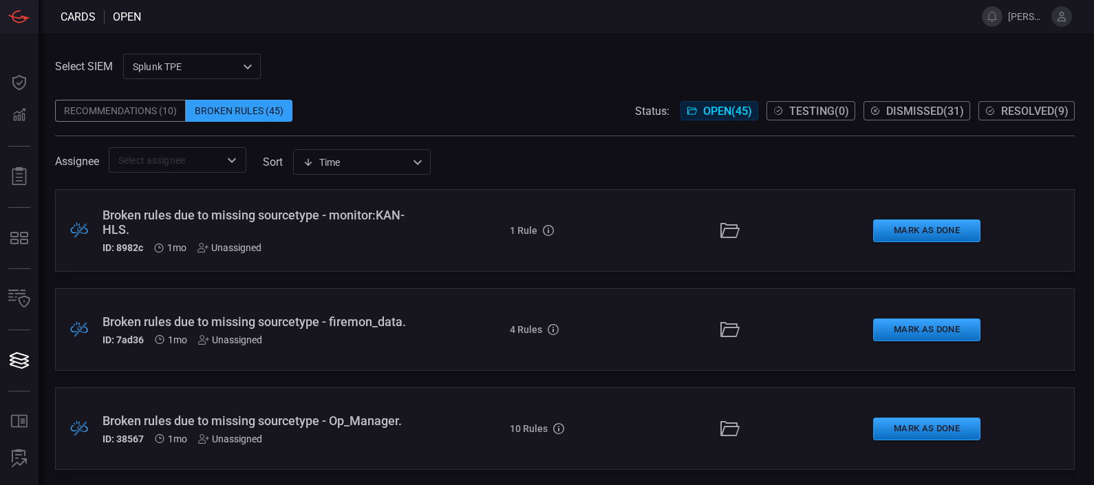
click at [237, 220] on div "Broken rules due to missing sourcetype - monitor:KAN-HLS." at bounding box center [257, 222] width 308 height 29
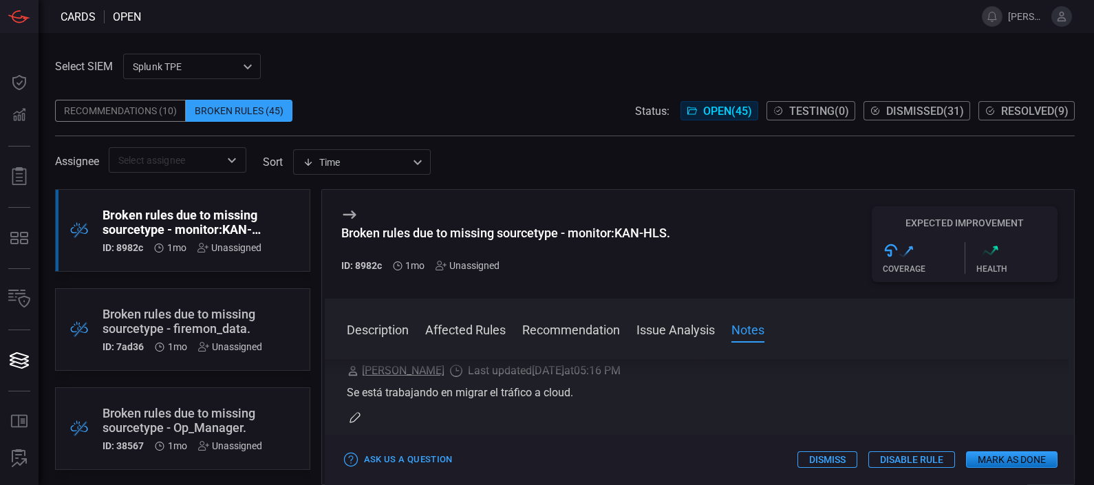
scroll to position [495, 0]
click at [210, 296] on div ".broken_cards_icon_0{fill:#39A4FF;} .broken_cards_icon_1{fill:none;stroke:#1918…" at bounding box center [182, 329] width 255 height 83
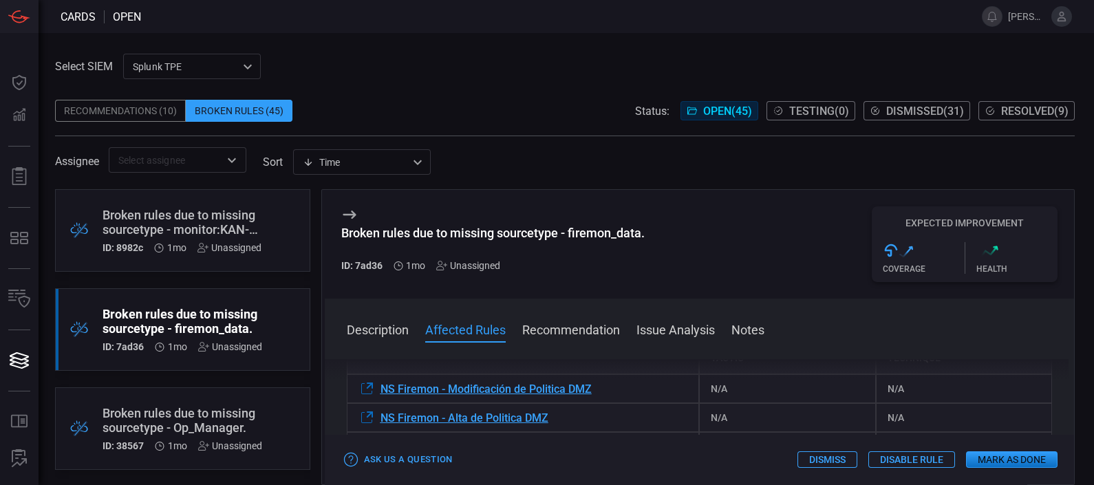
scroll to position [193, 0]
drag, startPoint x: 606, startPoint y: 409, endPoint x: 376, endPoint y: 403, distance: 229.2
click at [376, 403] on div "NS Firemon - Modificación de Politica DMZ" at bounding box center [523, 388] width 353 height 29
click at [688, 193] on div "Broken rules due to missing sourcetype - firemon_data. ID: 7ad36 1mo Unassigned…" at bounding box center [700, 244] width 750 height 109
drag, startPoint x: 605, startPoint y: 411, endPoint x: 380, endPoint y: 408, distance: 225.0
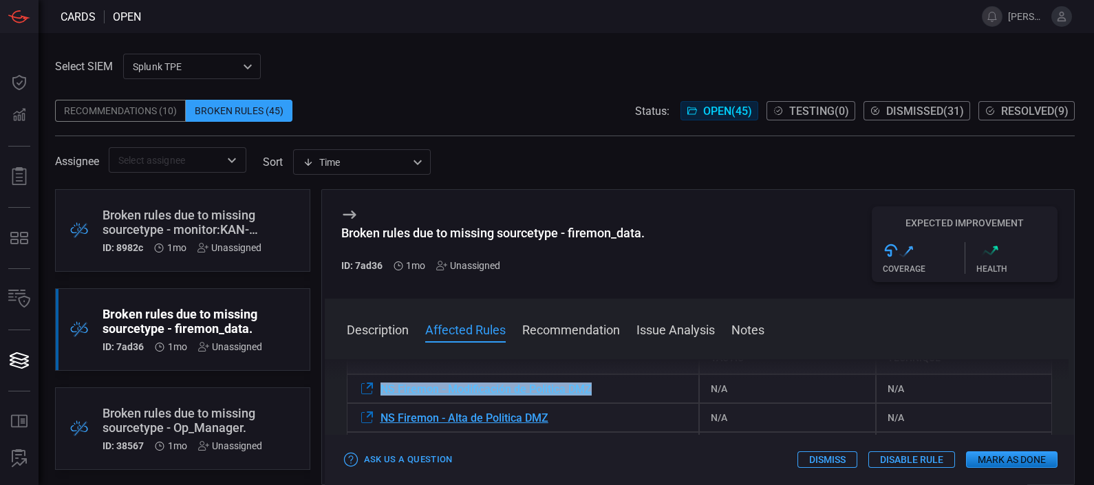
click at [380, 403] on div "NS Firemon - Modificación de Politica DMZ" at bounding box center [523, 388] width 353 height 29
click at [614, 403] on div "NS Firemon - Modificación de Politica DMZ" at bounding box center [523, 388] width 353 height 29
drag, startPoint x: 616, startPoint y: 405, endPoint x: 369, endPoint y: 409, distance: 247.1
click at [369, 403] on div "NS Firemon - Modificación de Politica DMZ" at bounding box center [523, 388] width 353 height 29
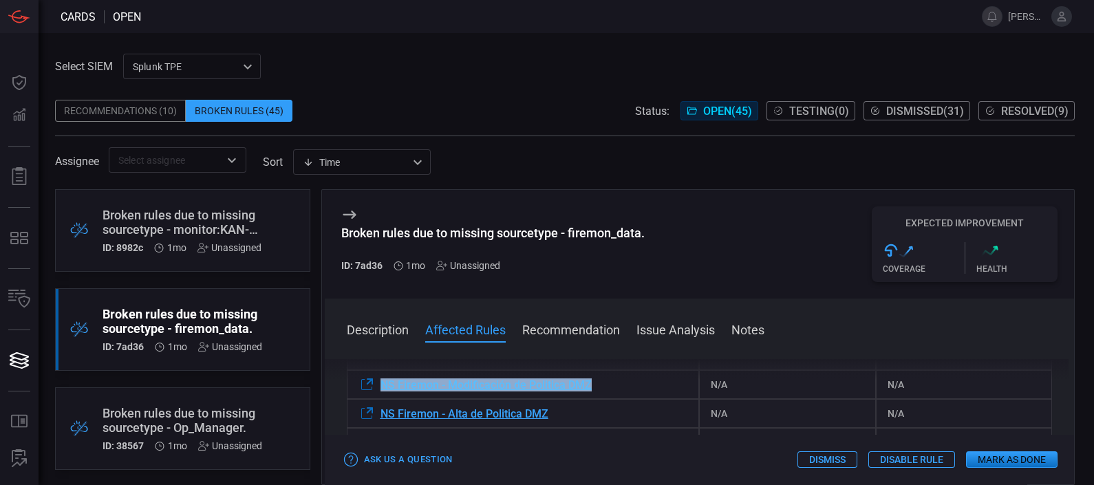
scroll to position [197, 0]
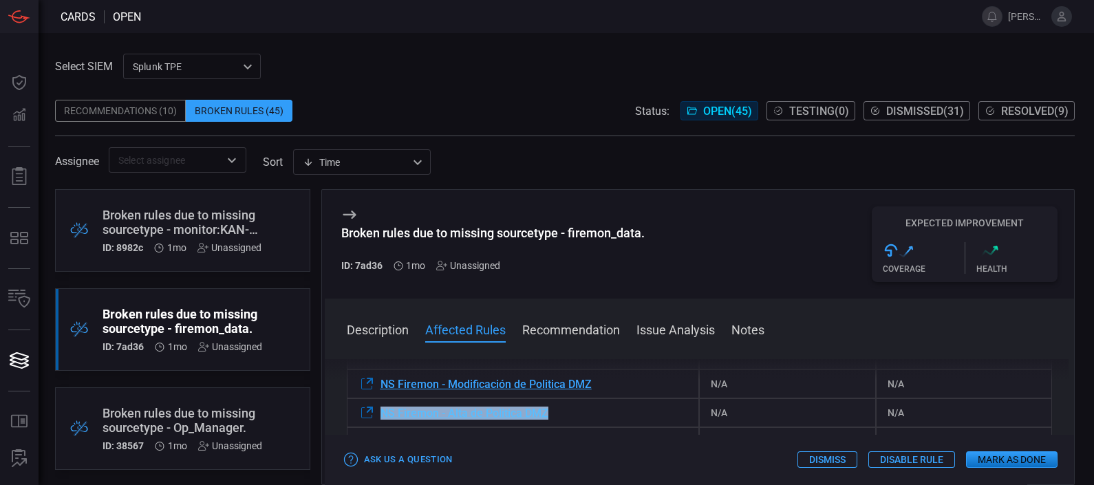
drag, startPoint x: 563, startPoint y: 425, endPoint x: 381, endPoint y: 429, distance: 182.4
click at [381, 427] on div "NS Firemon - Alta de Politica DMZ" at bounding box center [523, 412] width 353 height 29
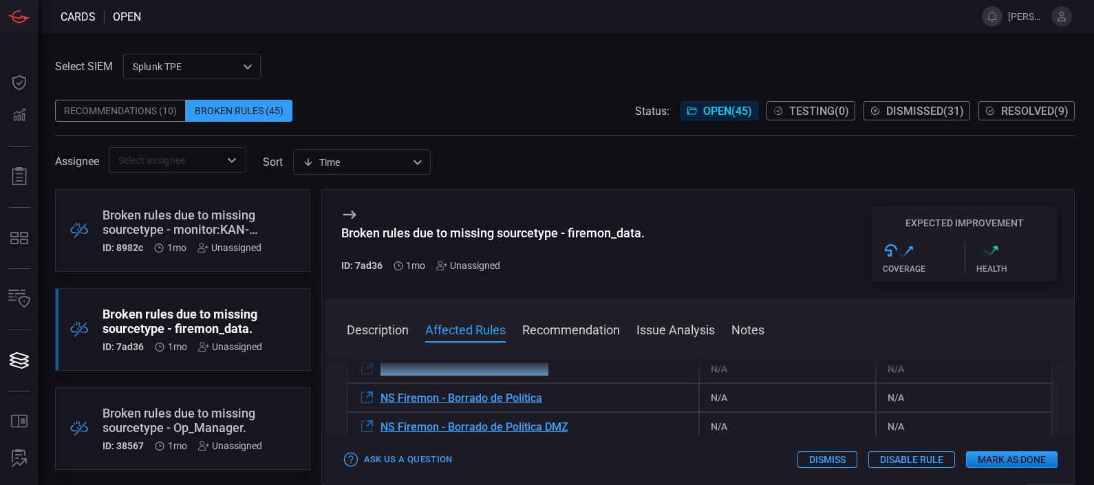
scroll to position [241, 0]
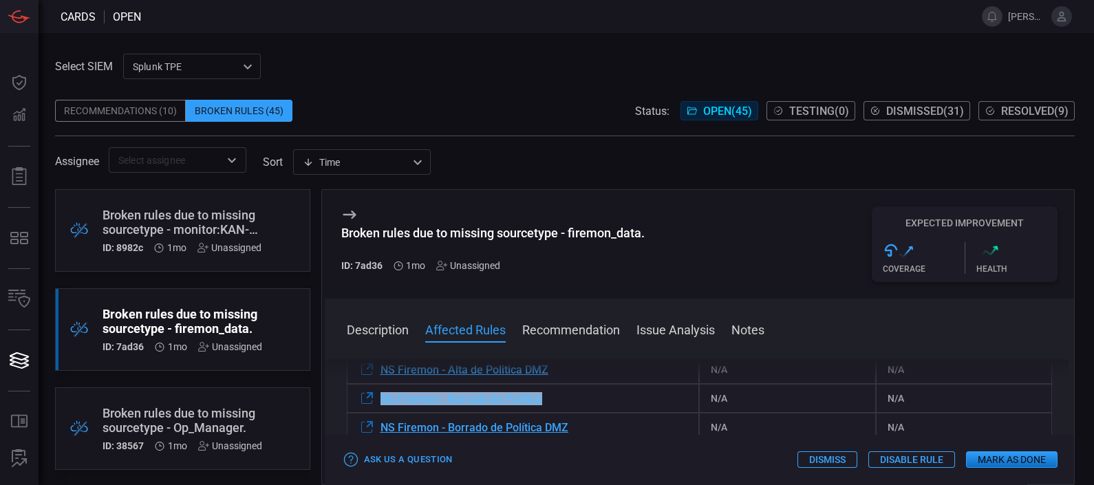
drag, startPoint x: 555, startPoint y: 421, endPoint x: 381, endPoint y: 410, distance: 173.7
click at [381, 410] on div "NS Firemon - Borrado de Política" at bounding box center [523, 398] width 353 height 29
drag, startPoint x: 506, startPoint y: 323, endPoint x: 546, endPoint y: 420, distance: 105.2
click at [546, 420] on div "Description Affected Rules Recommendation Issue Analysis Notes Description The …" at bounding box center [700, 392] width 750 height 186
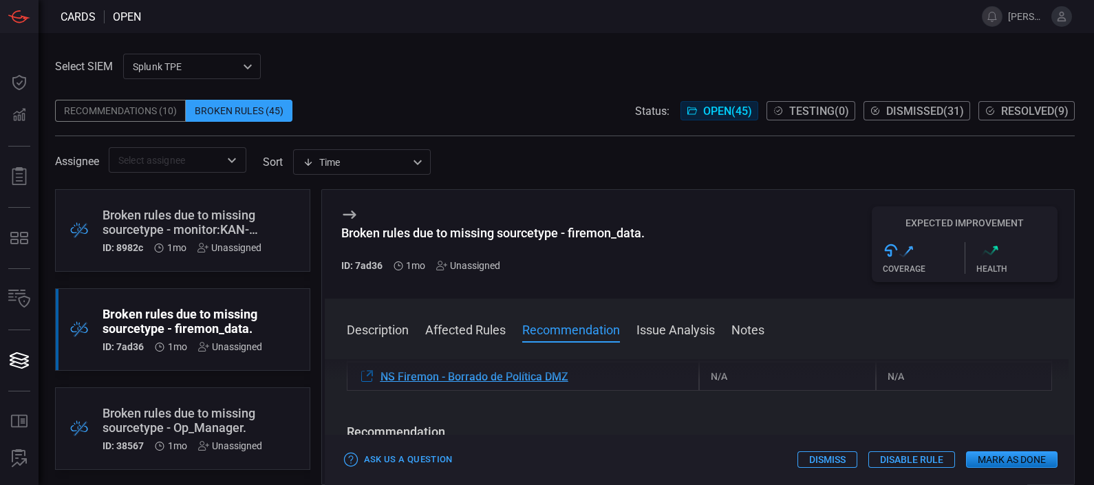
scroll to position [295, 0]
drag, startPoint x: 592, startPoint y: 390, endPoint x: 382, endPoint y: 387, distance: 209.9
click at [382, 387] on div "NS Firemon - Borrado de Política DMZ" at bounding box center [523, 372] width 353 height 29
click at [347, 208] on icon at bounding box center [349, 214] width 17 height 17
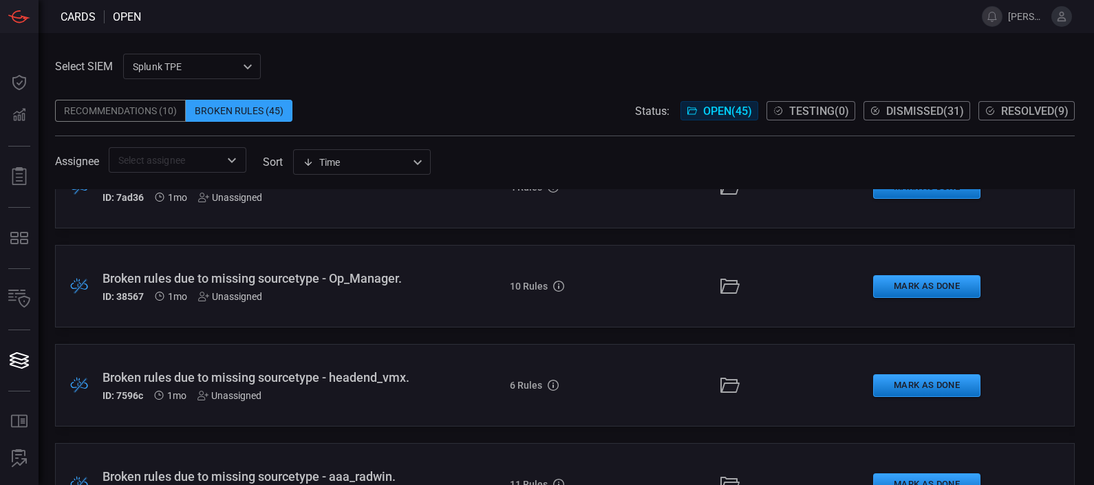
scroll to position [146, 0]
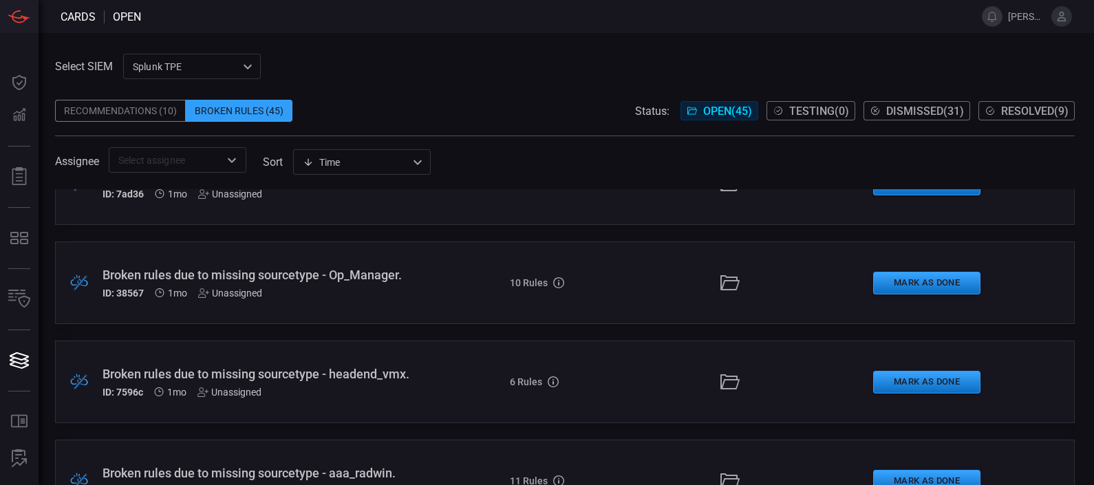
click at [242, 268] on div "Broken rules due to missing sourcetype - Op_Manager." at bounding box center [257, 275] width 308 height 14
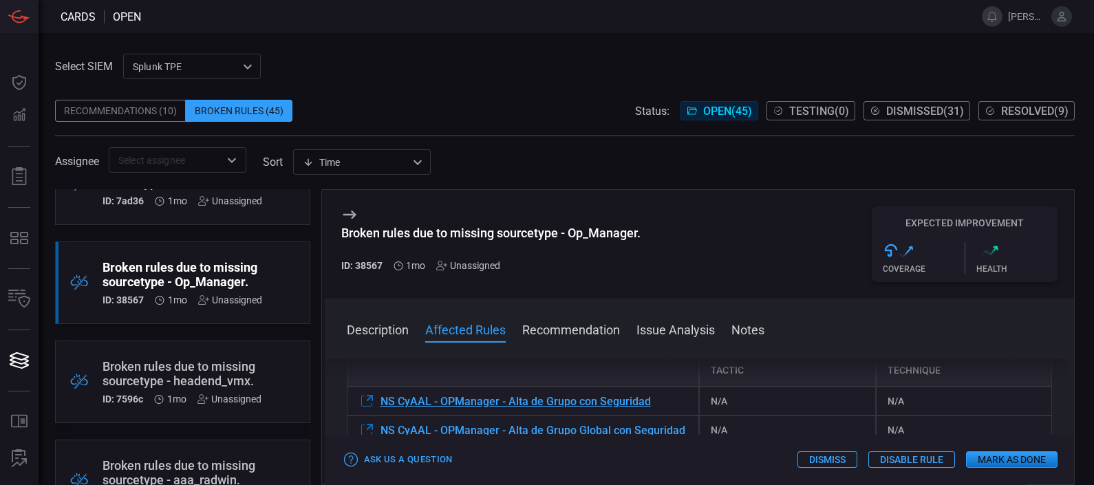
scroll to position [182, 0]
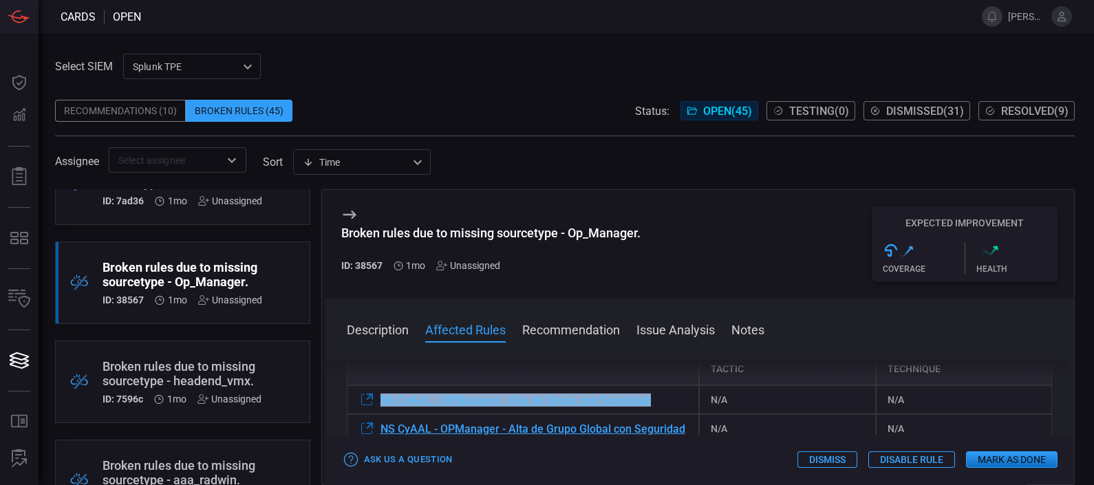
drag, startPoint x: 660, startPoint y: 396, endPoint x: 376, endPoint y: 403, distance: 284.2
click at [376, 403] on div "NS CyAAL - OPManager - Alta de Grupo con Seguridad" at bounding box center [523, 399] width 353 height 29
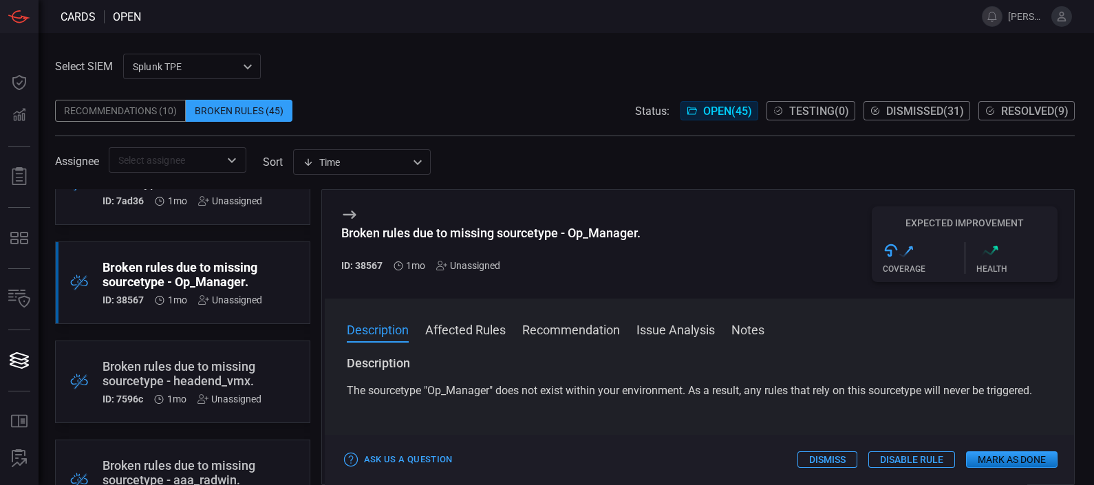
scroll to position [0, 0]
